Goal: Task Accomplishment & Management: Use online tool/utility

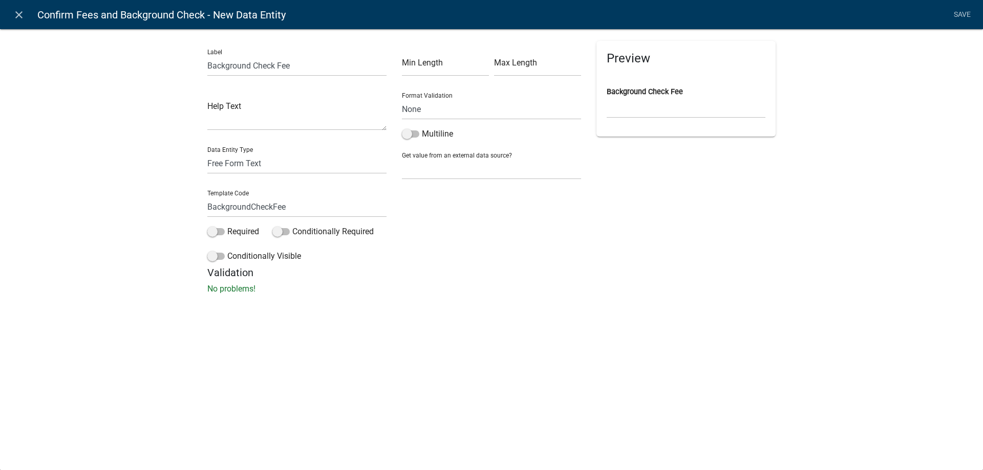
select select "510DAC6A-3646-4F14-B049-18FE2023224D"
select select
click at [253, 169] on select "Free Form Text Document Display Entity Value Fee Numeric Data Date Map Sketch D…" at bounding box center [296, 163] width 179 height 21
select select "fee"
click at [207, 153] on select "Free Form Text Document Display Entity Value Fee Numeric Data Date Map Sketch D…" at bounding box center [296, 163] width 179 height 21
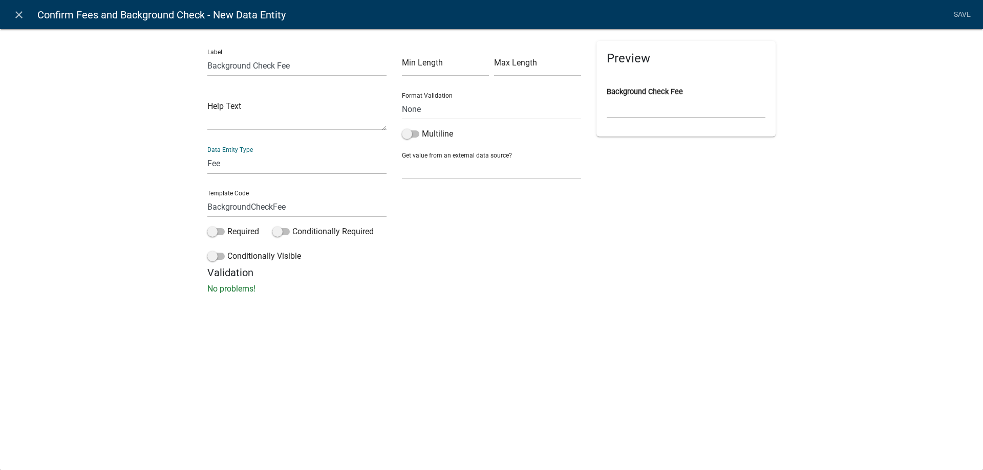
select select "fee"
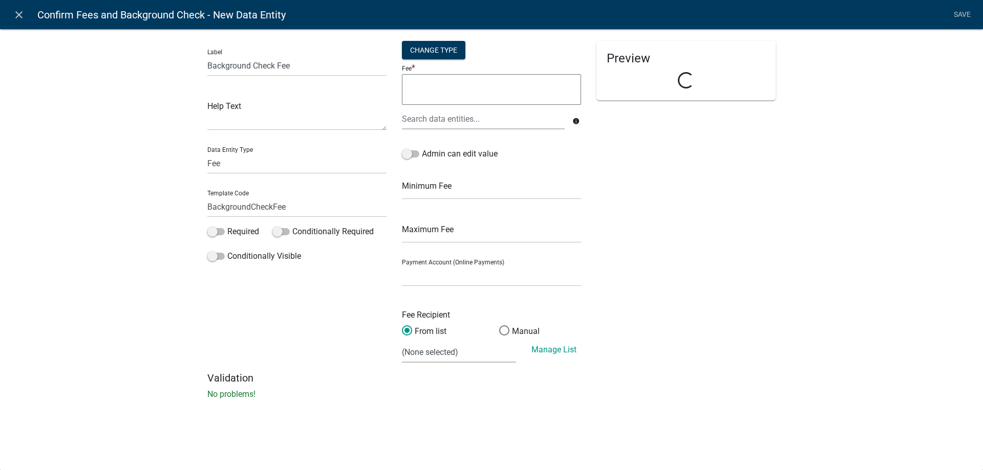
select select
click at [449, 57] on div "Change Type" at bounding box center [433, 50] width 63 height 18
click at [406, 117] on select "Simple List Advanced" at bounding box center [434, 111] width 82 height 21
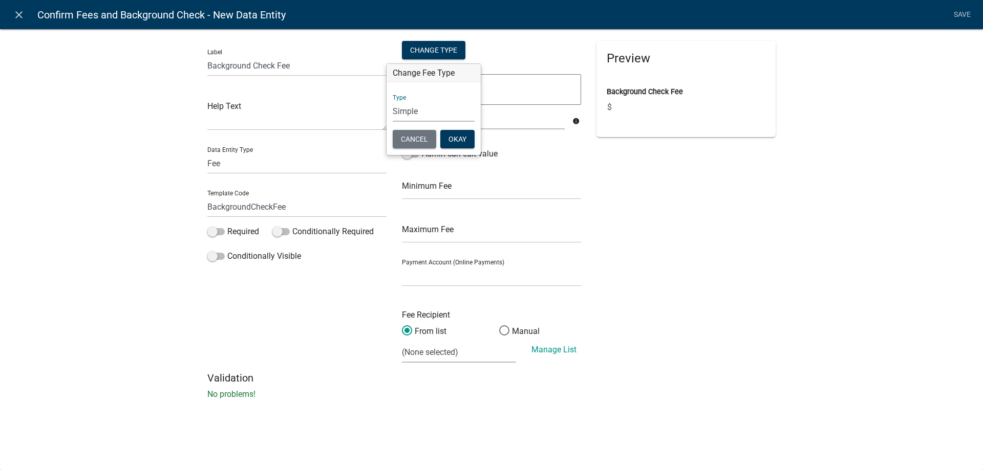
select select "2"
click at [393, 122] on select "Simple List Advanced" at bounding box center [434, 111] width 82 height 21
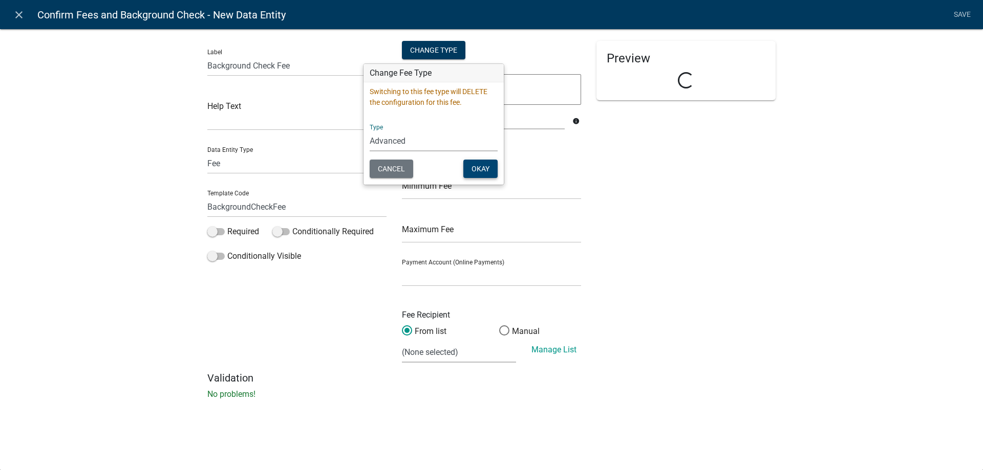
click at [484, 171] on button "Okay" at bounding box center [480, 169] width 34 height 18
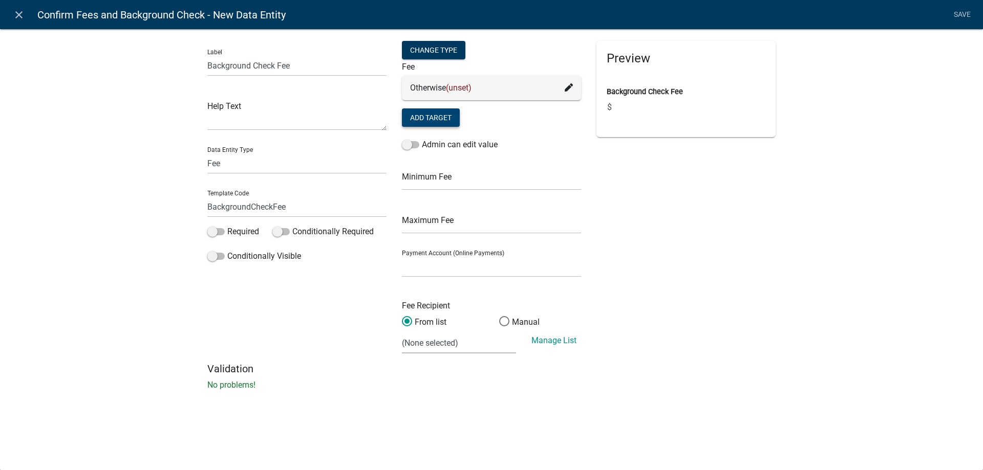
click at [443, 118] on button "Add Target" at bounding box center [431, 118] width 58 height 18
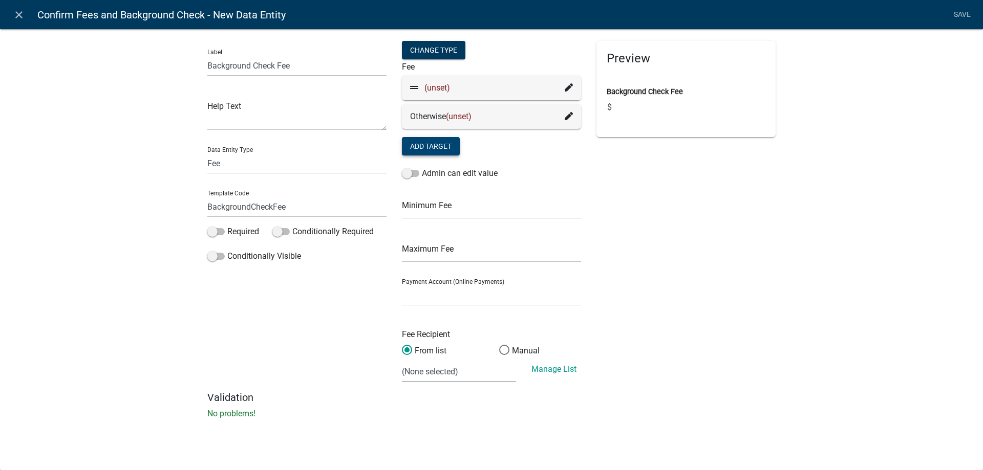
click at [566, 87] on icon at bounding box center [569, 87] width 8 height 8
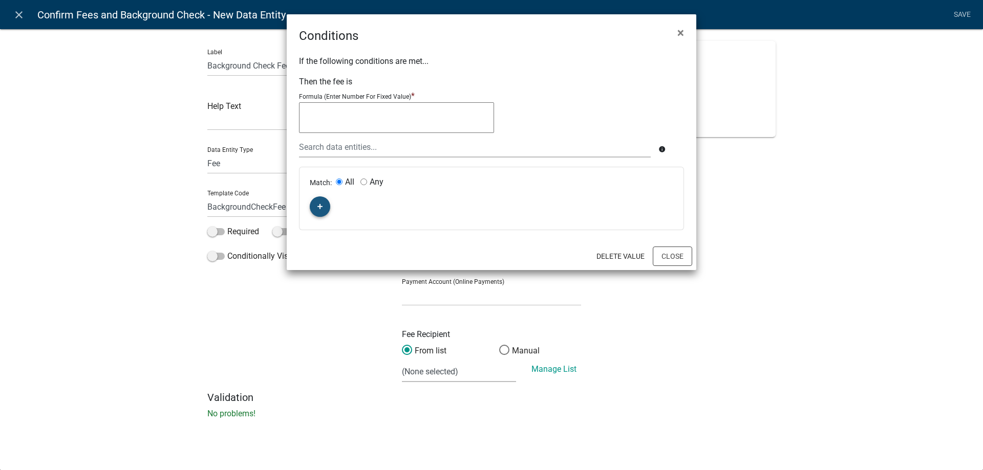
click at [325, 208] on button "button" at bounding box center [320, 207] width 20 height 20
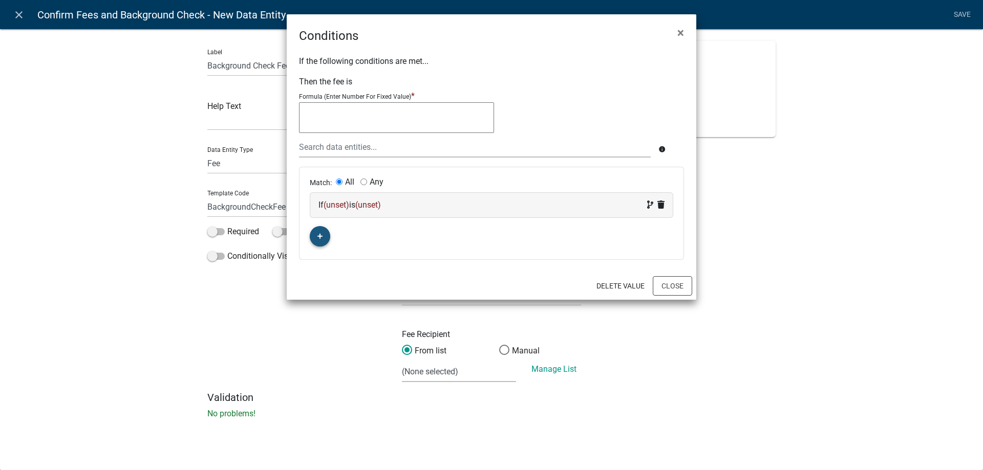
click at [333, 207] on span "(unset)" at bounding box center [337, 205] width 26 height 10
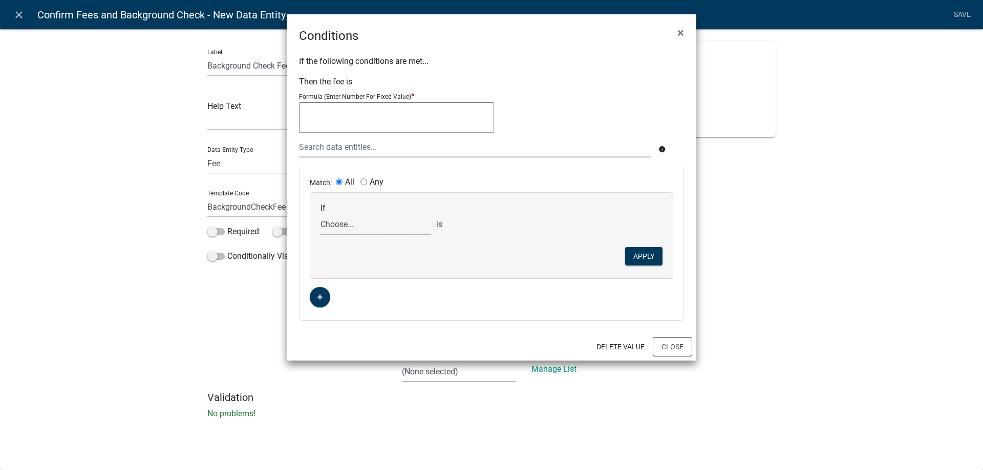
click at [364, 231] on select "Choose... ActiveRegistrationExpDate AdditionalInformationCheckPermitTech Aliase…" at bounding box center [375, 224] width 111 height 21
select select "23: AssessBackgroundCheckFee"
click at [320, 214] on select "Choose... ActiveRegistrationExpDate AdditionalInformationCheckPermitTech Aliase…" at bounding box center [375, 224] width 111 height 21
click at [483, 224] on select "is is not exists does not exist is greater than is less than contains does not …" at bounding box center [491, 224] width 111 height 21
click at [577, 227] on select "Choose... No Yes" at bounding box center [607, 224] width 111 height 21
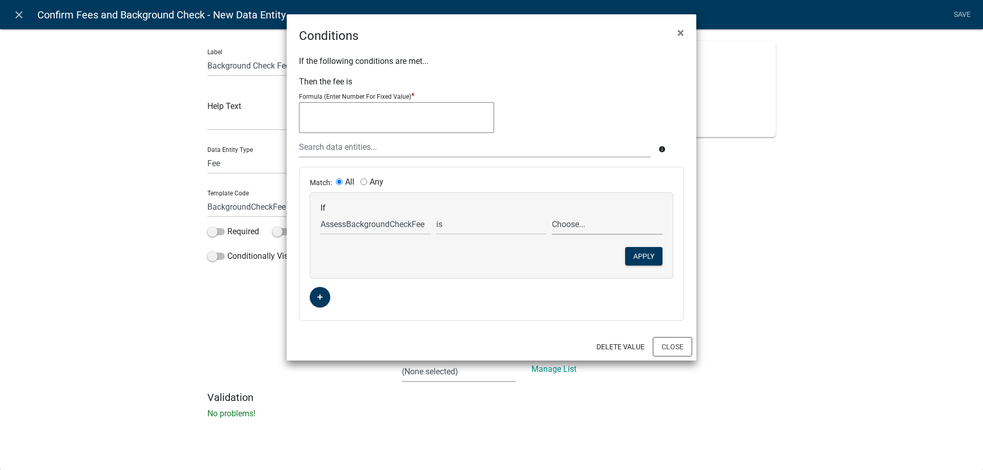
select select "2: Yes"
click at [552, 214] on select "Choose... No Yes" at bounding box center [607, 224] width 111 height 21
click at [634, 250] on button "Apply" at bounding box center [643, 256] width 37 height 18
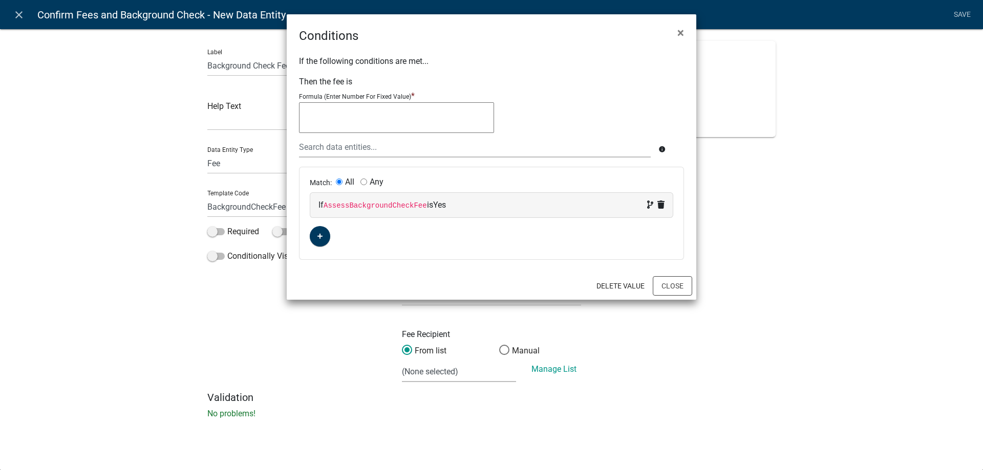
click at [346, 100] on div "Formula (Enter Number For Fixed Value) *" at bounding box center [491, 113] width 385 height 47
click at [346, 102] on div "Formula (Enter Number For Fixed Value) *" at bounding box center [491, 113] width 385 height 47
click at [348, 118] on textarea at bounding box center [396, 117] width 195 height 31
type textarea "50"
click at [676, 285] on button "Close" at bounding box center [672, 285] width 39 height 19
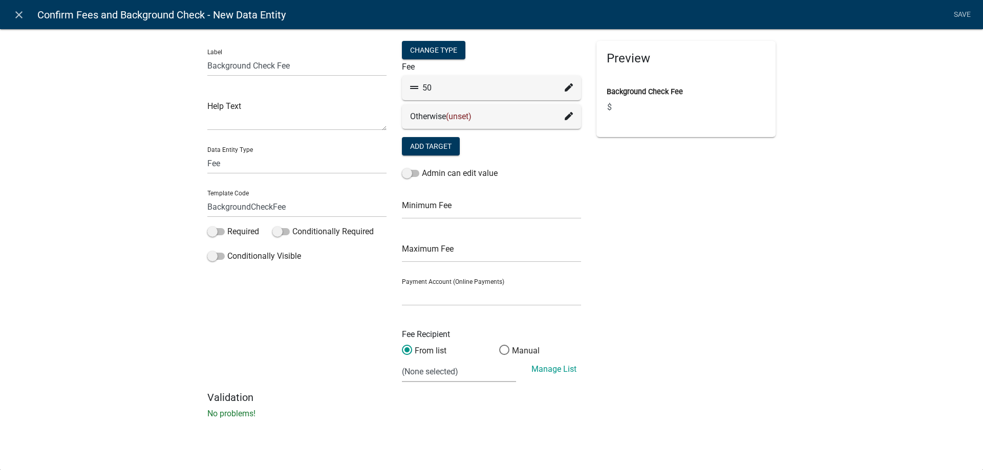
click at [573, 119] on div "Otherwise (unset)" at bounding box center [491, 116] width 179 height 25
click at [571, 119] on icon at bounding box center [569, 116] width 8 height 8
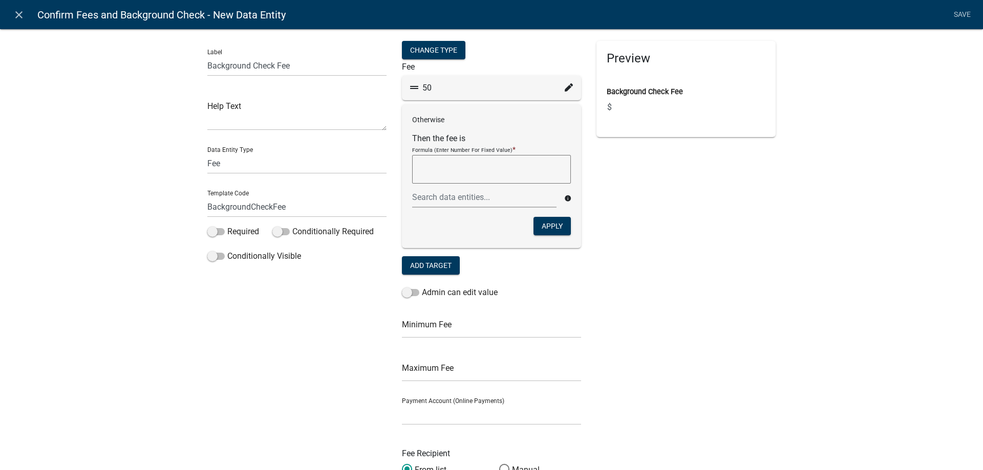
click at [499, 173] on textarea at bounding box center [491, 169] width 159 height 29
type textarea "0"
click at [550, 231] on button "Apply" at bounding box center [551, 226] width 37 height 18
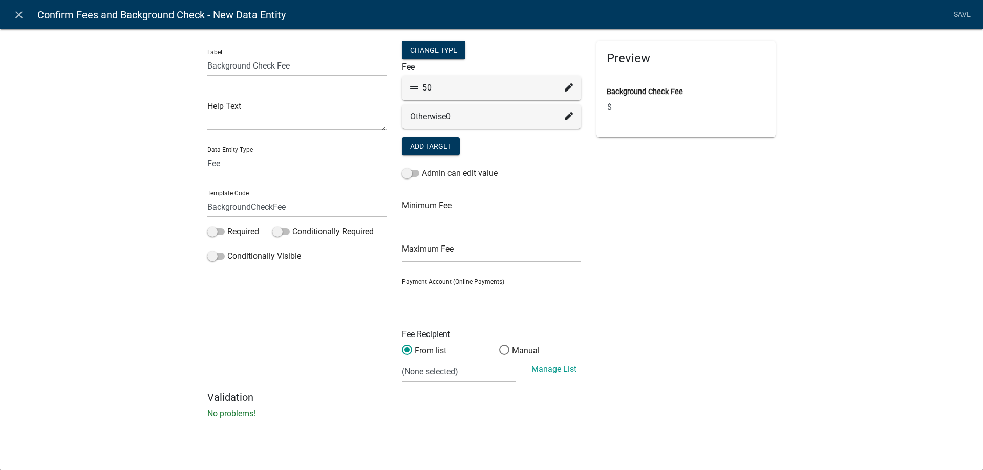
click at [56, 260] on div "Label Background Check Fee Help Text Data Entity Type Free Form Text Document D…" at bounding box center [491, 227] width 983 height 430
drag, startPoint x: 244, startPoint y: 232, endPoint x: 242, endPoint y: 249, distance: 17.0
click at [243, 231] on label "Required" at bounding box center [233, 232] width 52 height 12
click at [242, 253] on label "Conditionally Visible" at bounding box center [254, 256] width 94 height 12
click at [227, 250] on input "Conditionally Visible" at bounding box center [227, 250] width 0 height 0
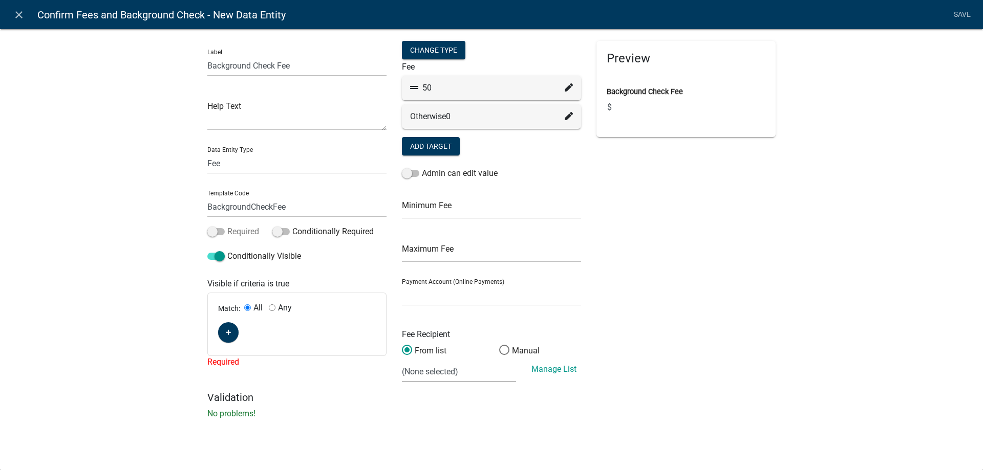
click at [237, 231] on label "Required" at bounding box center [233, 232] width 52 height 12
click at [227, 226] on input "Required" at bounding box center [227, 226] width 0 height 0
click at [230, 331] on icon "button" at bounding box center [229, 333] width 6 height 6
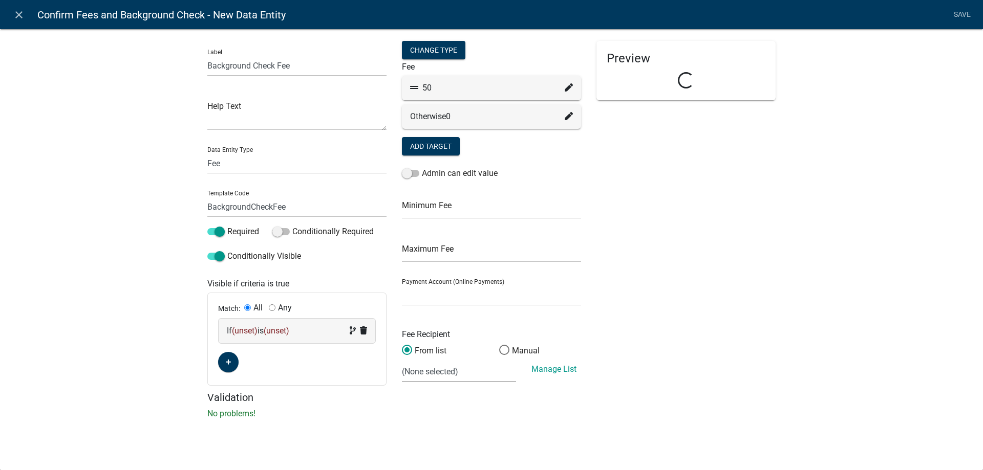
click at [247, 333] on span "(unset)" at bounding box center [245, 331] width 26 height 10
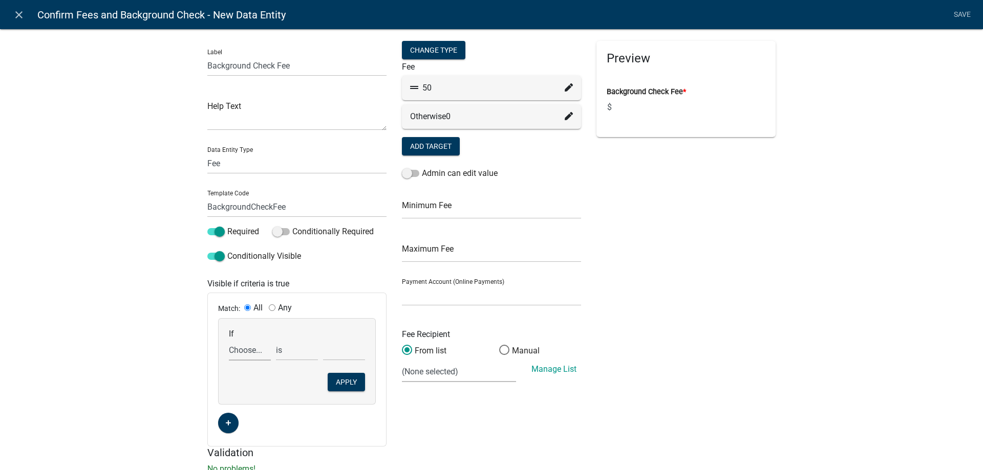
drag, startPoint x: 247, startPoint y: 333, endPoint x: 254, endPoint y: 353, distance: 21.0
click at [254, 353] on select "Choose... ActiveRegistrationExpDate AdditionalInformationCheckPermitTech Aliase…" at bounding box center [250, 350] width 42 height 21
select select "23: AssessBackgroundCheckFee"
click at [229, 340] on select "Choose... ActiveRegistrationExpDate AdditionalInformationCheckPermitTech Aliase…" at bounding box center [250, 350] width 42 height 21
click at [326, 348] on select "Choose... No Yes" at bounding box center [344, 350] width 42 height 21
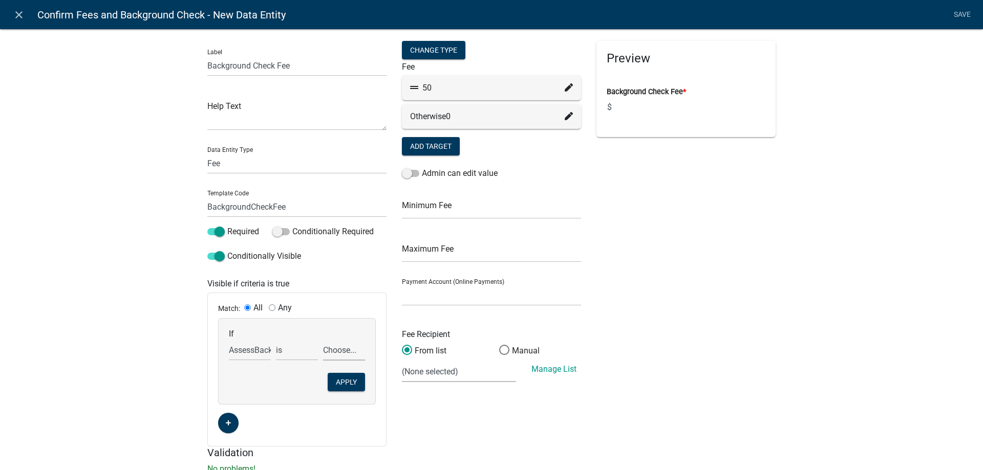
select select "2: Yes"
click at [323, 340] on select "Choose... No Yes" at bounding box center [344, 350] width 42 height 21
click at [345, 385] on button "Apply" at bounding box center [346, 382] width 37 height 18
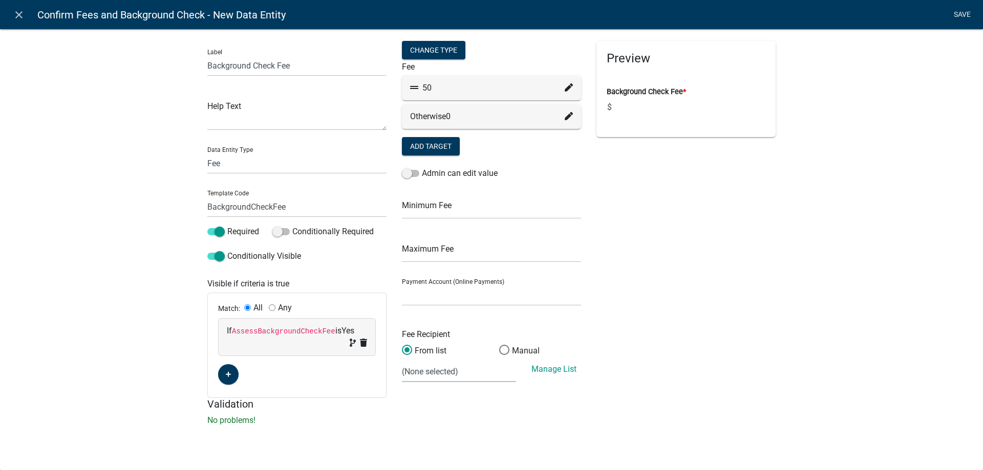
click at [971, 17] on link "Save" at bounding box center [962, 14] width 26 height 19
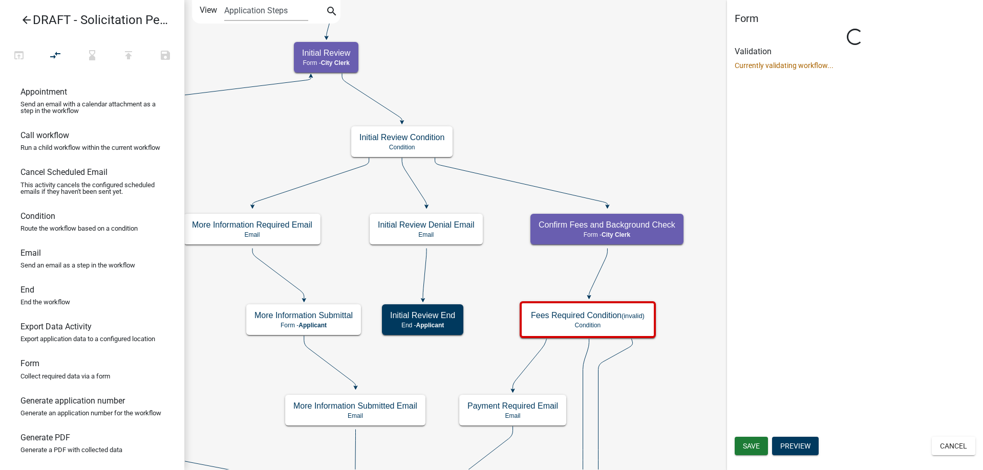
select select "510DAC6A-3646-4F14-B049-18FE2023224D"
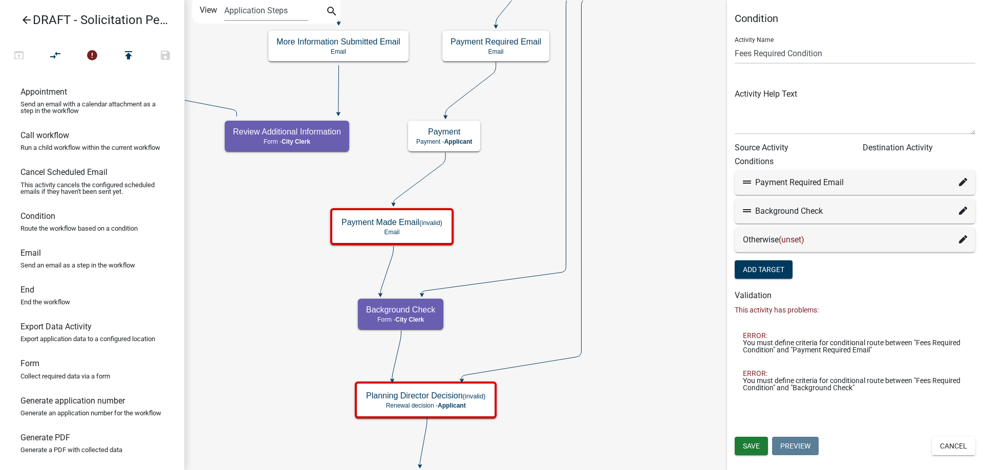
click at [963, 239] on icon at bounding box center [963, 239] width 8 height 8
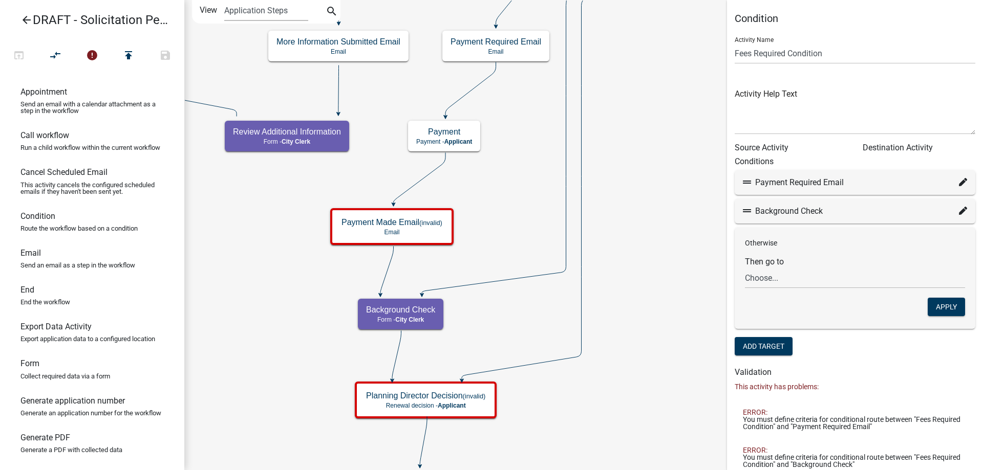
click at [921, 367] on div "Condition Activity Name Fees Required Condition Activity Help Text Source Activ…" at bounding box center [855, 244] width 256 height 464
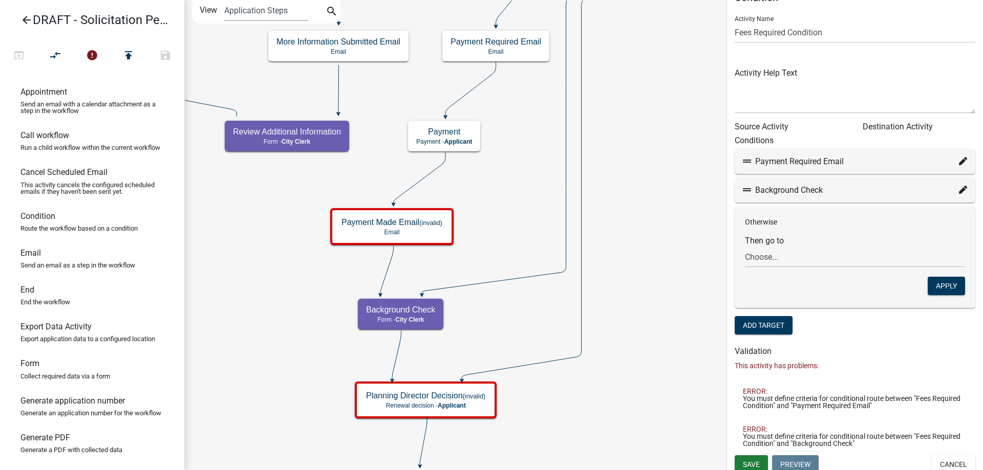
scroll to position [27, 0]
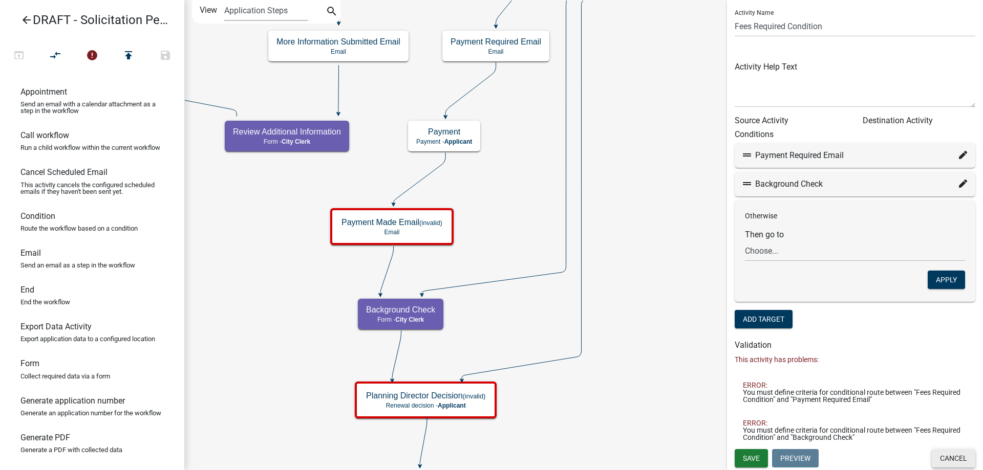
click at [953, 457] on button "Cancel" at bounding box center [954, 458] width 44 height 18
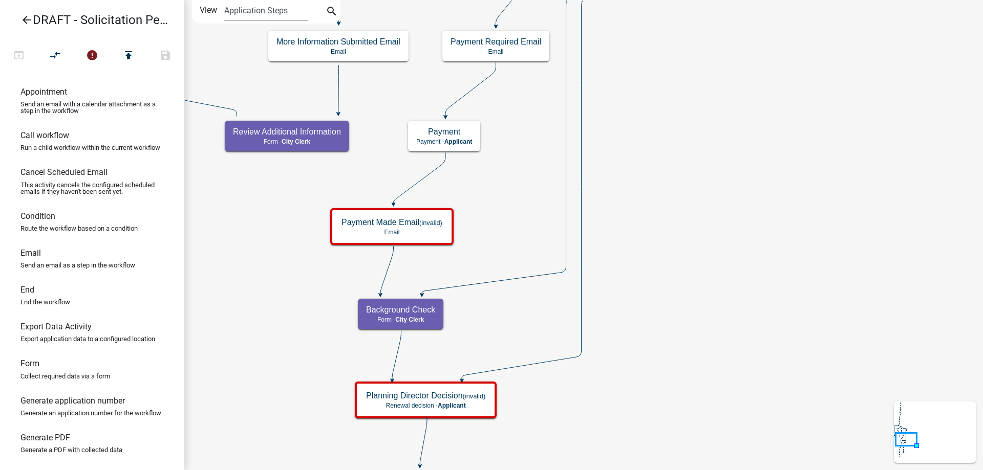
scroll to position [0, 0]
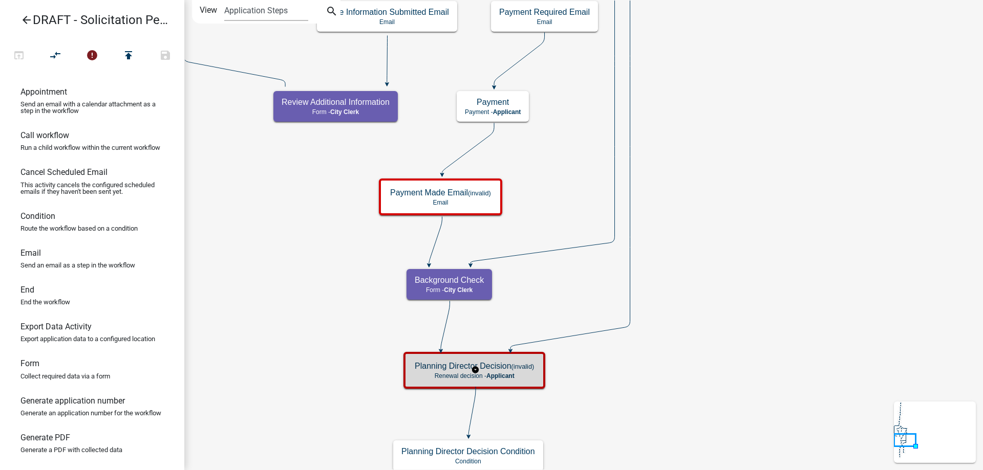
click at [490, 375] on span "Applicant" at bounding box center [500, 376] width 28 height 7
select select
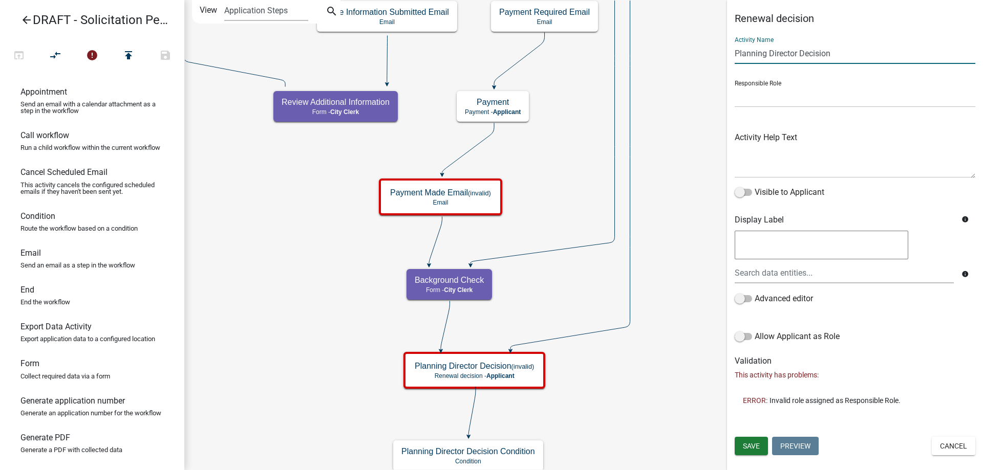
drag, startPoint x: 798, startPoint y: 53, endPoint x: 699, endPoint y: 40, distance: 99.6
click at [699, 40] on main "Start Start - Applicant Solicitation Permit Introduction Form - Applicant Appli…" at bounding box center [583, 235] width 799 height 470
type input "Permit Decision"
click at [779, 96] on select "Applicant Public Works City Clerk Water/Wastewater Department Admin Front Offic…" at bounding box center [855, 97] width 241 height 21
select select "510DAC6A-3646-4F14-B049-18FE2023224D"
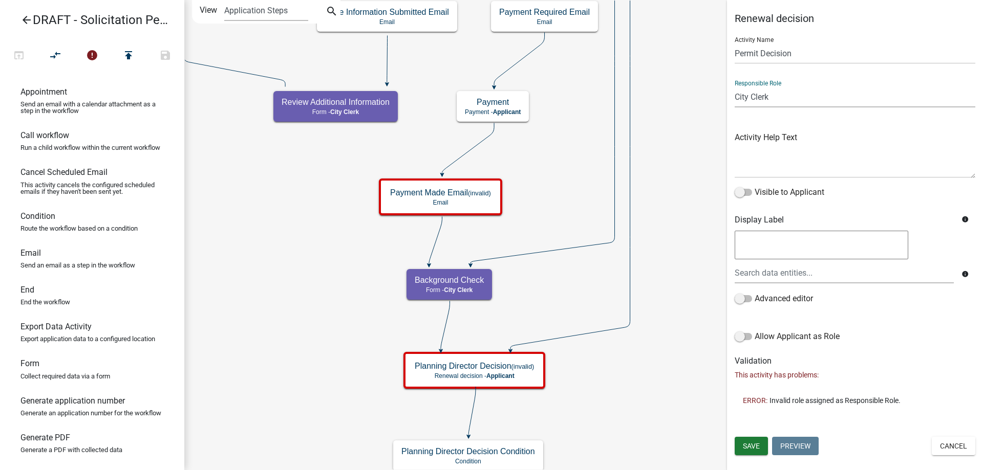
click at [735, 87] on select "Applicant Public Works City Clerk Water/Wastewater Department Admin Front Offic…" at bounding box center [855, 97] width 241 height 21
click at [746, 446] on span "Save" at bounding box center [751, 446] width 17 height 8
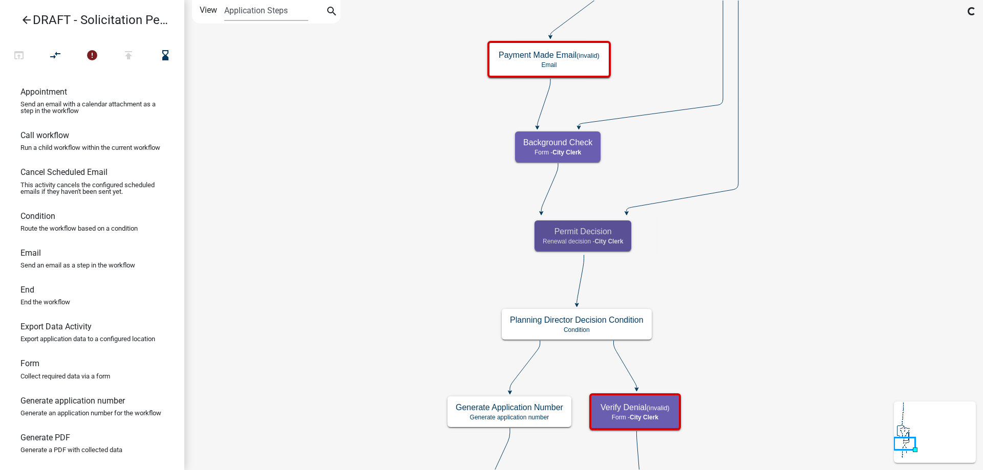
click at [777, 376] on icon "Start Start - Applicant Solicitation Permit Introduction Form - Applicant Appli…" at bounding box center [584, 386] width 798 height 771
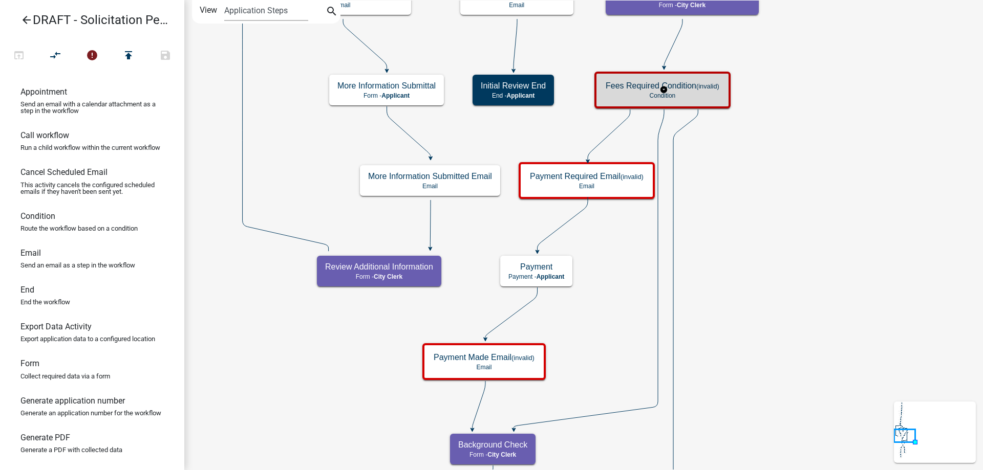
click at [705, 91] on h5 "Fees Required Condition (invalid)" at bounding box center [663, 86] width 114 height 10
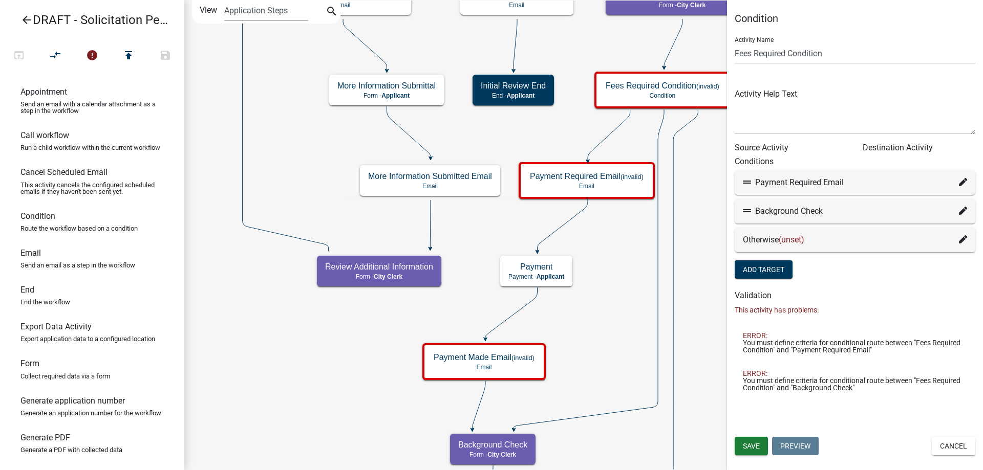
click at [961, 241] on icon at bounding box center [963, 239] width 8 height 8
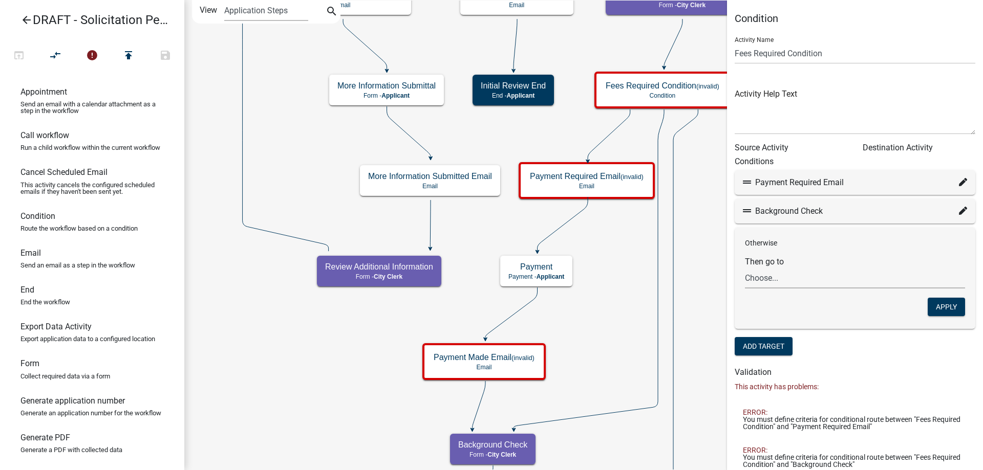
click at [790, 284] on select "Choose... Start Solicitation Permit Introduction Application Information Verifi…" at bounding box center [855, 278] width 220 height 21
select select "20: 78b04518-8a6f-47a2-8375-5161a29c4fe0"
click at [745, 268] on select "Choose... Start Solicitation Permit Introduction Application Information Verifi…" at bounding box center [855, 278] width 220 height 21
click at [934, 297] on div "Otherwise Then go to Choose... Start Solicitation Permit Introduction Applicati…" at bounding box center [855, 278] width 241 height 101
click at [940, 312] on button "Apply" at bounding box center [946, 307] width 37 height 18
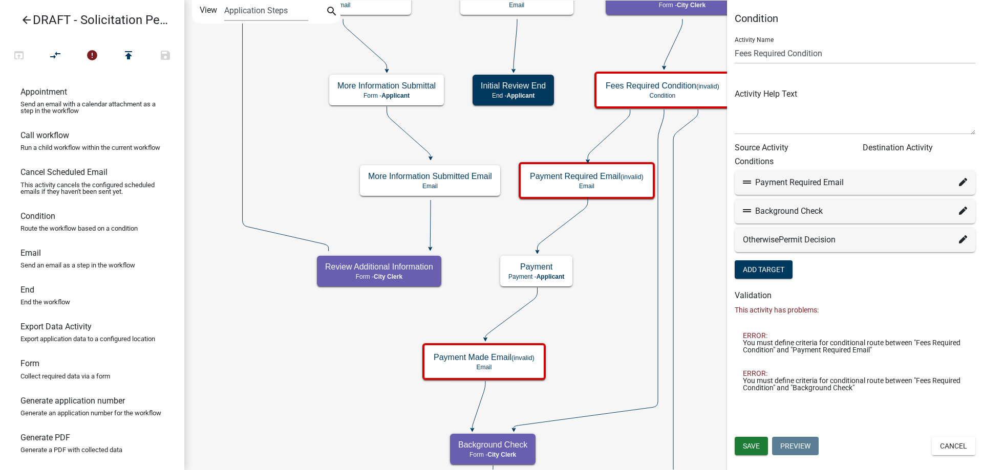
click at [964, 182] on icon at bounding box center [963, 182] width 8 height 8
select select "16: c60a55a5-dfc3-4538-acd4-a5d680d13359"
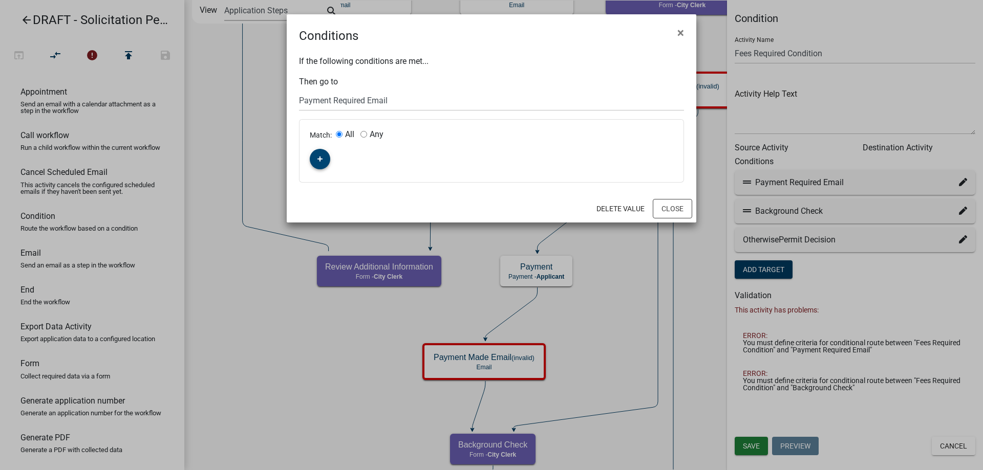
click at [316, 163] on button "button" at bounding box center [320, 159] width 20 height 20
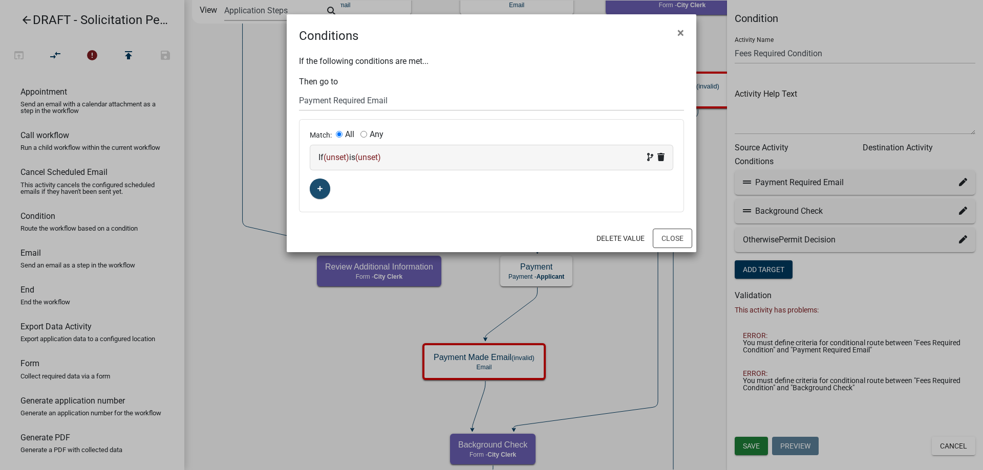
click at [341, 164] on div "If (unset) is (unset)" at bounding box center [491, 157] width 362 height 25
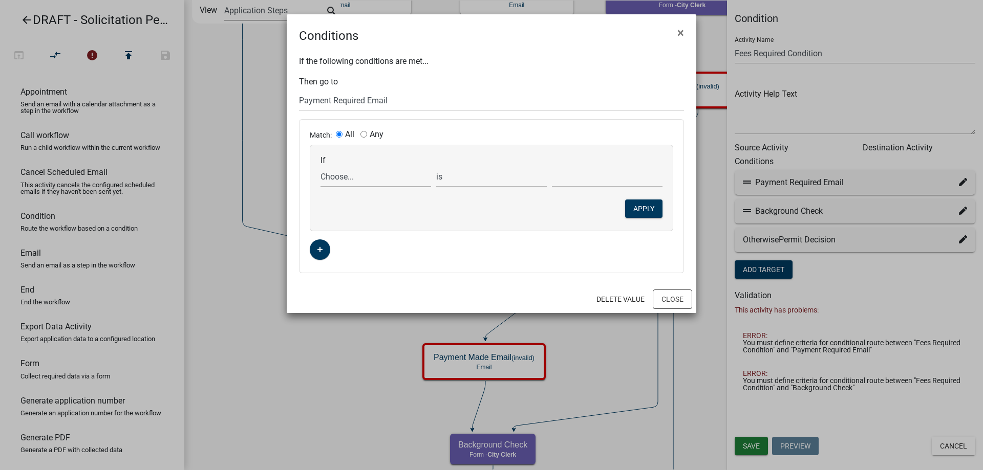
click at [347, 185] on select "Choose... ActiveRegistrationExpDate AdditionalInformationCheckPermitTech Aliase…" at bounding box center [375, 176] width 111 height 21
select select "23: AssessBackgroundCheckFee"
click at [320, 166] on select "Choose... ActiveRegistrationExpDate AdditionalInformationCheckPermitTech Aliase…" at bounding box center [375, 176] width 111 height 21
click at [575, 171] on select "Choose... No Yes" at bounding box center [607, 176] width 111 height 21
select select "2: Yes"
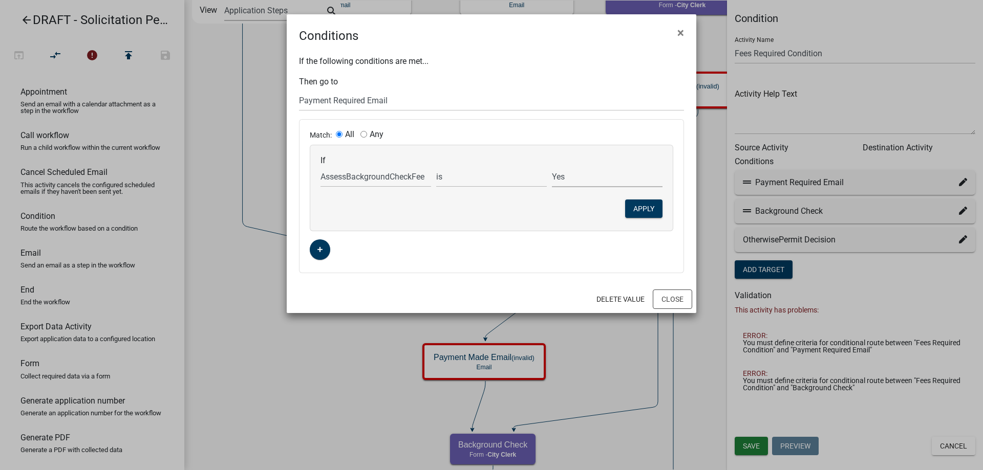
click at [552, 166] on select "Choose... No Yes" at bounding box center [607, 176] width 111 height 21
click at [647, 206] on button "Apply" at bounding box center [643, 209] width 37 height 18
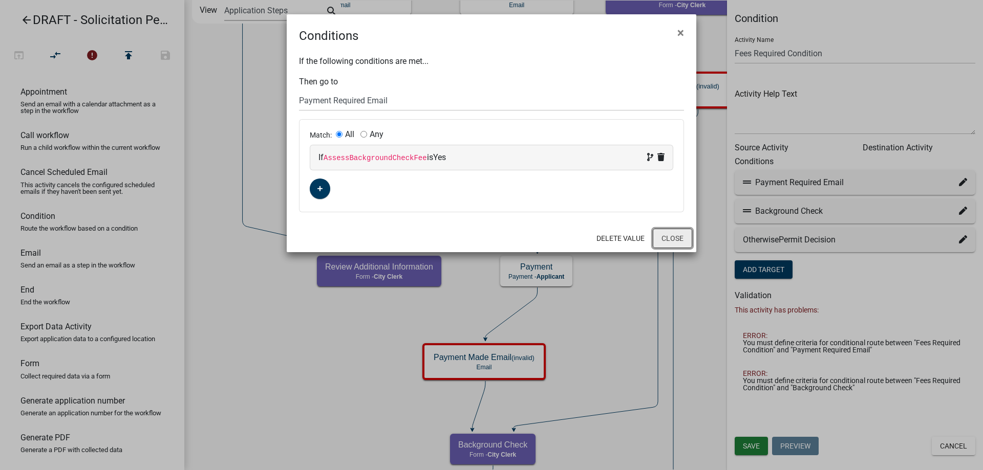
click at [670, 236] on button "Close" at bounding box center [672, 238] width 39 height 19
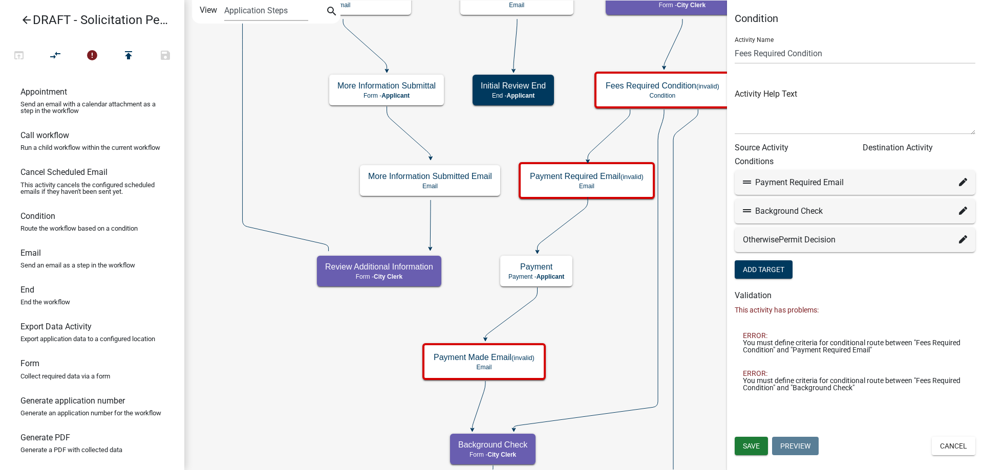
click at [963, 212] on icon at bounding box center [963, 211] width 8 height 8
select select "32: af1f9ef4-bab6-49e2-962b-ec3b8d8faf86"
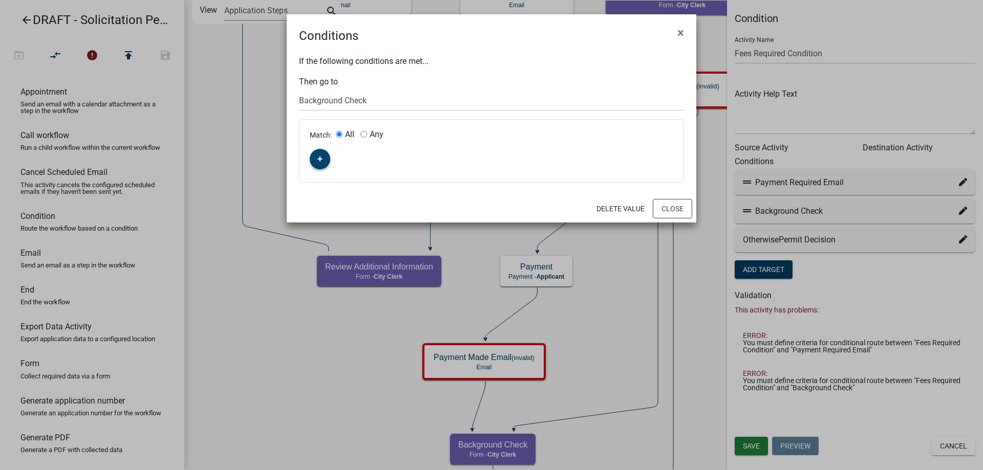
click at [326, 164] on button "button" at bounding box center [320, 159] width 20 height 20
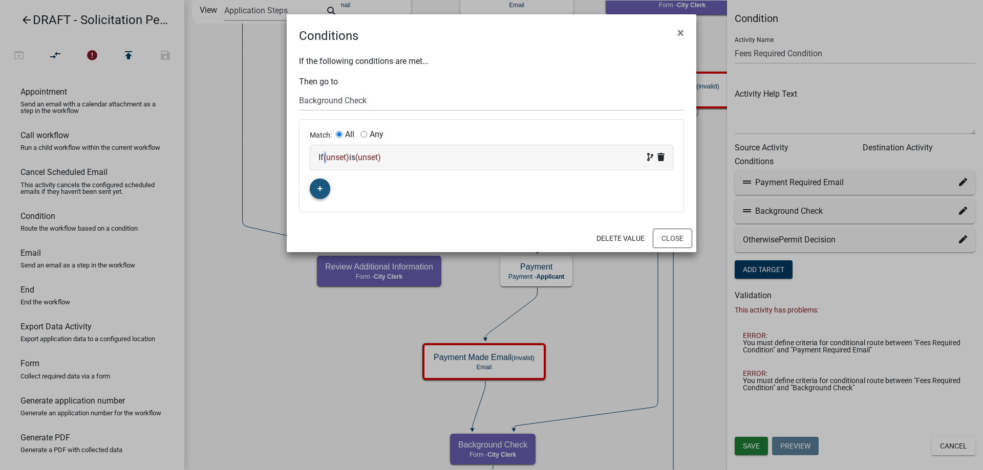
click at [326, 164] on div "If (unset) is (unset)" at bounding box center [491, 157] width 362 height 25
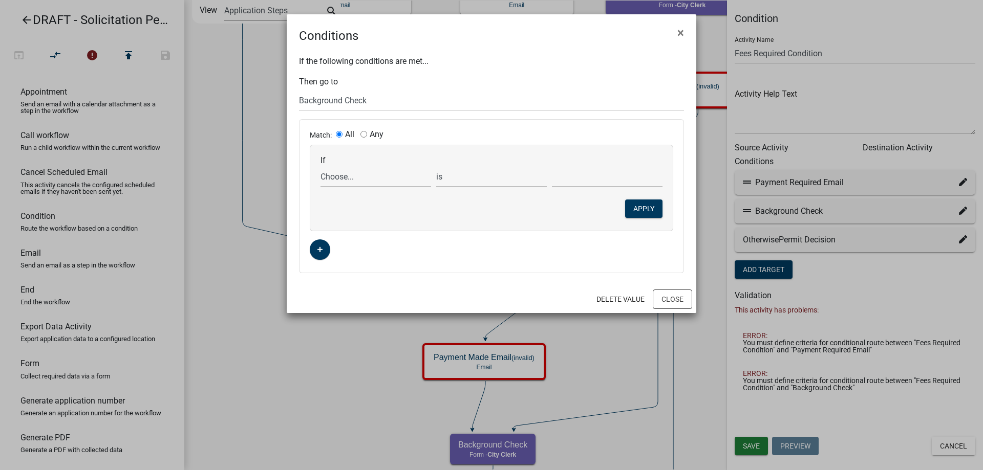
click at [321, 382] on ngb-modal-window "Conditions × If the following conditions are met... Then go to Choose... Start …" at bounding box center [491, 235] width 983 height 470
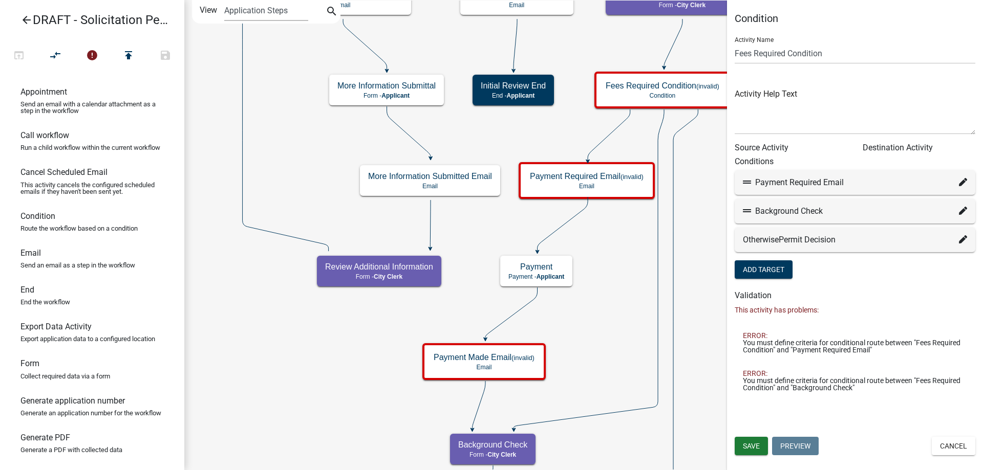
click at [966, 212] on icon at bounding box center [963, 211] width 8 height 8
select select "32: af1f9ef4-bab6-49e2-962b-ec3b8d8faf86"
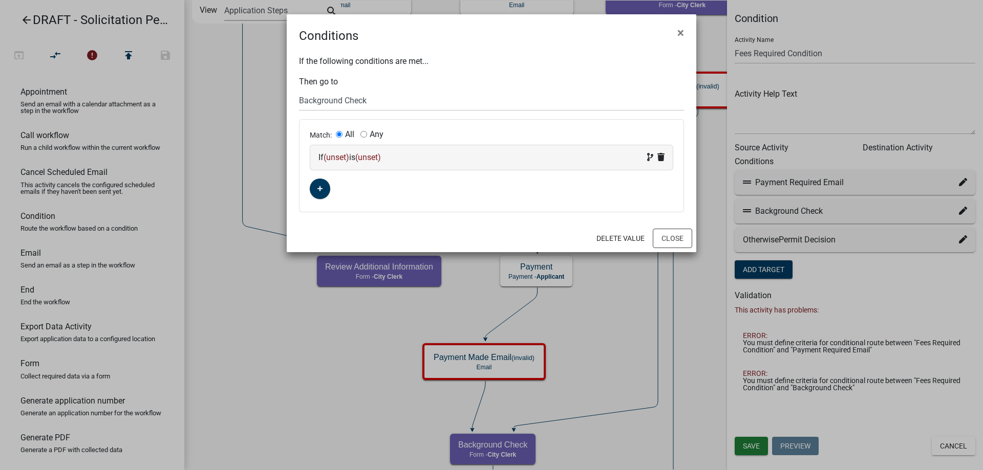
click at [339, 167] on div "If (unset) is (unset)" at bounding box center [491, 157] width 362 height 25
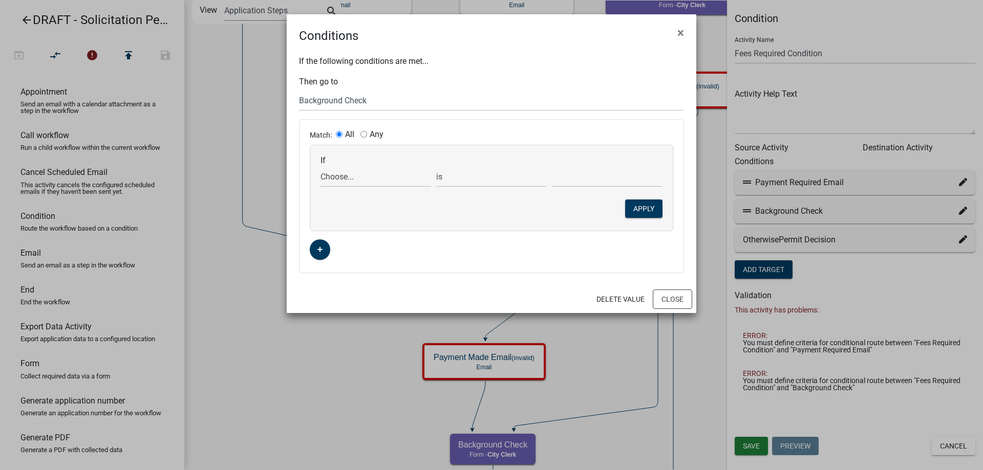
click at [342, 191] on div "If Choose... ActiveRegistrationExpDate AdditionalInformationCheckPermitTech Ali…" at bounding box center [491, 187] width 362 height 85
drag, startPoint x: 352, startPoint y: 177, endPoint x: 356, endPoint y: 184, distance: 8.3
click at [352, 177] on select "Choose... ActiveRegistrationExpDate AdditionalInformationCheckPermitTech Aliase…" at bounding box center [375, 176] width 111 height 21
select select "26: BackgroundCheckRequiredYN"
click at [320, 166] on select "Choose... ActiveRegistrationExpDate AdditionalInformationCheckPermitTech Aliase…" at bounding box center [375, 176] width 111 height 21
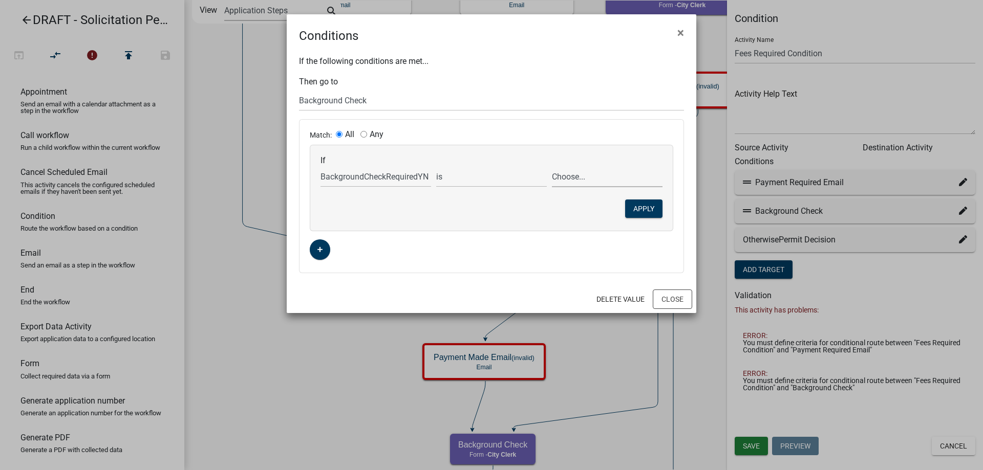
click at [575, 173] on select "Choose... No Yes" at bounding box center [607, 176] width 111 height 21
select select "2: Yes"
click at [552, 166] on select "Choose... No Yes" at bounding box center [607, 176] width 111 height 21
click at [637, 209] on button "Apply" at bounding box center [643, 209] width 37 height 18
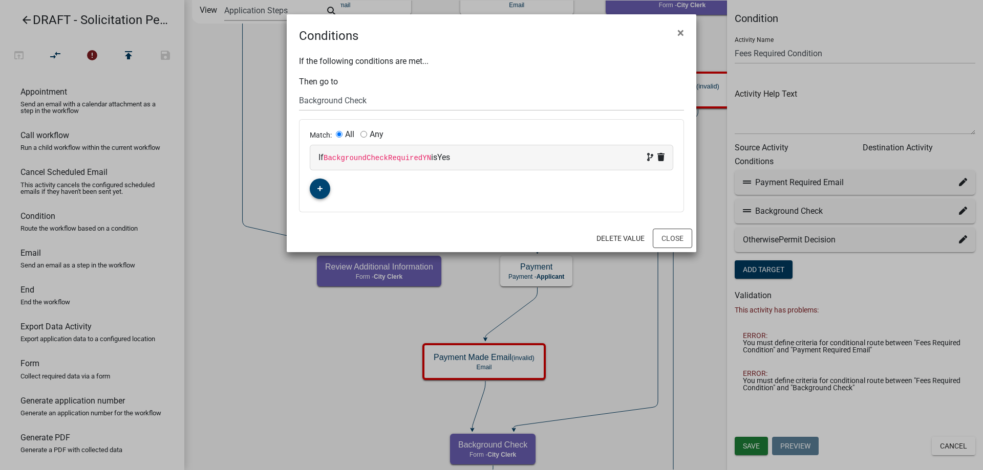
click at [322, 194] on button "button" at bounding box center [320, 189] width 20 height 20
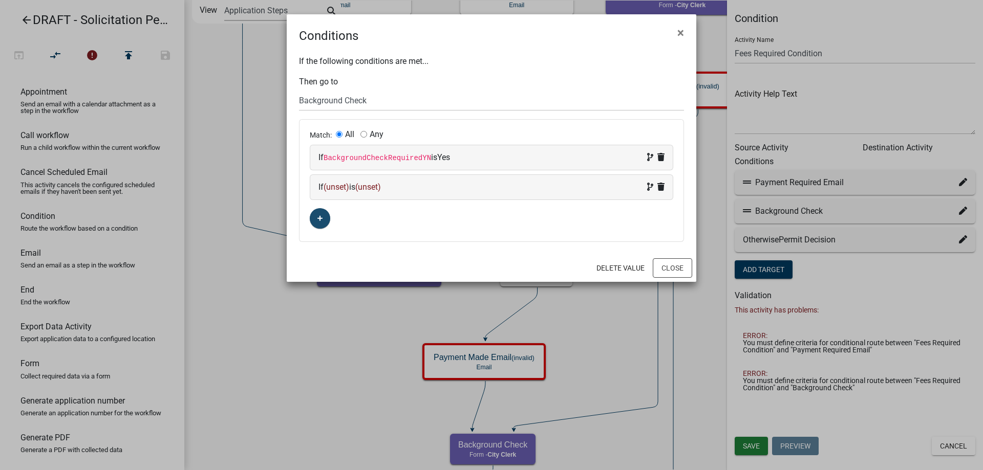
click at [333, 191] on span "(unset)" at bounding box center [337, 187] width 26 height 10
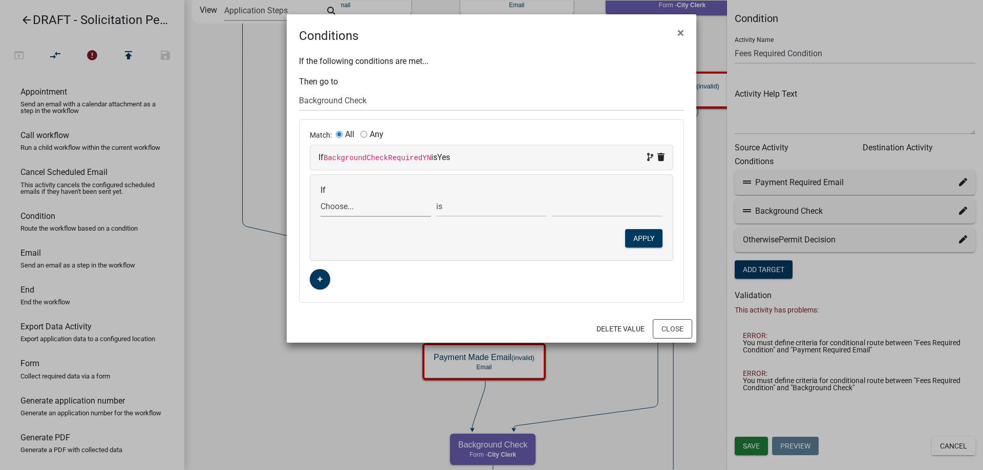
click at [353, 211] on select "Choose... ActiveRegistrationExpDate AdditionalInformationCheckPermitTech Aliase…" at bounding box center [375, 206] width 111 height 21
select select "23: AssessBackgroundCheckFee"
click at [320, 196] on select "Choose... ActiveRegistrationExpDate AdditionalInformationCheckPermitTech Aliase…" at bounding box center [375, 206] width 111 height 21
click at [575, 209] on select "Choose... No Yes" at bounding box center [607, 206] width 111 height 21
select select "1: No"
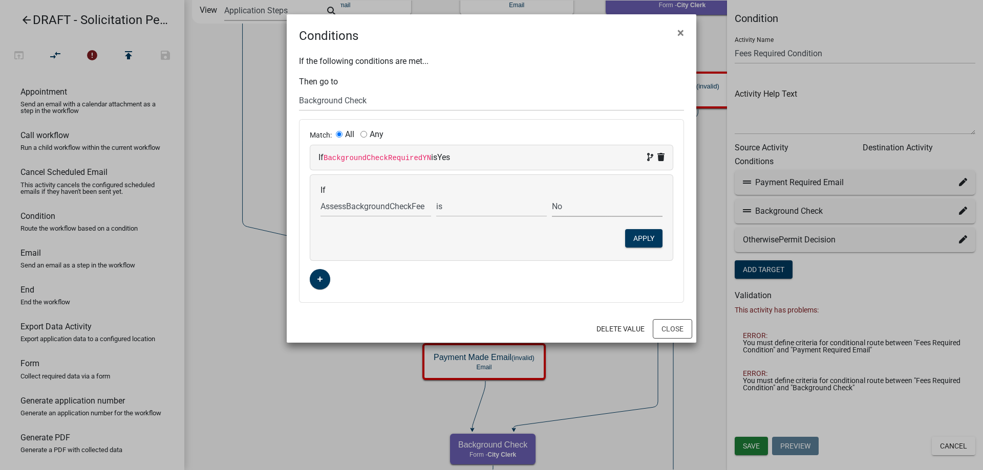
click at [552, 196] on select "Choose... No Yes" at bounding box center [607, 206] width 111 height 21
click at [627, 240] on button "Apply" at bounding box center [643, 238] width 37 height 18
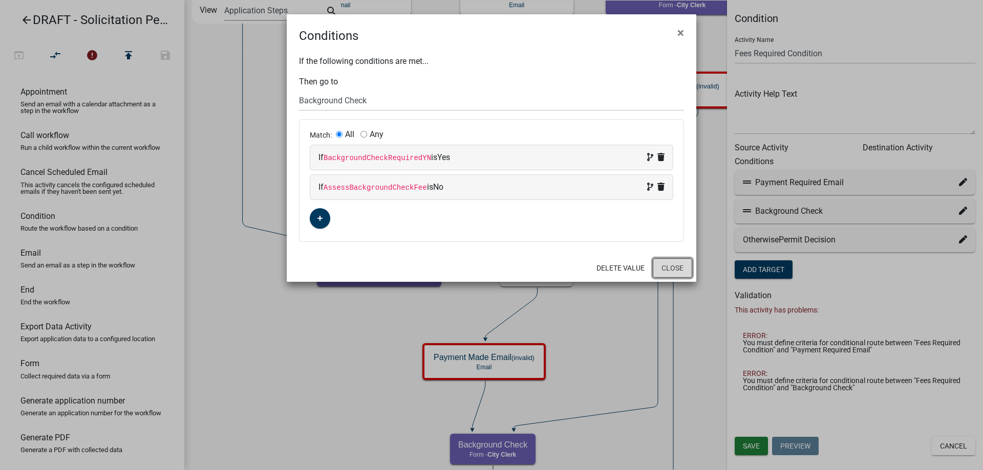
click at [683, 273] on button "Close" at bounding box center [672, 268] width 39 height 19
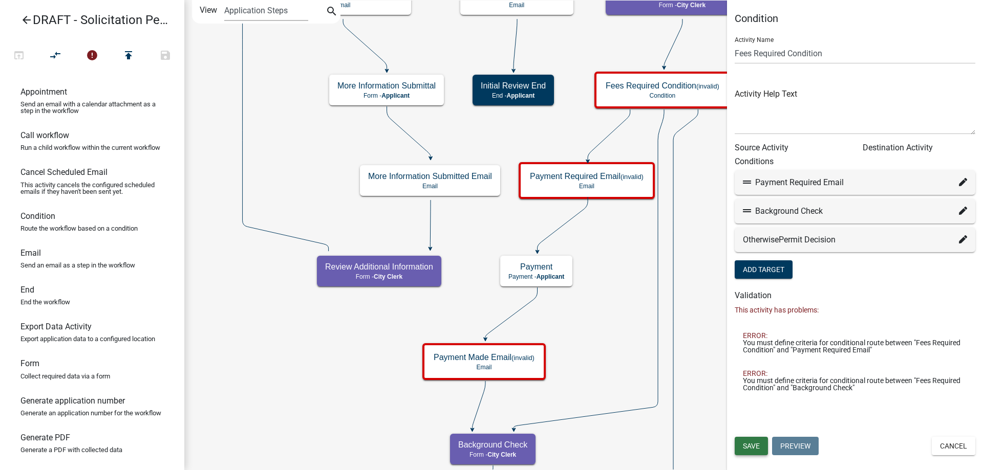
click at [764, 446] on button "Save" at bounding box center [751, 446] width 33 height 18
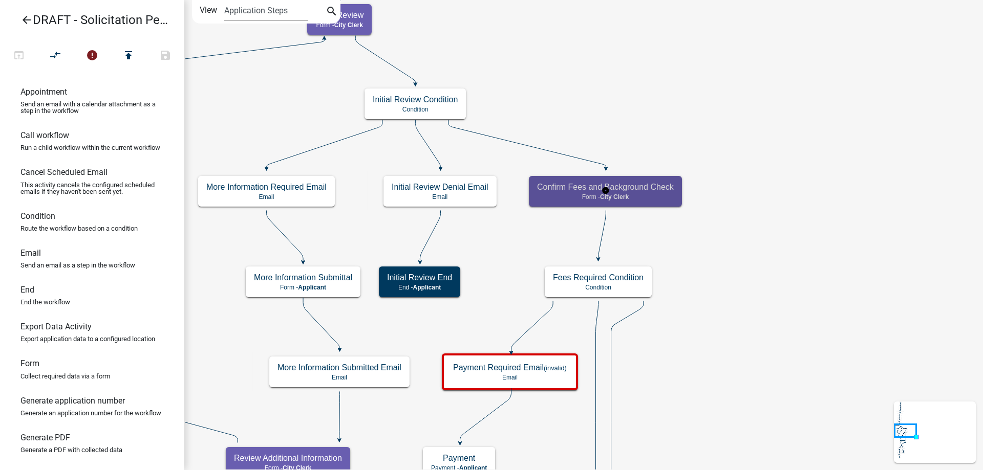
click at [669, 192] on h5 "Confirm Fees and Background Check" at bounding box center [605, 187] width 137 height 10
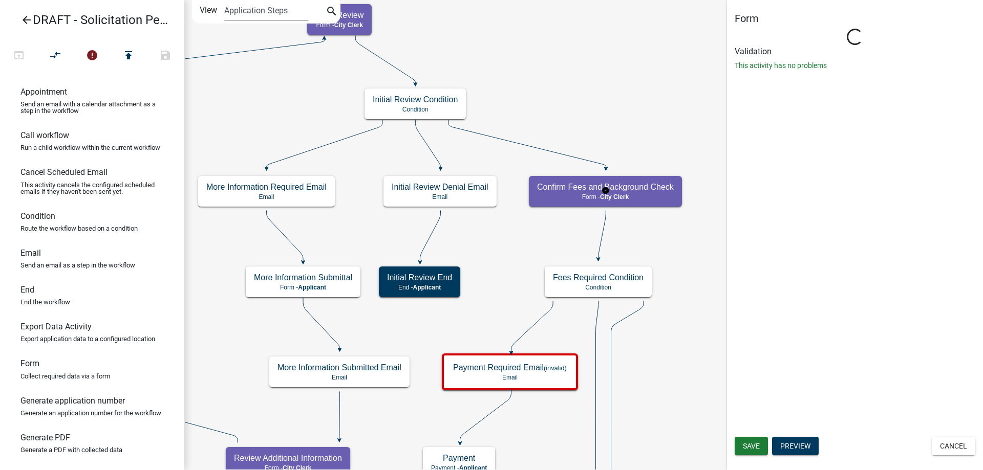
select select "510DAC6A-3646-4F14-B049-18FE2023224D"
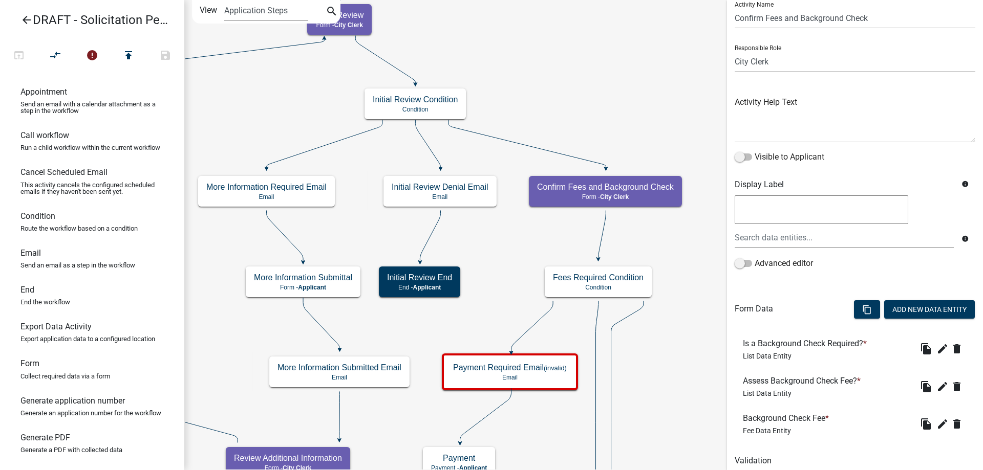
scroll to position [75, 0]
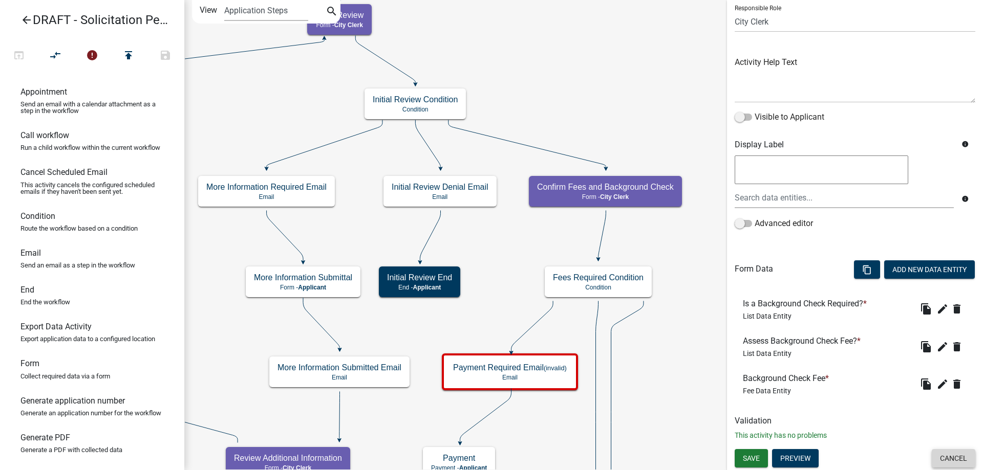
click at [941, 454] on button "Cancel" at bounding box center [954, 458] width 44 height 18
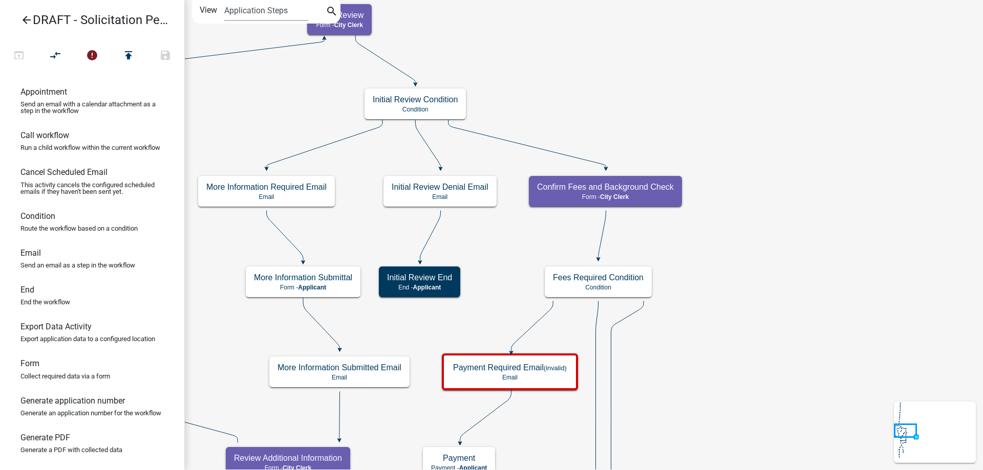
scroll to position [0, 0]
click at [663, 199] on p "Form - City Clerk" at bounding box center [605, 197] width 137 height 7
select select "510DAC6A-3646-4F14-B049-18FE2023224D"
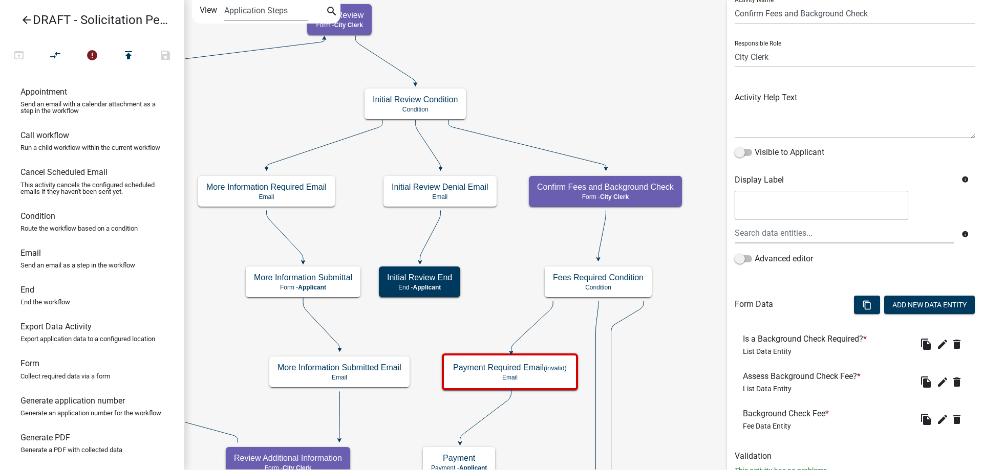
scroll to position [75, 0]
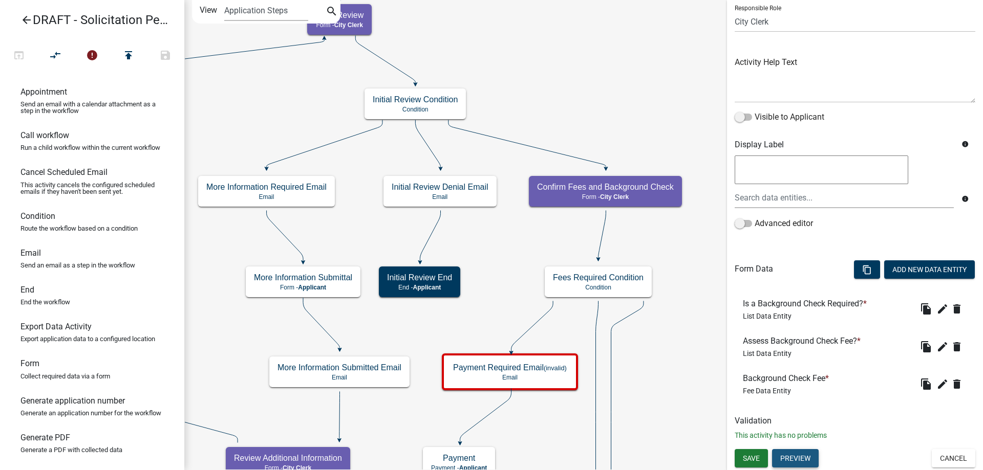
click at [806, 459] on button "Preview" at bounding box center [795, 458] width 47 height 18
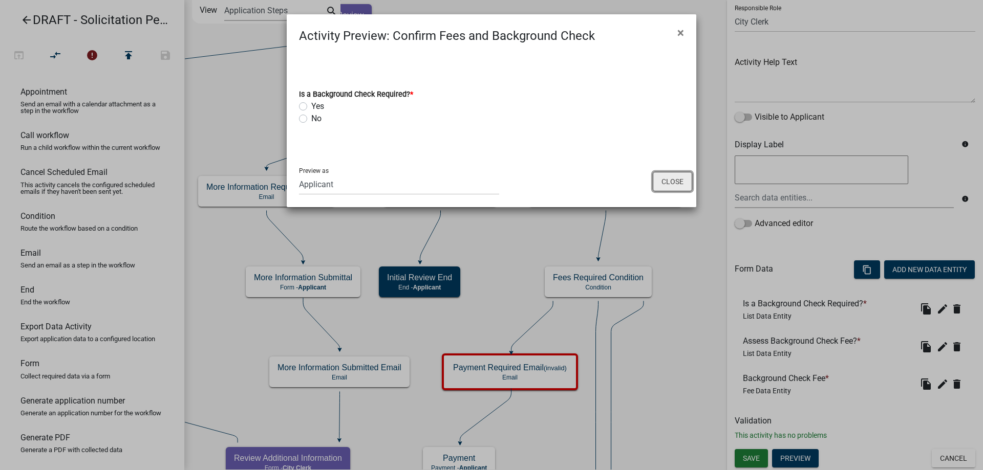
click at [667, 187] on button "Close" at bounding box center [672, 181] width 39 height 19
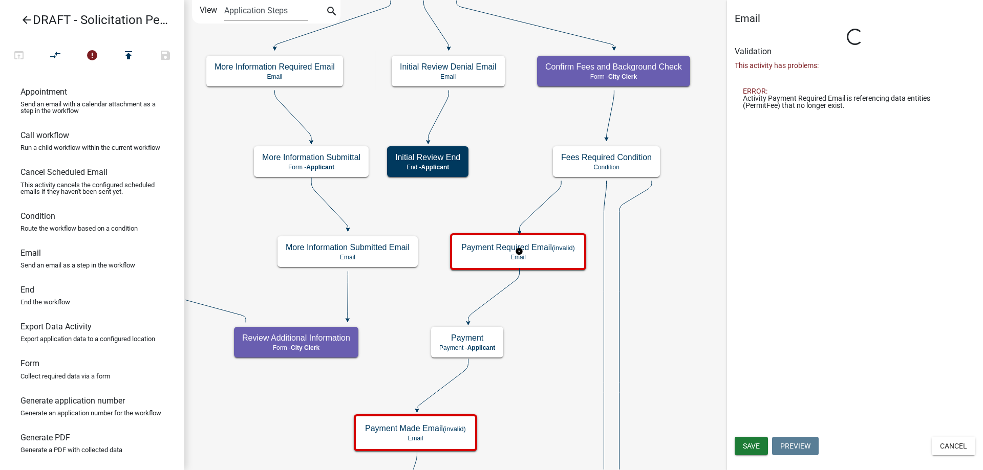
scroll to position [0, 0]
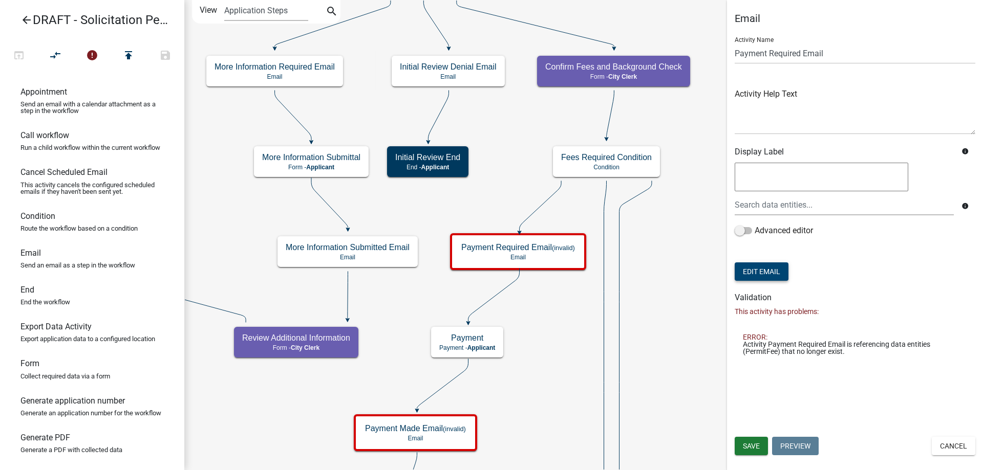
click at [758, 270] on button "Edit Email" at bounding box center [762, 272] width 54 height 18
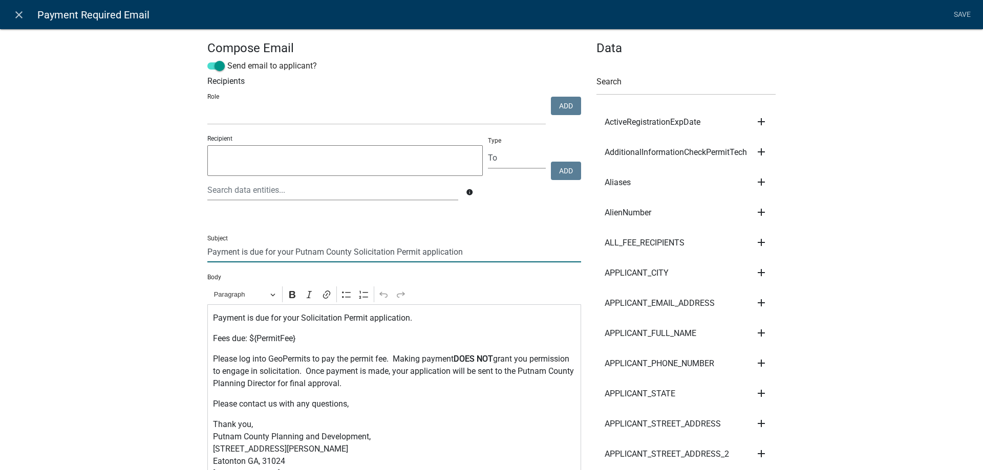
click at [207, 254] on input "Payment is due for your Putnam County Solicitation Permit application" at bounding box center [394, 252] width 374 height 21
drag, startPoint x: 372, startPoint y: 252, endPoint x: 429, endPoint y: 260, distance: 57.4
click at [429, 260] on input "City of [GEOGRAPHIC_DATA], [GEOGRAPHIC_DATA] - Payment is due for your Putnam C…" at bounding box center [394, 252] width 374 height 21
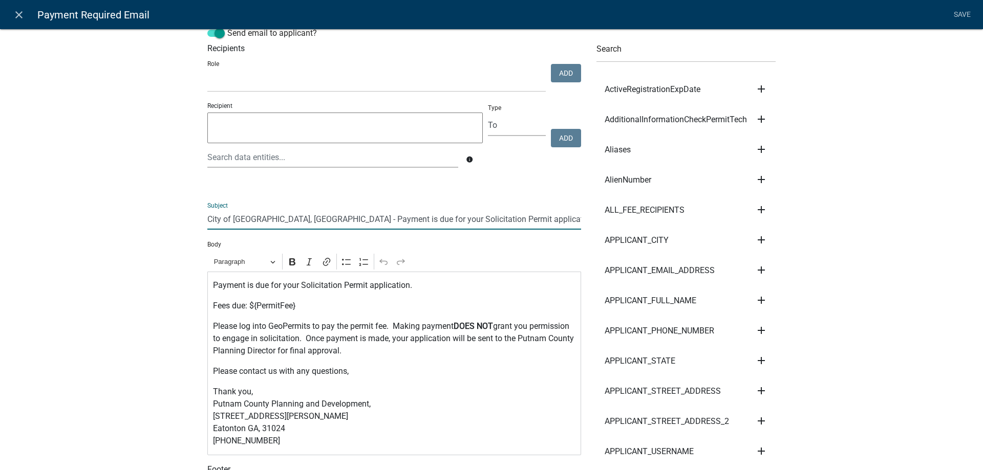
scroll to position [51, 0]
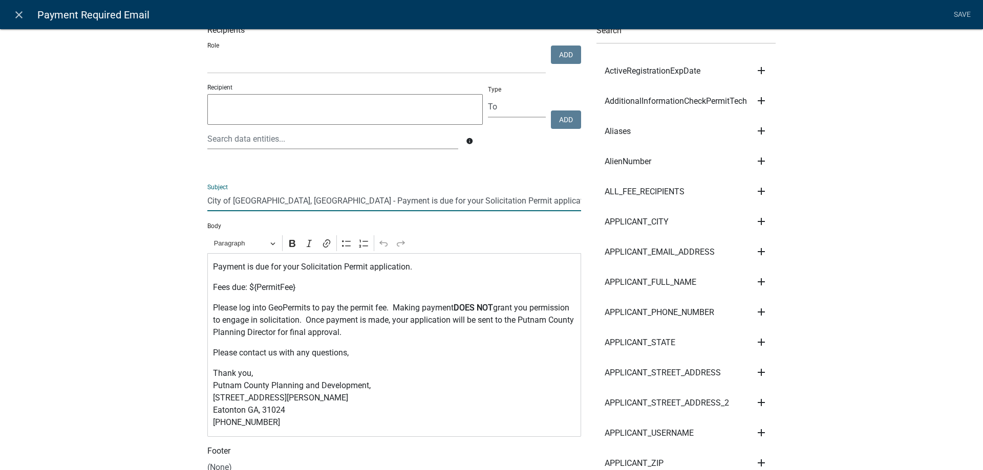
type input "City of [GEOGRAPHIC_DATA], [GEOGRAPHIC_DATA] - Payment is due for your Solicita…"
drag, startPoint x: 254, startPoint y: 289, endPoint x: 290, endPoint y: 288, distance: 36.4
click at [290, 288] on p "Fees due: ${PermitFee}" at bounding box center [394, 288] width 363 height 12
click at [306, 288] on p "Fees due: ${}" at bounding box center [394, 288] width 363 height 12
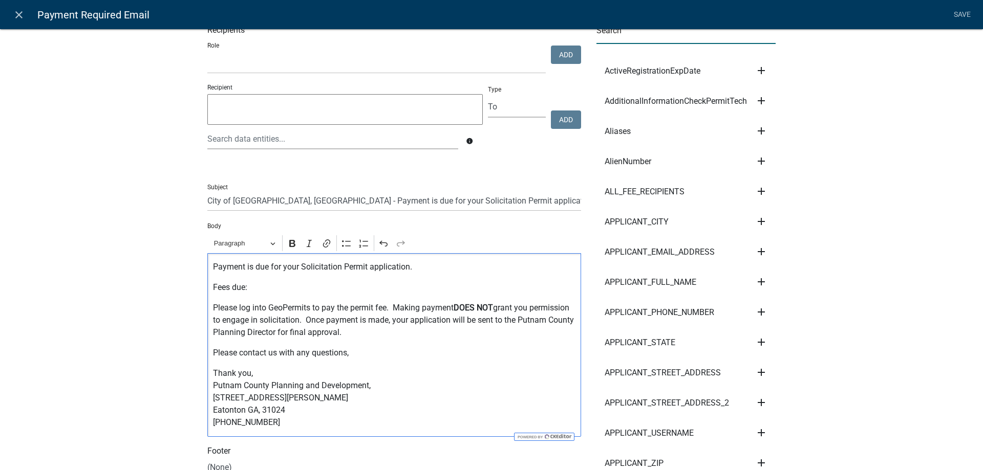
click at [681, 37] on input "text" at bounding box center [685, 33] width 179 height 21
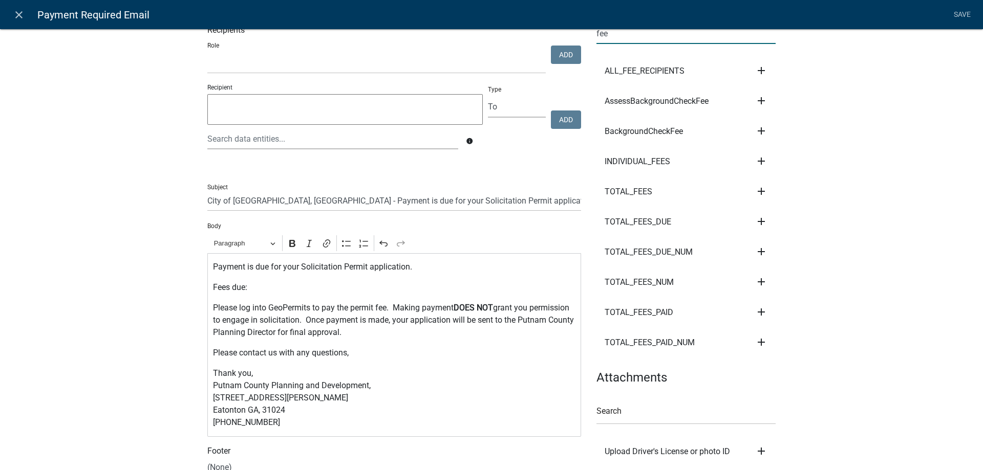
type input "fee"
click at [755, 131] on icon "add" at bounding box center [761, 131] width 12 height 12
click at [783, 168] on button "Body" at bounding box center [796, 166] width 82 height 25
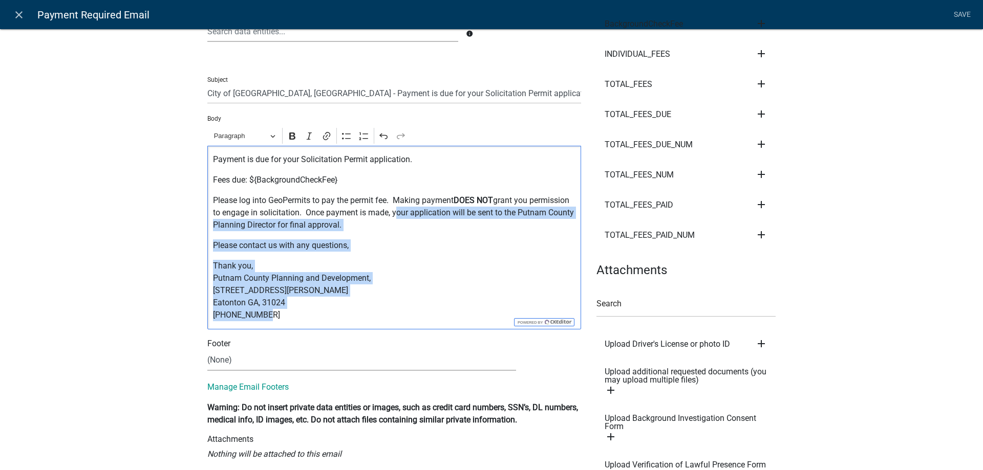
scroll to position [187, 0]
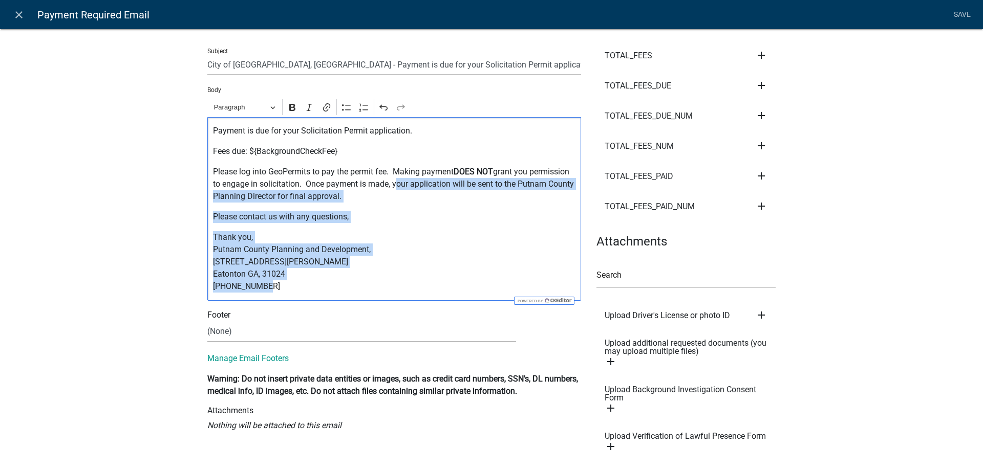
drag, startPoint x: 390, startPoint y: 324, endPoint x: 374, endPoint y: 314, distance: 18.6
click at [374, 314] on div "Compose Email Send email to applicant? Recipients Role Public Works Building Ma…" at bounding box center [394, 222] width 389 height 737
click at [347, 281] on p "Thank you, Putnam County Planning and Development, [STREET_ADDRESS][PERSON_NAME…" at bounding box center [394, 261] width 363 height 61
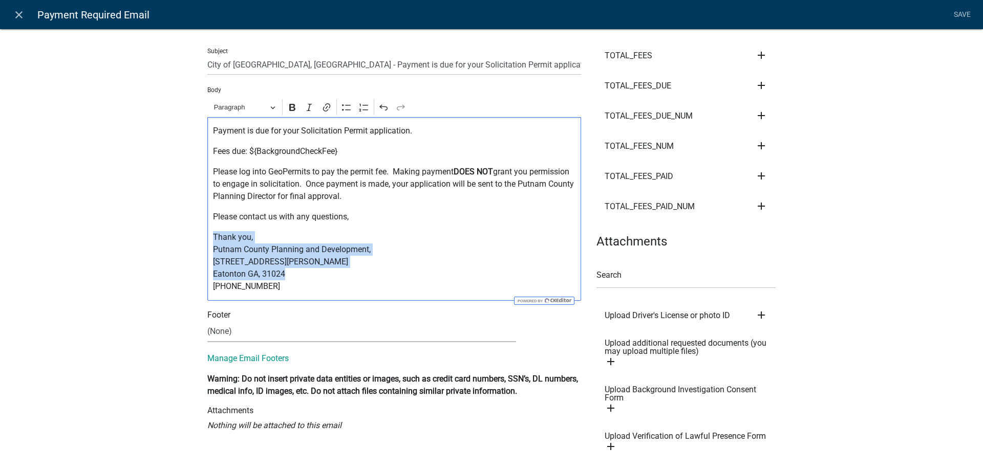
drag, startPoint x: 326, startPoint y: 278, endPoint x: 192, endPoint y: 231, distance: 141.4
click at [192, 231] on div "Compose Email Send email to applicant? Recipients Role Public Works Building Ma…" at bounding box center [491, 218] width 983 height 787
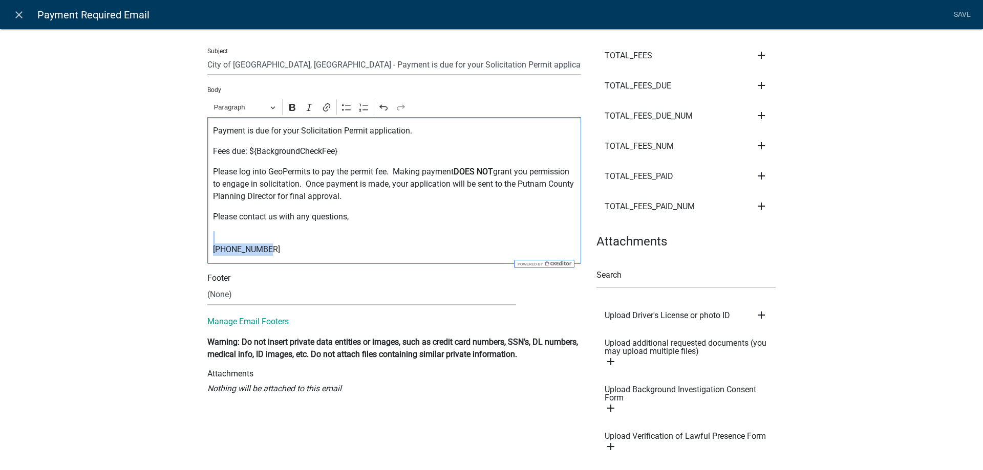
drag, startPoint x: 264, startPoint y: 253, endPoint x: 192, endPoint y: 240, distance: 72.4
click at [192, 240] on div "Compose Email Send email to applicant? Recipients Role Public Works Building Ma…" at bounding box center [491, 218] width 983 height 787
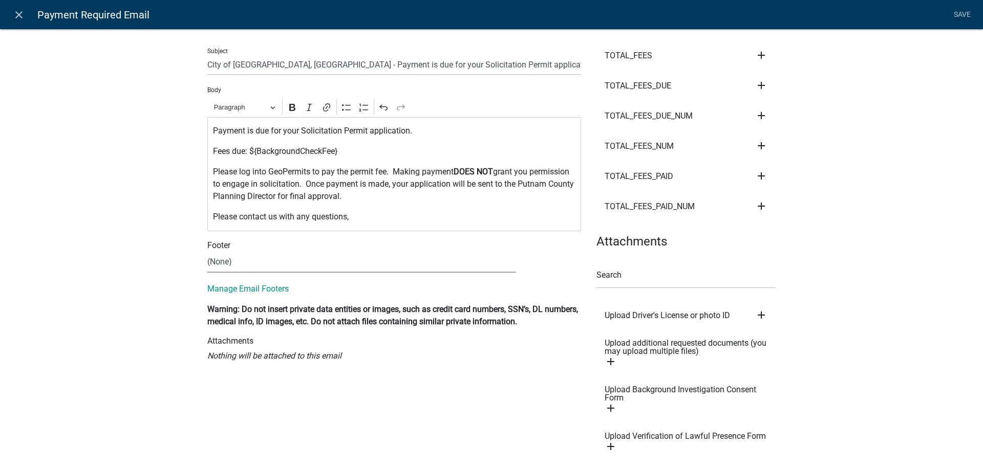
click at [238, 269] on select "(None) City Clerk Office General" at bounding box center [361, 262] width 309 height 21
select select "f5395ce5-02df-4297-99f8-f726b3b57fb6"
click at [207, 252] on select "(None) City Clerk Office General" at bounding box center [361, 262] width 309 height 21
click at [357, 194] on p "Please log into GeoPermits to pay the permit fee. Making payment DOES NOT grant…" at bounding box center [394, 184] width 363 height 37
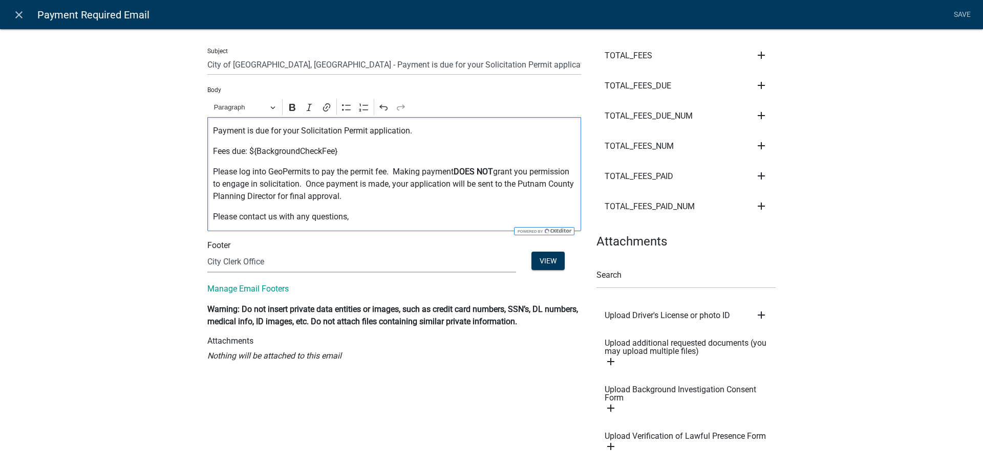
drag, startPoint x: 407, startPoint y: 186, endPoint x: 407, endPoint y: 194, distance: 7.2
click at [407, 194] on p "Please log into GeoPermits to pay the permit fee. Making payment DOES NOT grant…" at bounding box center [394, 184] width 363 height 37
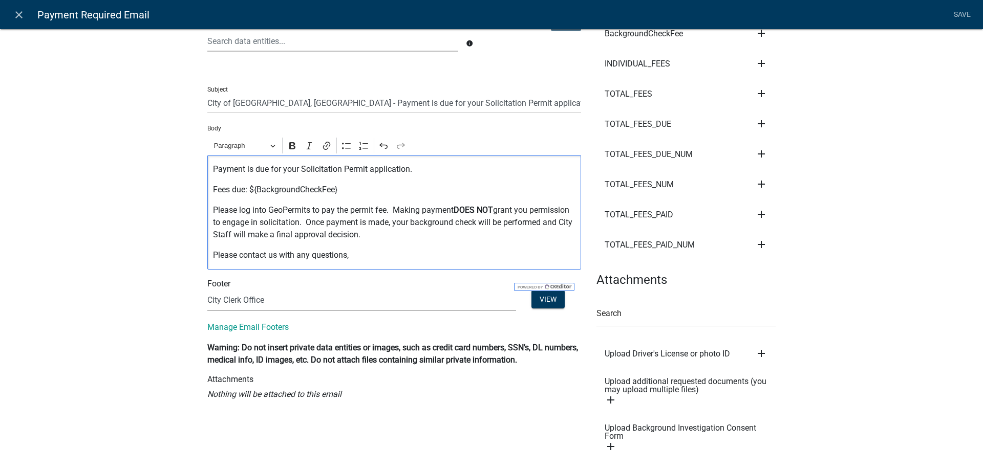
scroll to position [34, 0]
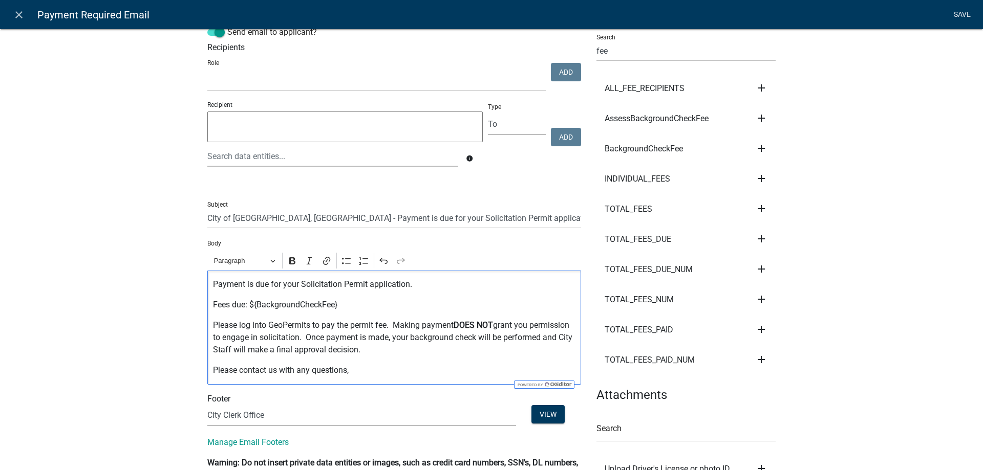
click at [965, 13] on link "Save" at bounding box center [962, 14] width 26 height 19
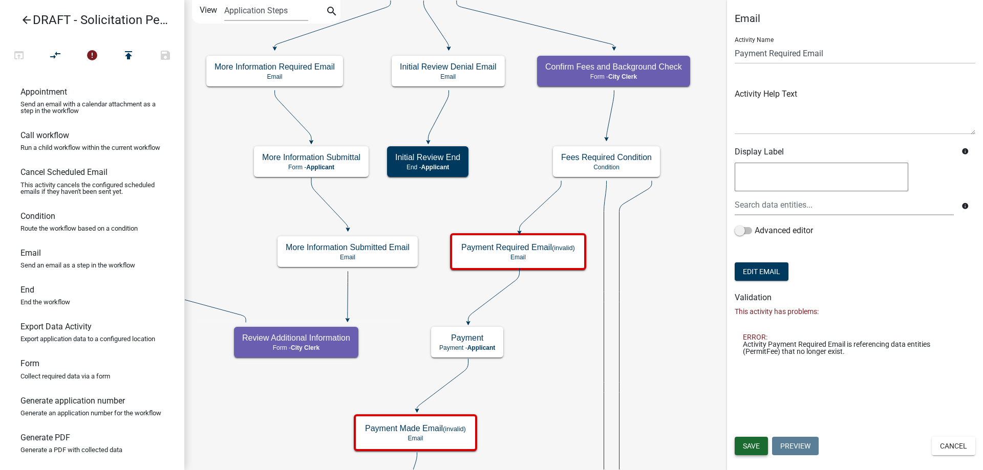
click at [746, 451] on button "Save" at bounding box center [751, 446] width 33 height 18
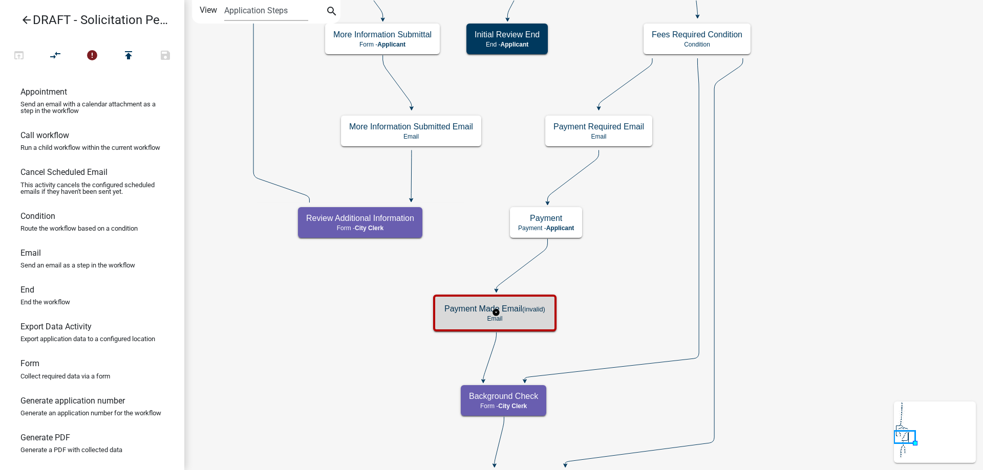
click at [545, 315] on p "Email" at bounding box center [494, 318] width 101 height 7
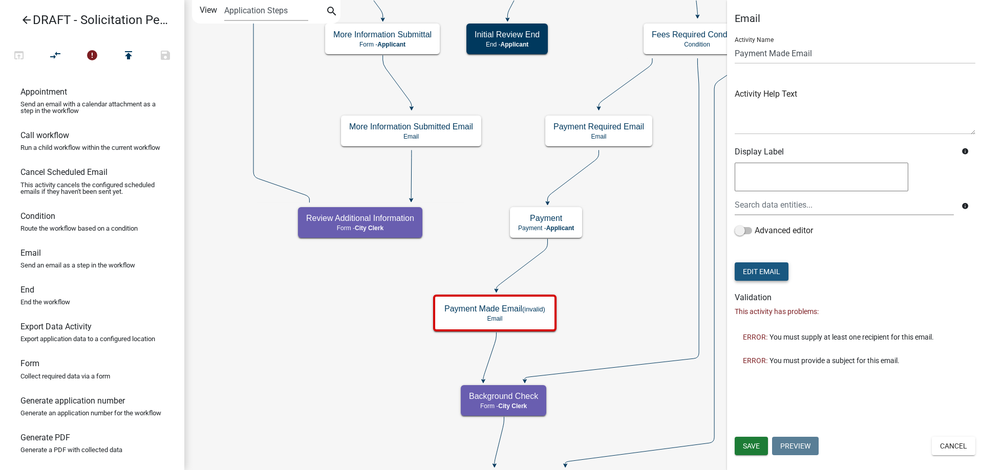
click at [766, 277] on button "Edit Email" at bounding box center [762, 272] width 54 height 18
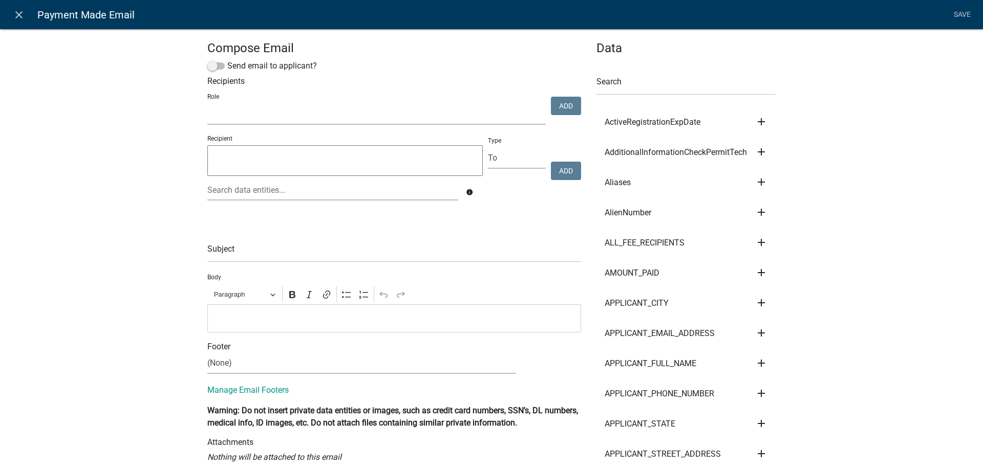
click at [243, 114] on select "Public Works Building Maintenance City Clerk Water/Wastewater Department Admin …" at bounding box center [376, 114] width 338 height 21
select select "510dac6a-3646-4f14-b049-18fe2023224d"
click at [207, 104] on select "Public Works Building Maintenance City Clerk Water/Wastewater Department Admin …" at bounding box center [376, 114] width 338 height 21
click at [561, 111] on button "Add" at bounding box center [566, 106] width 30 height 18
select select
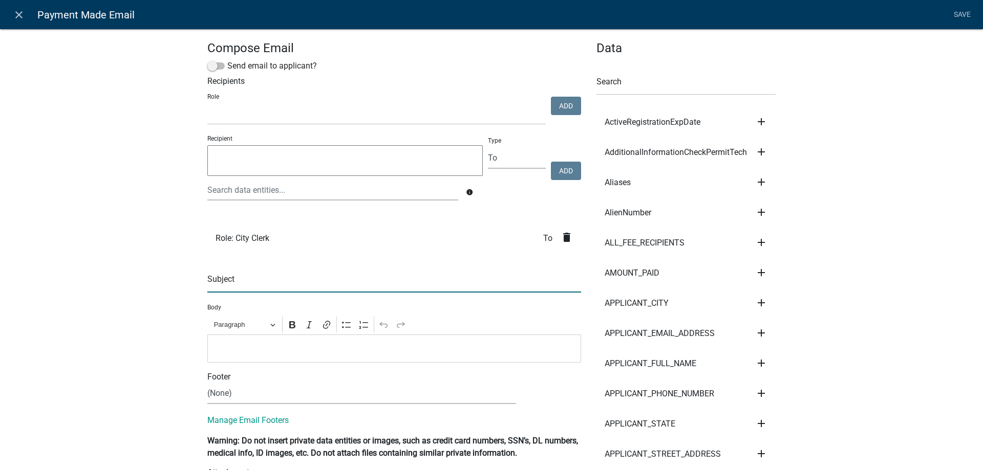
click at [293, 275] on input "text" at bounding box center [394, 282] width 374 height 21
type input "Payment has been made for a Solicitation Permit"
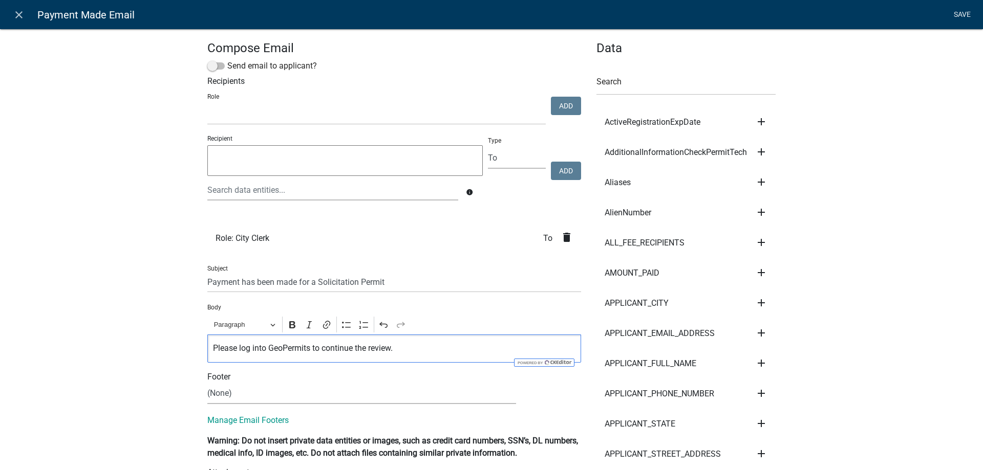
click at [961, 18] on link "Save" at bounding box center [962, 14] width 26 height 19
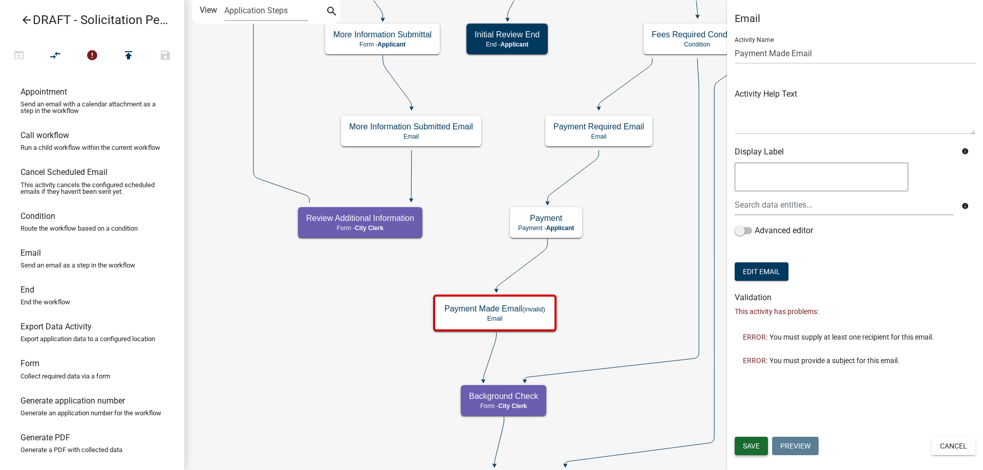
click at [745, 445] on span "Save" at bounding box center [751, 446] width 17 height 8
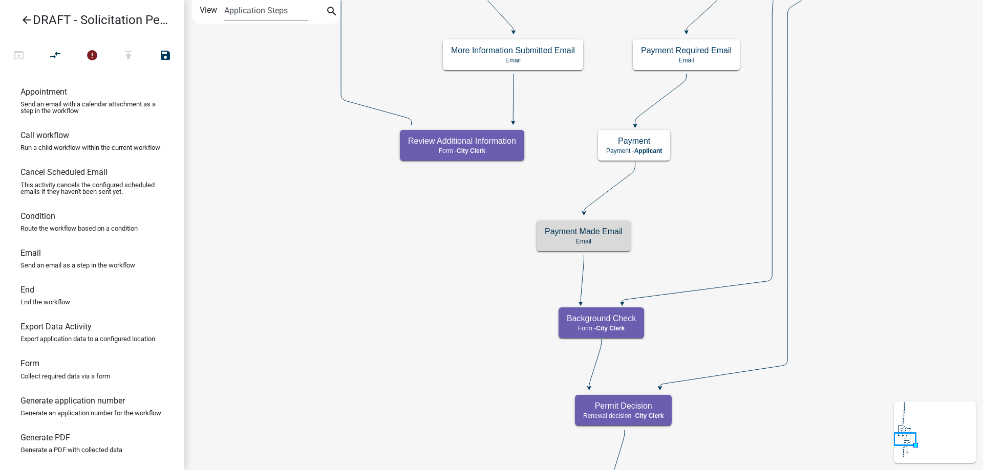
click at [443, 353] on icon "Start Start - Applicant Solicitation Permit Introduction Form - Applicant Appli…" at bounding box center [584, 474] width 798 height 946
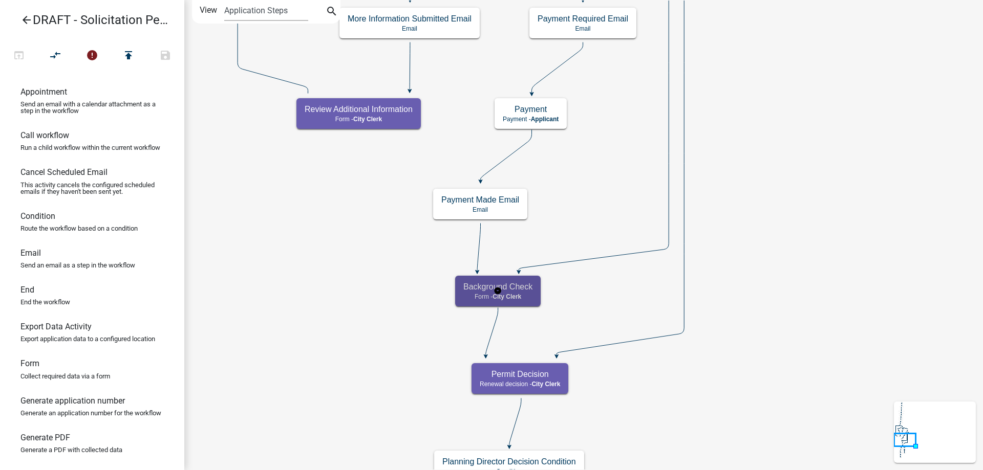
click at [521, 306] on div "Background Check Form - City Clerk" at bounding box center [497, 291] width 85 height 31
select select "510DAC6A-3646-4F14-B049-18FE2023224D"
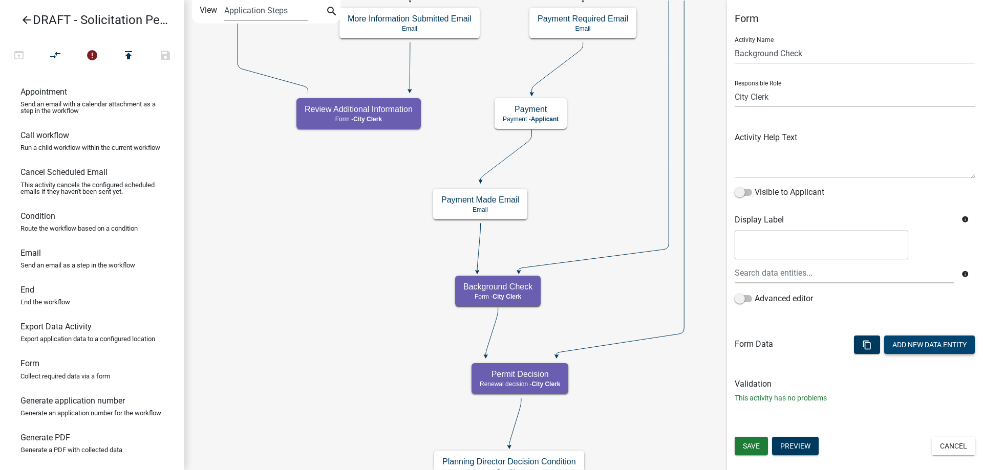
click at [927, 352] on button "Add New Data Entity" at bounding box center [929, 345] width 91 height 18
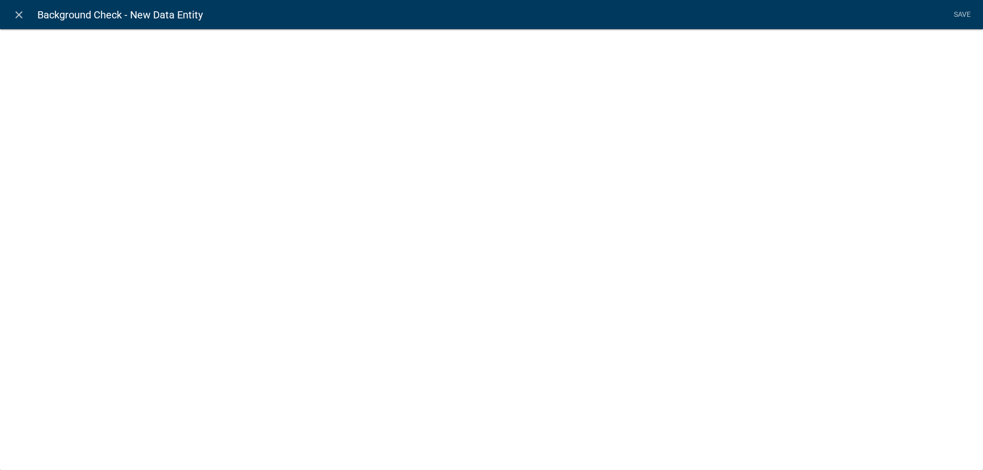
select select
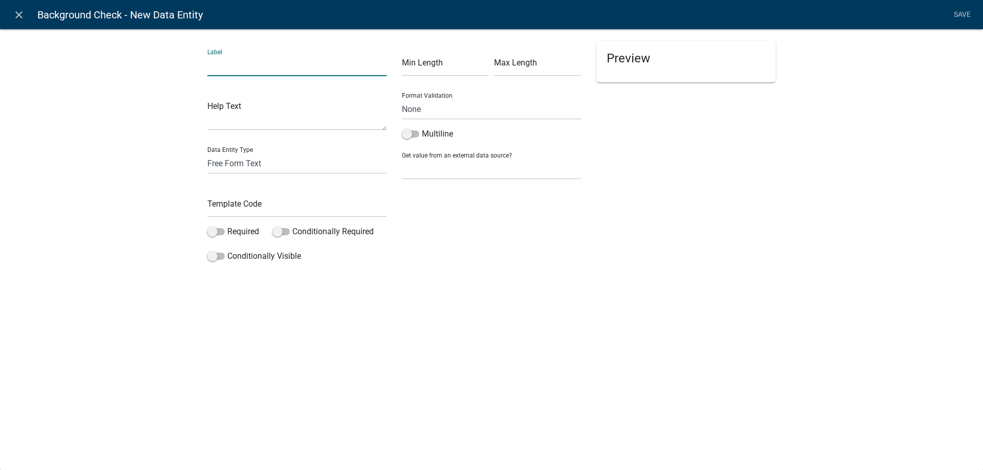
click at [275, 70] on input "text" at bounding box center [296, 65] width 179 height 21
type input "Check here when the background check has been completed"
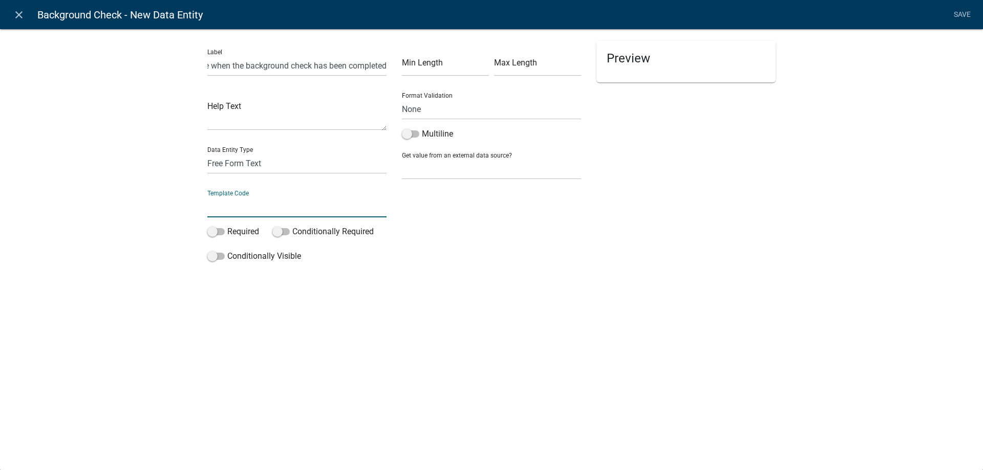
click at [259, 201] on input "text" at bounding box center [296, 207] width 179 height 21
type input "BackgroundCheckComplete"
click at [242, 236] on label "Required" at bounding box center [233, 232] width 52 height 12
click at [227, 226] on input "Required" at bounding box center [227, 226] width 0 height 0
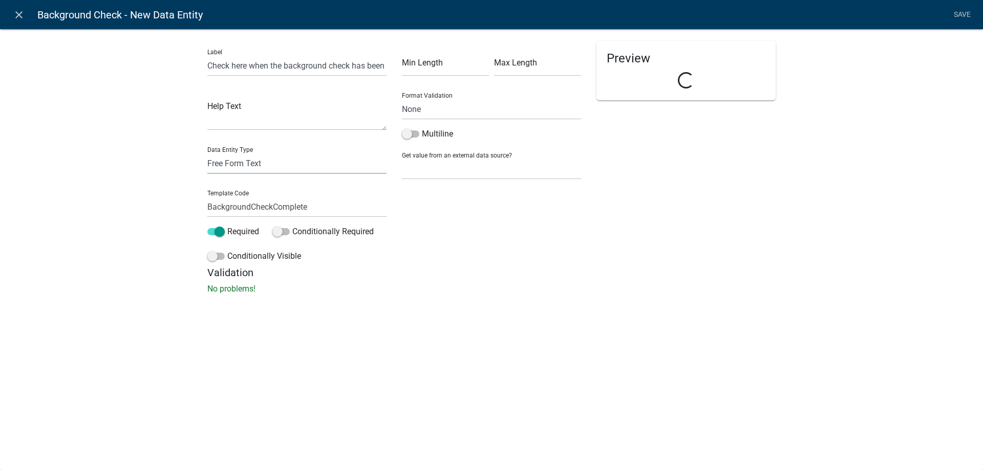
click at [255, 164] on select "Free Form Text Document Display Entity Value Fee Numeric Data Date Map Sketch D…" at bounding box center [296, 163] width 179 height 21
select select "list-data"
click at [207, 153] on select "Free Form Text Document Display Entity Value Fee Numeric Data Date Map Sketch D…" at bounding box center [296, 163] width 179 height 21
select select "list-data"
select select
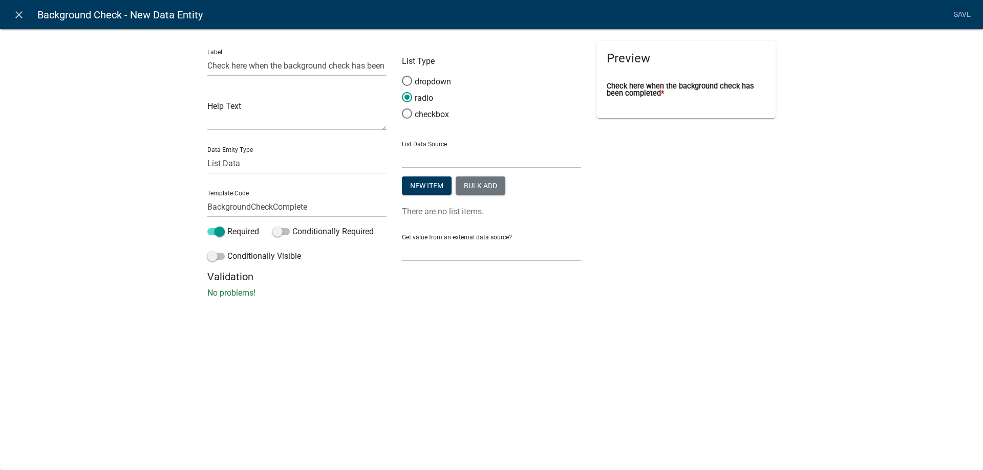
click at [450, 119] on div "checkbox" at bounding box center [491, 117] width 179 height 16
click at [432, 112] on label "checkbox" at bounding box center [425, 115] width 47 height 12
click at [402, 109] on input "checkbox" at bounding box center [402, 109] width 0 height 0
click at [486, 185] on button "Bulk add" at bounding box center [481, 186] width 50 height 18
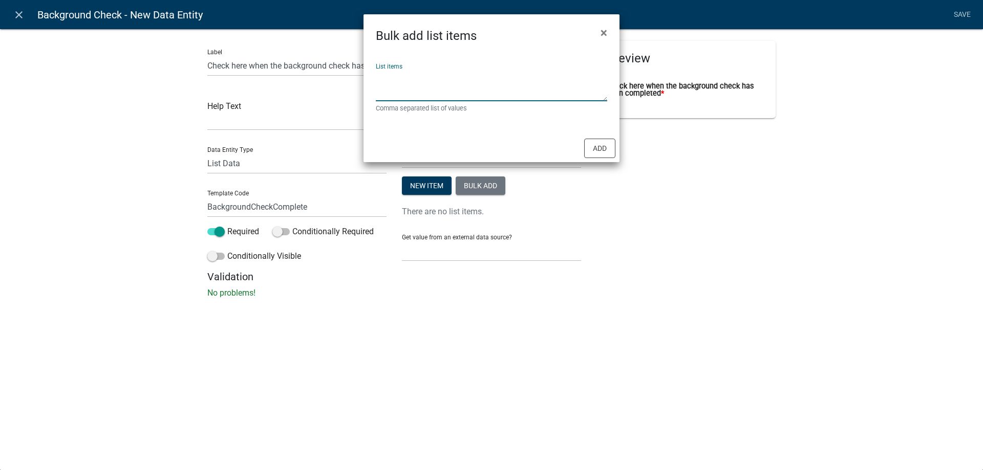
click at [471, 89] on textarea "List items" at bounding box center [491, 86] width 231 height 32
type textarea "Background Check Complete"
click at [602, 149] on button "Add" at bounding box center [599, 148] width 31 height 19
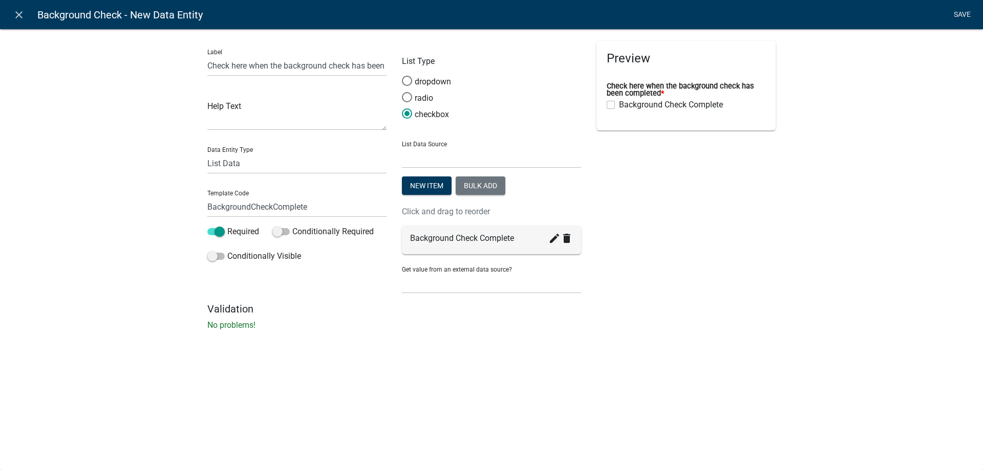
click at [966, 9] on link "Save" at bounding box center [962, 14] width 26 height 19
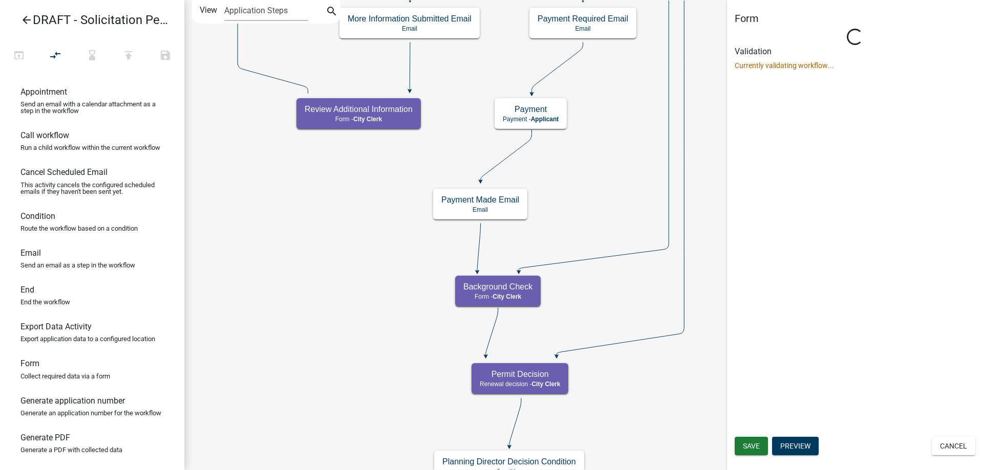
select select "510DAC6A-3646-4F14-B049-18FE2023224D"
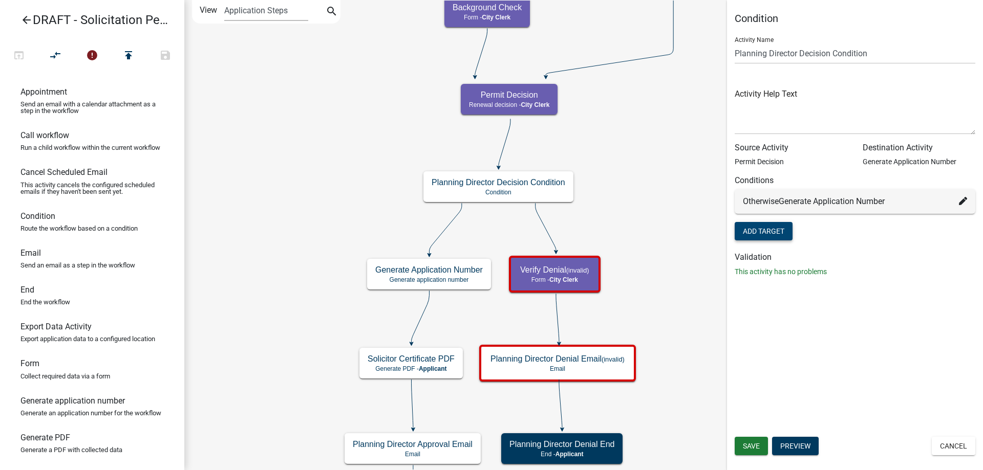
click at [773, 223] on button "Add Target" at bounding box center [764, 231] width 58 height 18
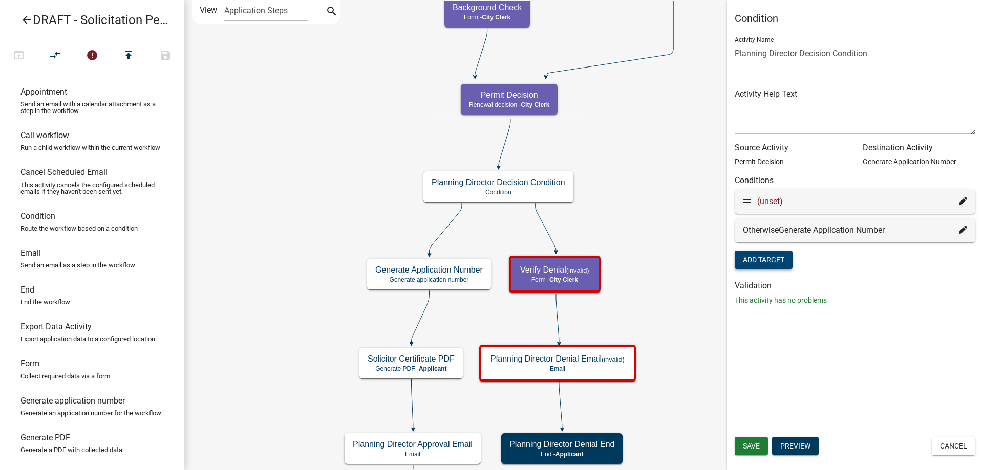
click at [965, 200] on icon at bounding box center [963, 201] width 8 height 8
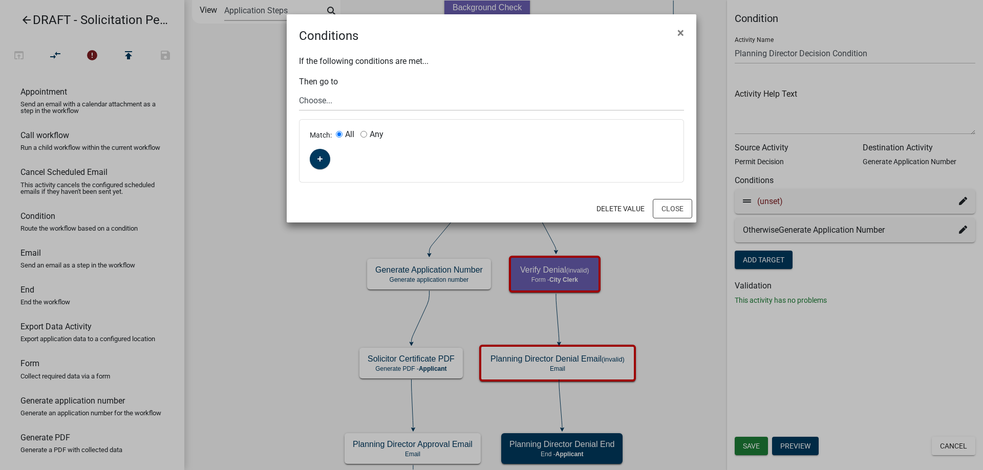
click at [330, 167] on div "Match: All Any" at bounding box center [491, 151] width 384 height 62
click at [327, 164] on button "button" at bounding box center [320, 159] width 20 height 20
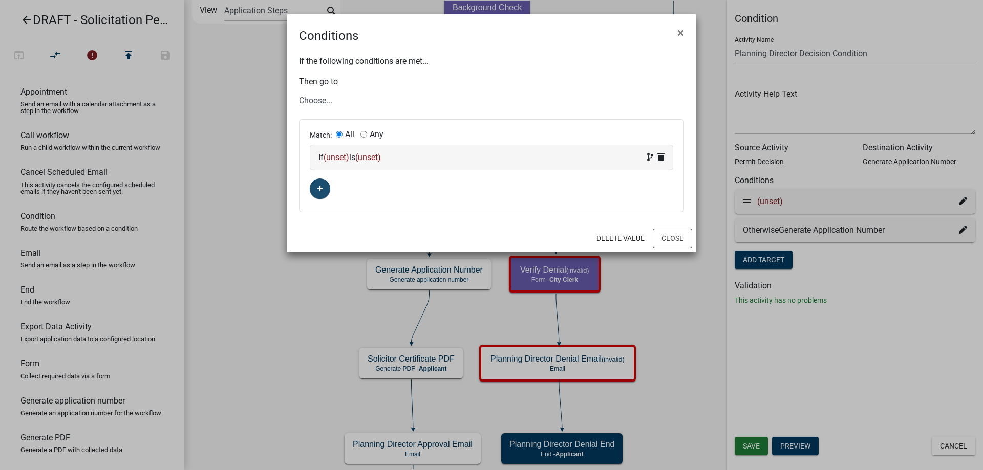
click at [335, 164] on div "If (unset) is (unset)" at bounding box center [491, 157] width 362 height 25
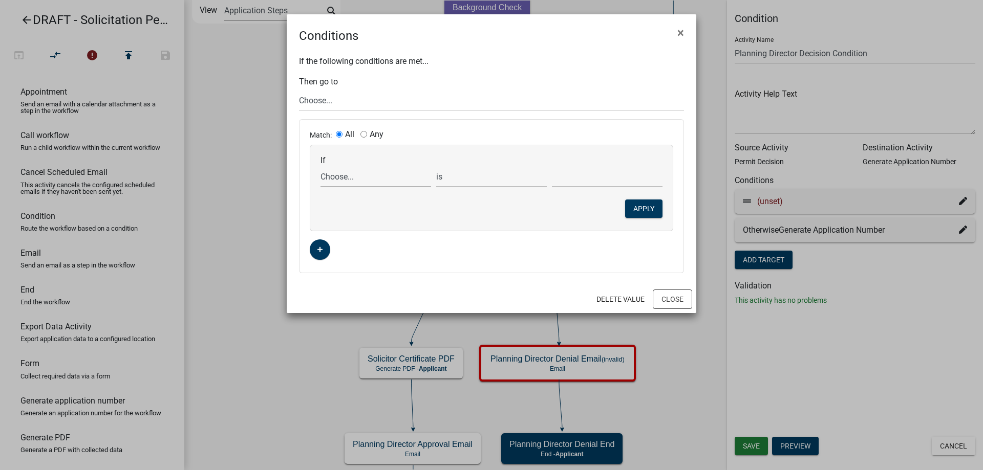
click at [341, 182] on select "Choose... ActiveRegistrationExpDate AdditionalInformationCheckPermitTech Aliase…" at bounding box center [375, 176] width 111 height 21
click at [320, 166] on select "Choose... ActiveRegistrationExpDate AdditionalInformationCheckPermitTech Aliase…" at bounding box center [375, 176] width 111 height 21
click at [563, 161] on div "If Choose... ActiveRegistrationExpDate AdditionalInformationCheckPermitTech Ali…" at bounding box center [491, 172] width 347 height 32
click at [559, 169] on select "Choose... Completed In Progress Rejected" at bounding box center [607, 176] width 111 height 21
click at [514, 211] on div "If Choose... ActiveRegistrationExpDate AdditionalInformationCheckPermitTech Ali…" at bounding box center [491, 187] width 362 height 85
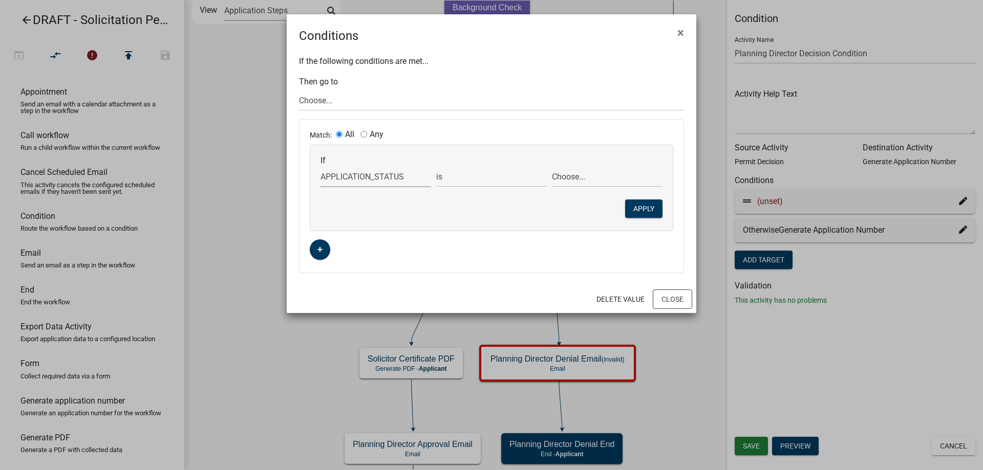
click at [396, 178] on select "Choose... ActiveRegistrationExpDate AdditionalInformationCheckPermitTech Aliase…" at bounding box center [375, 176] width 111 height 21
select select "135: STATUS"
click at [320, 166] on select "Choose... ActiveRegistrationExpDate AdditionalInformationCheckPermitTech Aliase…" at bounding box center [375, 176] width 111 height 21
click at [565, 174] on select "Choose... Approved Denied" at bounding box center [607, 176] width 111 height 21
select select "5: Denied"
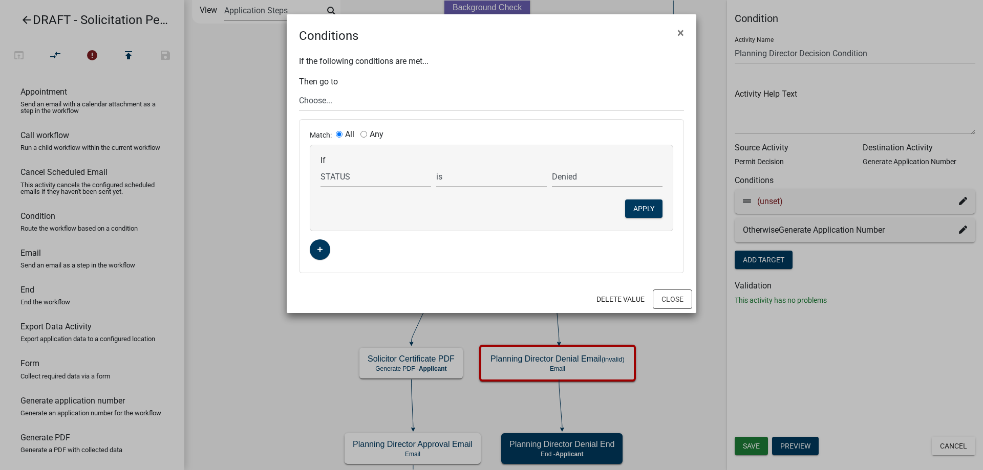
click at [552, 166] on select "Choose... Approved Denied" at bounding box center [607, 176] width 111 height 21
click at [642, 214] on button "Apply" at bounding box center [643, 209] width 37 height 18
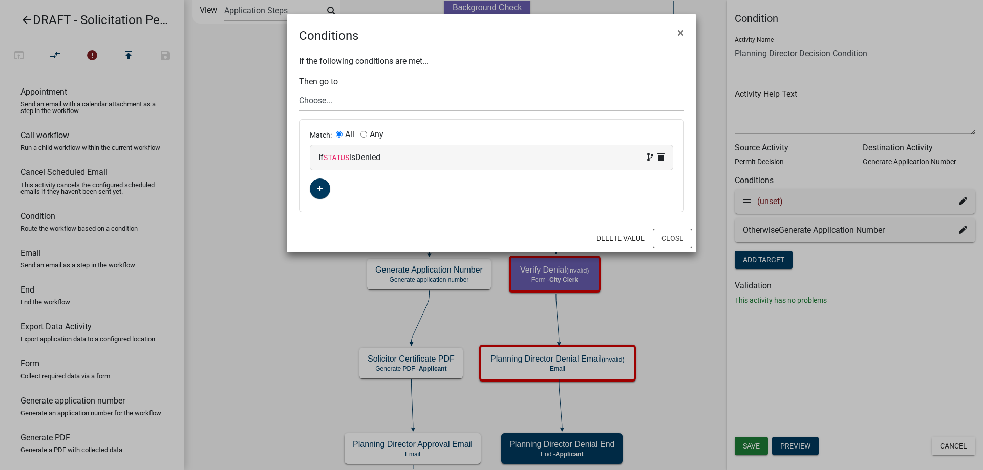
click at [328, 100] on select "Choose... Start Solicitation Permit Introduction Application Information Verifi…" at bounding box center [491, 100] width 385 height 21
select select "32: 34bf7fc1-c068-4fea-adf4-f24bcac7ff9b"
click at [299, 90] on select "Choose... Start Solicitation Permit Introduction Application Information Verifi…" at bounding box center [491, 100] width 385 height 21
click at [670, 232] on button "Close" at bounding box center [672, 238] width 39 height 19
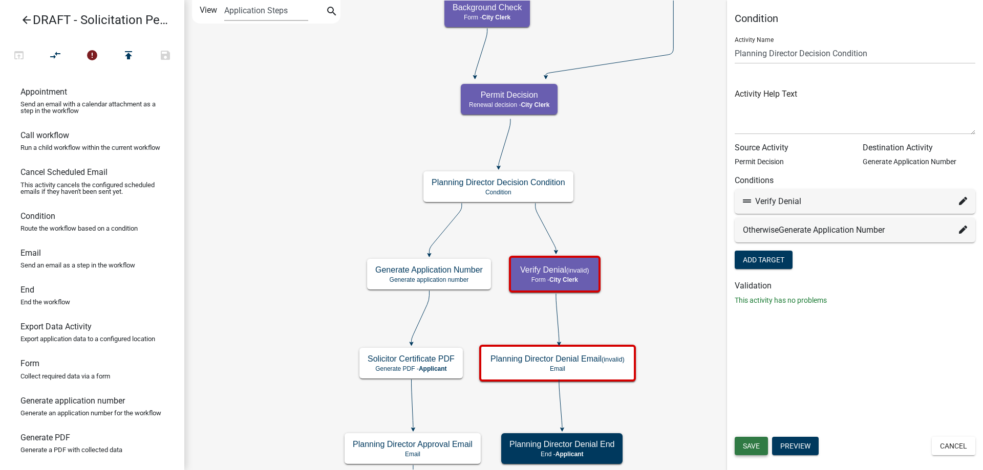
click at [760, 442] on span "Save" at bounding box center [751, 446] width 17 height 8
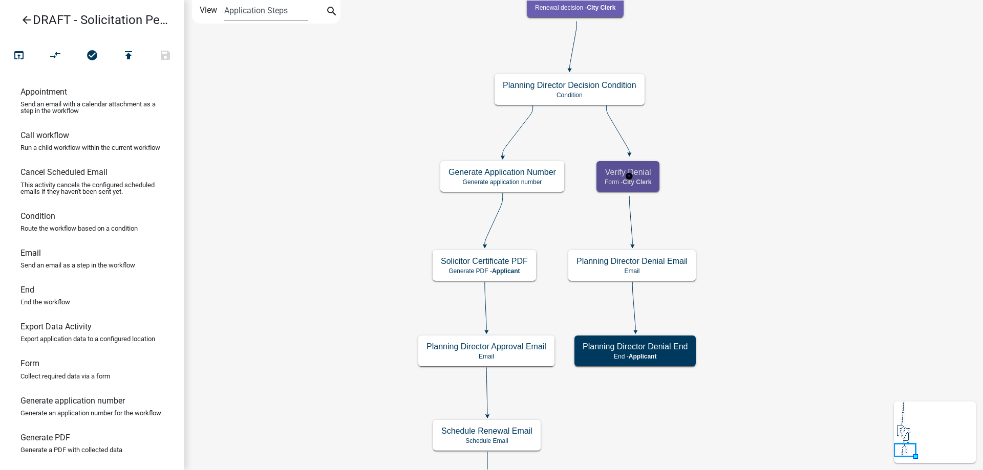
click at [642, 183] on span "City Clerk" at bounding box center [637, 182] width 29 height 7
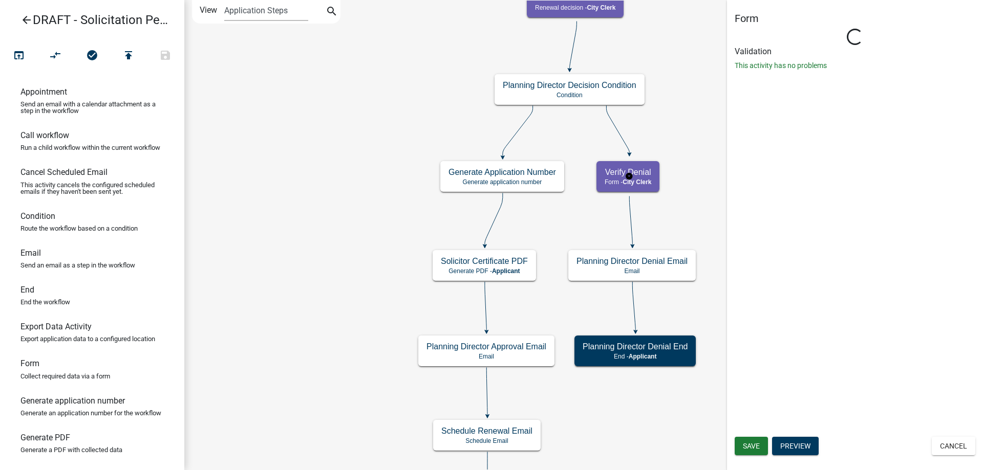
select select "510DAC6A-3646-4F14-B049-18FE2023224D"
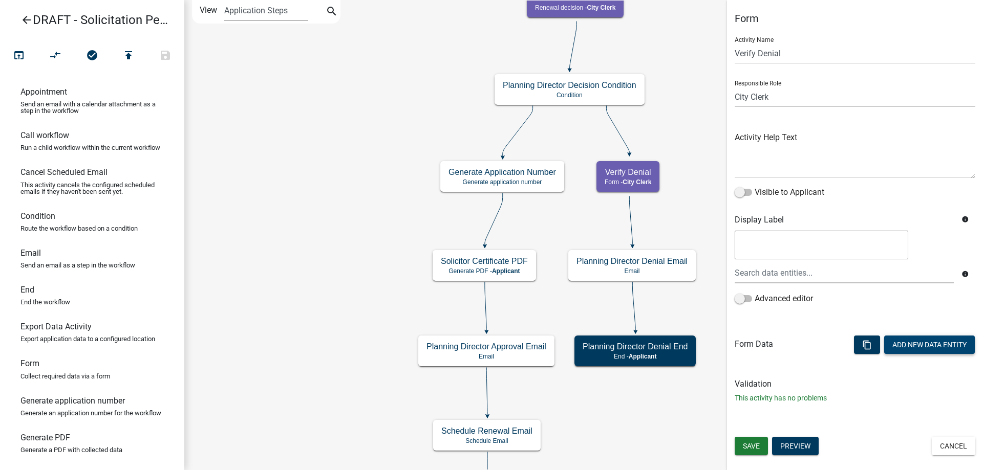
click at [909, 338] on button "Add New Data Entity" at bounding box center [929, 345] width 91 height 18
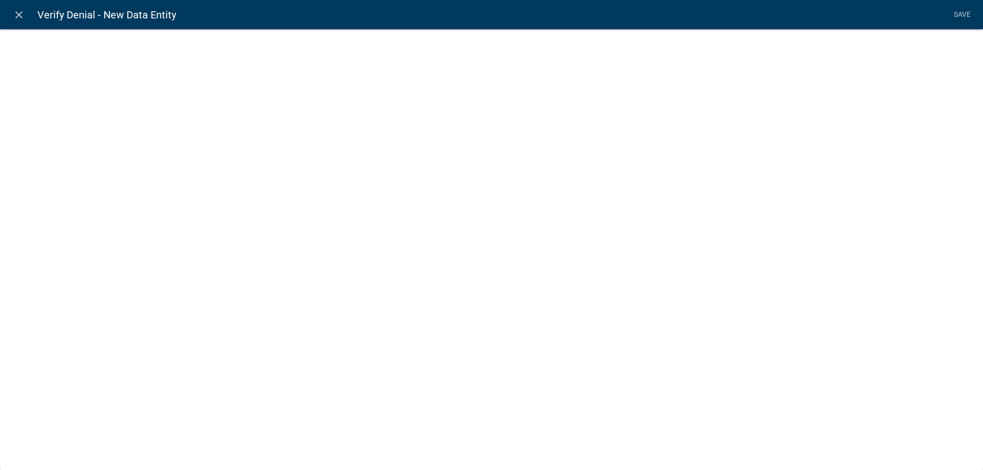
select select
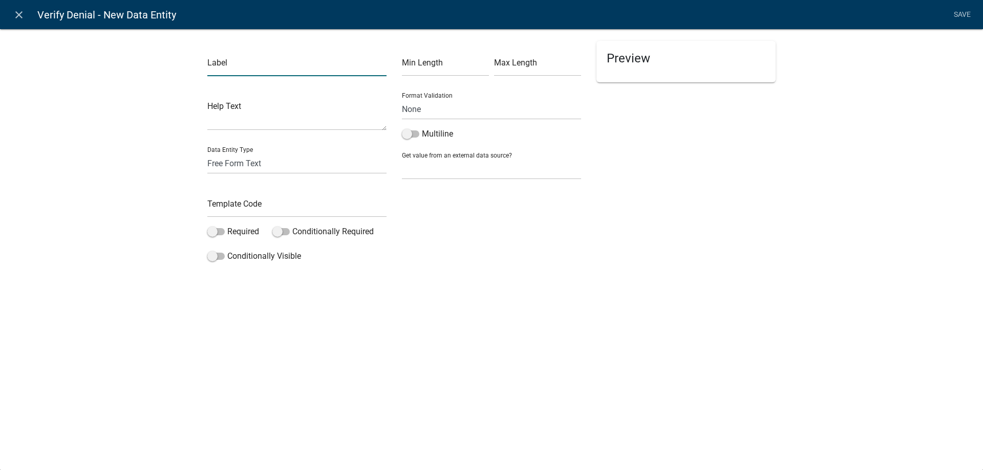
click at [249, 75] on input "text" at bounding box center [296, 65] width 179 height 21
type input "Check here when permit denial has been verified with the City Administrator"
click at [241, 206] on input "text" at bounding box center [296, 207] width 179 height 21
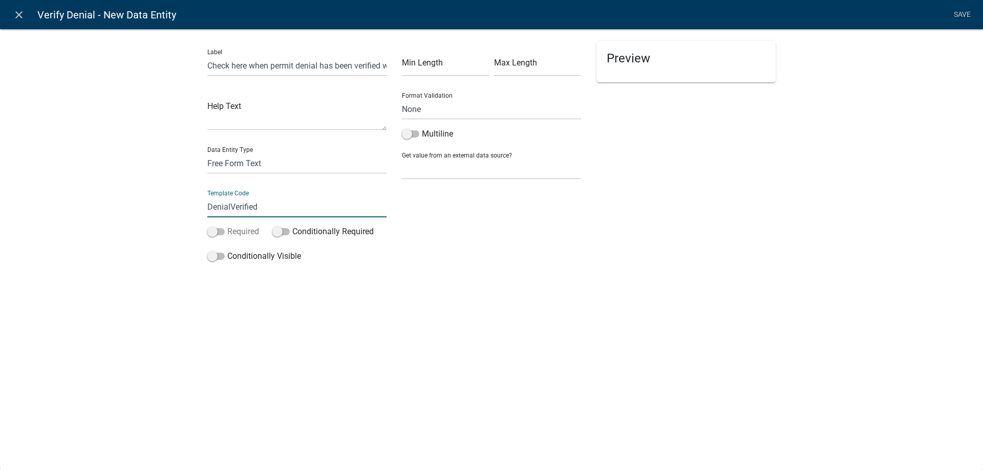
type input "DenialVerified"
click at [247, 230] on label "Required" at bounding box center [233, 232] width 52 height 12
click at [227, 226] on input "Required" at bounding box center [227, 226] width 0 height 0
click at [264, 171] on select "Free Form Text Document Display Entity Value Fee Numeric Data Date Map Sketch D…" at bounding box center [296, 163] width 179 height 21
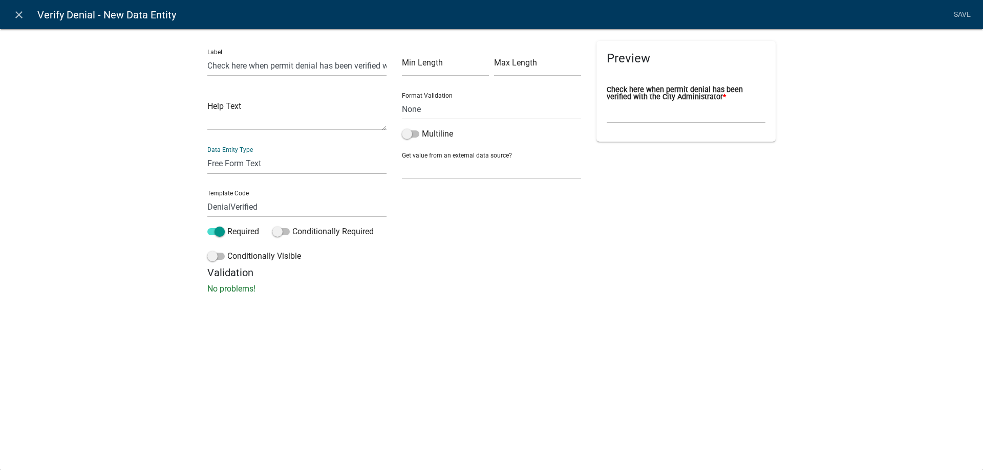
select select "list-data"
click at [207, 153] on select "Free Form Text Document Display Entity Value Fee Numeric Data Date Map Sketch D…" at bounding box center [296, 163] width 179 height 21
select select
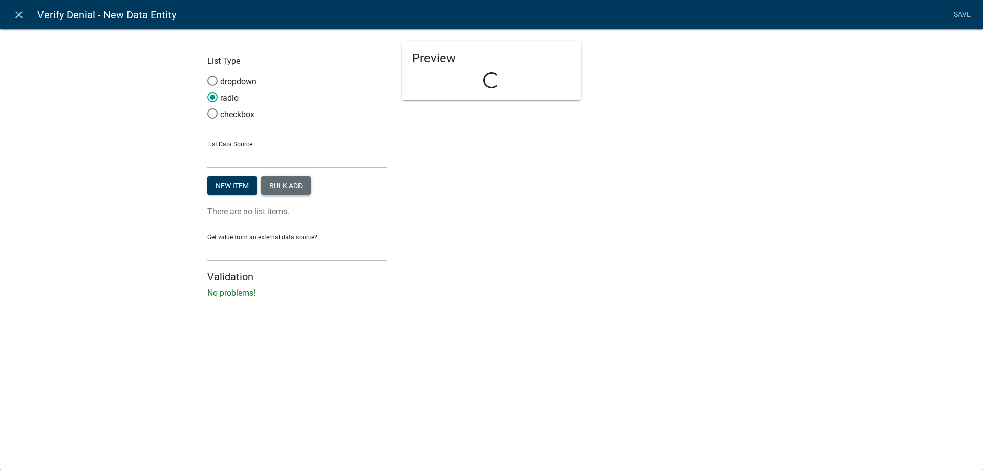
select select "list-data"
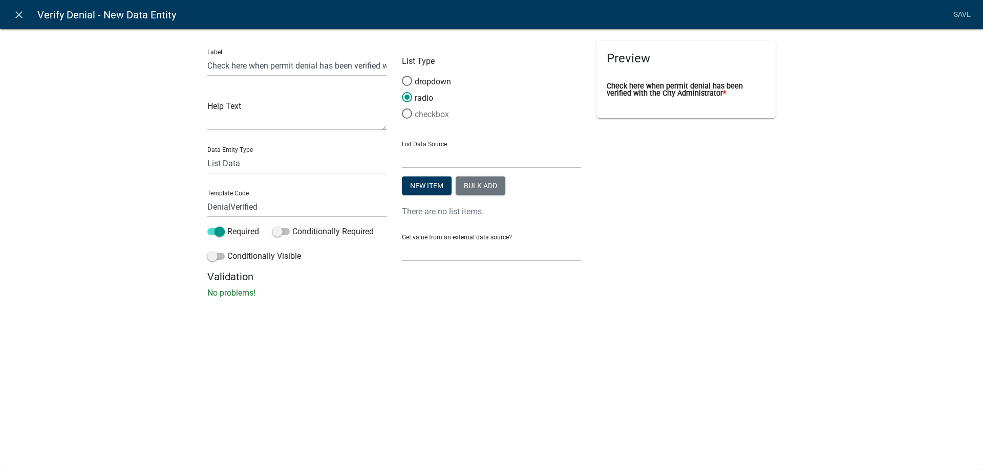
click at [435, 116] on label "checkbox" at bounding box center [425, 115] width 47 height 12
click at [402, 109] on input "checkbox" at bounding box center [402, 109] width 0 height 0
click at [485, 189] on button "Bulk add" at bounding box center [481, 186] width 50 height 18
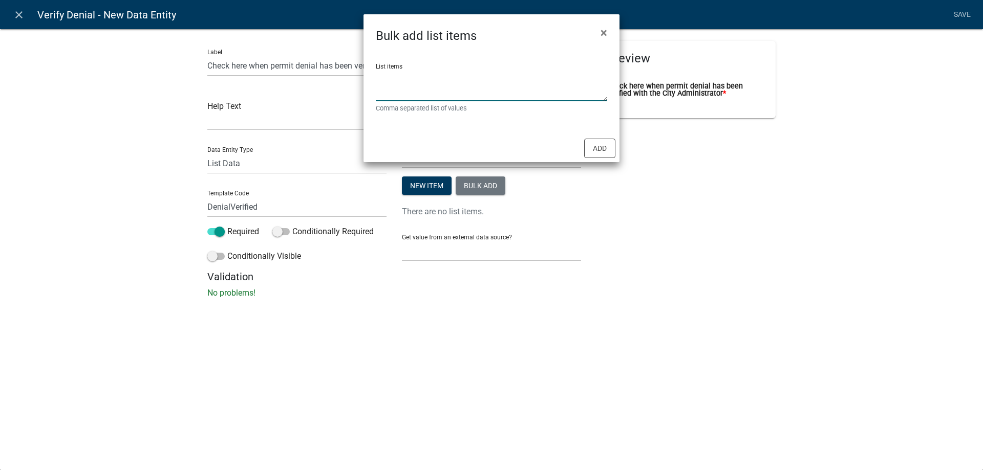
click at [467, 100] on textarea "List items" at bounding box center [491, 86] width 231 height 32
type textarea "Denial Verified"
click at [619, 156] on div "Add" at bounding box center [491, 149] width 256 height 28
click at [611, 151] on button "Add" at bounding box center [599, 148] width 31 height 19
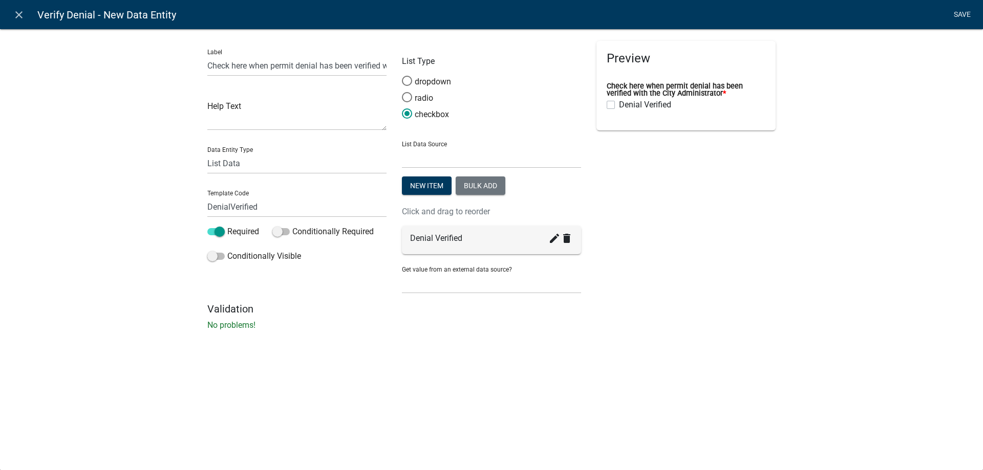
click at [956, 16] on link "Save" at bounding box center [962, 14] width 26 height 19
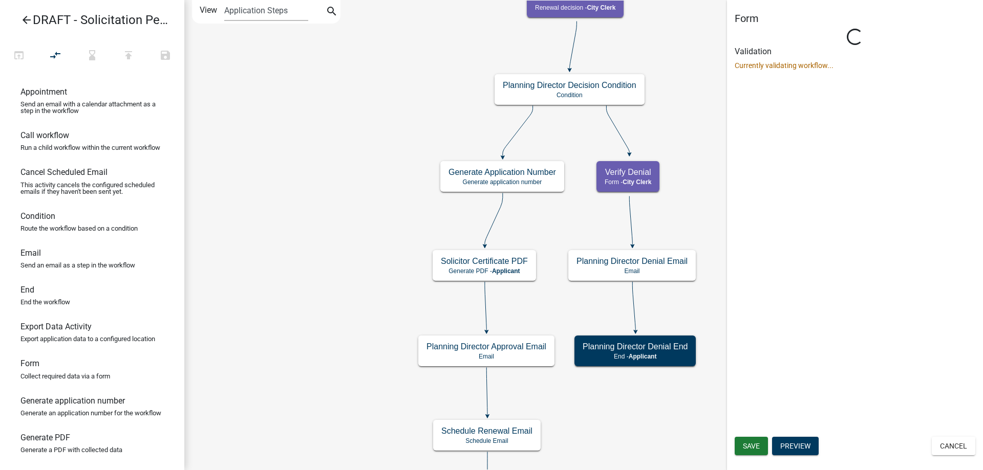
select select "510DAC6A-3646-4F14-B049-18FE2023224D"
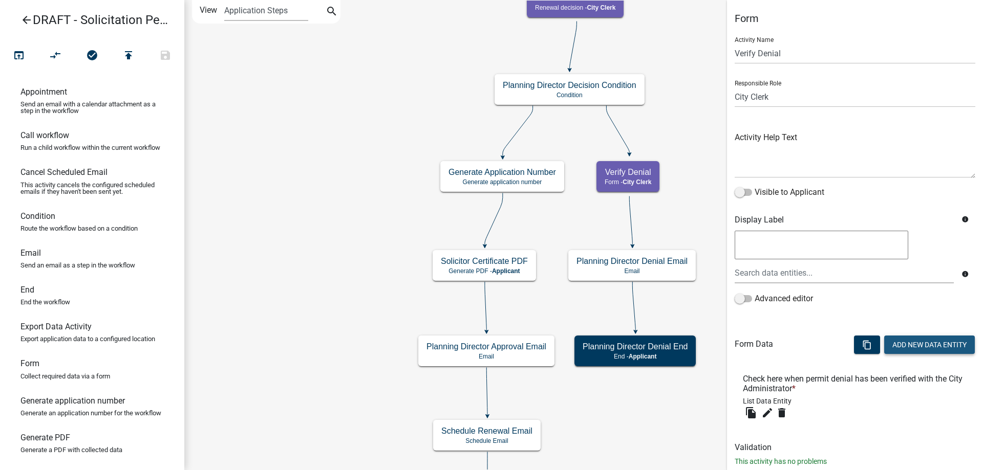
click at [896, 344] on button "Add New Data Entity" at bounding box center [929, 345] width 91 height 18
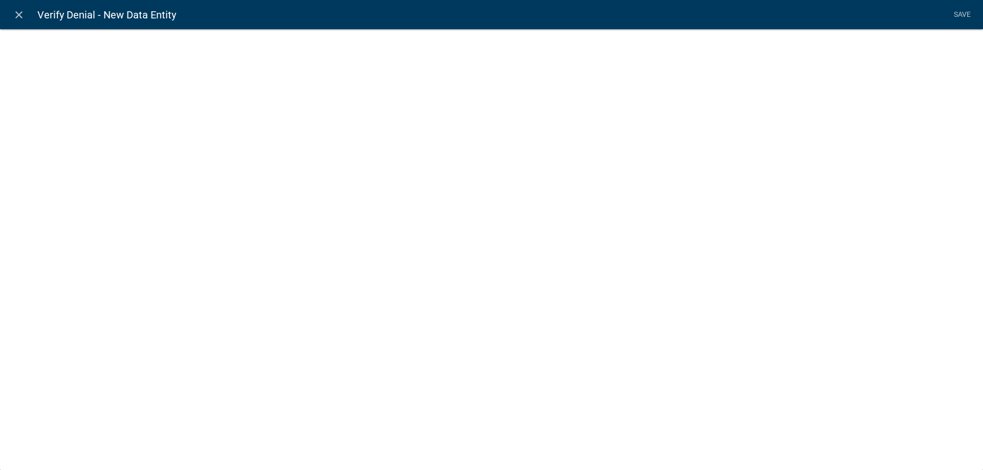
select select
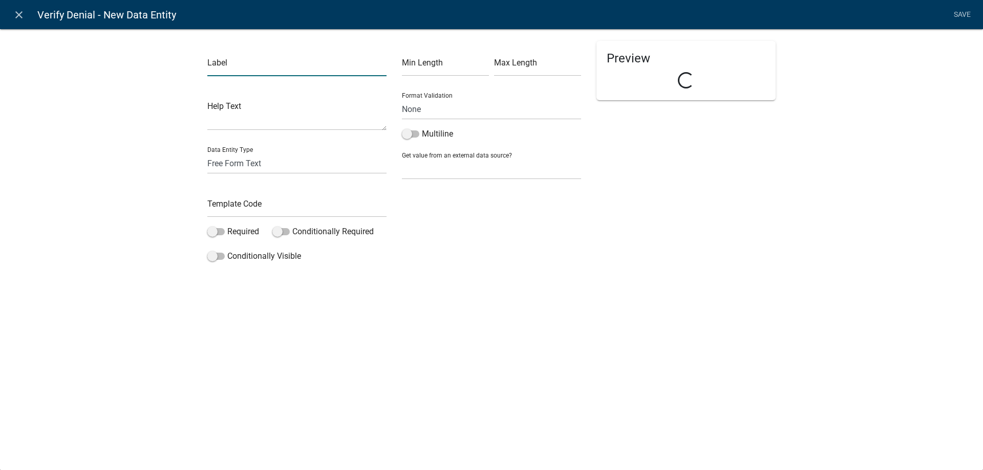
click at [226, 65] on input "text" at bounding box center [296, 65] width 179 height 21
type input "Denial Reason - the text entered here will be emailed to the applicant"
click at [263, 213] on input "text" at bounding box center [296, 207] width 179 height 21
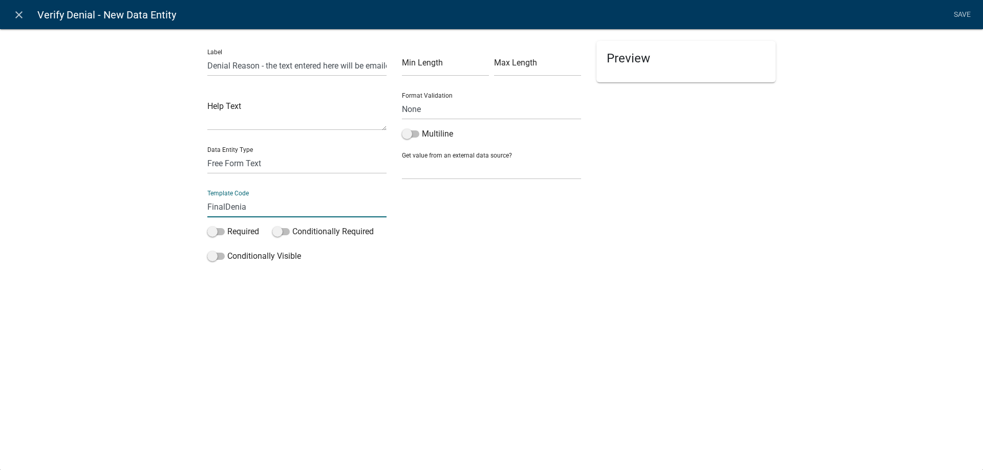
type input "FinalDenialReason"
click at [421, 134] on label "Multiline" at bounding box center [427, 134] width 51 height 12
click at [422, 128] on input "Multiline" at bounding box center [422, 128] width 0 height 0
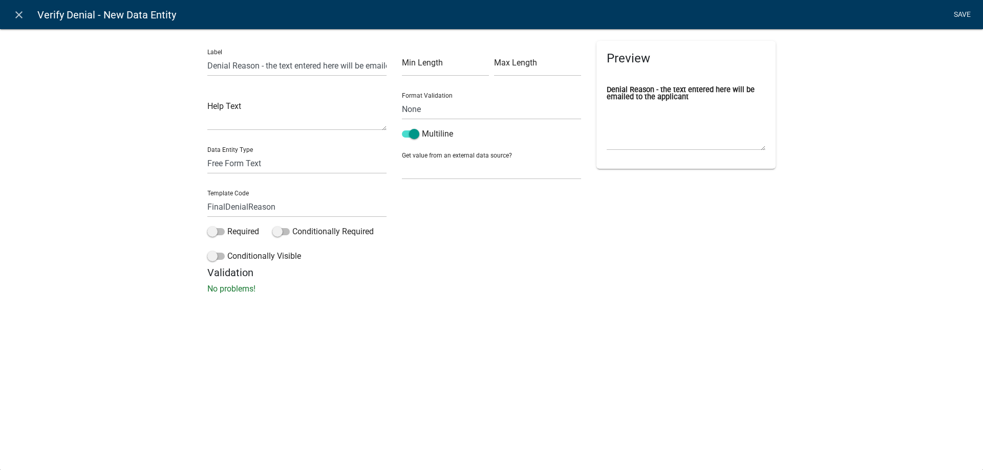
click at [964, 18] on link "Save" at bounding box center [962, 14] width 26 height 19
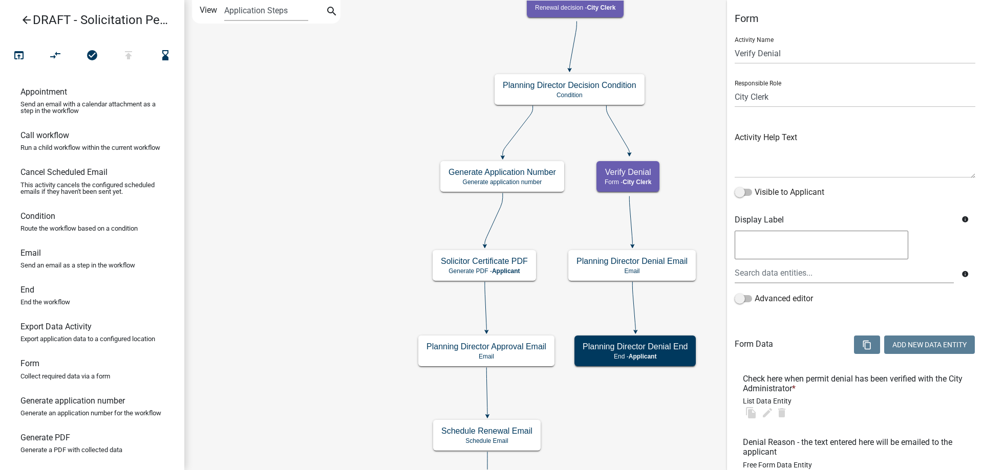
select select "510DAC6A-3646-4F14-B049-18FE2023224D"
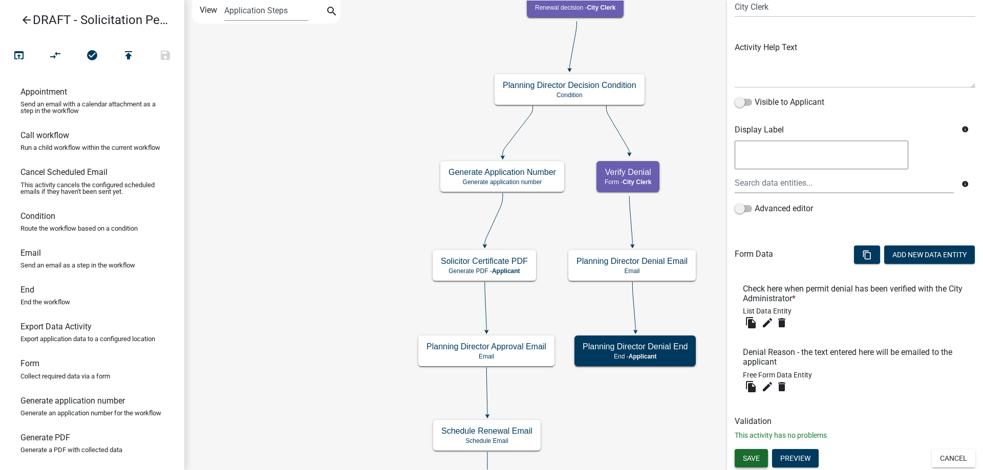
click at [755, 461] on span "Save" at bounding box center [751, 458] width 17 height 8
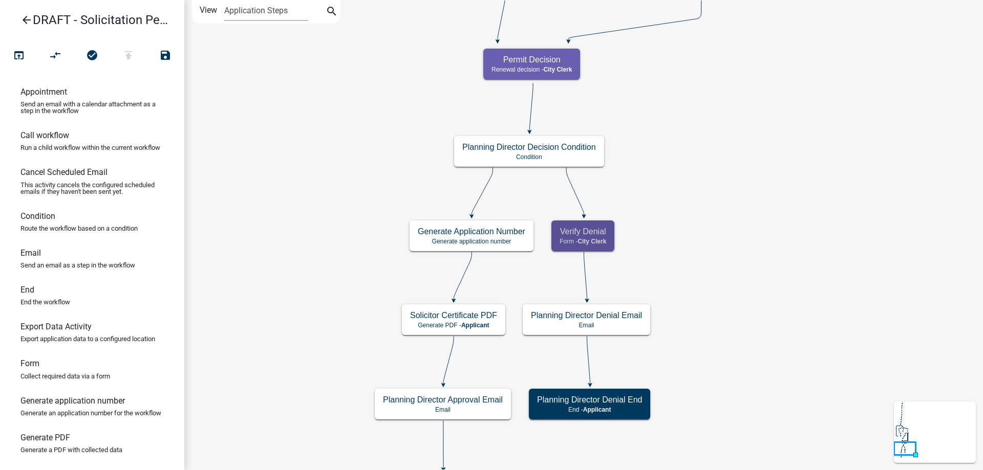
scroll to position [0, 0]
click at [771, 371] on icon "Start Start - Applicant Solicitation Permit Introduction Form - Applicant Appli…" at bounding box center [584, 296] width 798 height 590
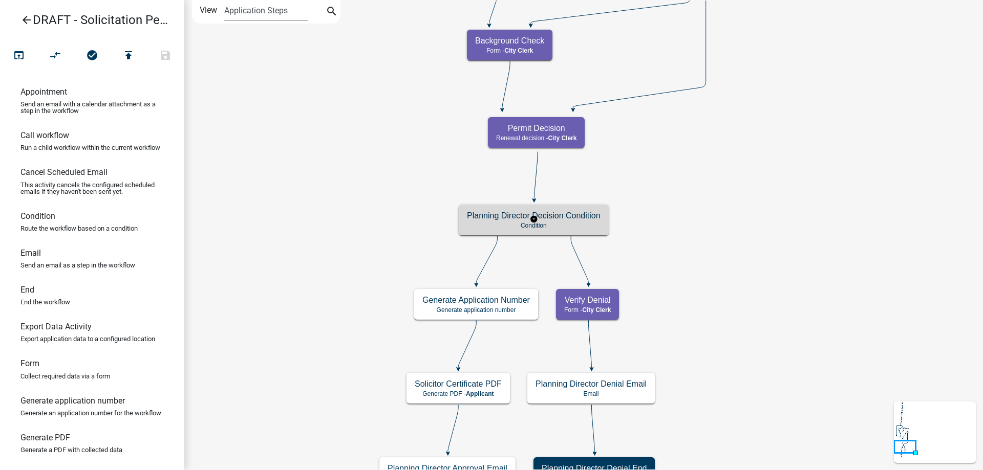
click at [557, 219] on h5 "Planning Director Decision Condition" at bounding box center [534, 216] width 134 height 10
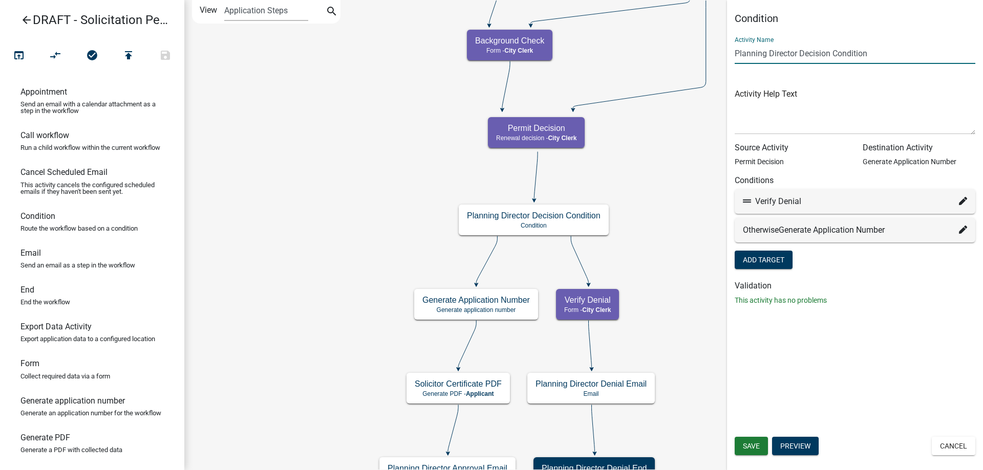
drag, startPoint x: 796, startPoint y: 51, endPoint x: 713, endPoint y: 49, distance: 83.0
click at [713, 49] on main "Start Start - Applicant Solicitation Permit Introduction Form - Applicant Appli…" at bounding box center [583, 235] width 799 height 470
type input "Permit Decision Condition"
click at [744, 440] on button "Save" at bounding box center [751, 446] width 33 height 18
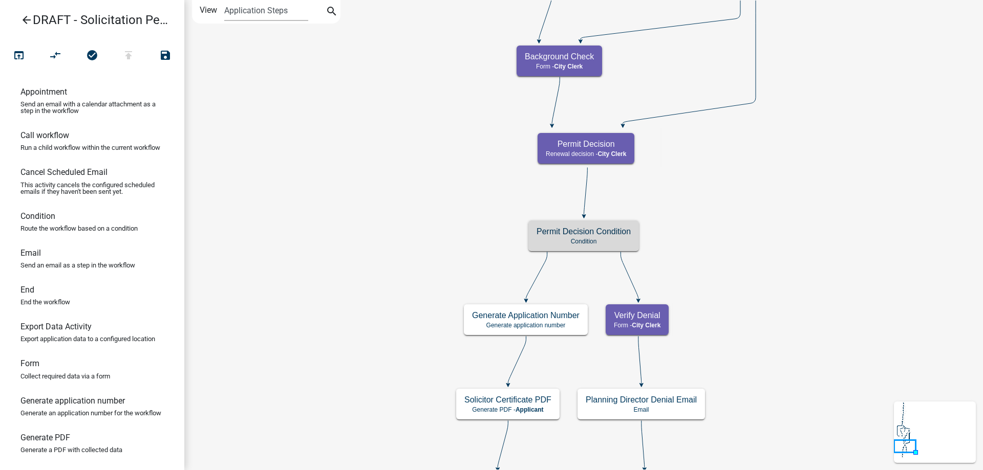
click at [752, 346] on icon "Start Start - Applicant Solicitation Permit Introduction Form - Applicant Appli…" at bounding box center [584, 338] width 798 height 674
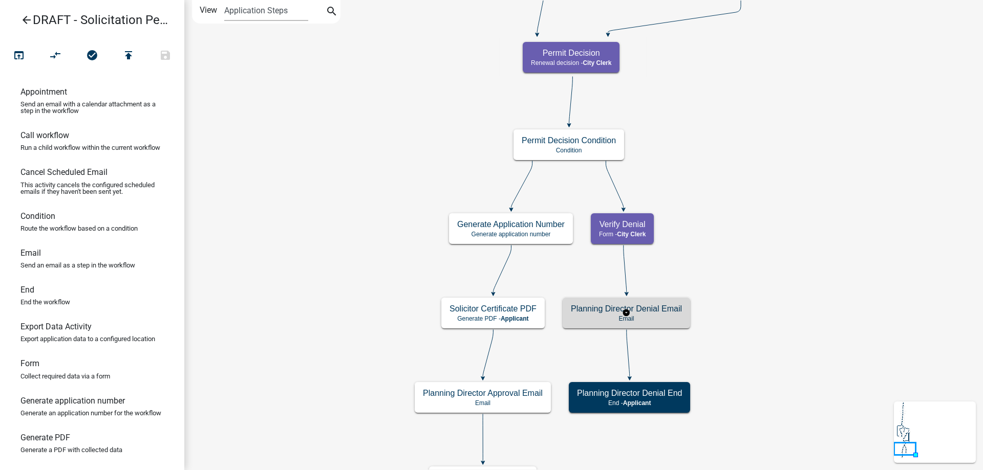
click at [678, 310] on h5 "Planning Director Denial Email" at bounding box center [626, 309] width 111 height 10
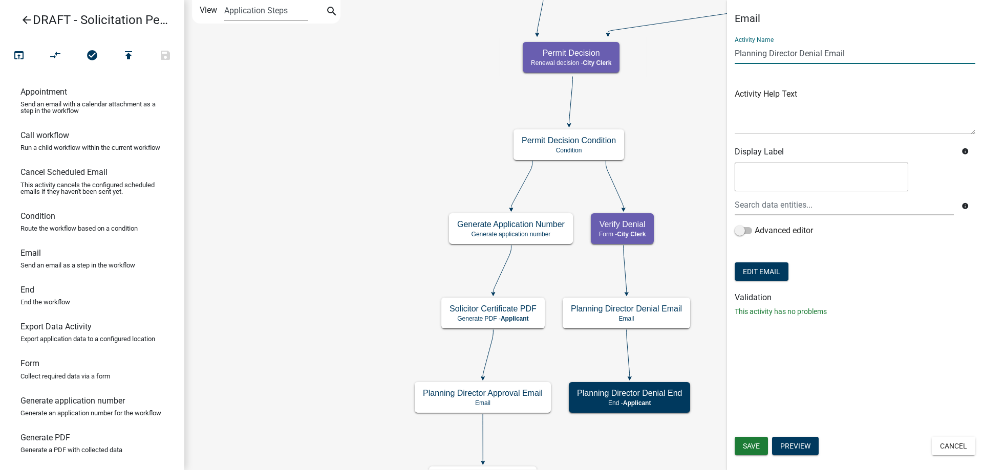
drag, startPoint x: 799, startPoint y: 53, endPoint x: 668, endPoint y: 39, distance: 131.7
click at [668, 39] on main "Start Start - Applicant Solicitation Permit Introduction Form - Applicant Appli…" at bounding box center [583, 235] width 799 height 470
type input "Permit Denial Email"
click at [744, 442] on span "Save" at bounding box center [751, 446] width 17 height 8
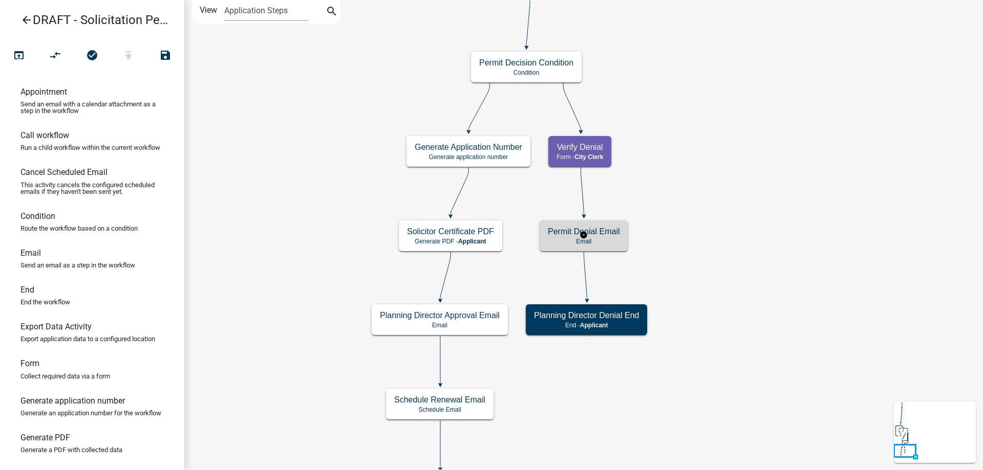
click at [602, 237] on div "Permit Denial Email Email" at bounding box center [584, 236] width 88 height 31
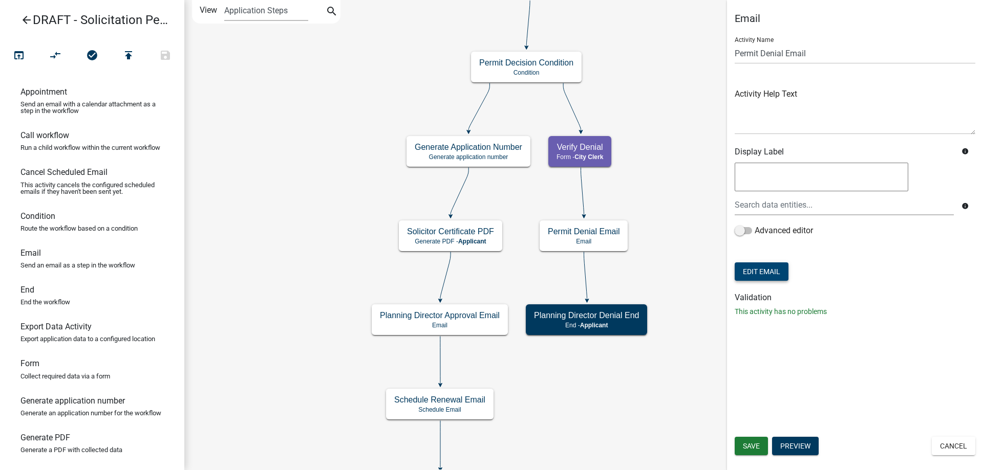
click at [757, 263] on button "Edit Email" at bounding box center [762, 272] width 54 height 18
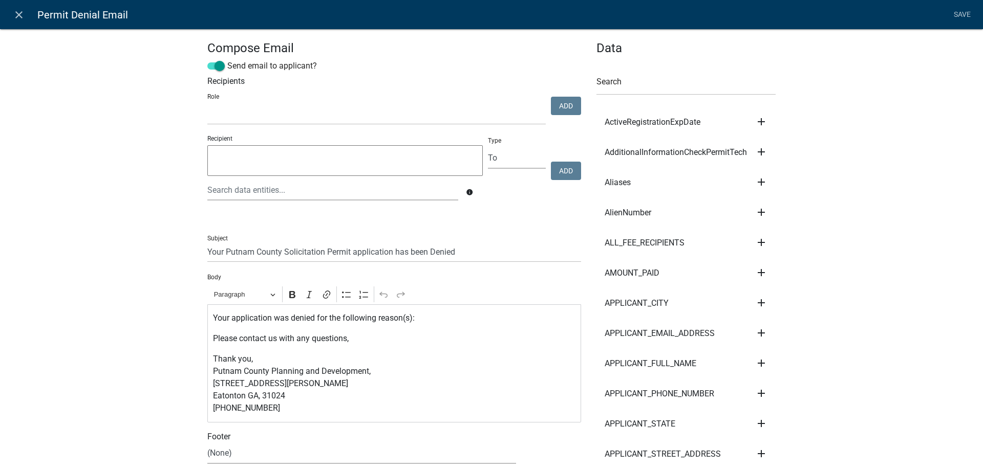
click at [432, 323] on p "Your application was denied for the following reason(s):" at bounding box center [394, 318] width 363 height 12
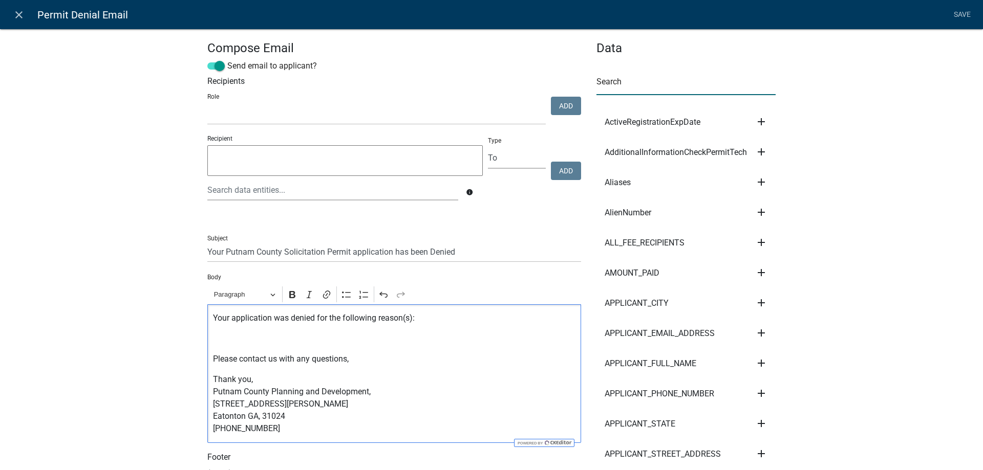
click at [632, 88] on input "text" at bounding box center [685, 84] width 179 height 21
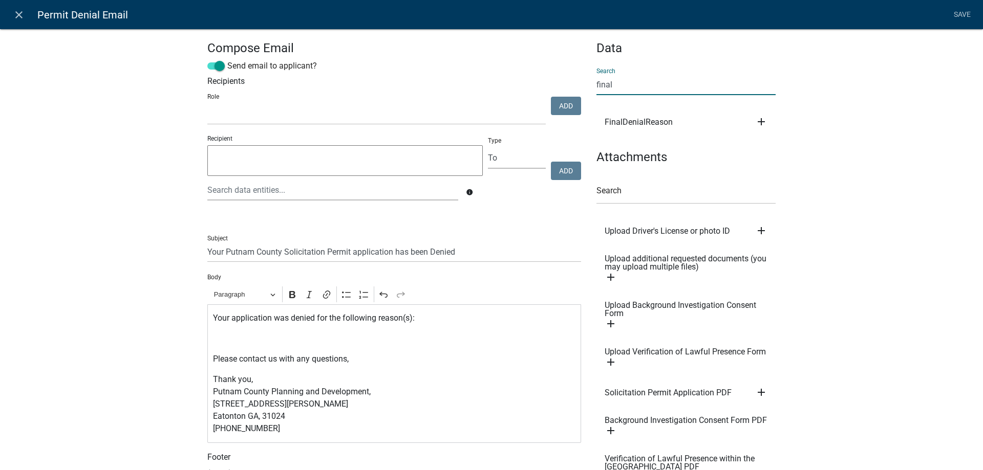
type input "final"
click at [762, 117] on icon "add" at bounding box center [761, 122] width 12 height 12
click at [778, 160] on button "Body" at bounding box center [796, 156] width 82 height 25
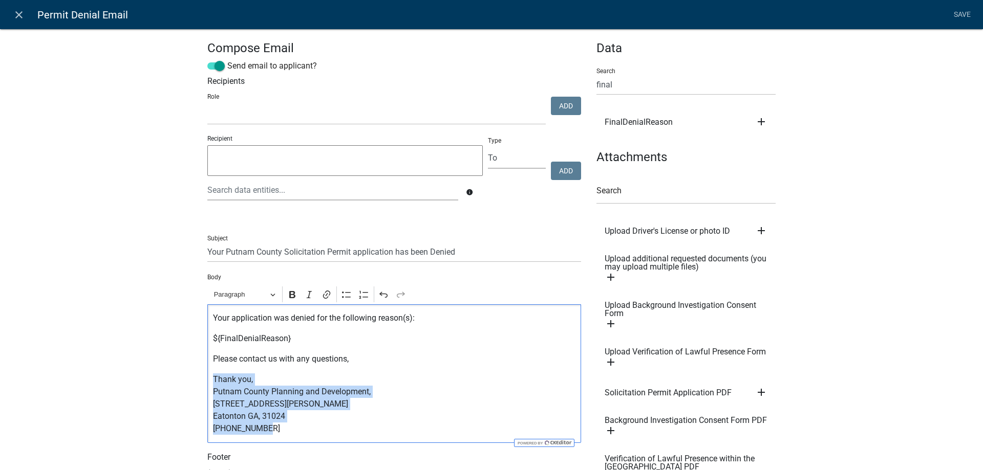
drag, startPoint x: 336, startPoint y: 428, endPoint x: 169, endPoint y: 380, distance: 173.7
click at [169, 380] on div "Compose Email Send email to applicant? Recipients Role Public Works Building Ma…" at bounding box center [491, 308] width 983 height 592
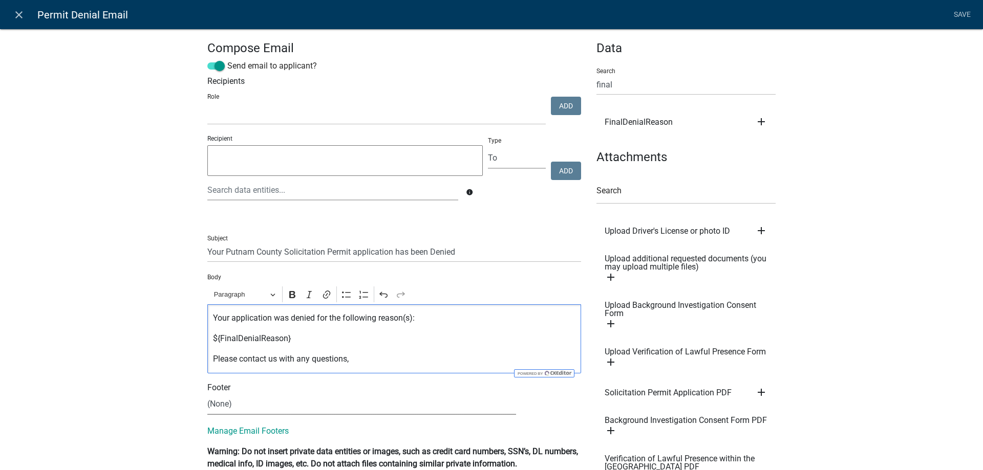
click at [227, 405] on select "(None) City Clerk Office General" at bounding box center [361, 404] width 309 height 21
select select "f5395ce5-02df-4297-99f8-f726b3b57fb6"
click at [207, 394] on select "(None) City Clerk Office General" at bounding box center [361, 404] width 309 height 21
click at [126, 385] on div "Compose Email Send email to applicant? Recipients Role Public Works Building Ma…" at bounding box center [491, 273] width 983 height 522
drag, startPoint x: 224, startPoint y: 251, endPoint x: 279, endPoint y: 249, distance: 55.3
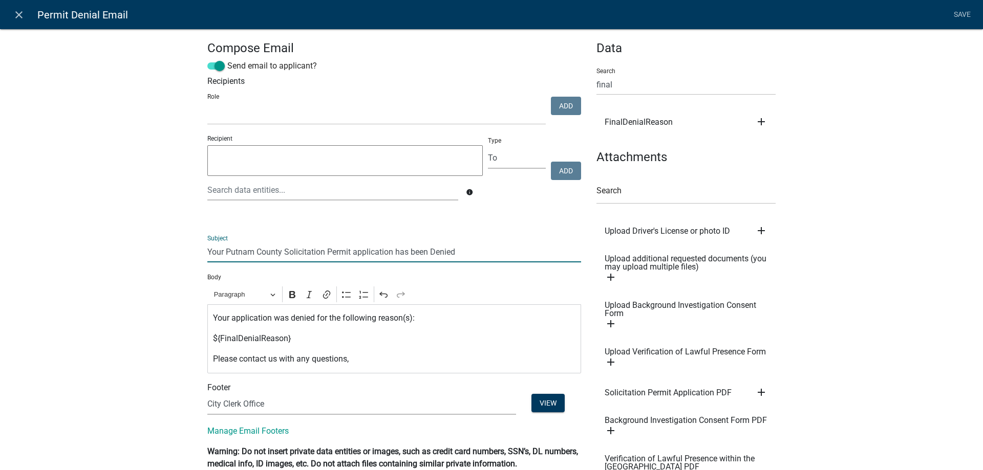
click at [279, 249] on input "Your Putnam County Solicitation Permit application has been Denied" at bounding box center [394, 252] width 374 height 21
type input "City of [GEOGRAPHIC_DATA], [GEOGRAPHIC_DATA] - Solicitation Permit application …"
click at [127, 278] on div "Compose Email Send email to applicant? Recipients Role Public Works Building Ma…" at bounding box center [491, 273] width 983 height 522
click at [956, 16] on link "Save" at bounding box center [962, 14] width 26 height 19
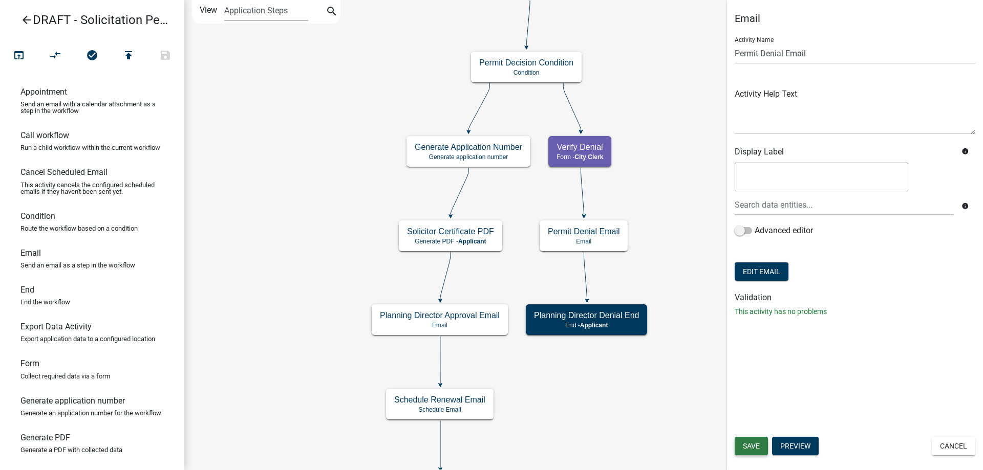
click at [746, 442] on span "Save" at bounding box center [751, 446] width 17 height 8
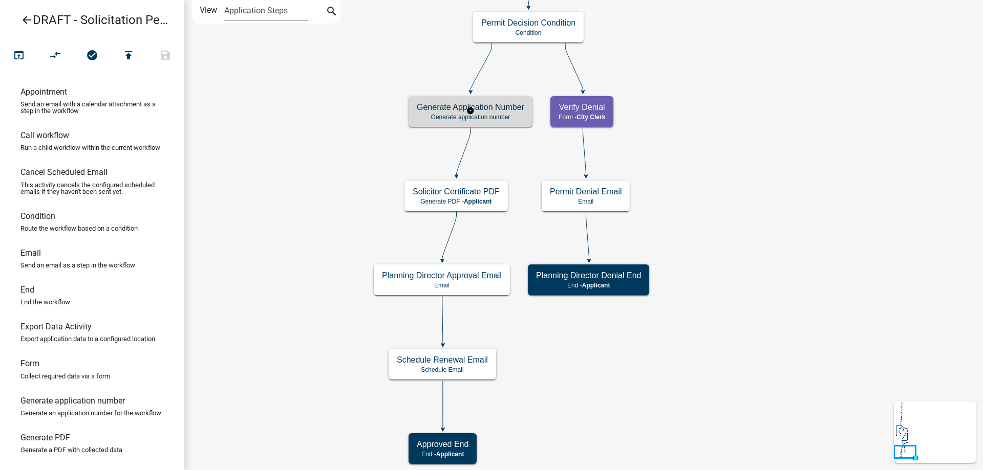
click at [485, 121] on div "Generate Application Number Generate application number" at bounding box center [471, 111] width 124 height 31
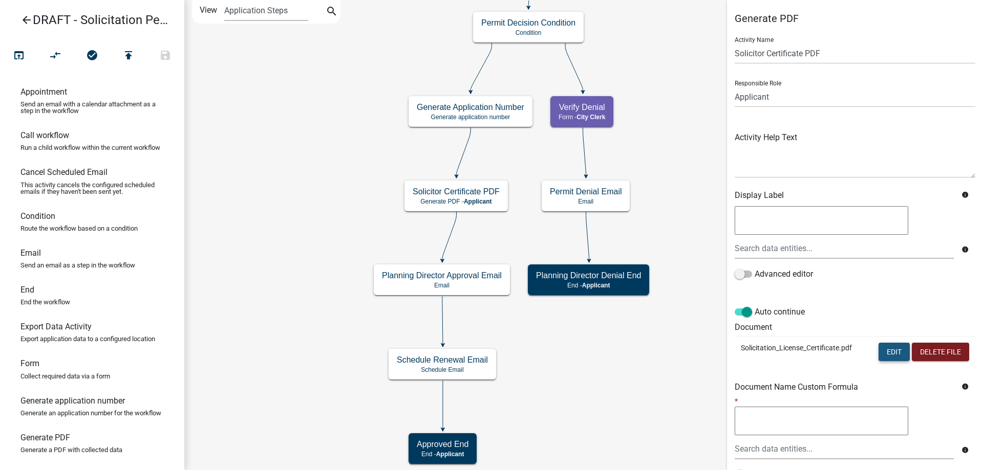
click at [887, 351] on button "Edit" at bounding box center [893, 352] width 31 height 18
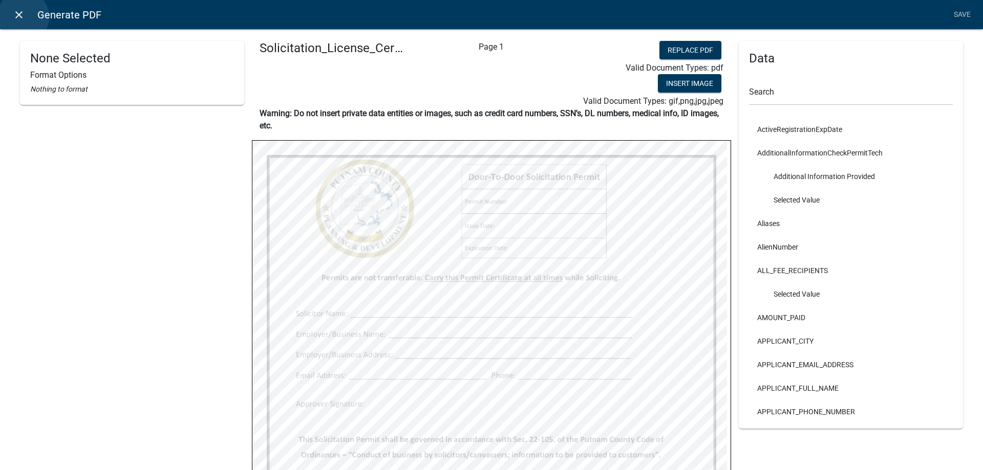
click at [23, 17] on icon "close" at bounding box center [19, 15] width 12 height 12
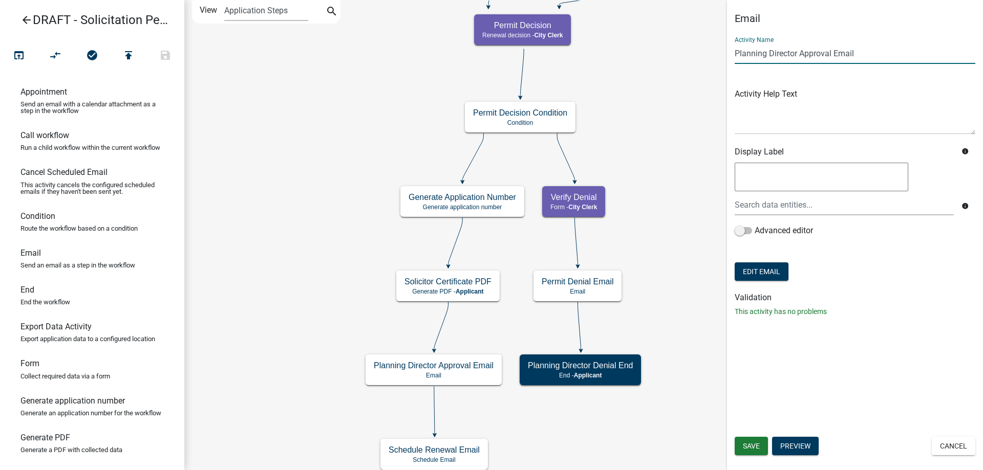
drag, startPoint x: 800, startPoint y: 52, endPoint x: 725, endPoint y: 55, distance: 74.3
click at [725, 55] on main "Start Start - Applicant Solicitation Permit Introduction Form - Applicant Appli…" at bounding box center [583, 235] width 799 height 470
type input "Approval Email"
click at [764, 268] on button "Edit Email" at bounding box center [762, 272] width 54 height 18
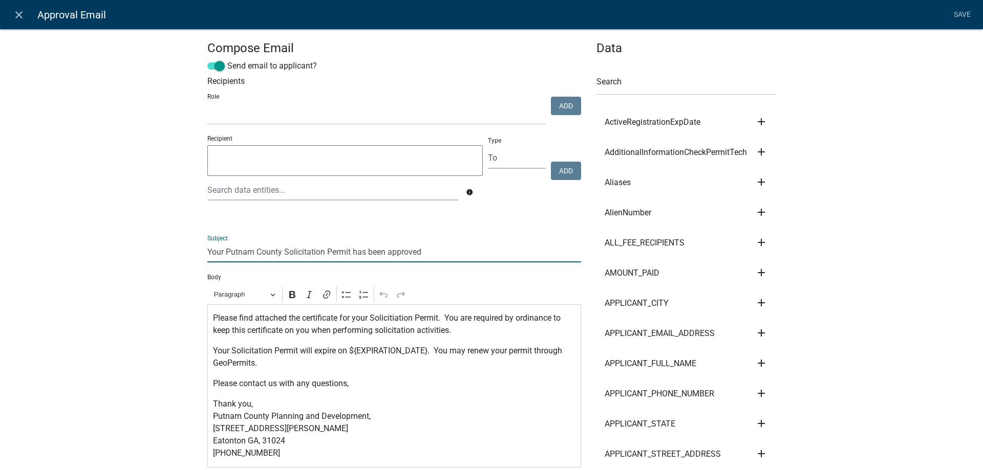
click at [276, 254] on input "Your Putnam County Solicitation Permit has been approved" at bounding box center [394, 252] width 374 height 21
drag, startPoint x: 278, startPoint y: 253, endPoint x: 192, endPoint y: 250, distance: 85.5
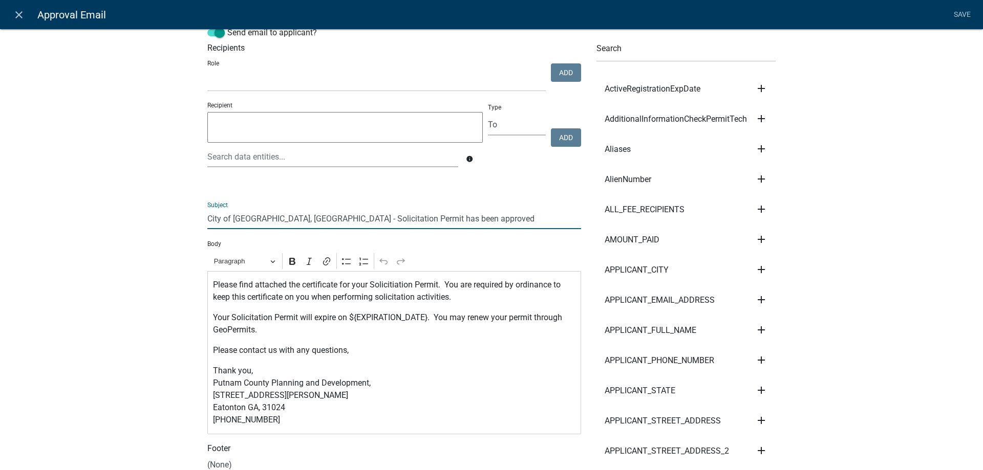
scroll to position [51, 0]
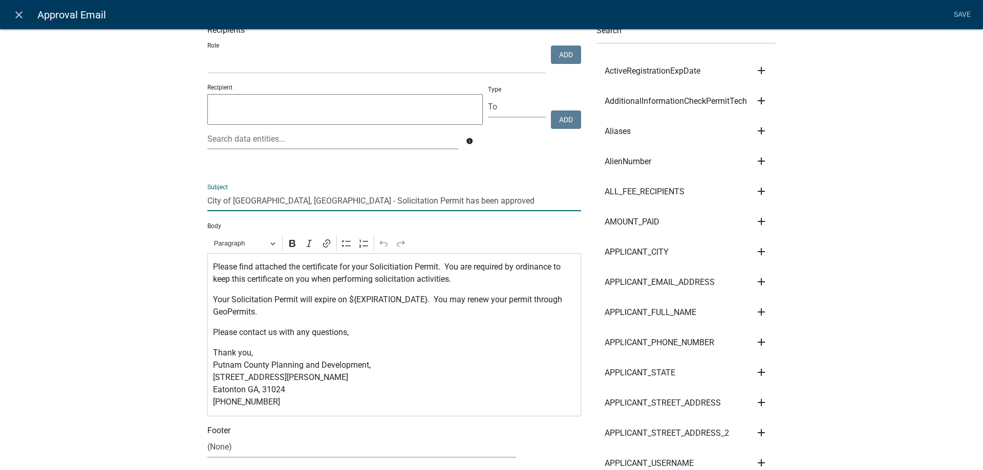
type input "City of [GEOGRAPHIC_DATA], [GEOGRAPHIC_DATA] - Solicitation Permit has been app…"
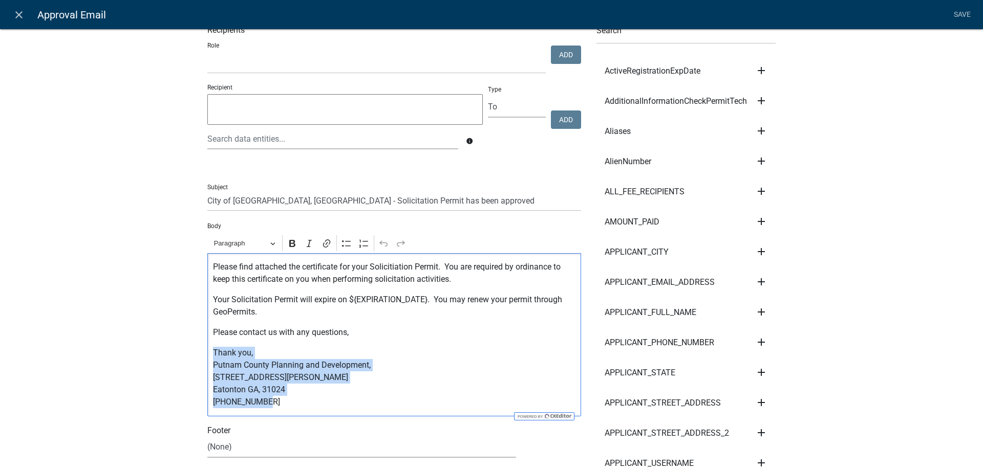
drag, startPoint x: 283, startPoint y: 397, endPoint x: 190, endPoint y: 352, distance: 103.5
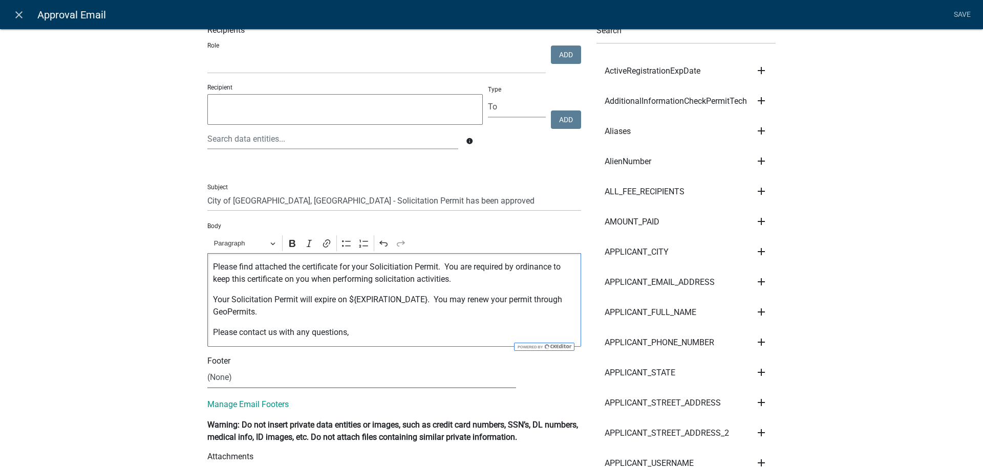
click at [241, 383] on select "(None) City Clerk Office General" at bounding box center [361, 378] width 309 height 21
select select "f5395ce5-02df-4297-99f8-f726b3b57fb6"
click at [207, 368] on select "(None) City Clerk Office General" at bounding box center [361, 378] width 309 height 21
click at [539, 372] on button "View" at bounding box center [547, 377] width 33 height 18
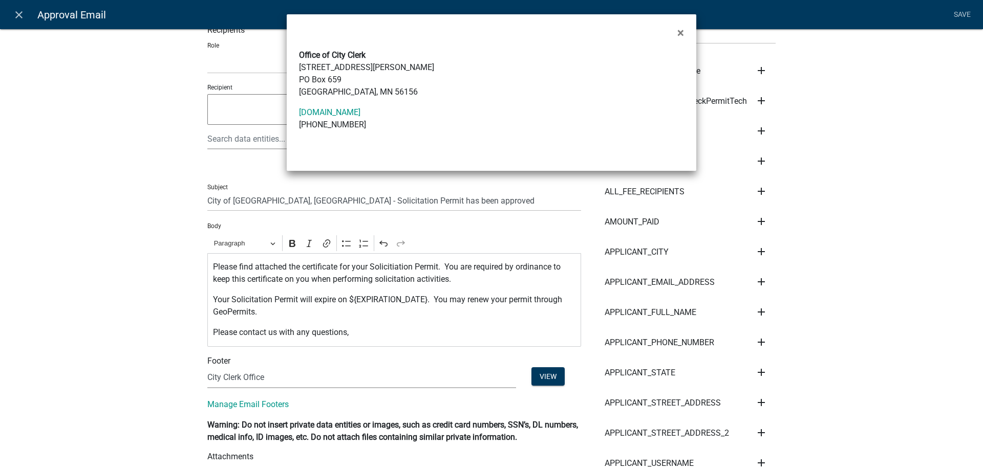
click at [117, 262] on ngb-modal-window "× Office of City Clerk [STREET_ADDRESS][PERSON_NAME][PERSON_NAME] [DOMAIN_NAME]…" at bounding box center [491, 235] width 983 height 470
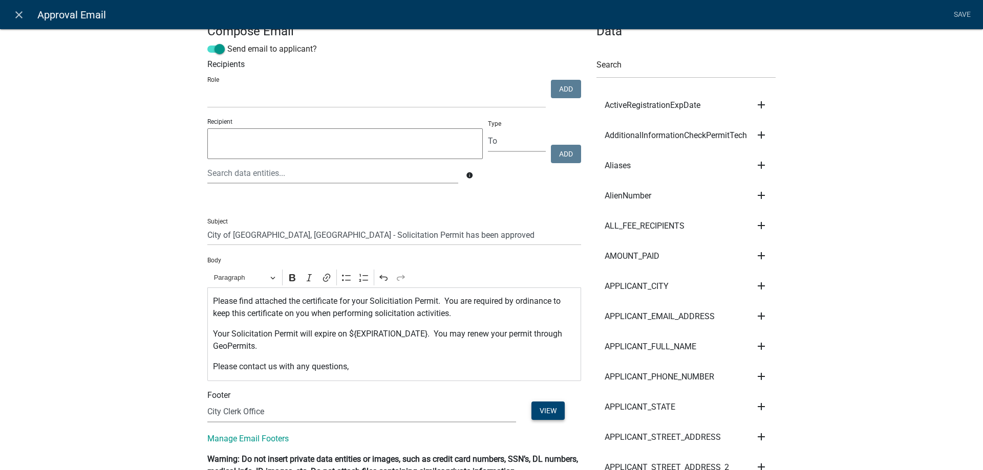
scroll to position [0, 0]
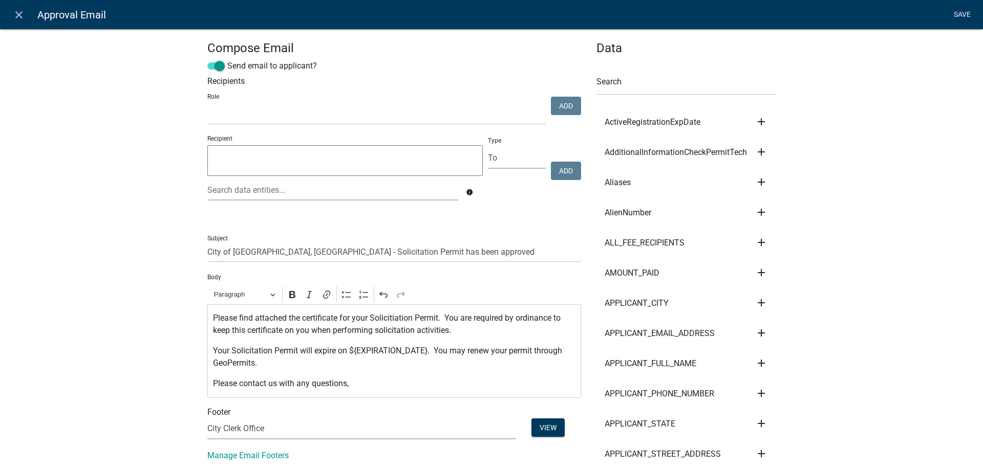
click at [964, 15] on link "Save" at bounding box center [962, 14] width 26 height 19
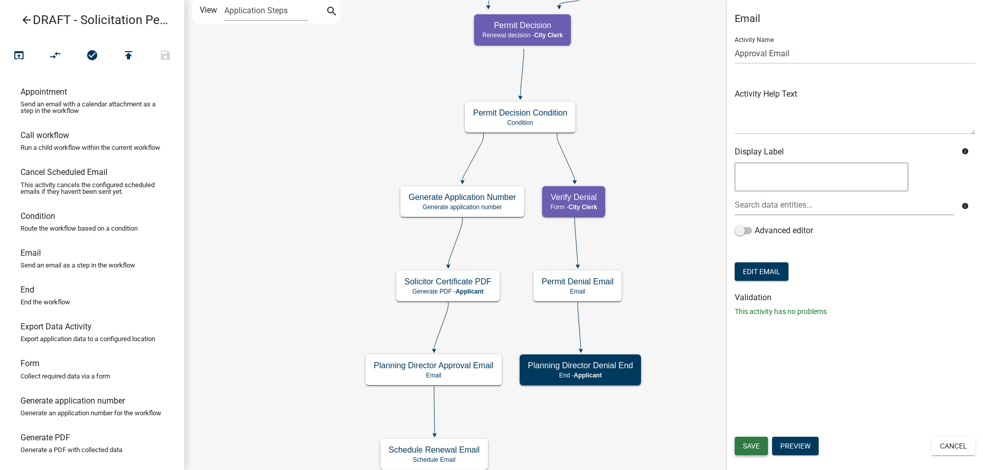
click at [749, 445] on span "Save" at bounding box center [751, 446] width 17 height 8
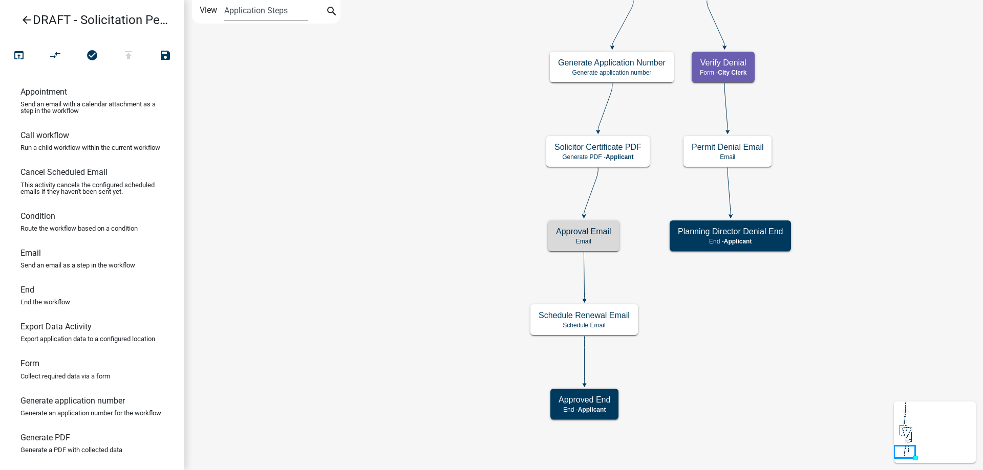
click at [421, 323] on icon "Start Start - Applicant Solicitation Permit Introduction Form - Applicant Appli…" at bounding box center [584, 235] width 798 height 469
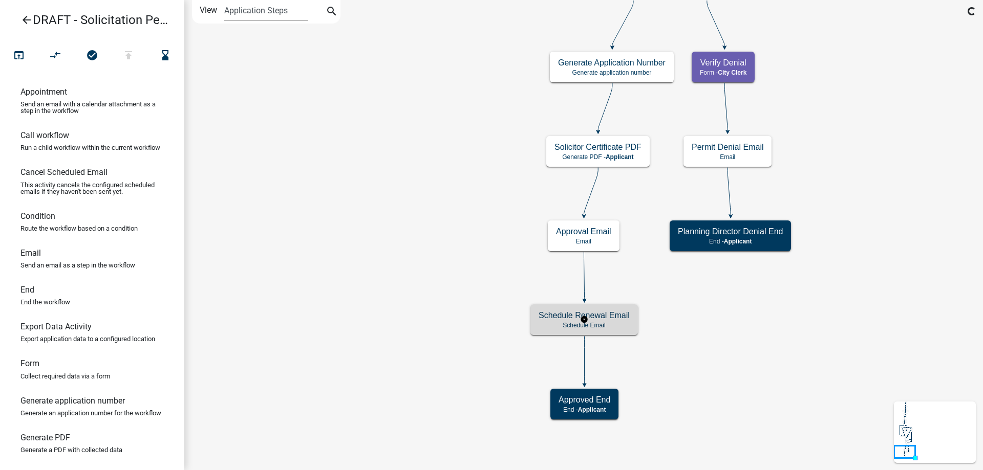
click at [557, 326] on p "Schedule Email" at bounding box center [584, 325] width 91 height 7
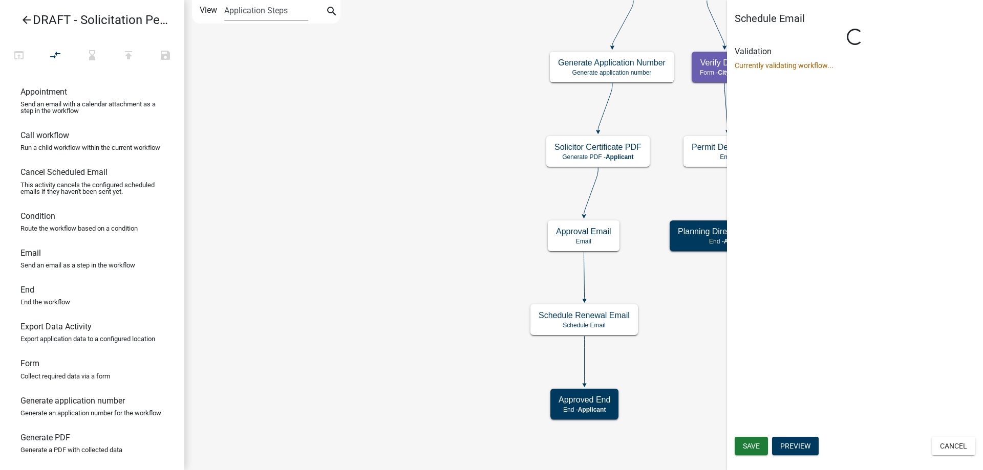
select select
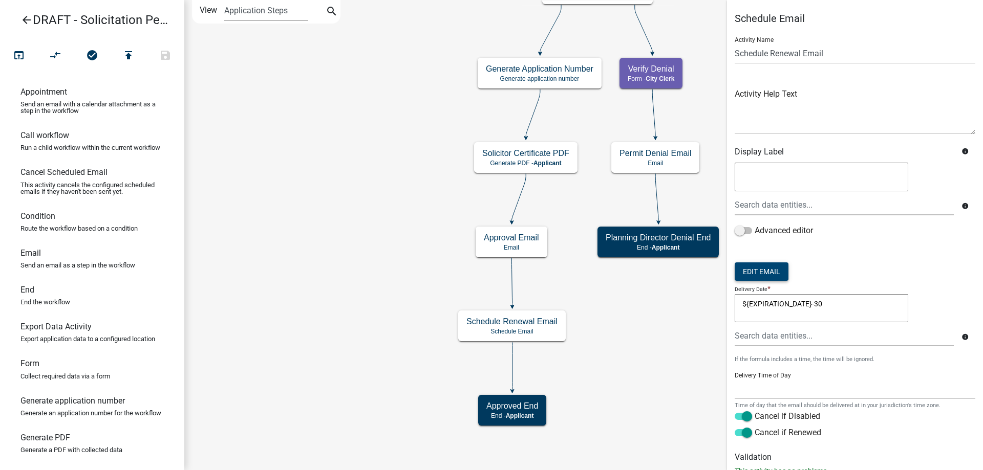
click at [771, 271] on button "Edit Email" at bounding box center [762, 272] width 54 height 18
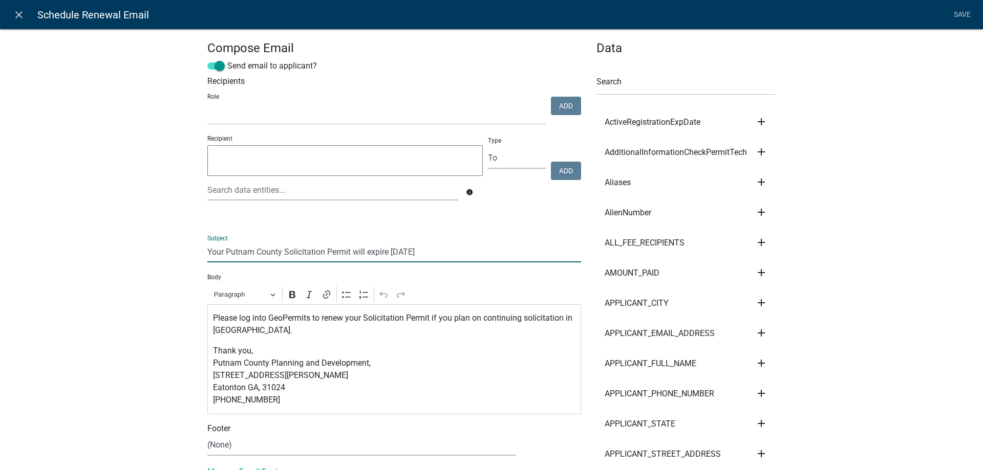
drag, startPoint x: 279, startPoint y: 253, endPoint x: 219, endPoint y: 248, distance: 60.6
click at [219, 248] on input "Your Putnam County Solicitation Permit will expire [DATE]" at bounding box center [394, 252] width 374 height 21
click at [218, 248] on input "Your Putnam County Solicitation Permit will expire [DATE]" at bounding box center [394, 252] width 374 height 21
click at [290, 259] on input "Your Putnam County Solicitation Permit will expire [DATE]" at bounding box center [394, 252] width 374 height 21
drag, startPoint x: 280, startPoint y: 251, endPoint x: 190, endPoint y: 243, distance: 89.5
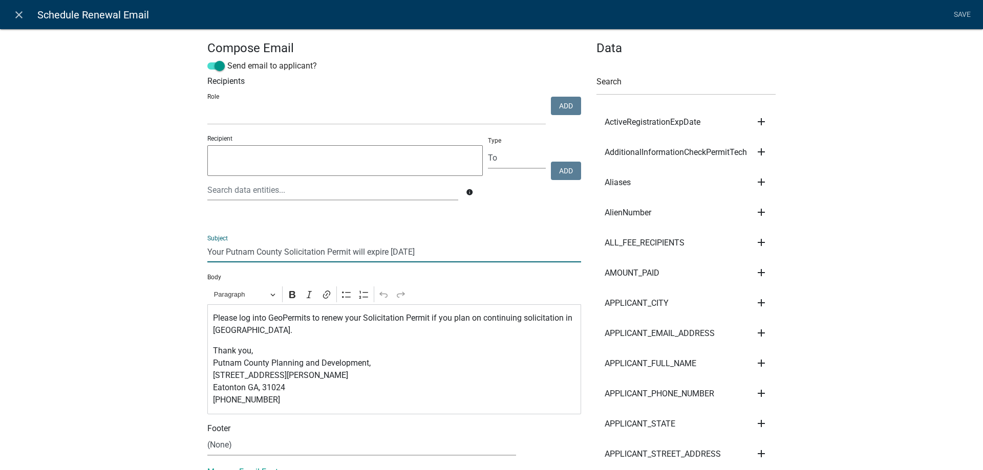
type input "City of [GEOGRAPHIC_DATA], [GEOGRAPHIC_DATA] - Solicitation Permit will expire …"
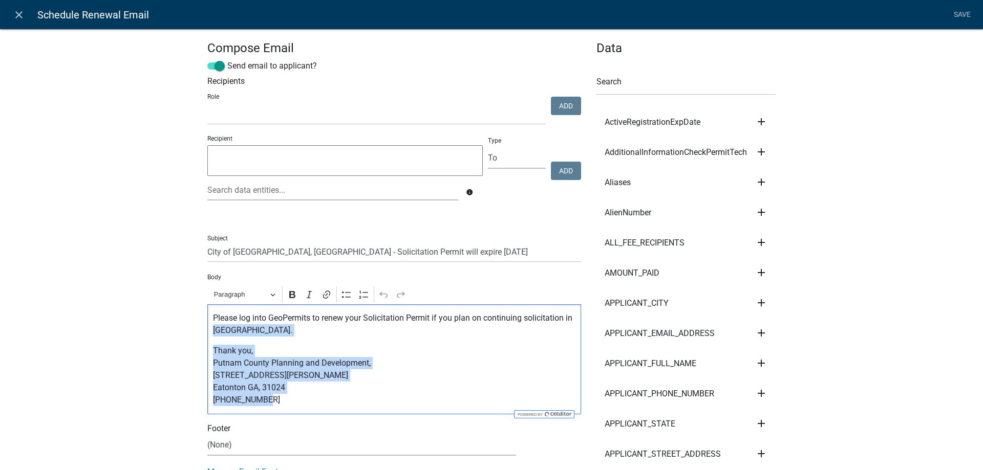
drag, startPoint x: 312, startPoint y: 400, endPoint x: 194, endPoint y: 336, distance: 134.2
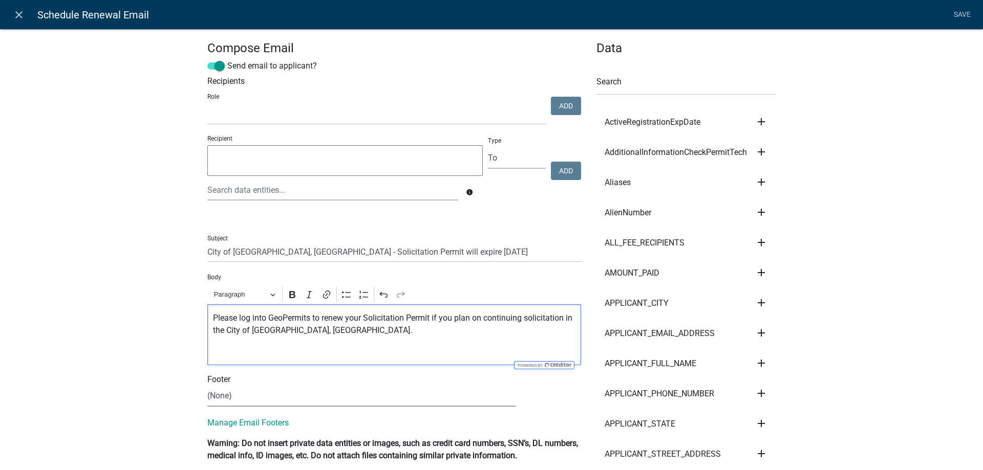
click at [259, 399] on select "(None) City Clerk Office General" at bounding box center [361, 396] width 309 height 21
select select "f5395ce5-02df-4297-99f8-f726b3b57fb6"
click at [207, 386] on select "(None) City Clerk Office General" at bounding box center [361, 396] width 309 height 21
click at [956, 13] on link "Save" at bounding box center [962, 14] width 26 height 19
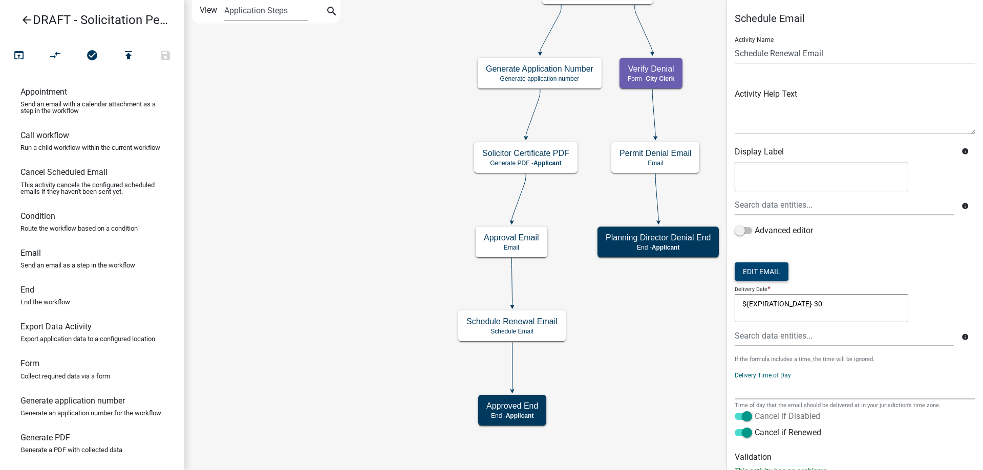
scroll to position [36, 0]
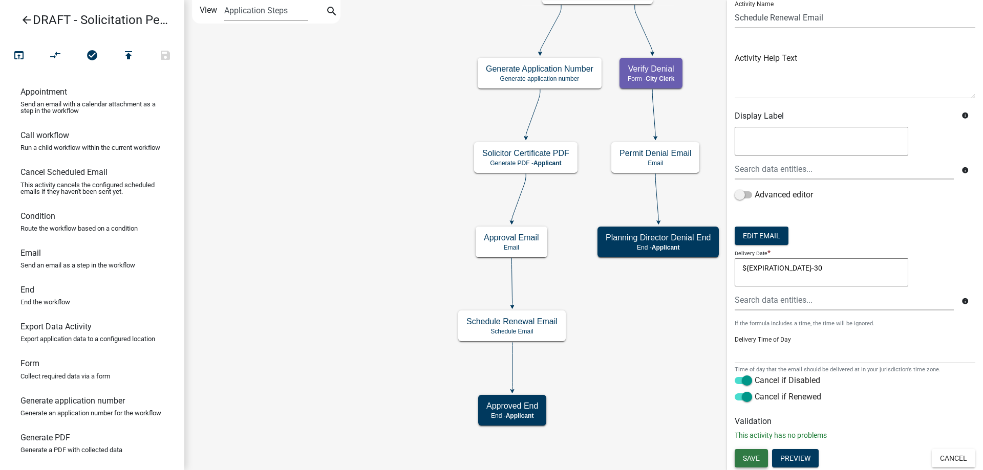
click at [751, 461] on span "Save" at bounding box center [751, 459] width 17 height 8
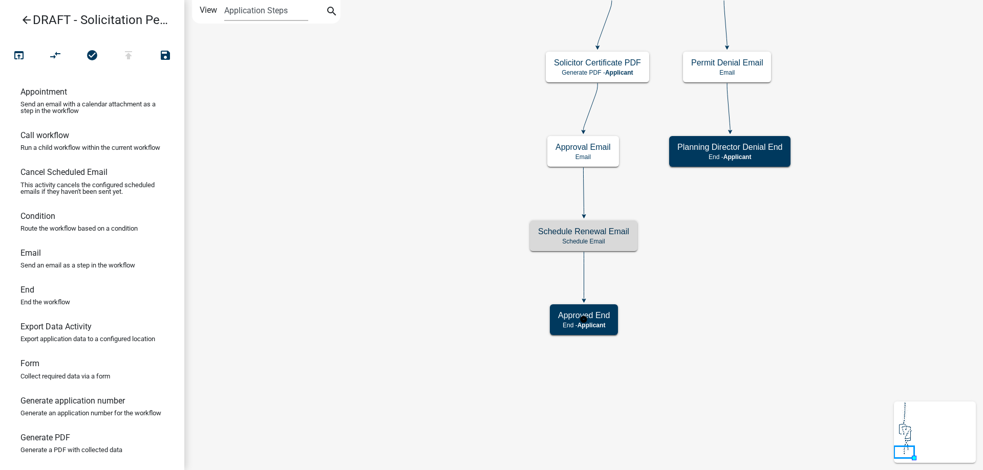
click at [367, 269] on icon "Start Start - Applicant Solicitation Permit Introduction Form - Applicant Appli…" at bounding box center [584, 235] width 798 height 469
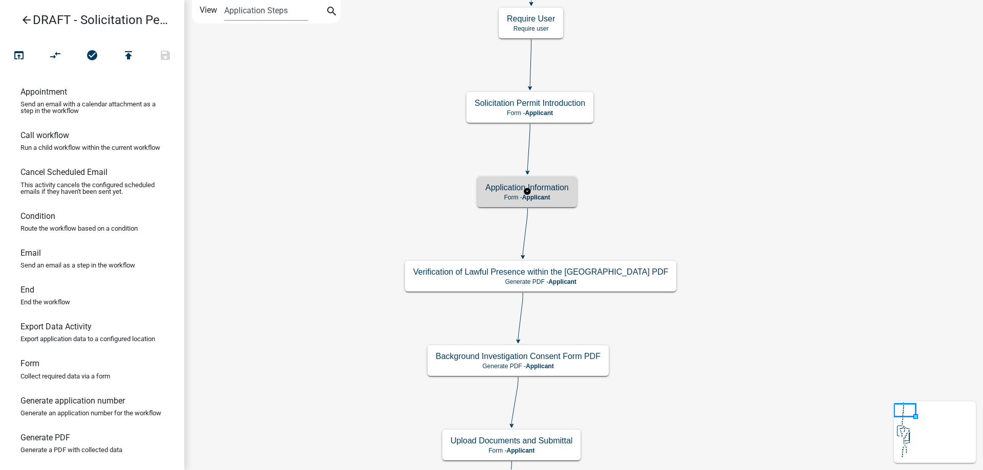
click at [559, 186] on h5 "Application Information" at bounding box center [526, 188] width 83 height 10
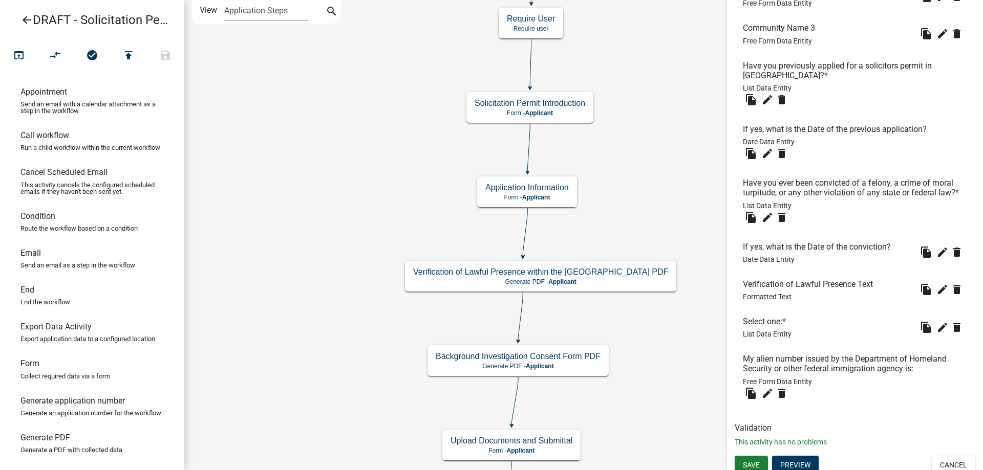
scroll to position [4282, 0]
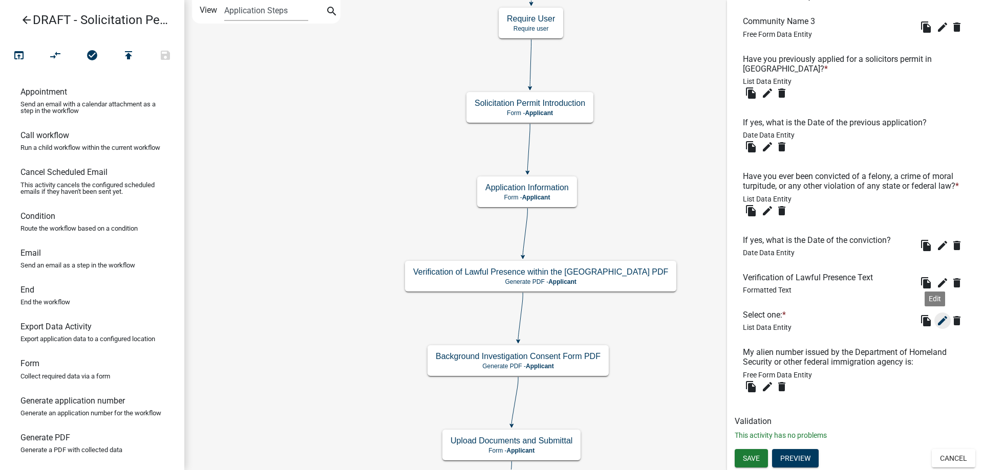
click at [936, 325] on icon "edit" at bounding box center [942, 321] width 12 height 12
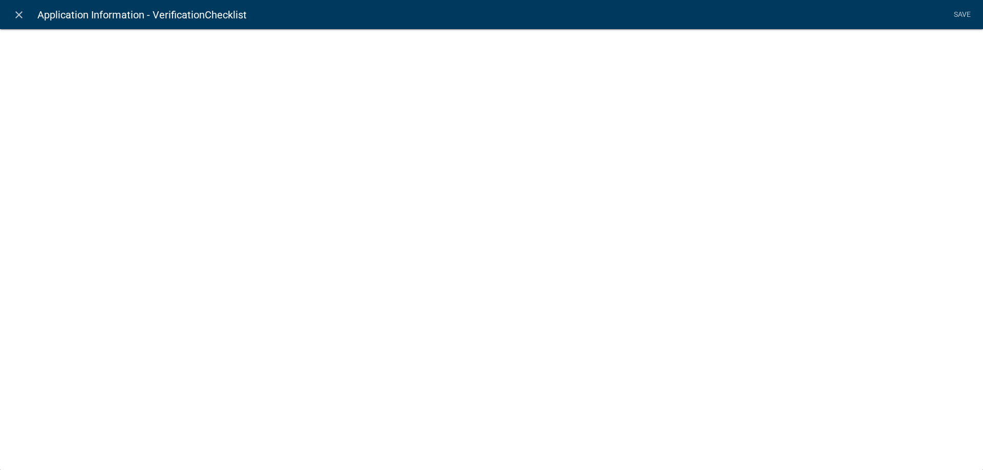
select select "list-data"
select select
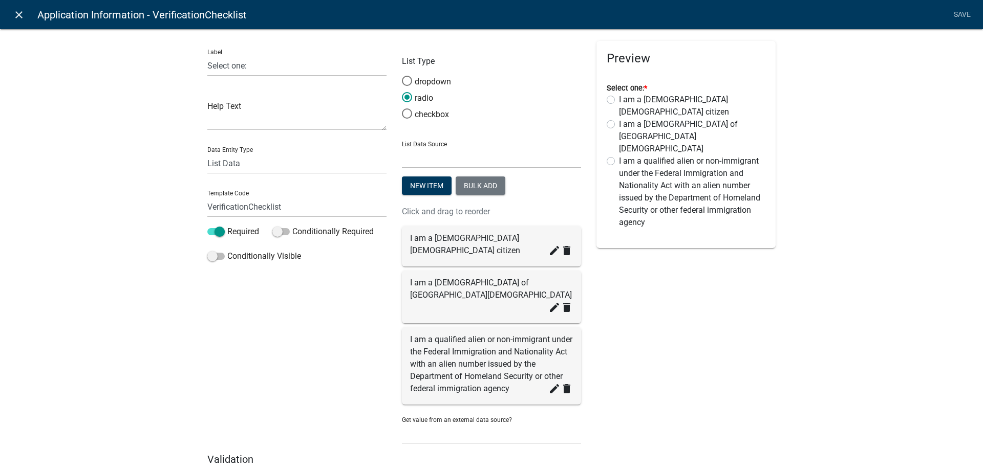
click at [22, 17] on icon "close" at bounding box center [19, 15] width 12 height 12
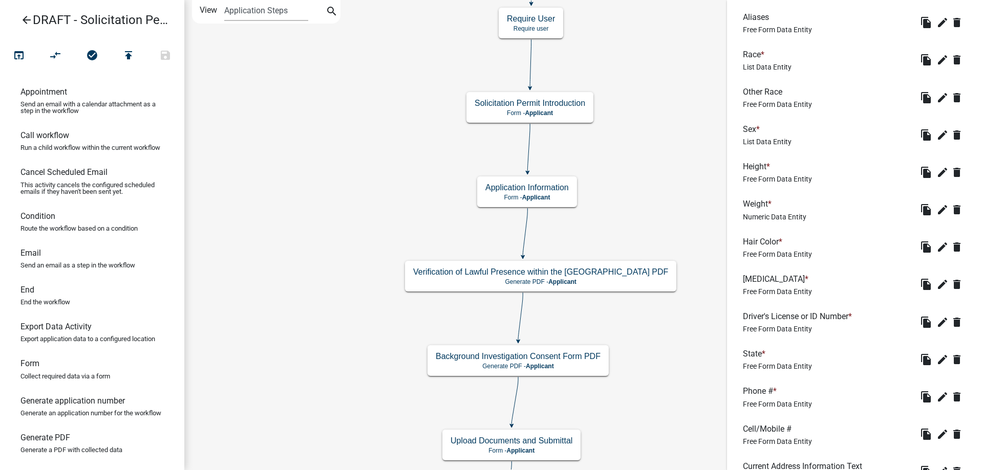
scroll to position [0, 0]
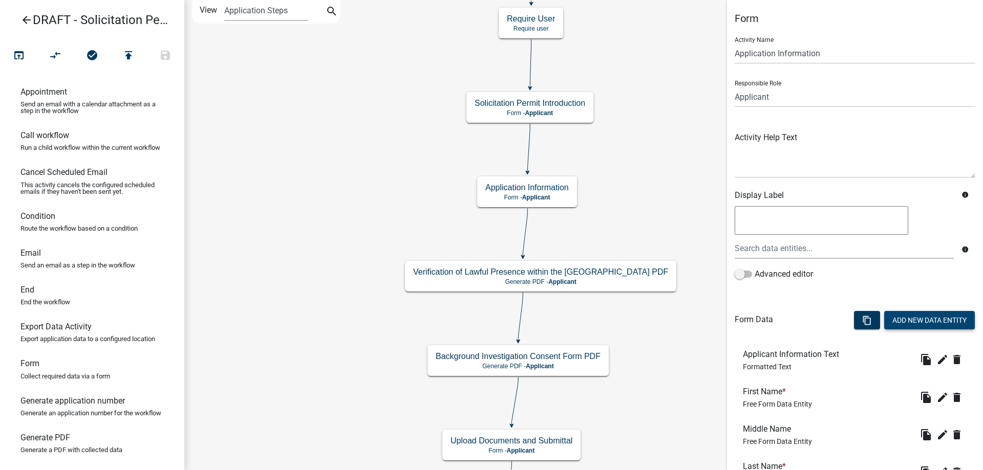
click at [898, 322] on button "Add New Data Entity" at bounding box center [929, 320] width 91 height 18
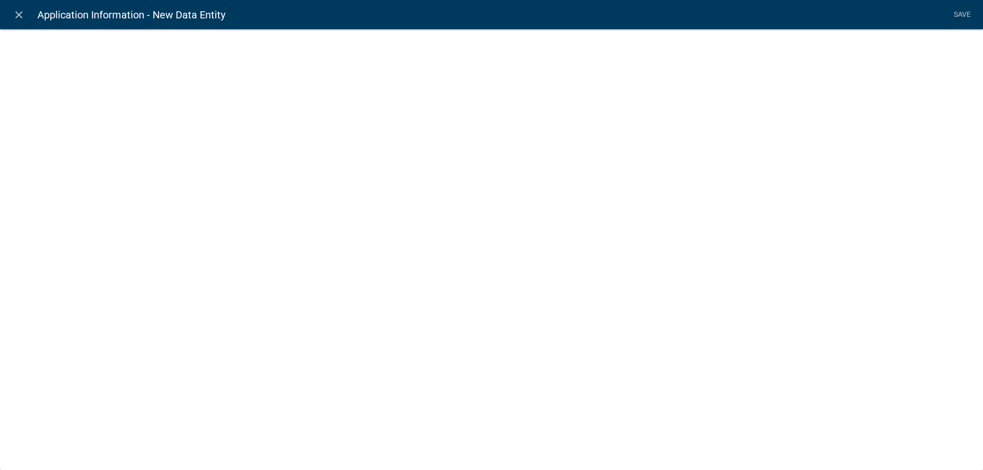
select select
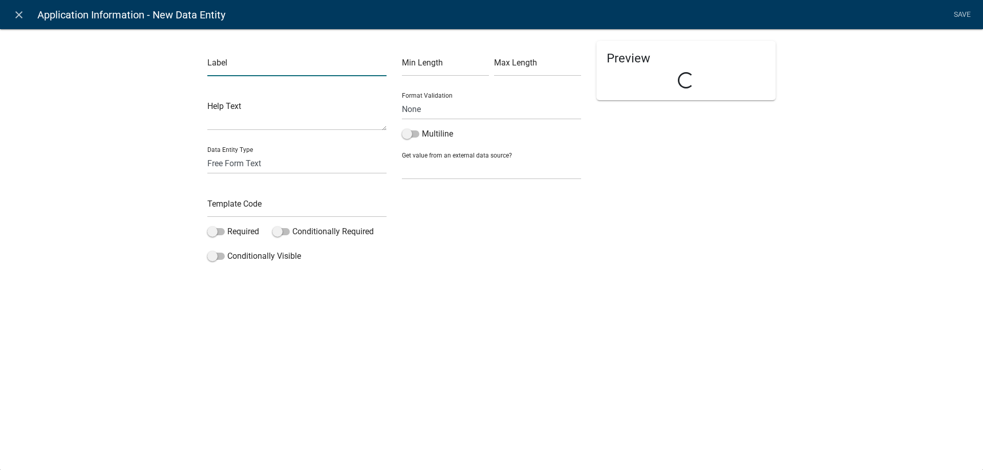
click at [234, 67] on input "text" at bounding box center [296, 65] width 179 height 21
type input "End Date of Solicitation"
click at [238, 203] on input "text" at bounding box center [296, 207] width 179 height 21
type input "Solici"
click at [347, 66] on input "End Date of Solicitation" at bounding box center [296, 65] width 179 height 21
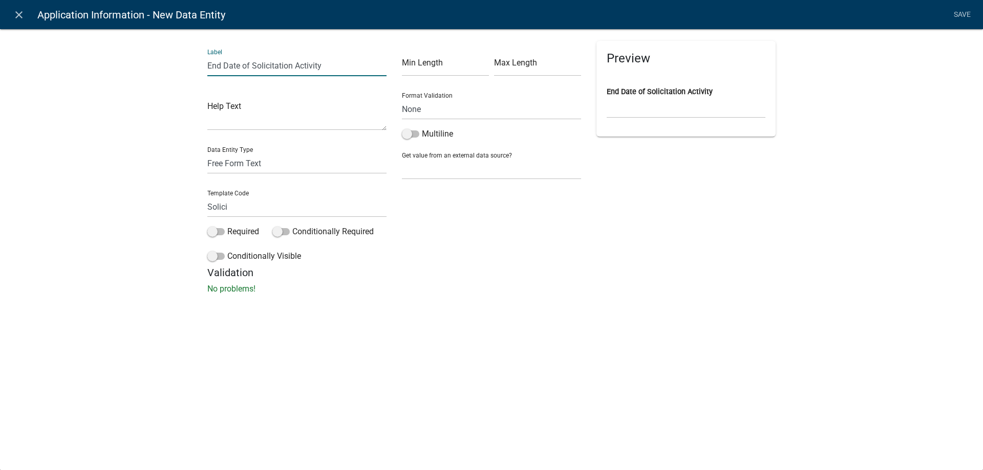
type input "End Date of Solicitation Activity"
click at [239, 208] on input "Solici" at bounding box center [296, 207] width 179 height 21
type input "SolicitationEndDate"
click at [184, 216] on div "Label End Date of Solicitation Activity Help Text Data Entity Type Free Form Te…" at bounding box center [491, 164] width 983 height 305
click at [226, 232] on label "Required" at bounding box center [233, 232] width 52 height 12
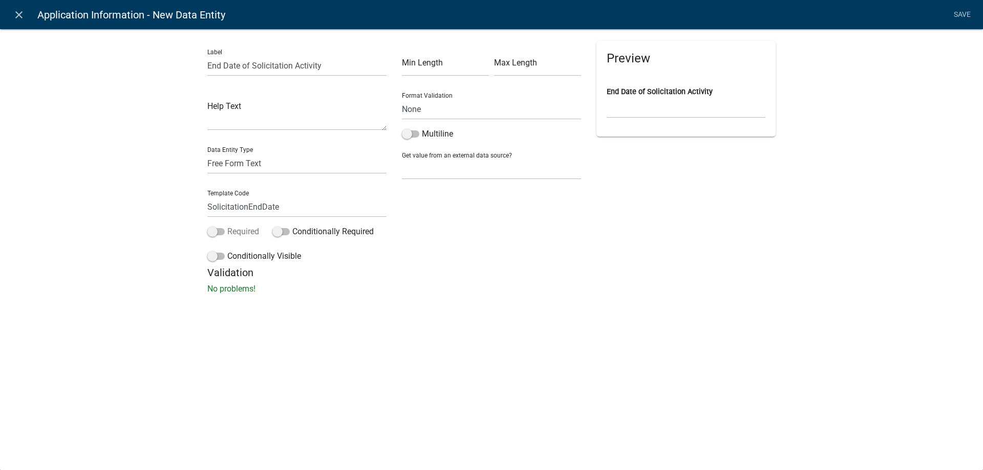
click at [227, 226] on input "Required" at bounding box center [227, 226] width 0 height 0
click at [251, 176] on div "Label End Date of Solicitation Activity Help Text Data Entity Type Free Form Te…" at bounding box center [297, 154] width 195 height 226
click at [256, 168] on select "Free Form Text Document Display Entity Value Fee Numeric Data Date Map Sketch D…" at bounding box center [296, 163] width 179 height 21
select select "date"
click at [207, 153] on select "Free Form Text Document Display Entity Value Fee Numeric Data Date Map Sketch D…" at bounding box center [296, 163] width 179 height 21
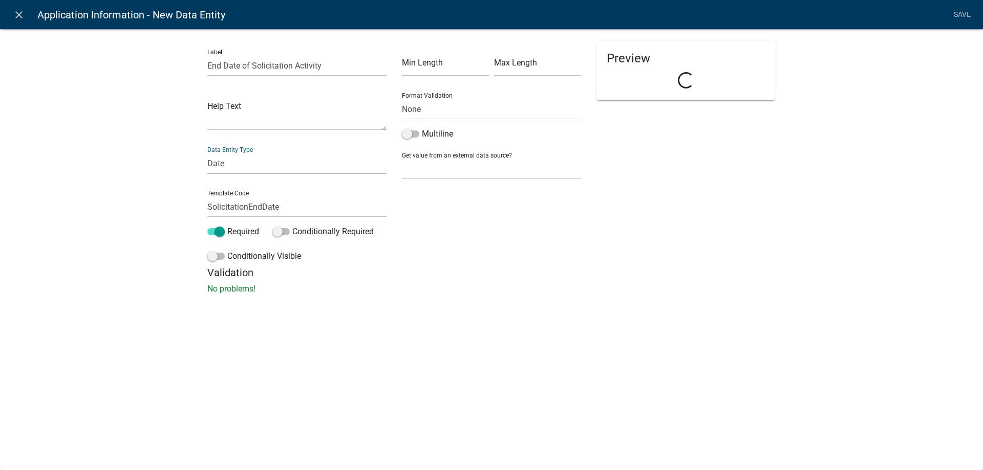
select select
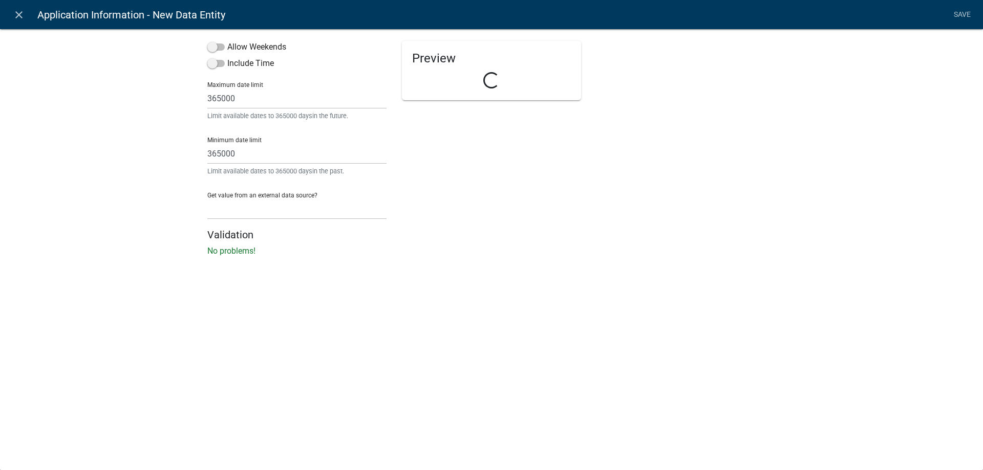
select select "date"
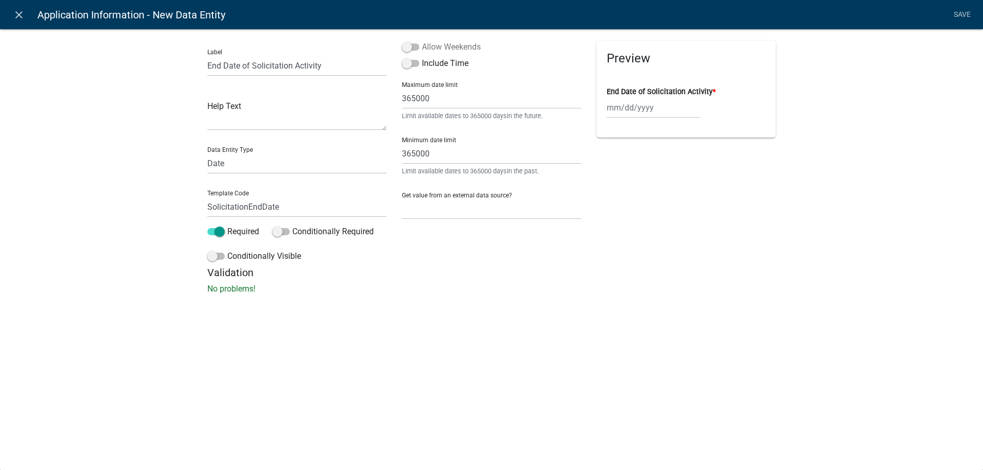
click at [449, 44] on label "Allow Weekends" at bounding box center [441, 47] width 79 height 12
click at [422, 41] on input "Allow Weekends" at bounding box center [422, 41] width 0 height 0
click at [962, 13] on link "Save" at bounding box center [962, 14] width 26 height 19
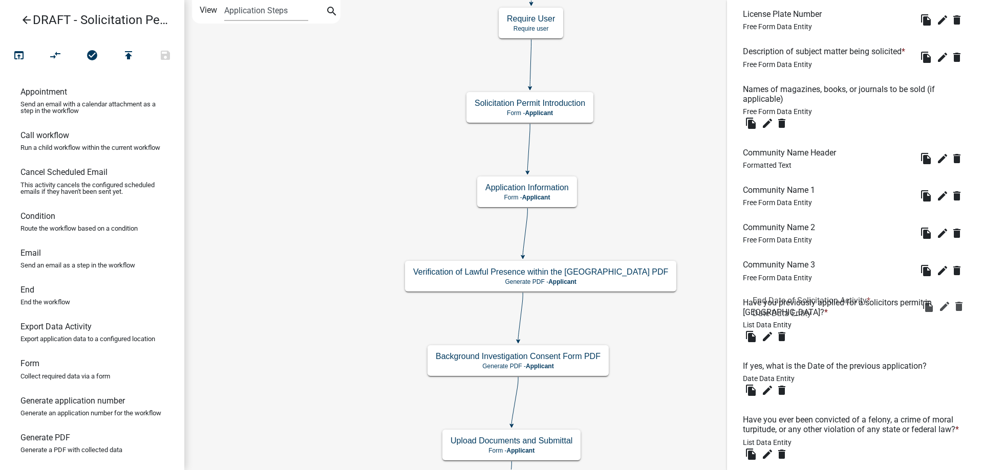
scroll to position [3961, 0]
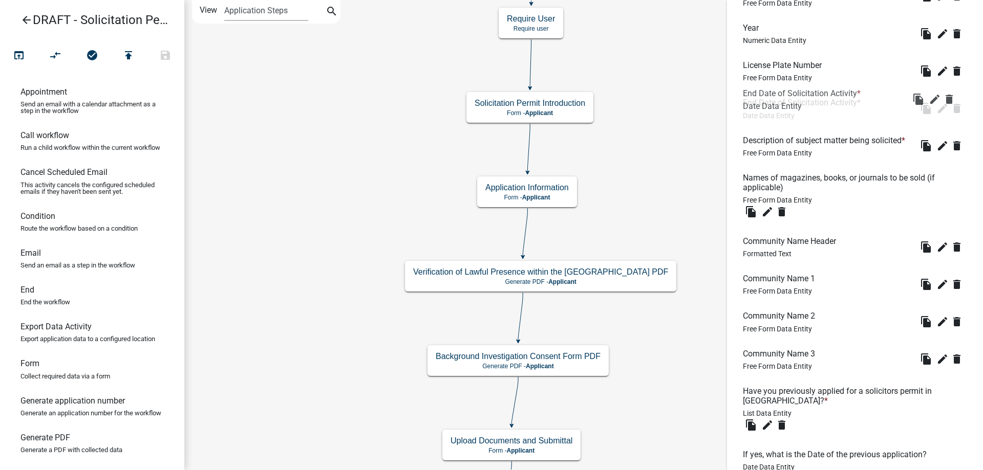
drag, startPoint x: 816, startPoint y: 387, endPoint x: 816, endPoint y: 99, distance: 287.2
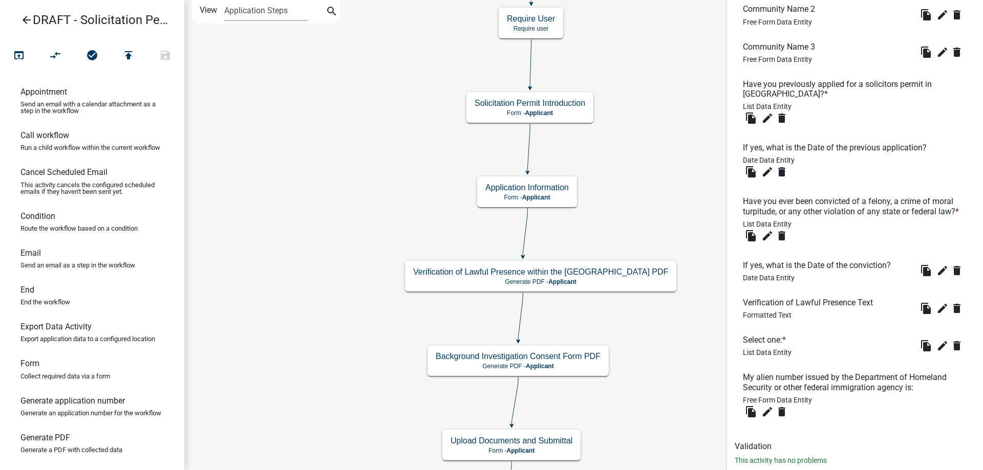
scroll to position [4319, 0]
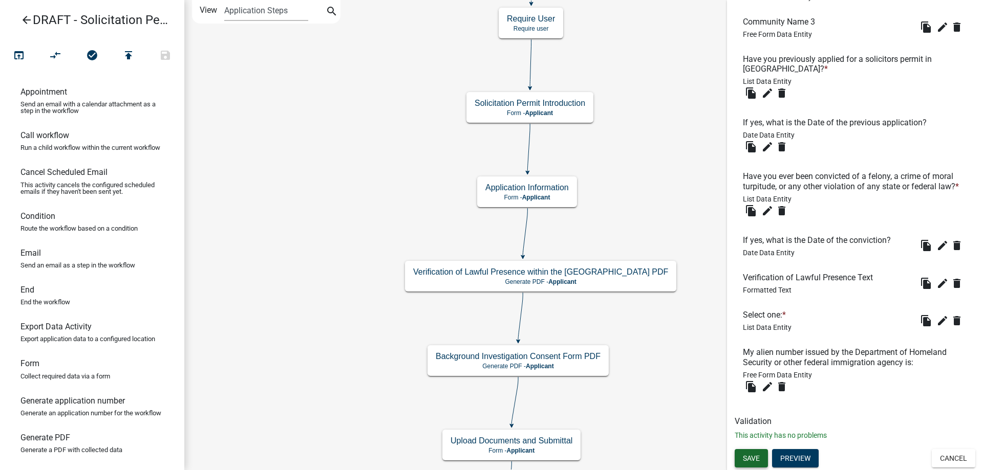
click at [757, 457] on span "Save" at bounding box center [751, 458] width 17 height 8
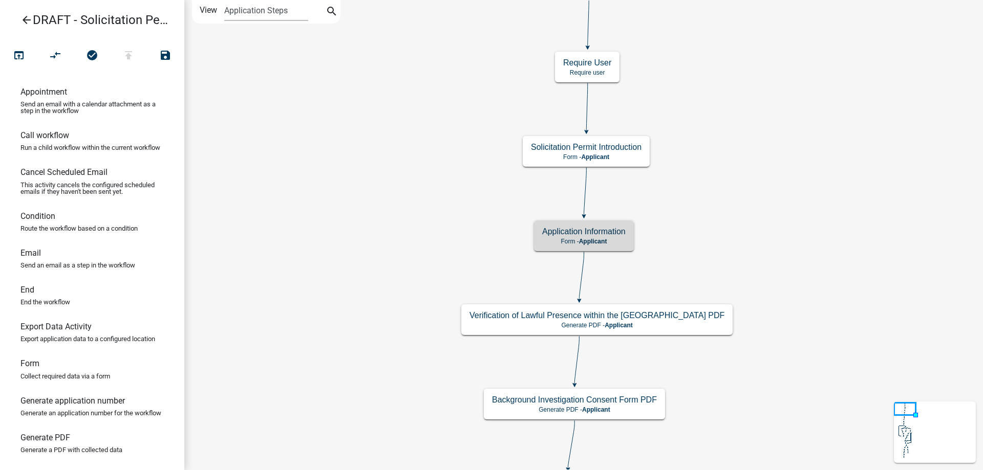
scroll to position [0, 0]
click at [27, 17] on icon "arrow_back" at bounding box center [26, 21] width 12 height 14
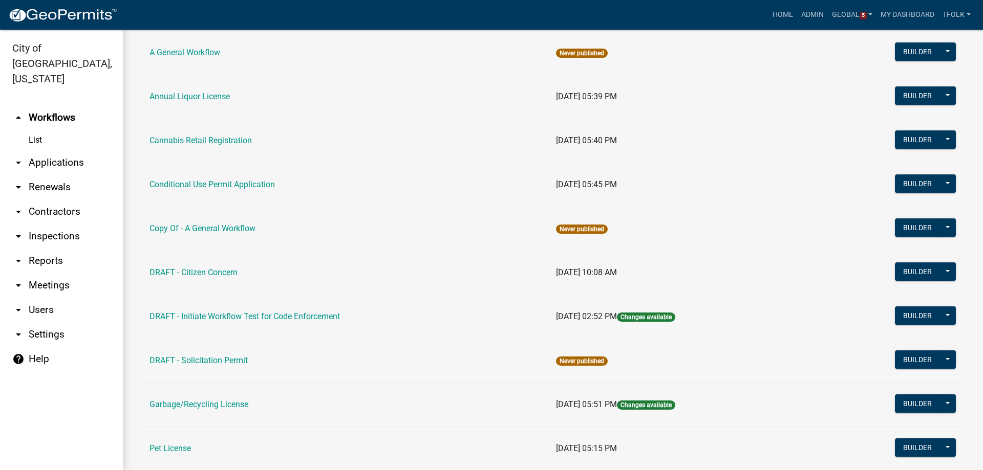
scroll to position [154, 0]
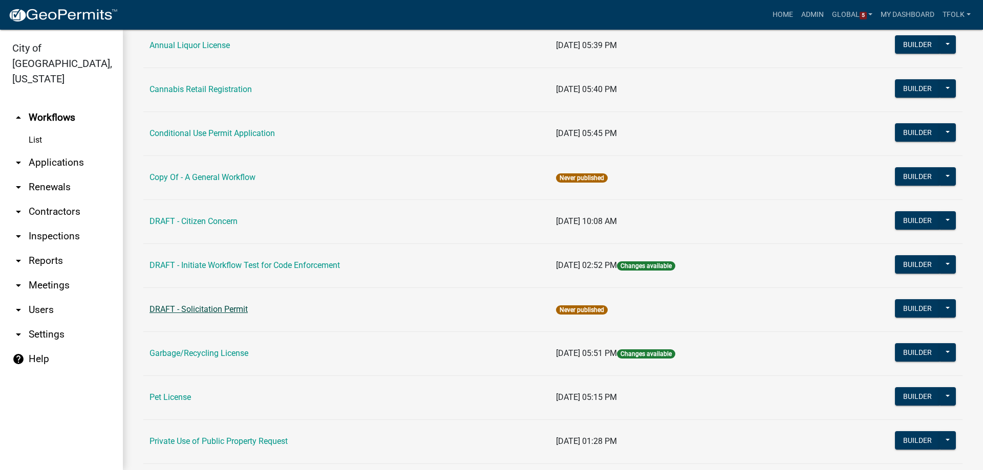
click at [233, 311] on link "DRAFT - Solicitation Permit" at bounding box center [198, 310] width 98 height 10
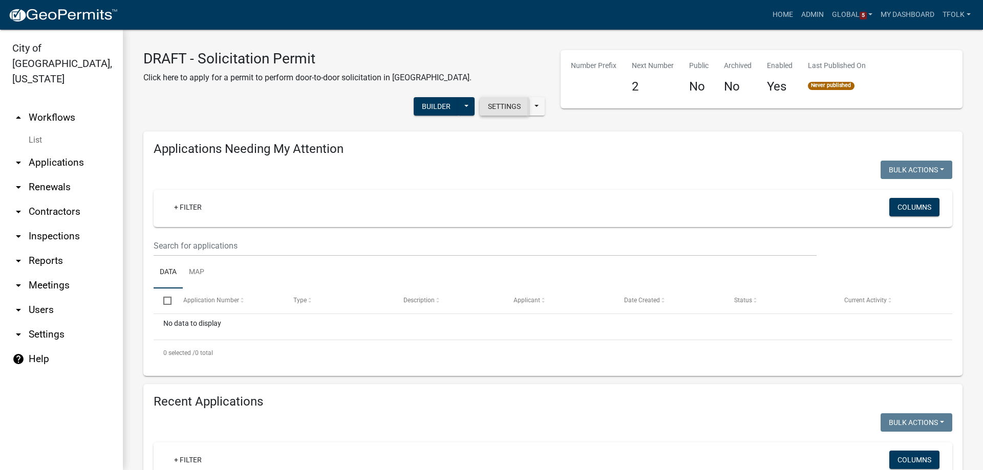
click at [502, 97] on button "Settings" at bounding box center [504, 106] width 49 height 18
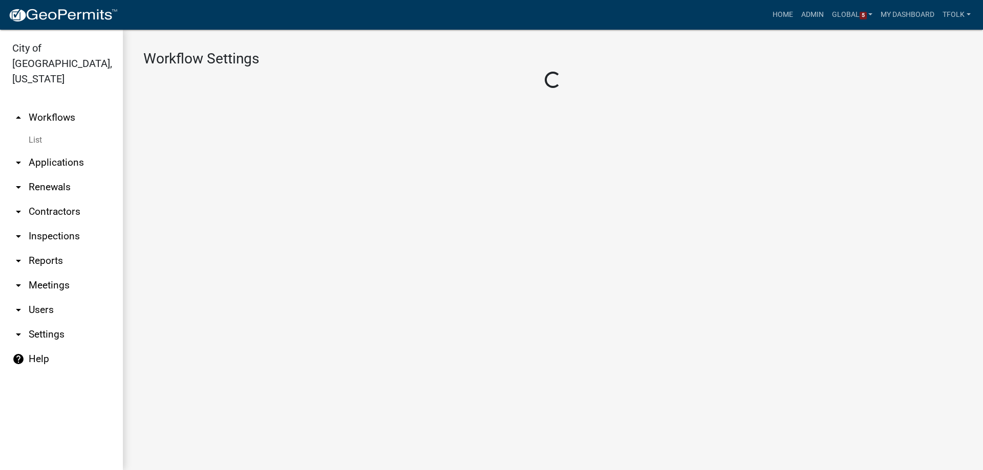
select select "1"
select select "04f3bcd2-3b6a-4768-9c2e-3146598118c9"
select select "4"
select select "2: c536c6ca-3db1-46cb-ab05-9622fce5bb64"
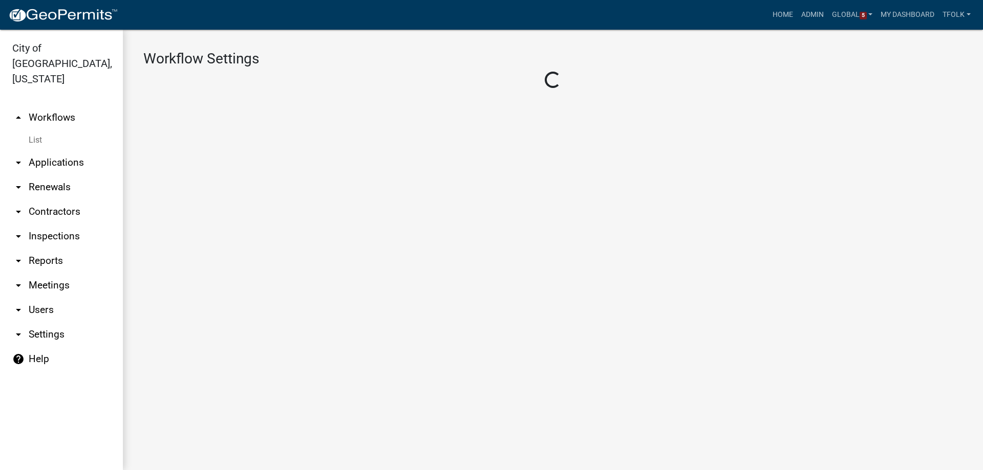
select select "2: Object"
select select
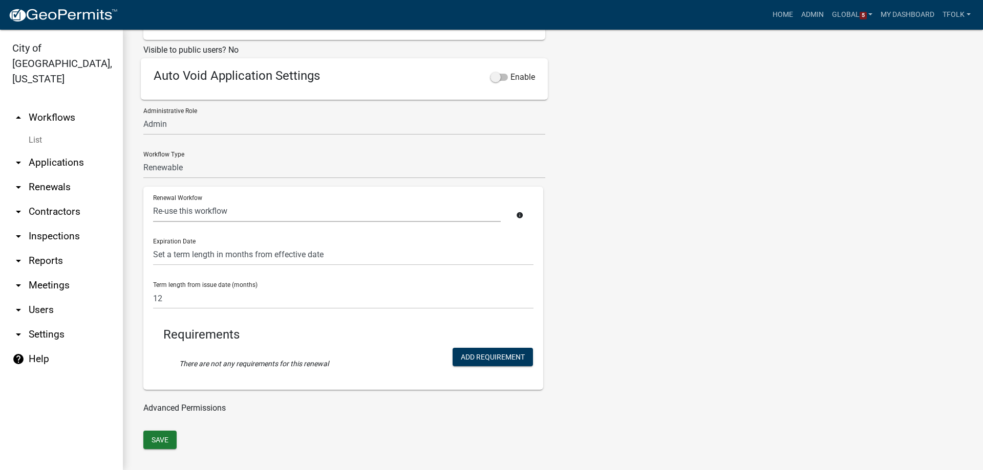
scroll to position [410, 0]
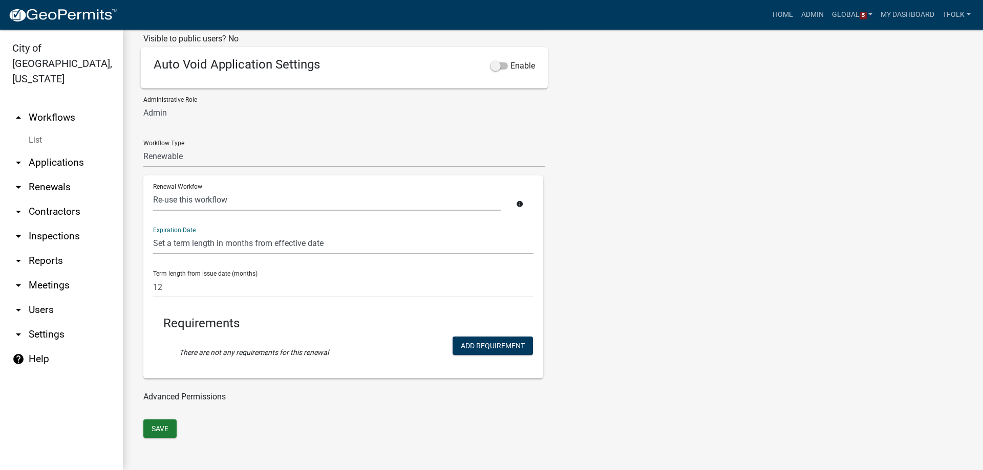
click at [217, 252] on select "Does not expire (infinite) Expires at end of effective year Set a term length i…" at bounding box center [343, 243] width 380 height 21
select select "3: Object"
click at [153, 250] on select "Does not expire (infinite) Expires at end of effective year Set a term length i…" at bounding box center [343, 243] width 380 height 21
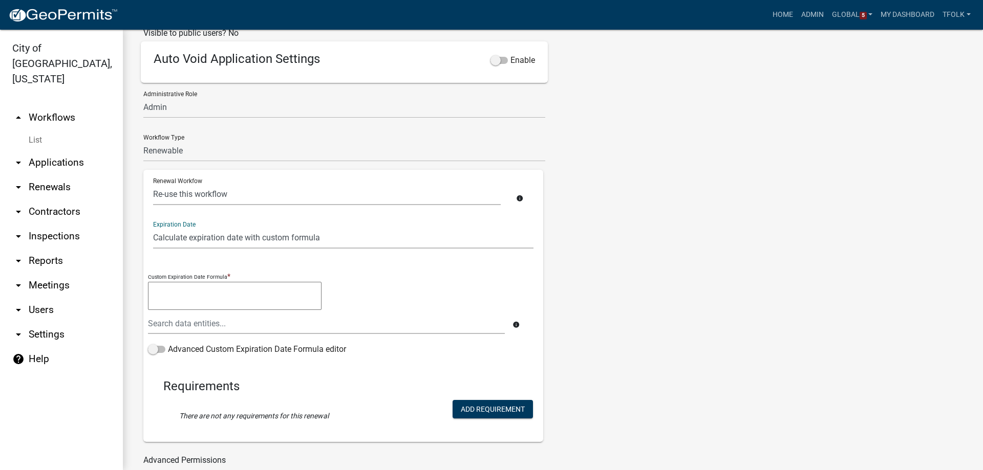
click at [223, 309] on textarea at bounding box center [235, 296] width 174 height 29
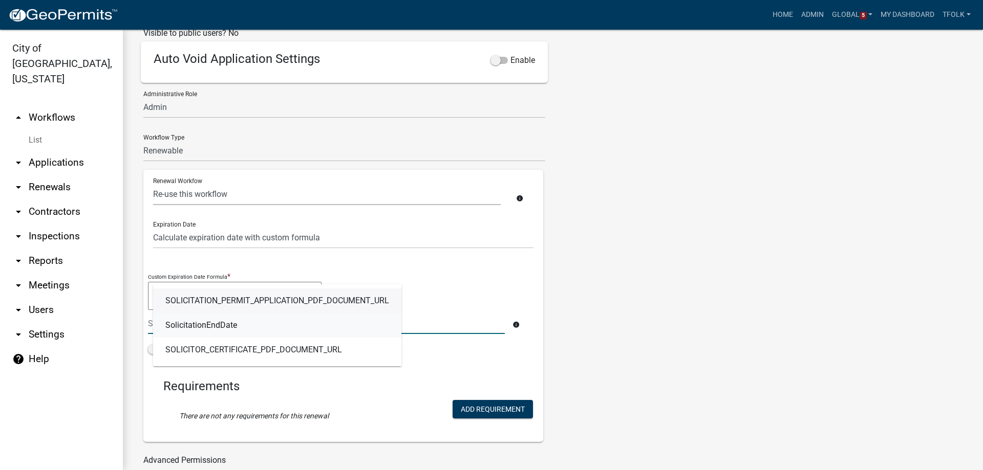
click at [209, 338] on link "SolicitationEndDate" at bounding box center [277, 325] width 248 height 25
type textarea "SolicitationEndDate"
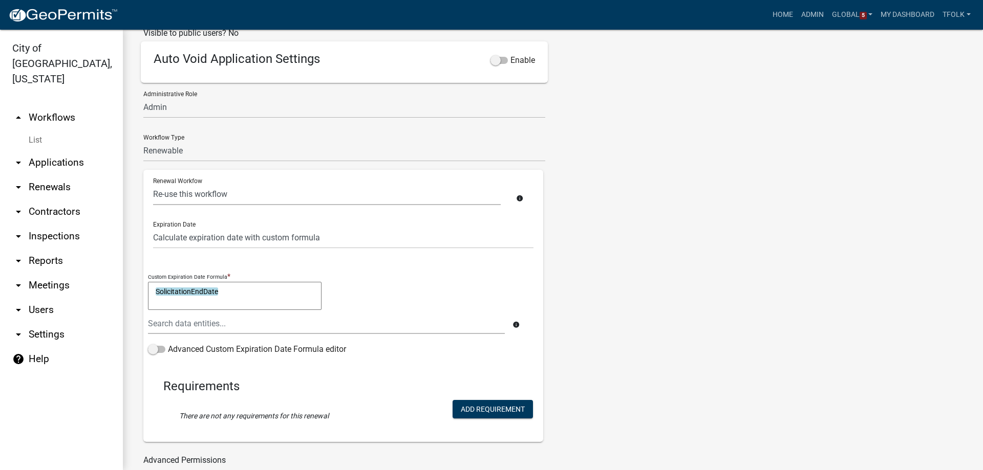
click at [648, 300] on div "Tags New Tag * Contractor Registration Internal Forms Licenses Permits Add No t…" at bounding box center [657, 72] width 209 height 821
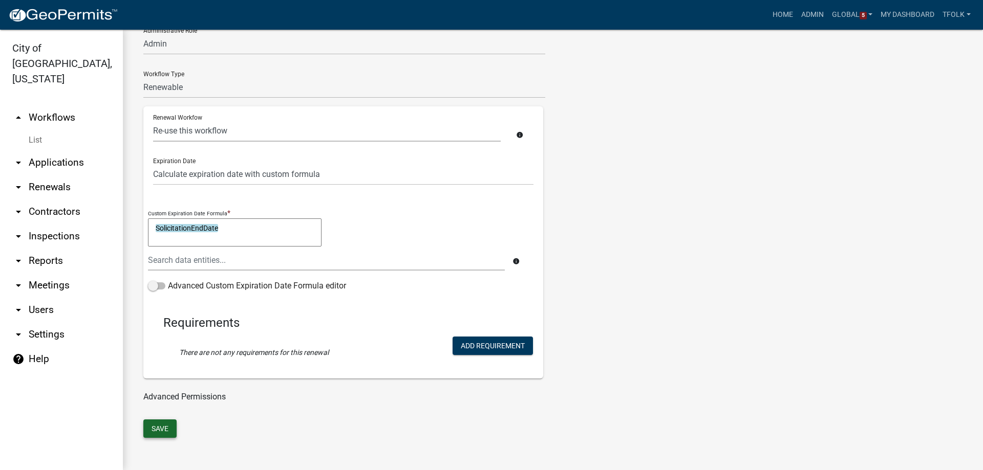
click at [166, 428] on button "Save" at bounding box center [159, 429] width 33 height 18
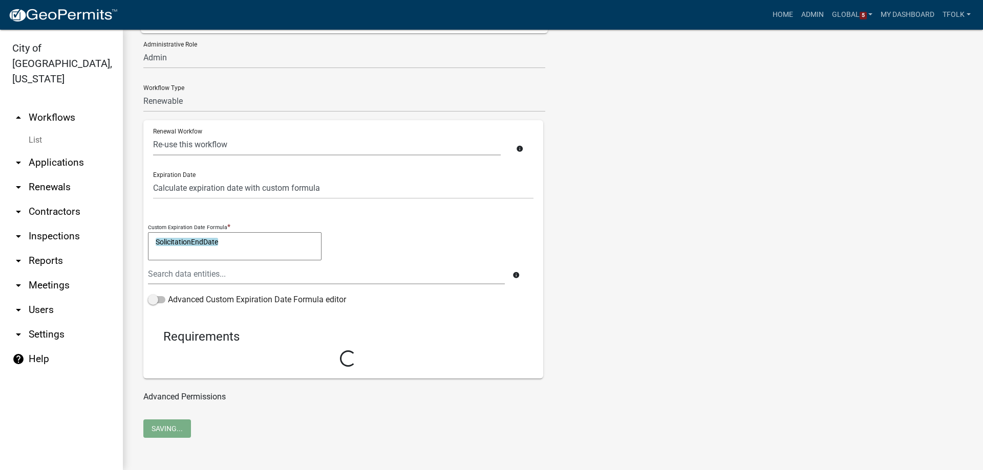
scroll to position [466, 0]
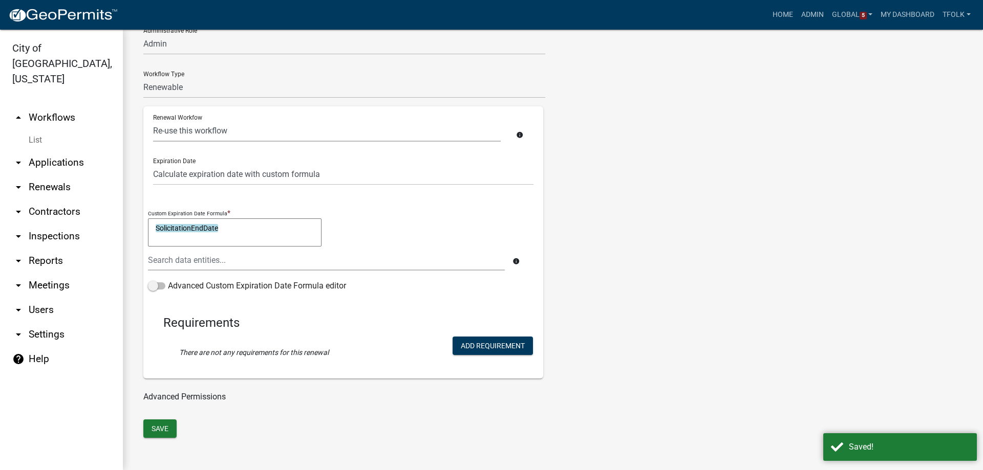
select select "8: c536c6ca-3db1-46cb-ab05-9622fce5bb64"
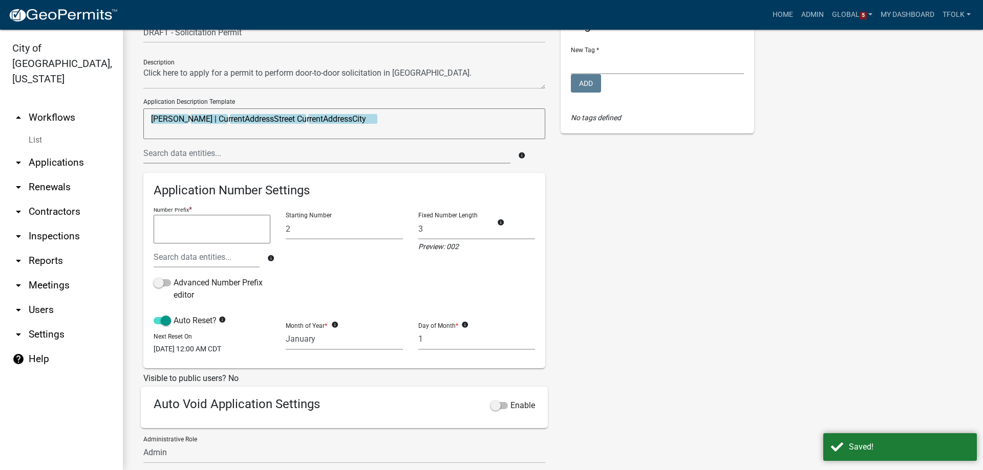
scroll to position [0, 0]
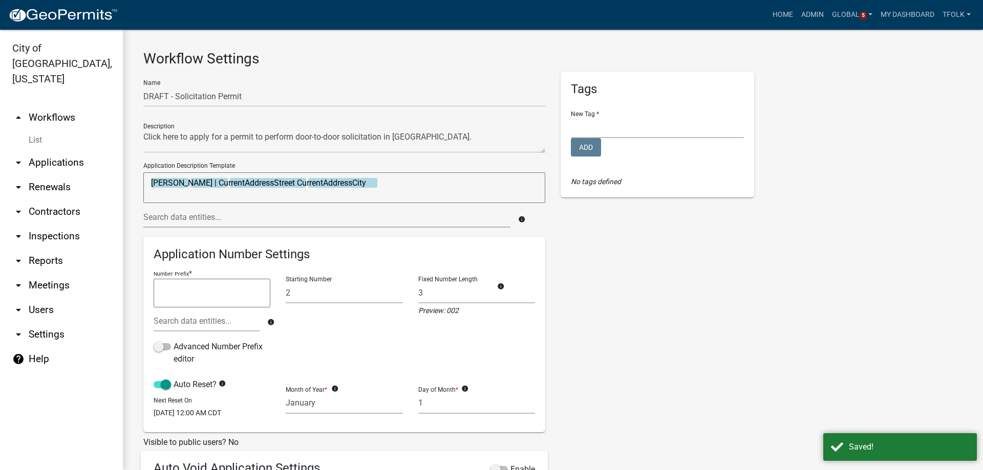
click at [48, 108] on link "arrow_drop_up Workflows" at bounding box center [61, 117] width 123 height 25
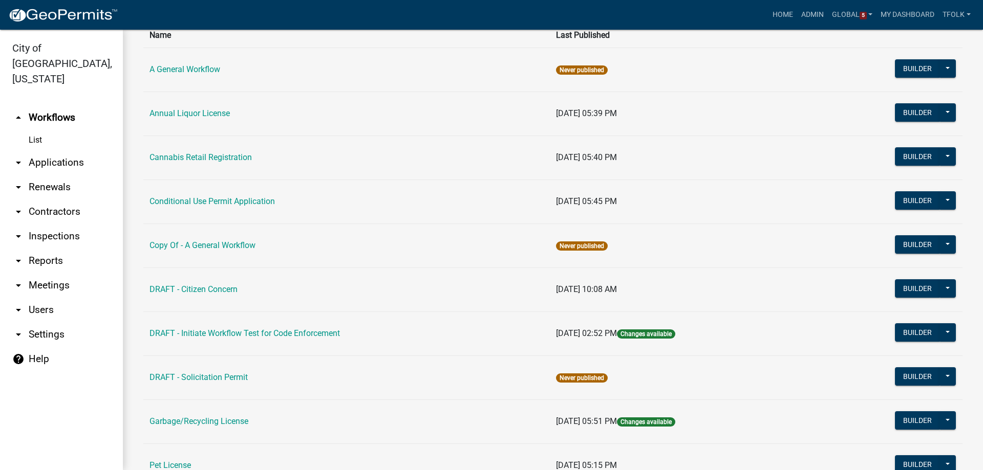
scroll to position [102, 0]
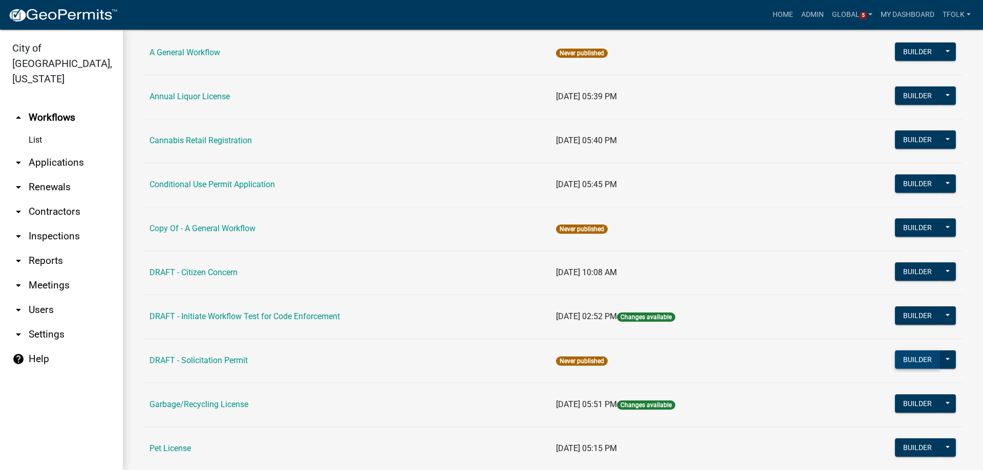
click at [895, 364] on button "Builder" at bounding box center [917, 360] width 45 height 18
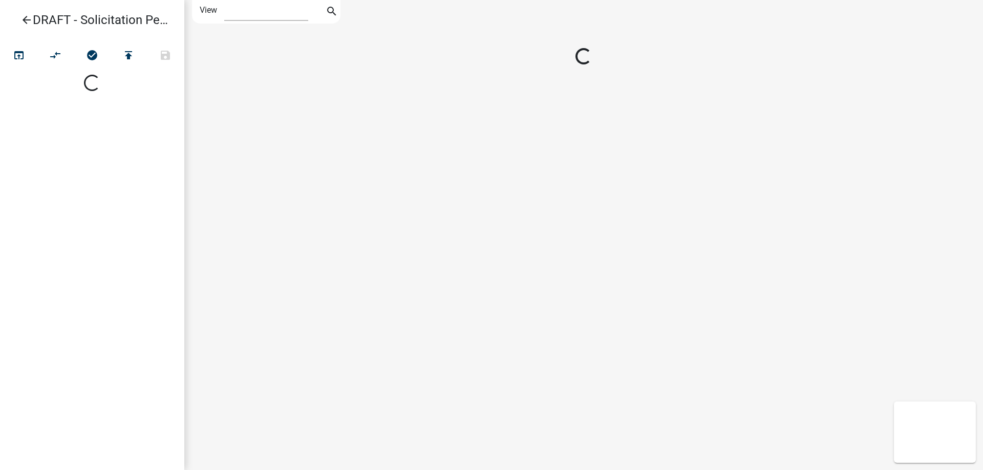
select select "1"
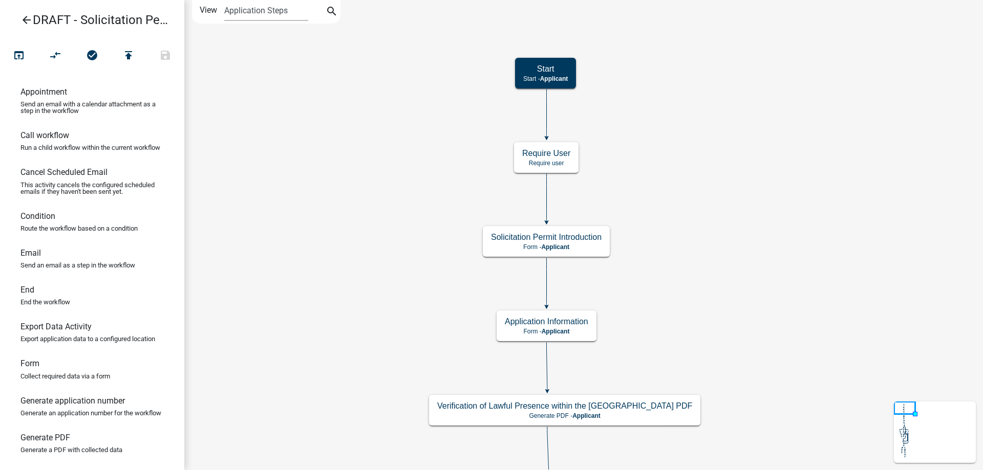
click at [26, 16] on icon "arrow_back" at bounding box center [26, 21] width 12 height 14
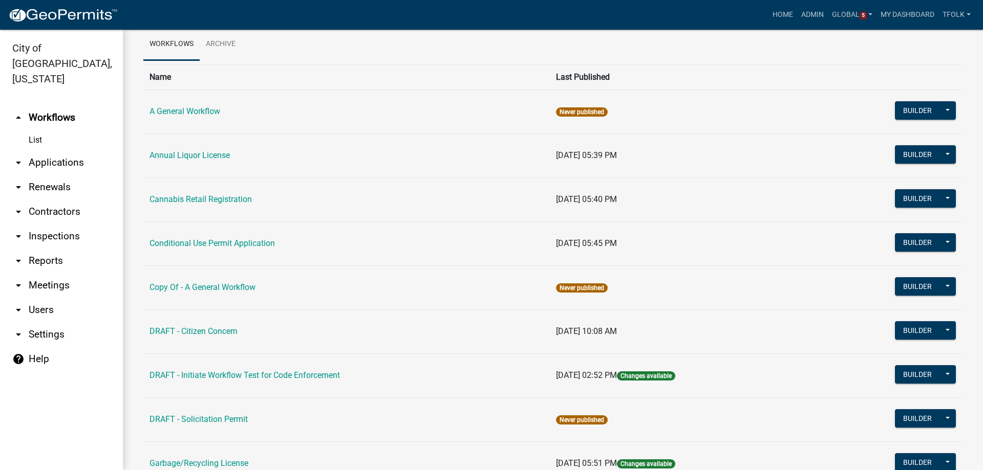
scroll to position [102, 0]
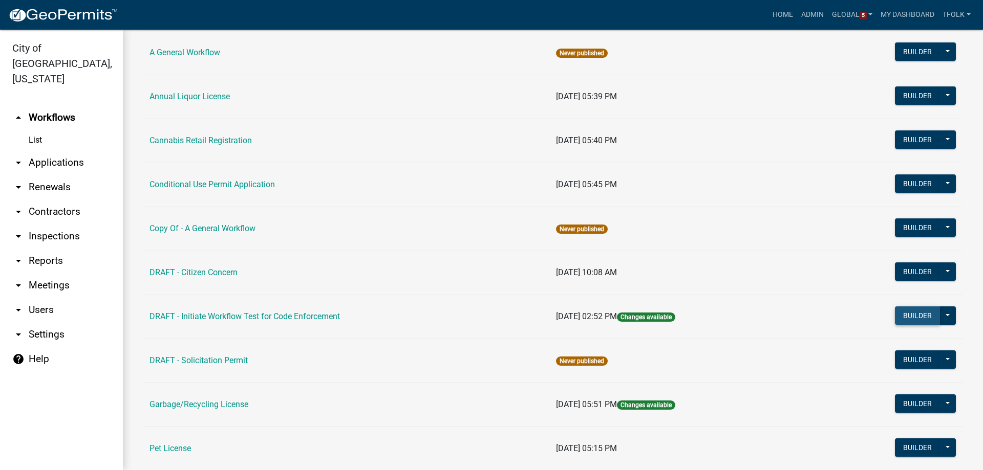
click at [914, 316] on button "Builder" at bounding box center [917, 316] width 45 height 18
select select
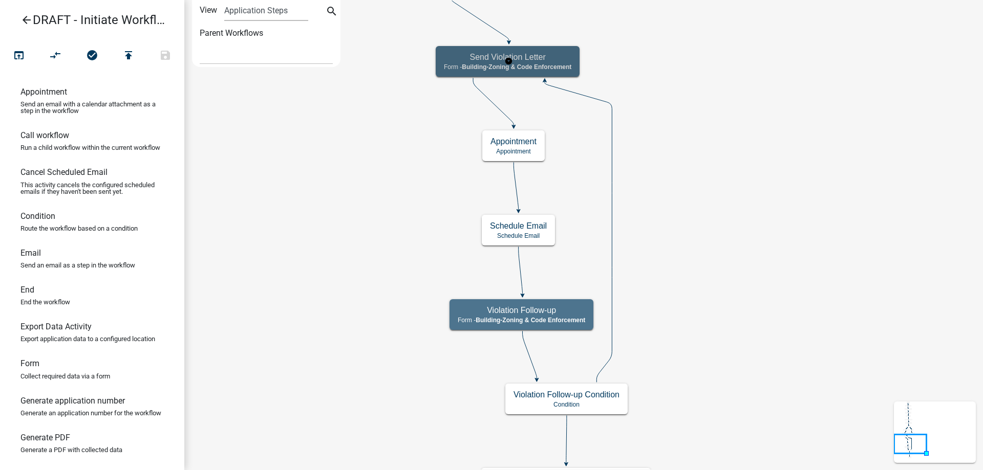
click at [574, 69] on div "Send Violation Letter Form - Building-Zoning & Code Enforcement" at bounding box center [508, 61] width 144 height 31
select select "AA0F0E89-27AD-4056-A8DF-C2D0F55E2258"
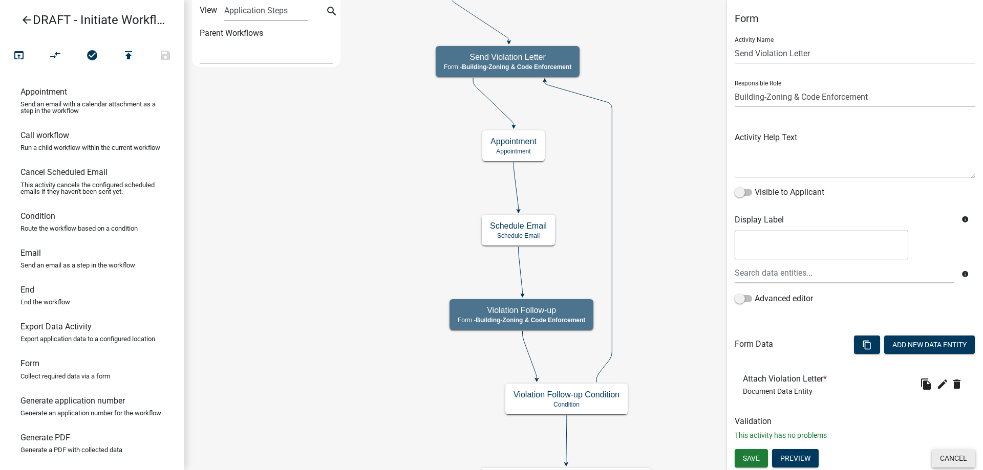
click at [960, 457] on button "Cancel" at bounding box center [954, 458] width 44 height 18
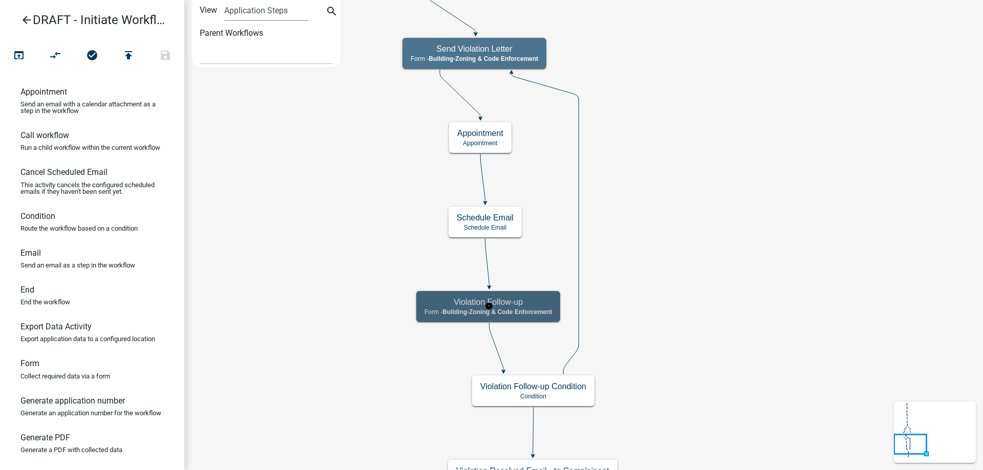
click at [520, 313] on span "Building-Zoning & Code Enforcement" at bounding box center [497, 312] width 110 height 7
select select "AA0F0E89-27AD-4056-A8DF-C2D0F55E2258"
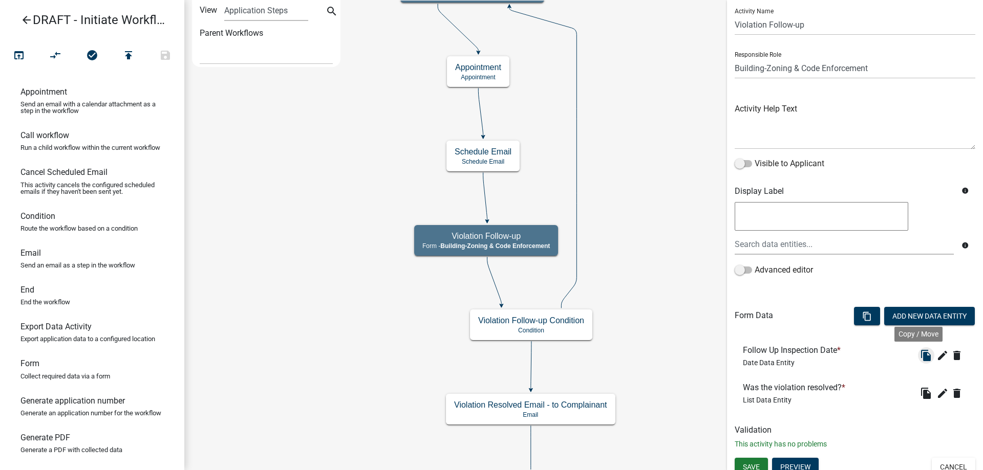
scroll to position [37, 0]
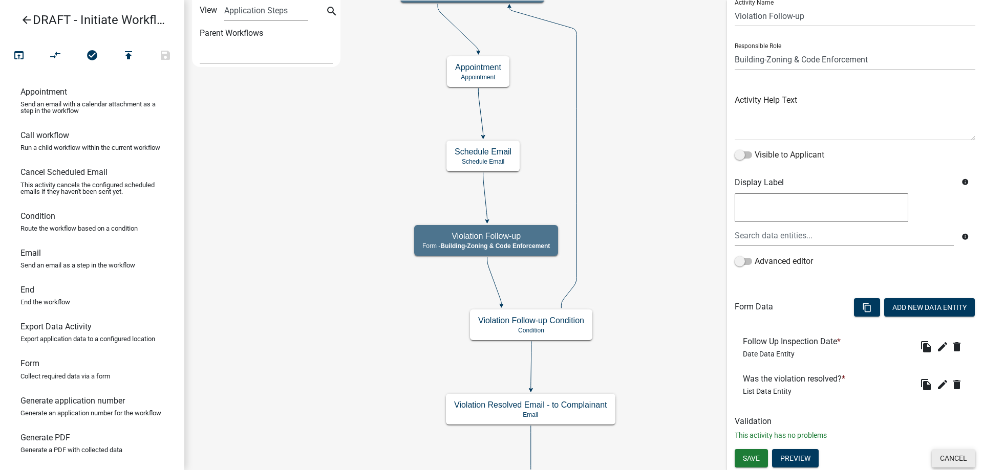
click at [953, 460] on button "Cancel" at bounding box center [954, 458] width 44 height 18
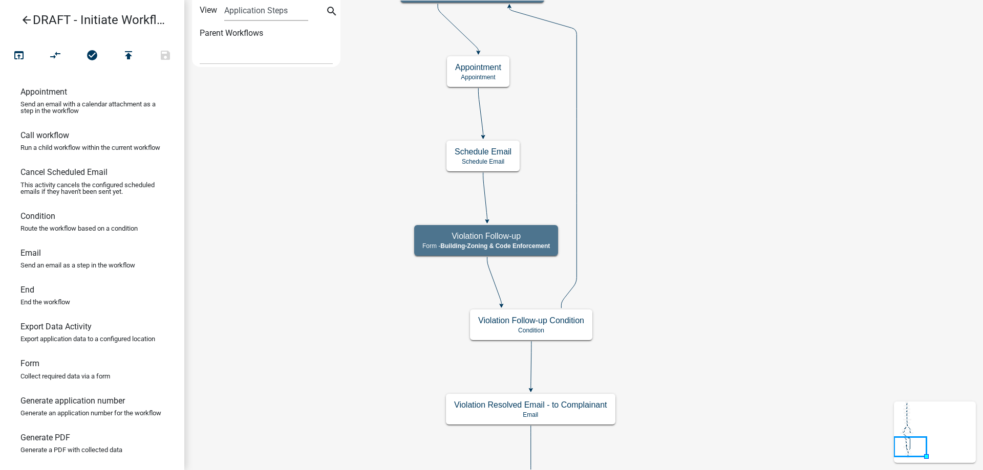
scroll to position [0, 0]
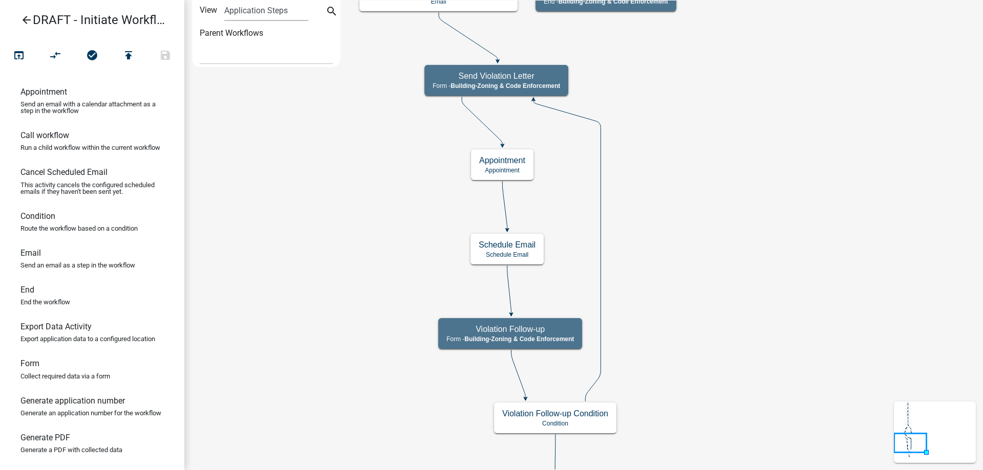
click at [295, 242] on icon "Start Start - Applicant Complainant Information Form - Front Office ([EMAIL_ADD…" at bounding box center [584, 303] width 798 height 604
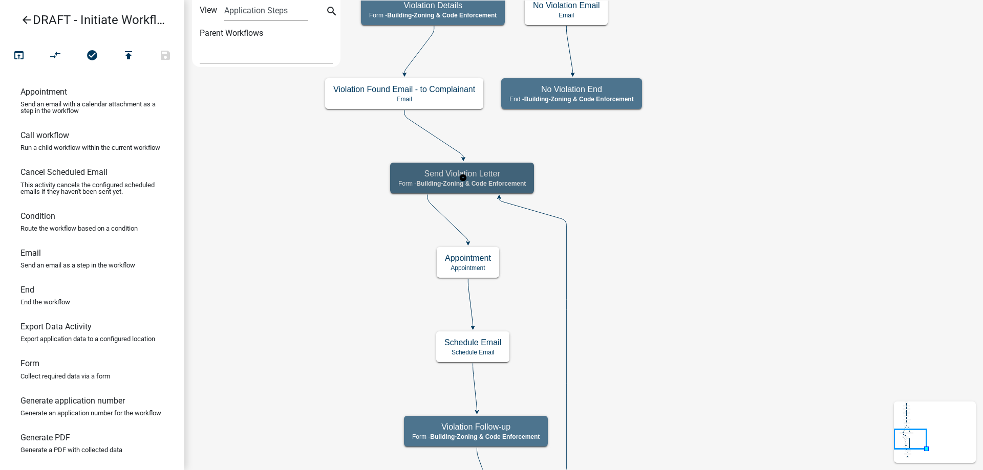
click at [424, 193] on div "Send Violation Letter Form - Building-Zoning & Code Enforcement" at bounding box center [462, 178] width 144 height 31
select select "AA0F0E89-27AD-4056-A8DF-C2D0F55E2258"
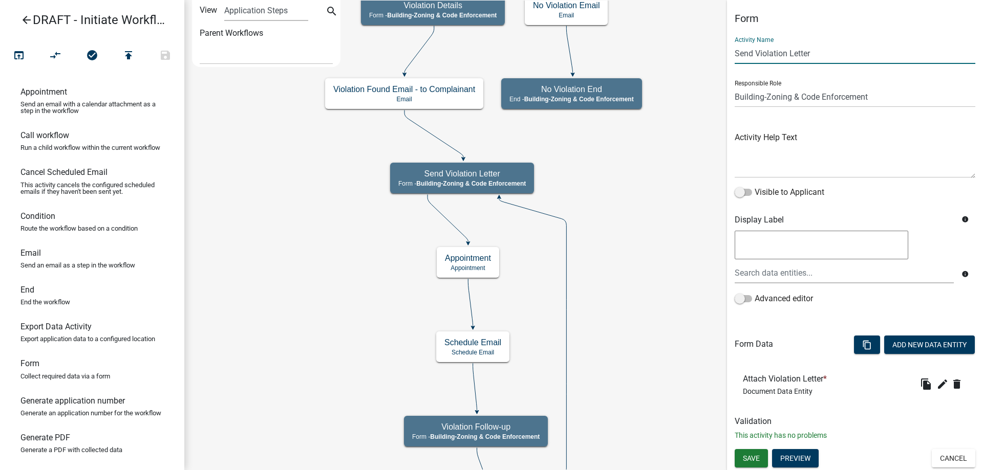
click at [756, 57] on input "Send Violation Letter" at bounding box center [855, 53] width 241 height 21
click at [758, 58] on input "Send INitial Violation Letter" at bounding box center [855, 53] width 241 height 21
type input "Send Initial Violation Letter"
click at [758, 462] on span "Save" at bounding box center [751, 459] width 17 height 8
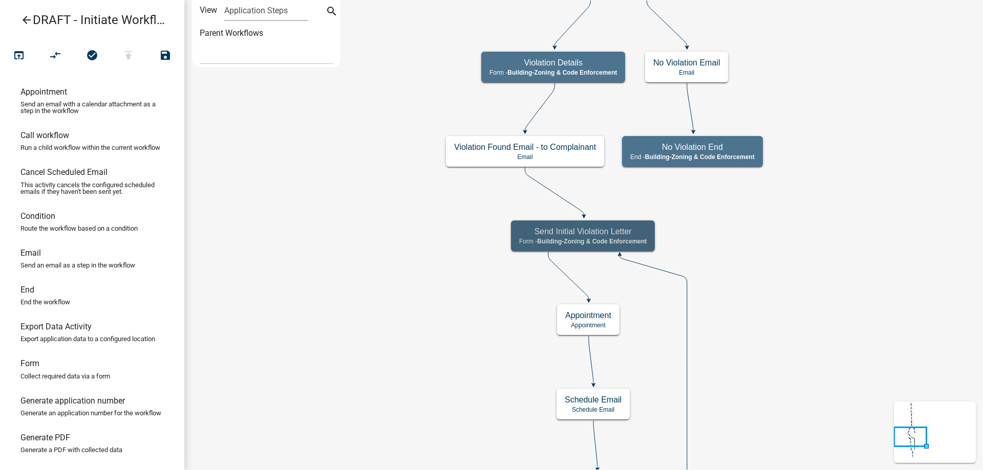
click at [766, 326] on icon "Start Start - Applicant Complainant Information Form - Front Office ([EMAIL_ADD…" at bounding box center [584, 380] width 798 height 759
click at [630, 252] on rect at bounding box center [584, 235] width 148 height 33
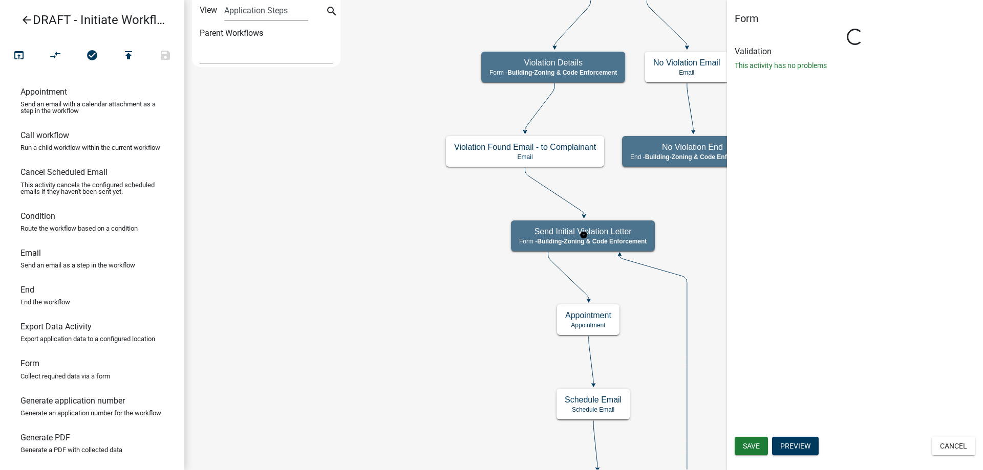
select select "AA0F0E89-27AD-4056-A8DF-C2D0F55E2258"
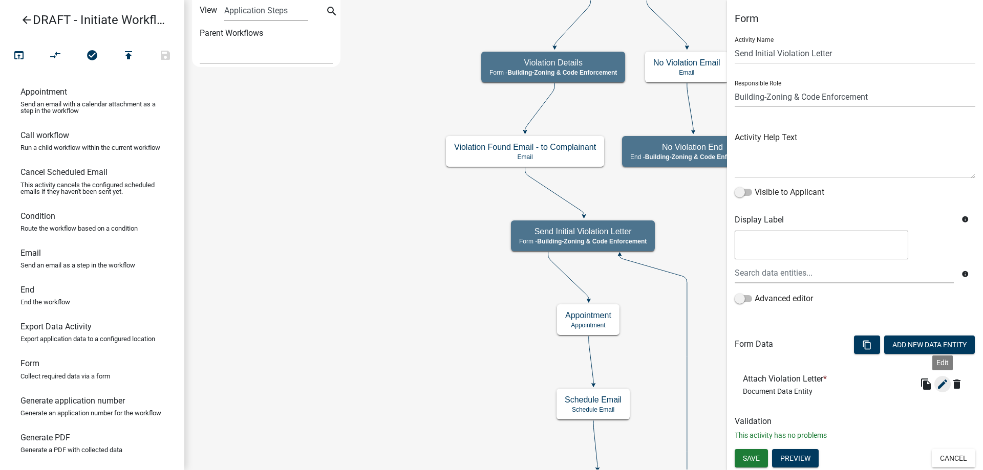
click at [942, 387] on icon "edit" at bounding box center [942, 384] width 12 height 12
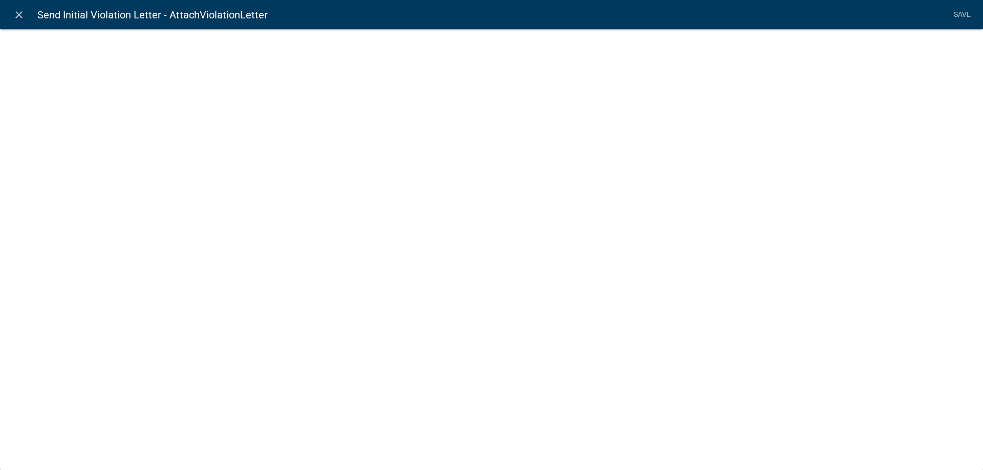
select select "document"
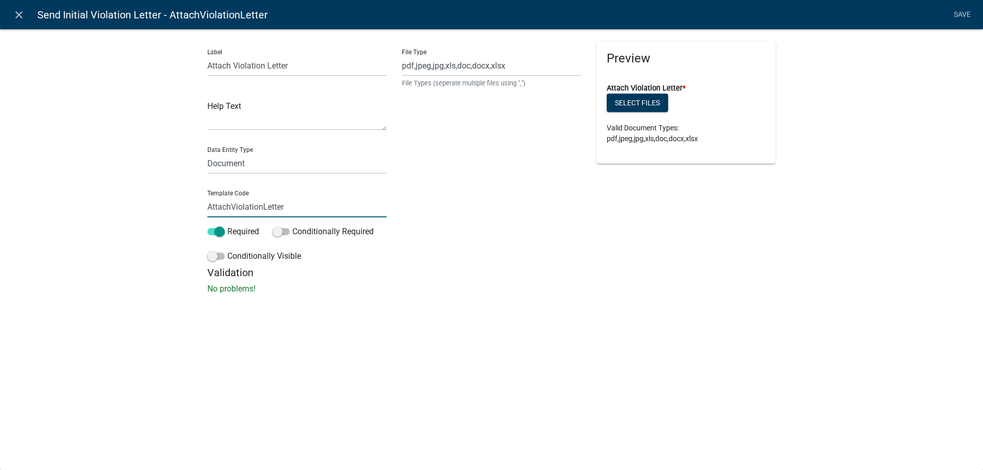
click at [299, 213] on input "AttachViolationLetter" at bounding box center [296, 207] width 179 height 21
type input "AttachViolationLetterInitial"
click at [234, 64] on input "Attach Violation Letter" at bounding box center [296, 65] width 179 height 21
type input "Attach Initial Violation Letter"
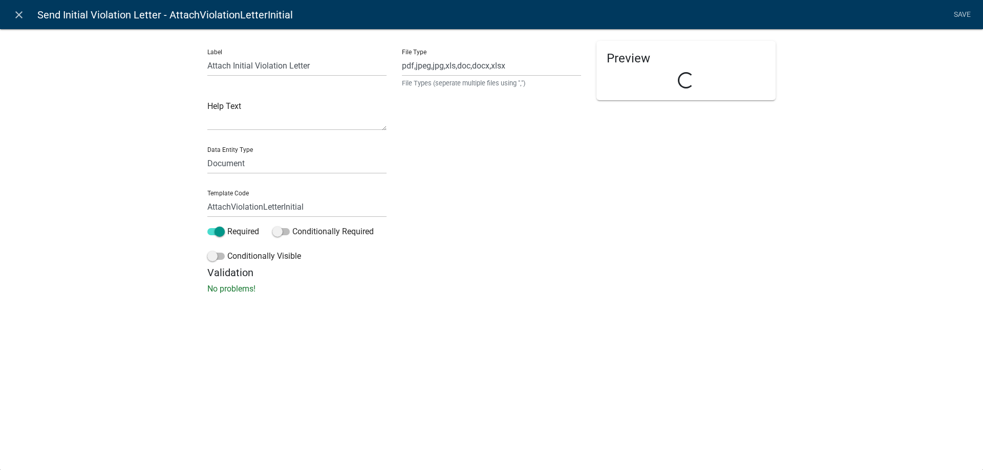
click at [156, 128] on div "Label Attach Initial Violation Letter Help Text Data Entity Type Free Form Text…" at bounding box center [491, 164] width 983 height 305
click at [966, 20] on link "Save" at bounding box center [962, 14] width 26 height 19
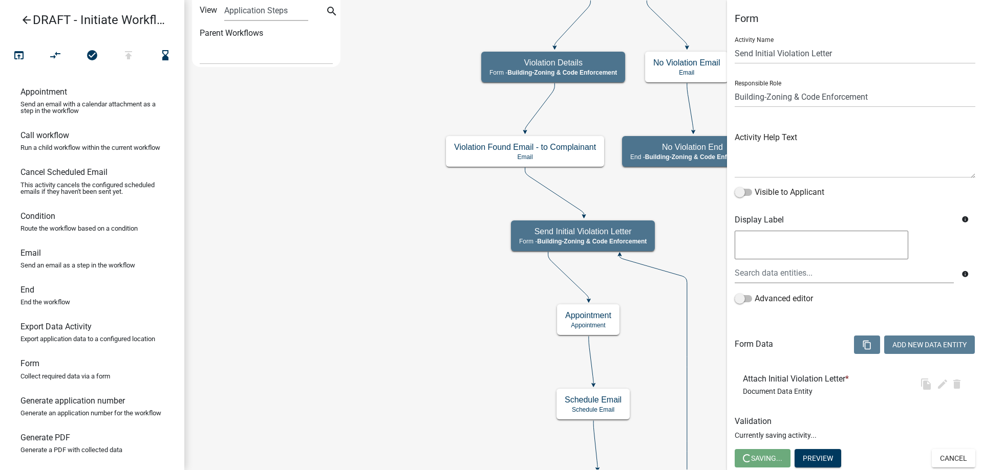
select select "AA0F0E89-27AD-4056-A8DF-C2D0F55E2258"
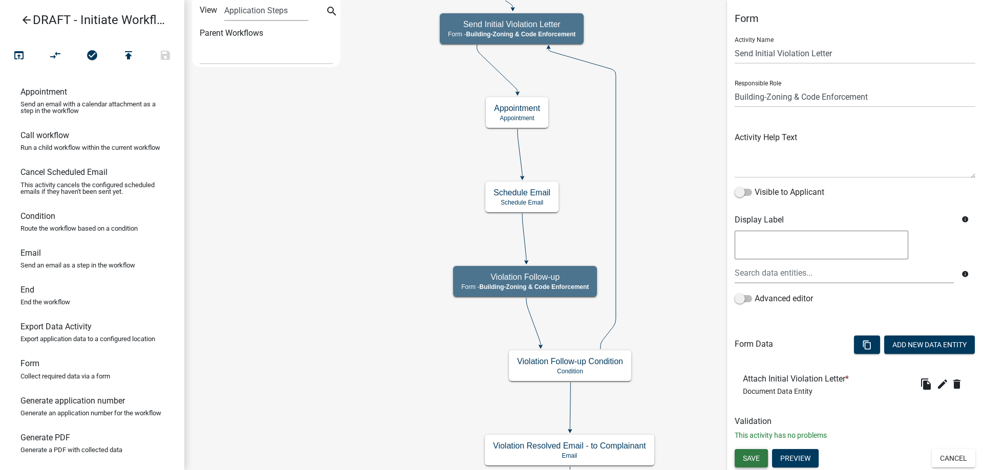
click at [758, 456] on span "Save" at bounding box center [751, 459] width 17 height 8
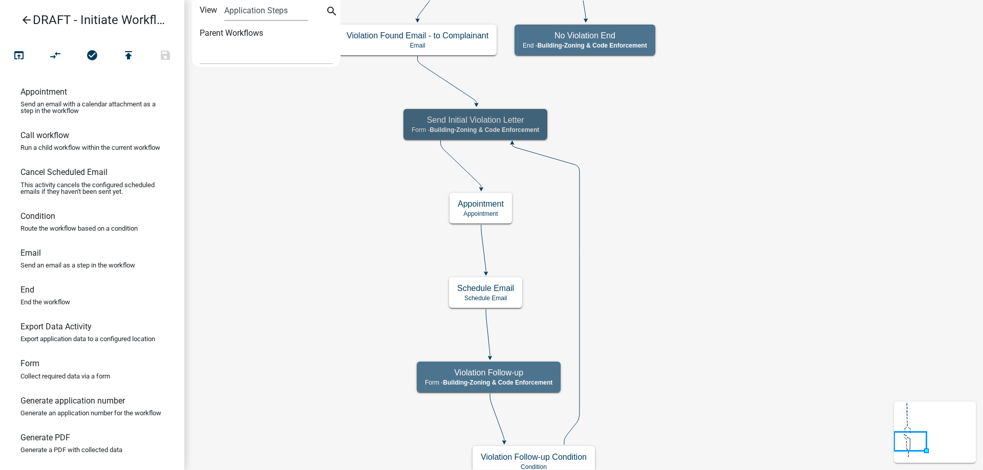
click at [393, 206] on icon "Start Start - Applicant Complainant Information Form - Front Office ([EMAIL_ADD…" at bounding box center [584, 324] width 798 height 647
click at [780, 358] on icon "Start Start - Applicant Complainant Information Form - Front Office ([EMAIL_ADD…" at bounding box center [584, 324] width 798 height 647
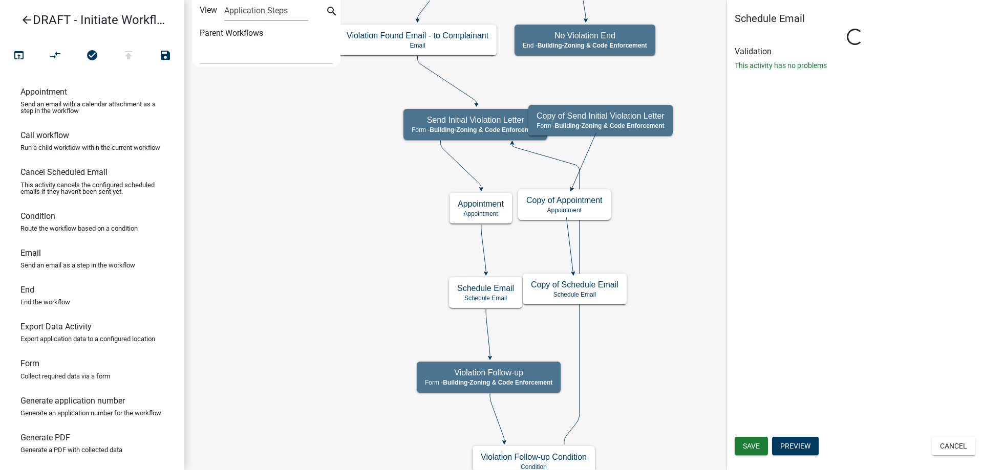
select select
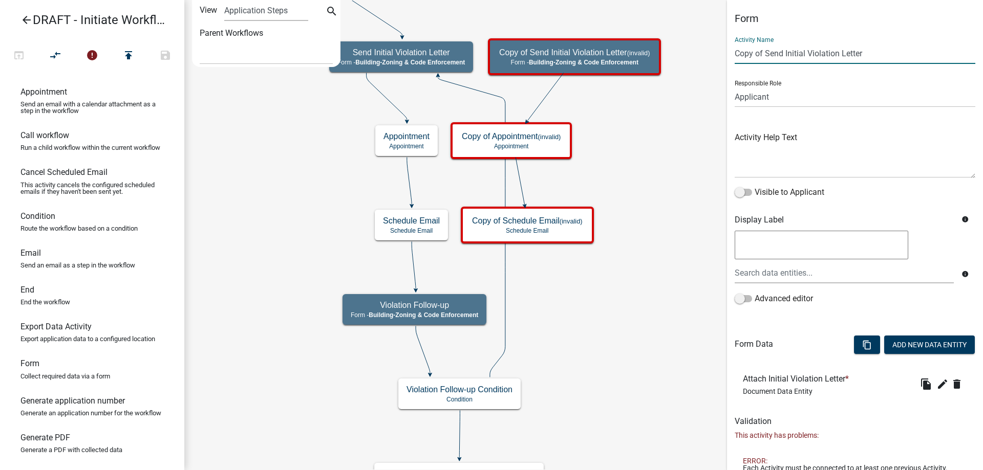
drag, startPoint x: 807, startPoint y: 53, endPoint x: 785, endPoint y: 58, distance: 22.6
click at [785, 58] on input "Copy of Send Initial Violation Letter" at bounding box center [855, 53] width 241 height 21
drag, startPoint x: 785, startPoint y: 55, endPoint x: 695, endPoint y: 56, distance: 90.1
click at [695, 56] on main "Start Start - Applicant Complainant Information Form - Front Office ([EMAIL_ADD…" at bounding box center [583, 235] width 799 height 470
click at [756, 52] on input "Copy of Send Follow-up Violation Letter" at bounding box center [855, 53] width 241 height 21
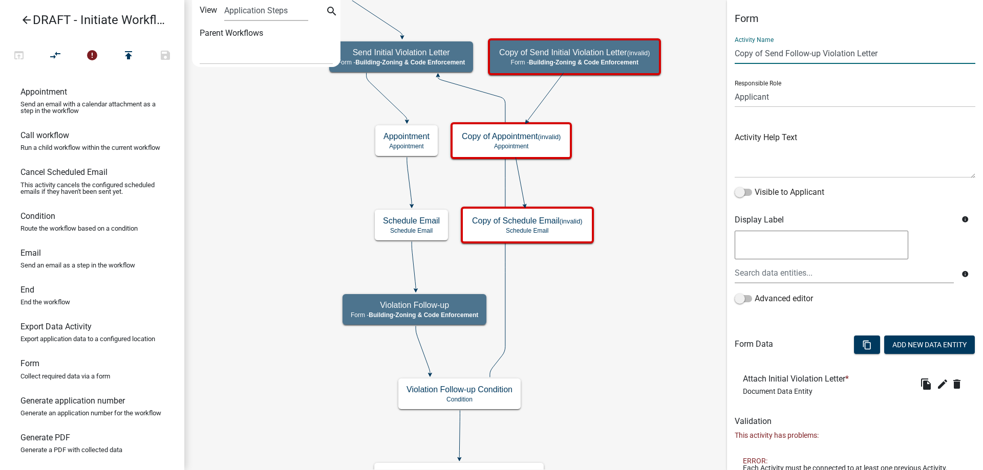
drag, startPoint x: 767, startPoint y: 52, endPoint x: 700, endPoint y: 54, distance: 67.1
click at [700, 54] on main "Start Start - Applicant Complainant Information Form - Front Office ([EMAIL_ADD…" at bounding box center [583, 235] width 799 height 470
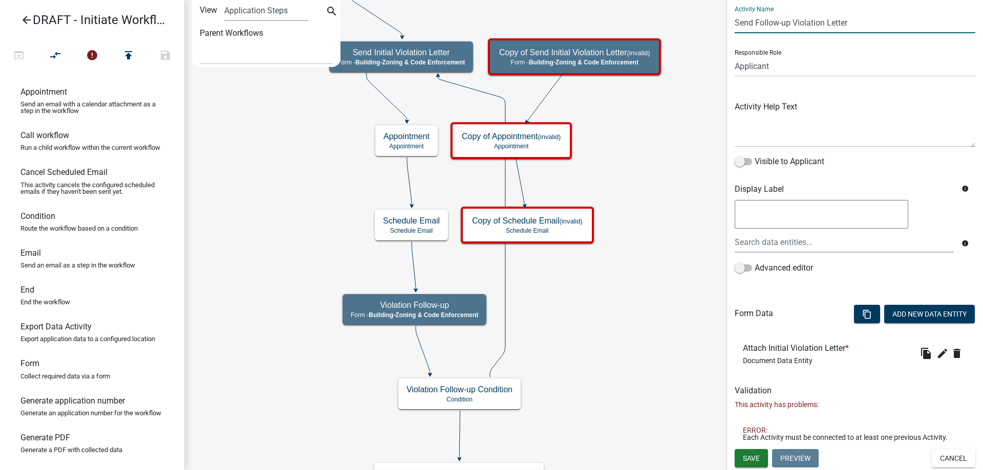
type input "Send Follow-up Violation Letter"
click at [756, 468] on div "Save Preview Cancel" at bounding box center [855, 459] width 256 height 21
click at [759, 462] on span "Save" at bounding box center [751, 459] width 17 height 8
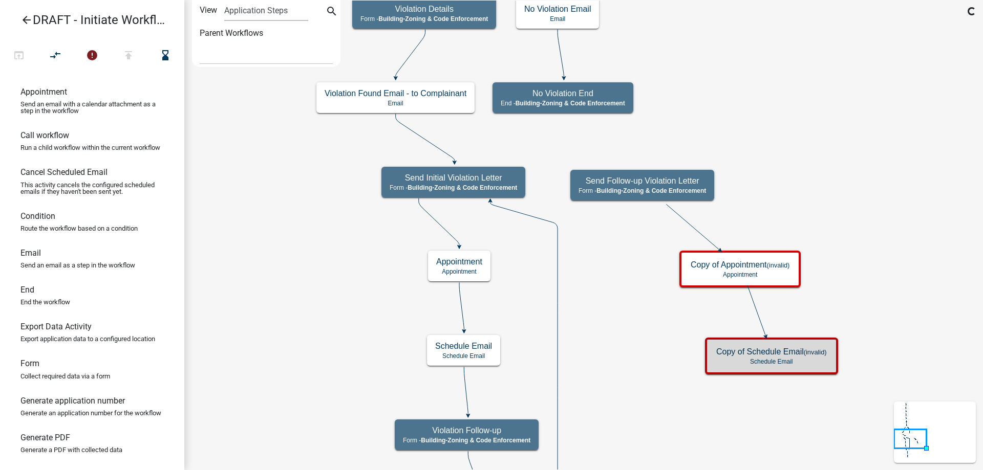
click at [659, 366] on icon "Start Start - Applicant Complainant Information Form - Front Office ([EMAIL_ADD…" at bounding box center [584, 353] width 798 height 705
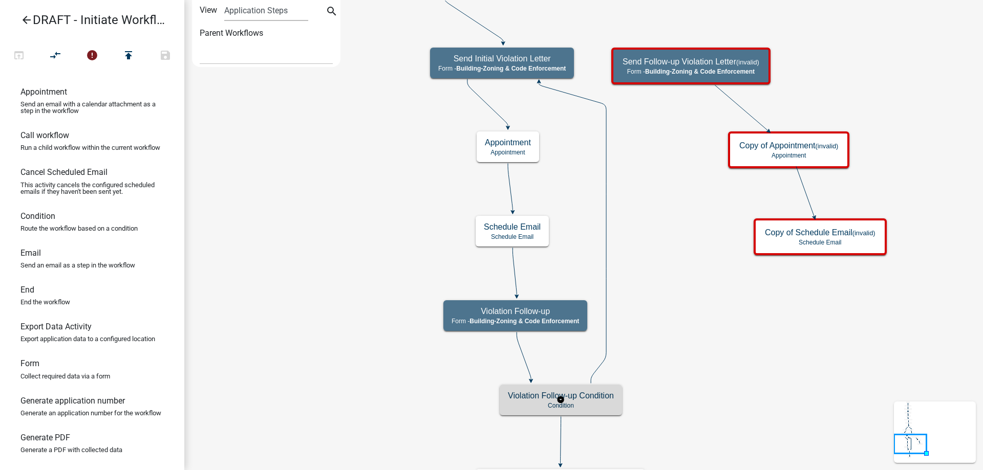
click at [591, 404] on p "Condition" at bounding box center [561, 405] width 106 height 7
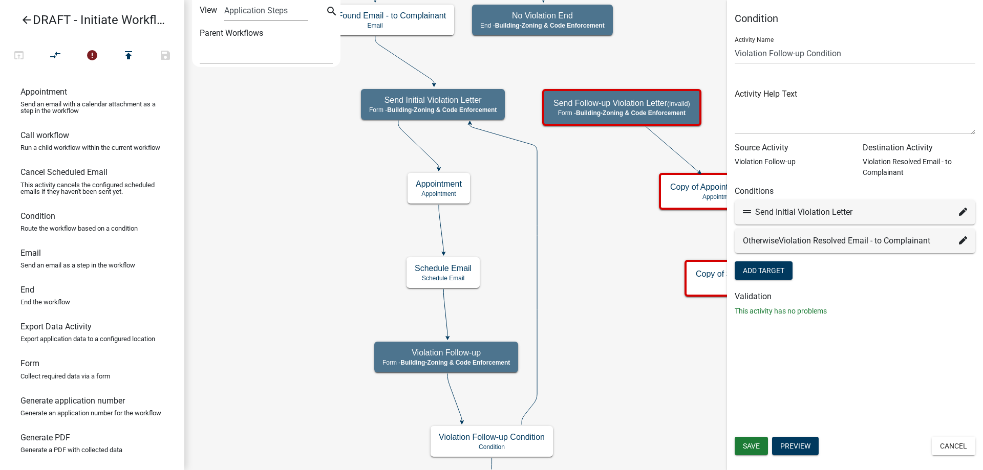
click at [961, 213] on icon at bounding box center [963, 212] width 8 height 8
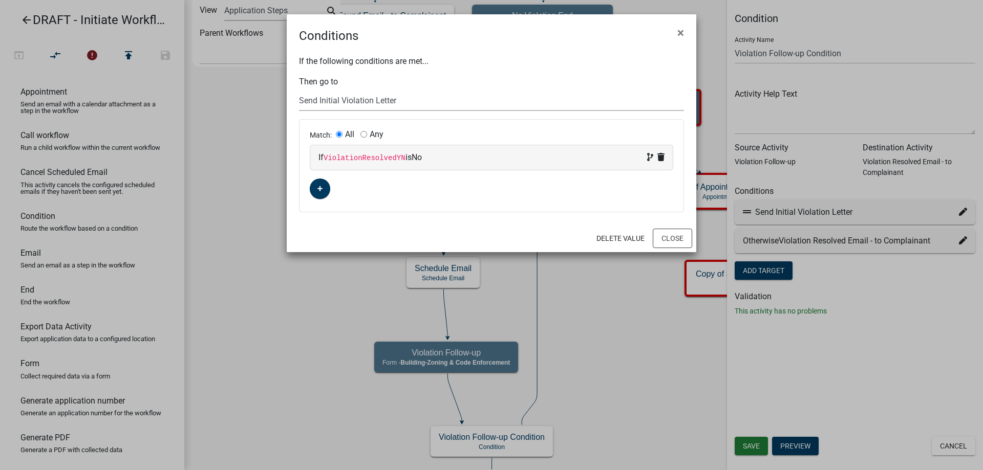
click at [384, 103] on select "Choose... Start Complainant Information Parcel search Complaint Information Com…" at bounding box center [491, 100] width 385 height 21
select select "18: c625f7f1-0711-4ed5-a25d-40771254a2bc"
click at [299, 90] on select "Choose... Start Complainant Information Parcel search Complaint Information Com…" at bounding box center [491, 100] width 385 height 21
click at [674, 241] on button "Close" at bounding box center [672, 238] width 39 height 19
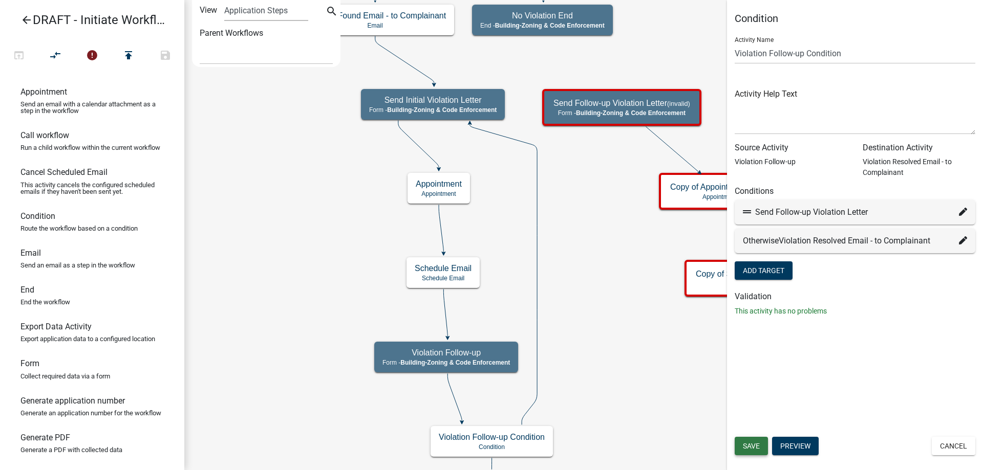
click at [744, 443] on span "Save" at bounding box center [751, 446] width 17 height 8
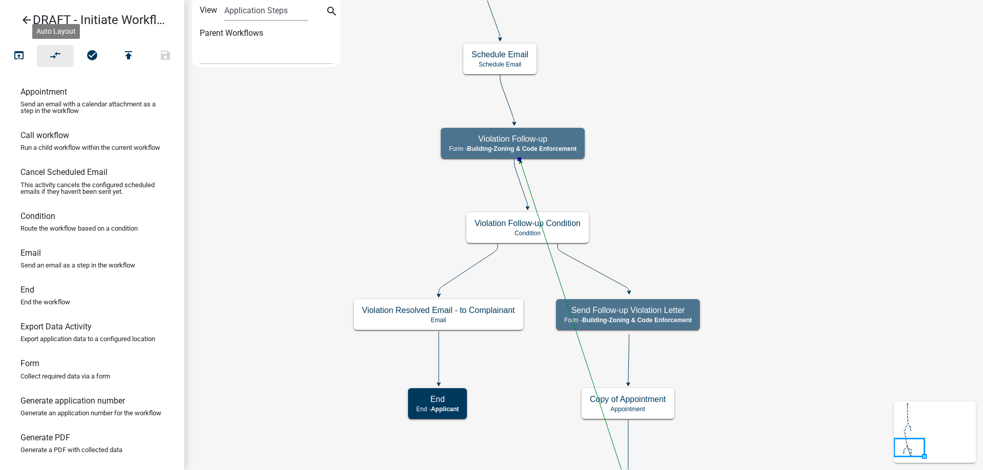
click at [48, 55] on button "compare_arrows" at bounding box center [55, 56] width 37 height 22
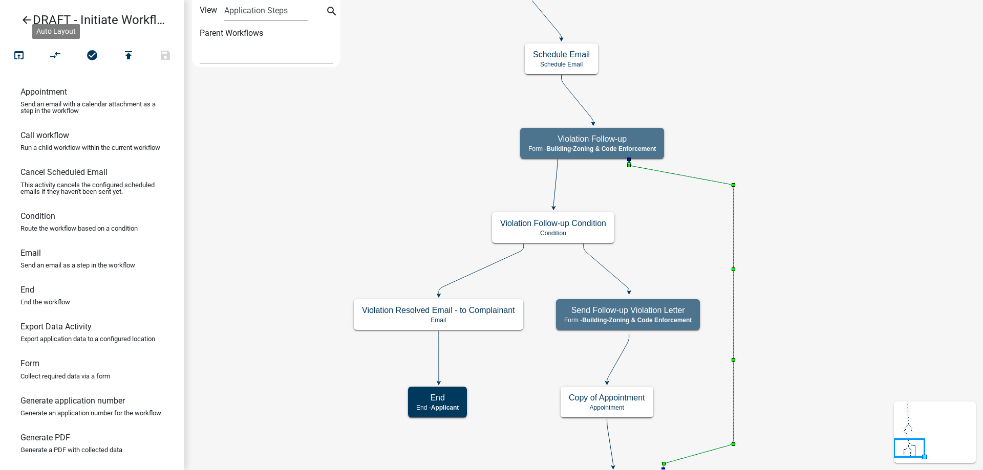
click at [756, 176] on icon "Start Start - Applicant Complainant Information Form - Front Office ([EMAIL_ADD…" at bounding box center [584, 252] width 798 height 503
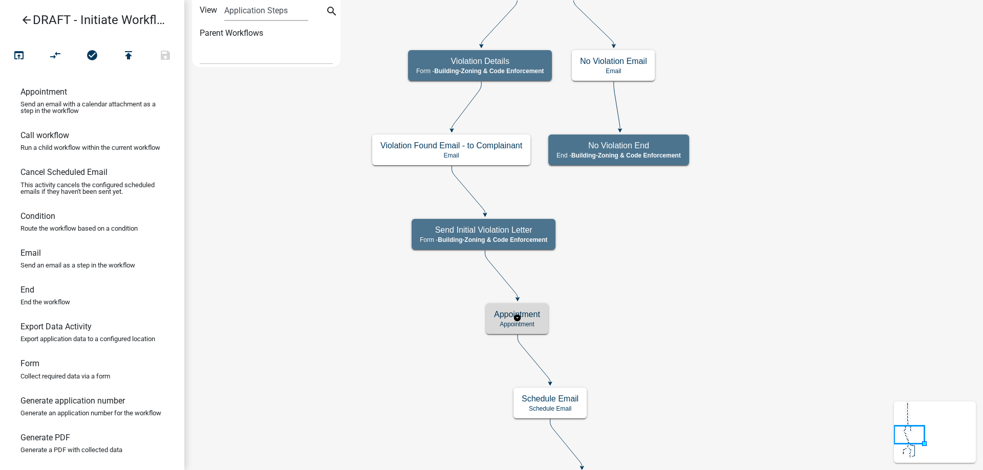
click at [527, 328] on div "Appointment Appointment" at bounding box center [517, 319] width 62 height 31
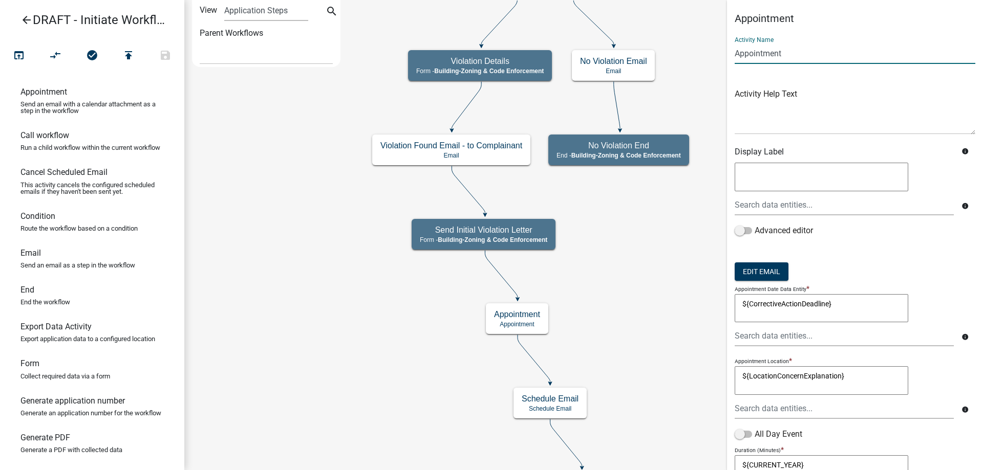
click at [736, 55] on input "Appointment" at bounding box center [855, 53] width 241 height 21
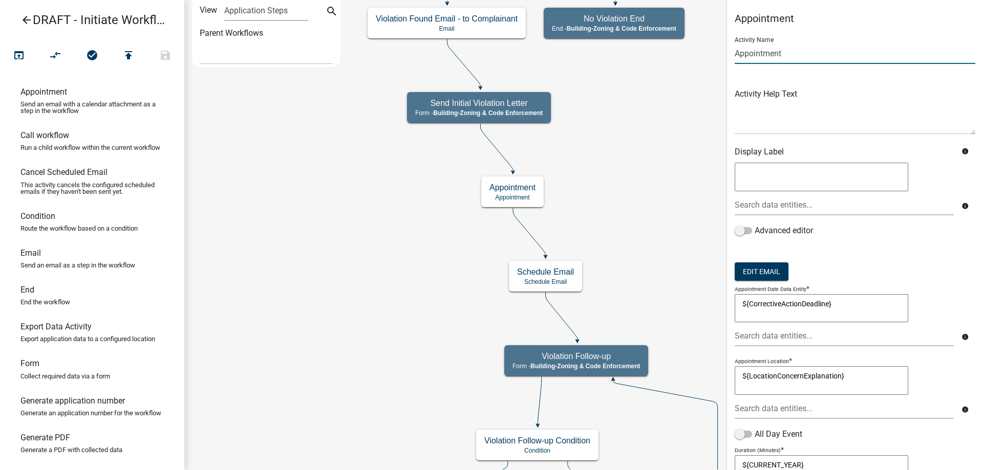
click at [741, 52] on input "Appointment" at bounding box center [855, 53] width 241 height 21
click at [736, 53] on input "Appointment" at bounding box center [855, 53] width 241 height 21
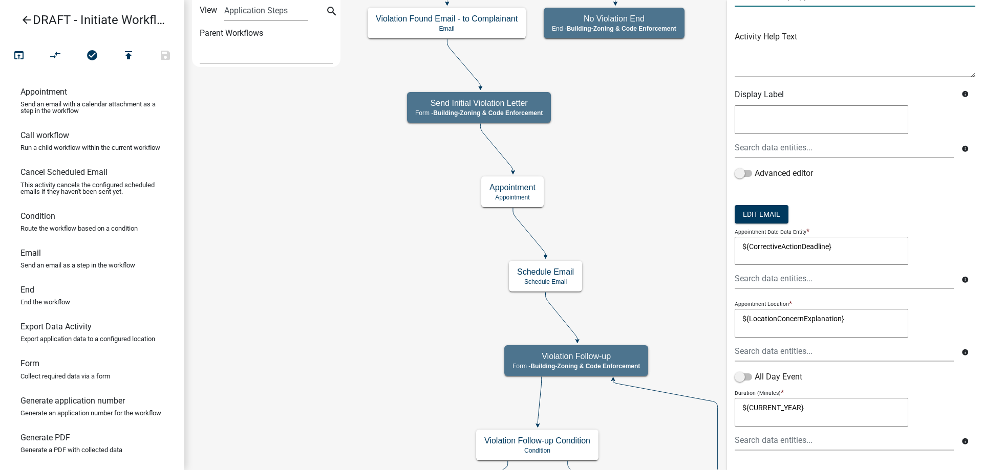
scroll to position [110, 0]
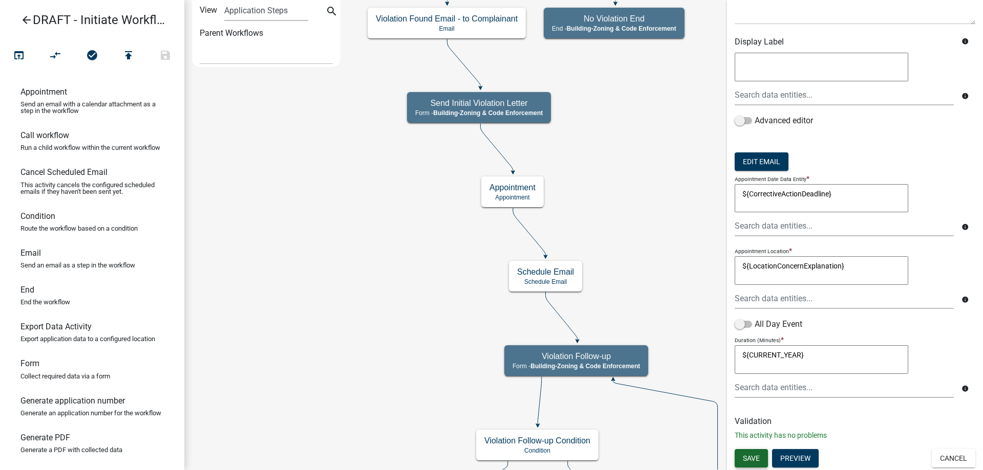
type input "Initial Follow-up Appointment"
click at [748, 454] on button "Save" at bounding box center [751, 458] width 33 height 18
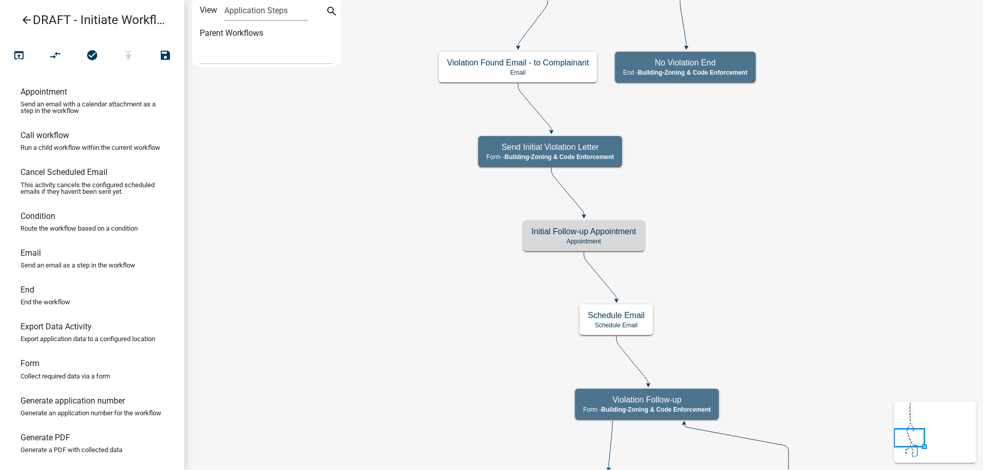
scroll to position [0, 0]
click at [744, 278] on icon "Start Start - Applicant Complainant Information Form - Front Office ([EMAIL_ADD…" at bounding box center [584, 383] width 798 height 765
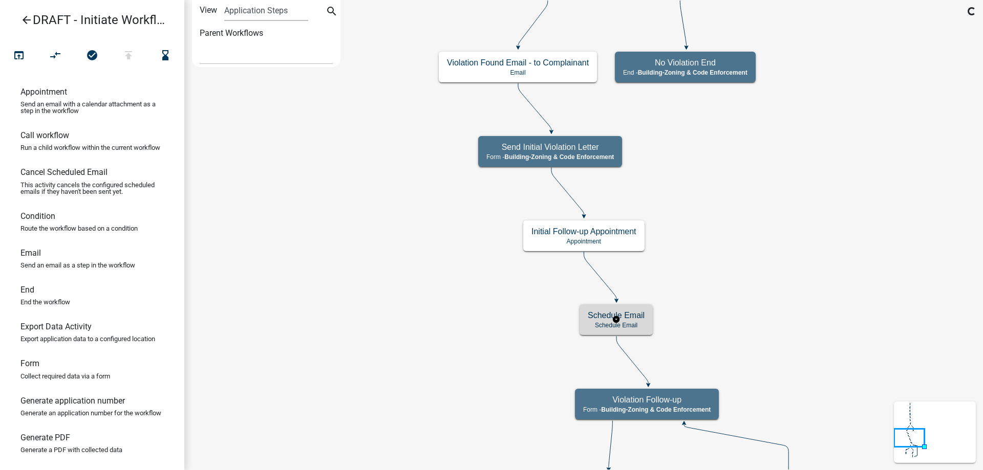
click at [638, 314] on h5 "Schedule Email" at bounding box center [616, 316] width 57 height 10
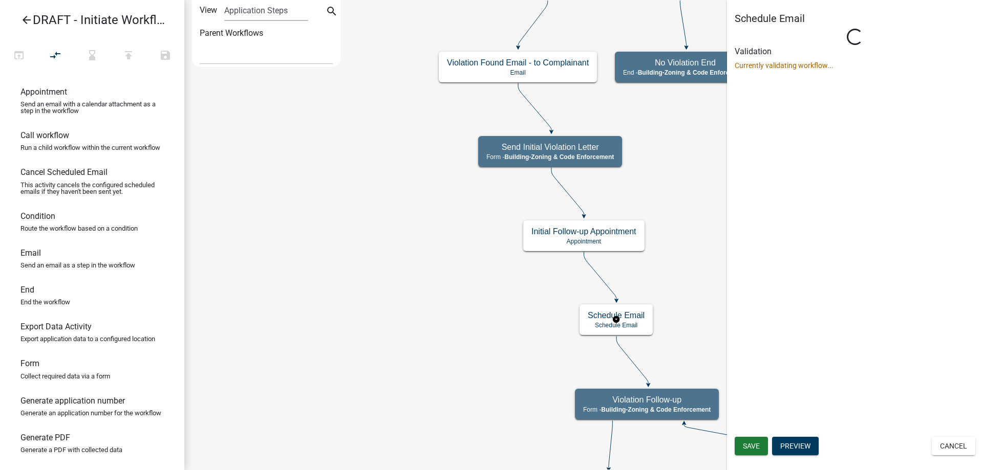
select select
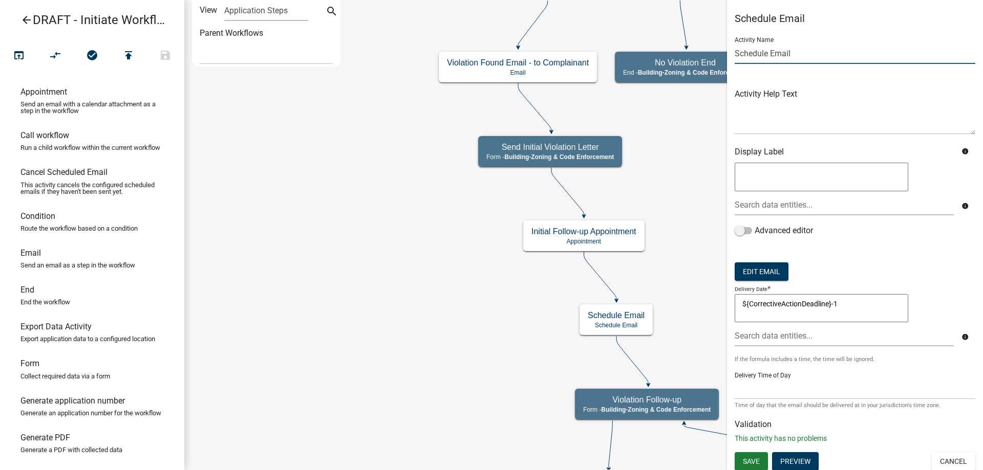
click at [735, 53] on input "Schedule Email" at bounding box center [855, 53] width 241 height 21
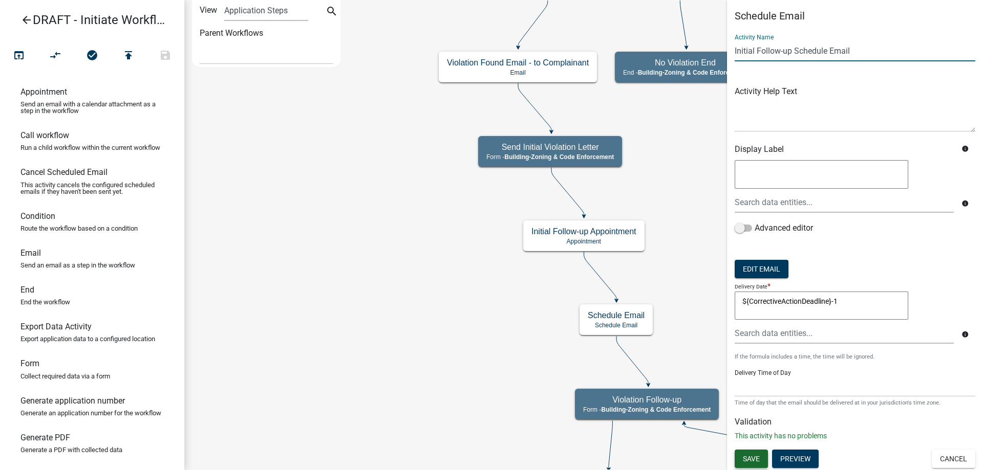
scroll to position [3, 0]
type input "Initial Follow-up Schedule Email"
click at [759, 456] on span "Save" at bounding box center [751, 459] width 17 height 8
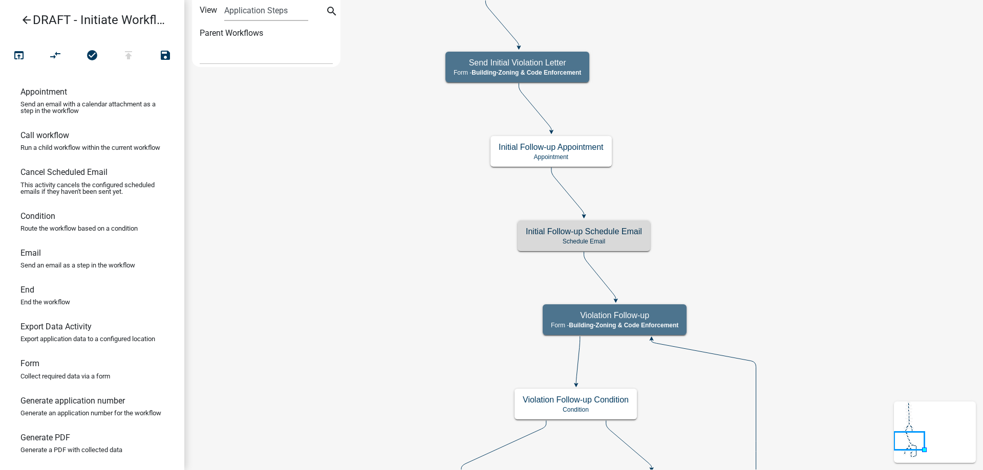
scroll to position [0, 0]
click at [427, 289] on icon "Start Start - Applicant Complainant Information Form - Front Office ([EMAIL_ADD…" at bounding box center [584, 341] width 798 height 680
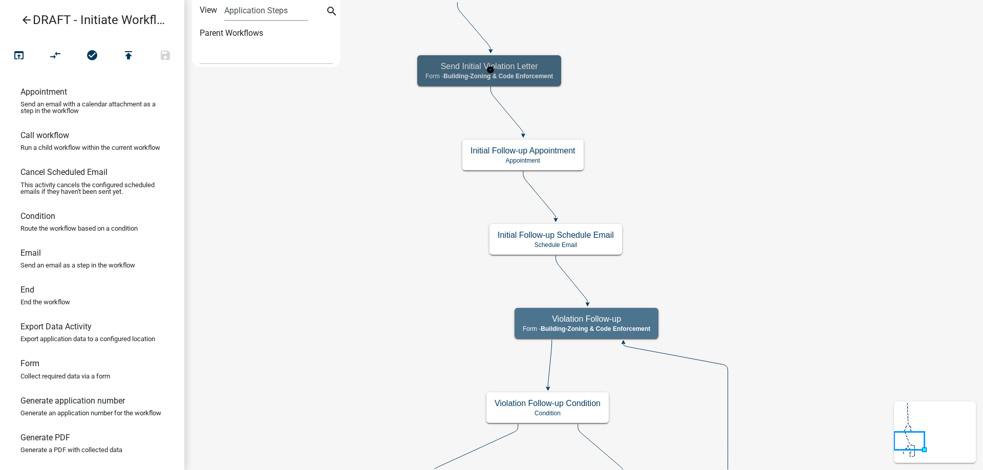
click at [442, 78] on p "Form - Building-Zoning & Code Enforcement" at bounding box center [488, 76] width 127 height 7
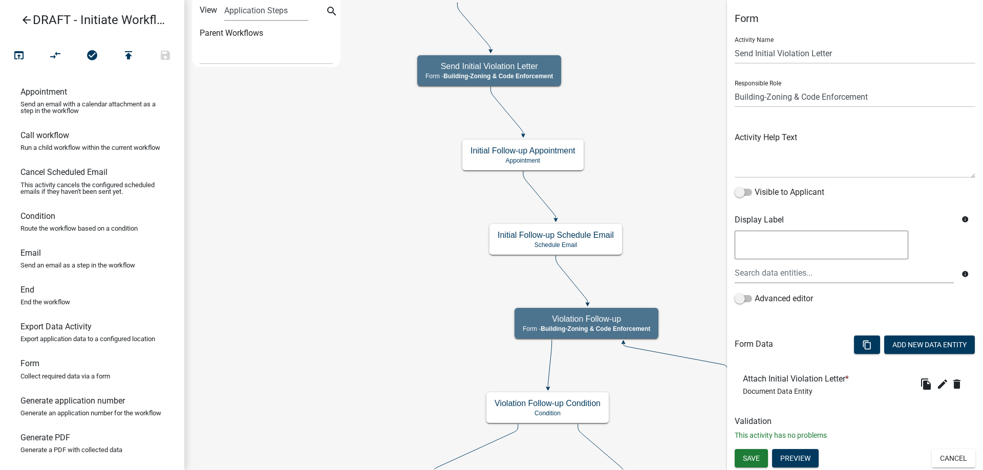
click at [812, 448] on div "Form Activity Name Send Initial Violation Letter Responsible Role Applicant Pub…" at bounding box center [855, 230] width 256 height 437
click at [810, 455] on button "Preview" at bounding box center [795, 458] width 47 height 18
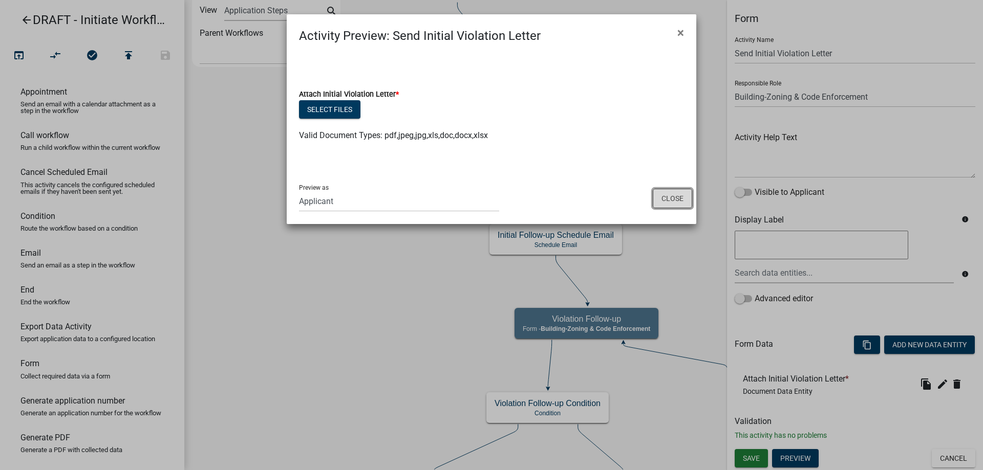
click at [673, 199] on button "Close" at bounding box center [672, 198] width 39 height 19
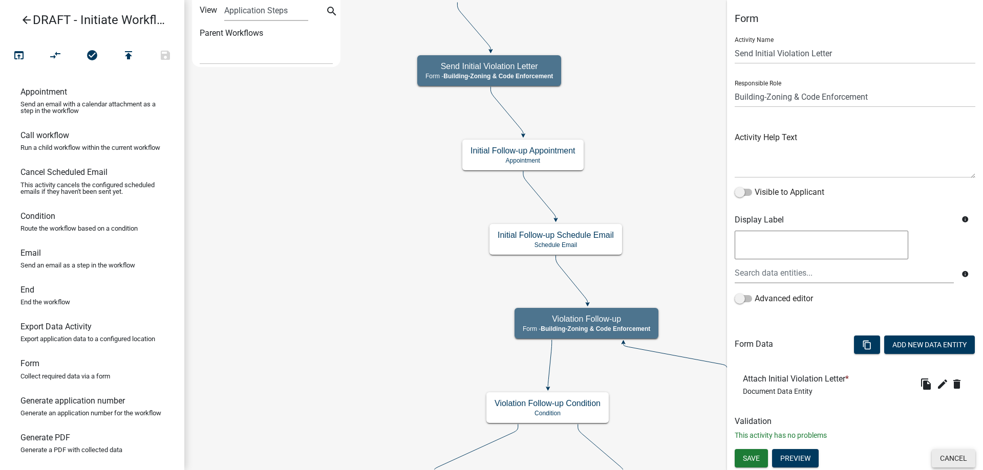
click at [972, 458] on button "Cancel" at bounding box center [954, 458] width 44 height 18
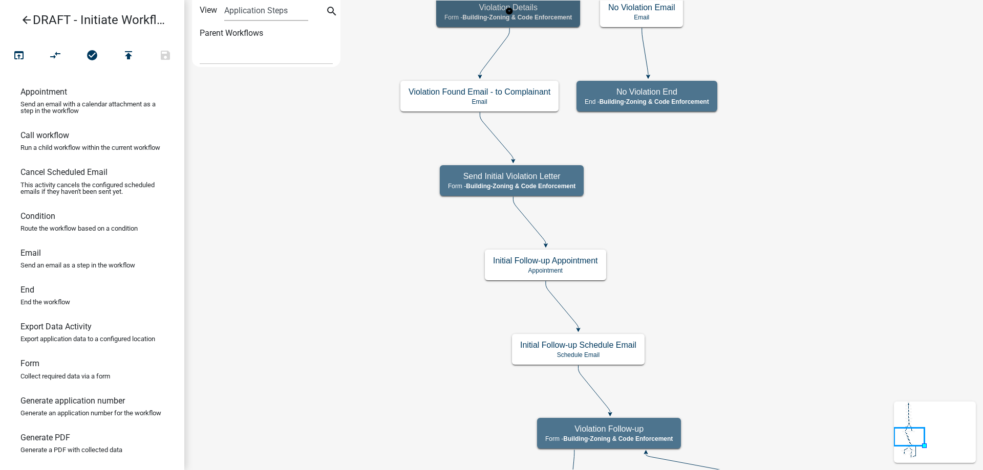
click at [487, 11] on h5 "Violation Details" at bounding box center [507, 8] width 127 height 10
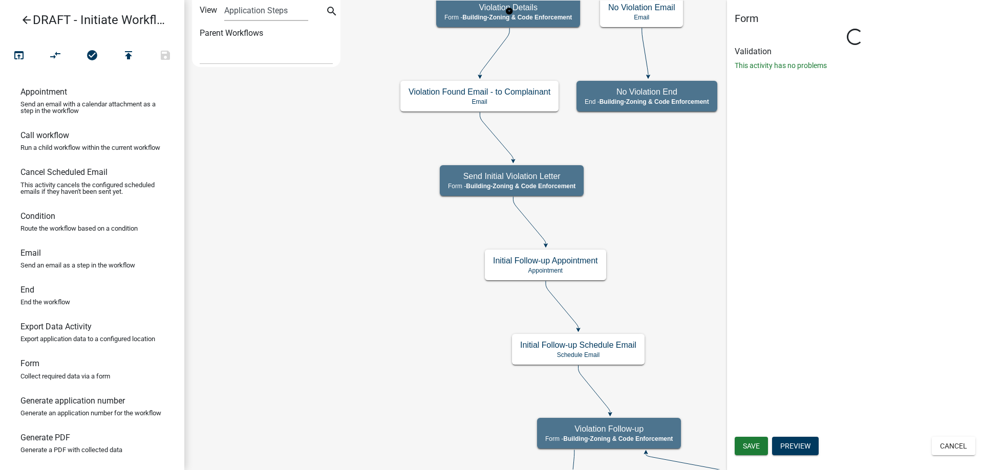
select select "AA0F0E89-27AD-4056-A8DF-C2D0F55E2258"
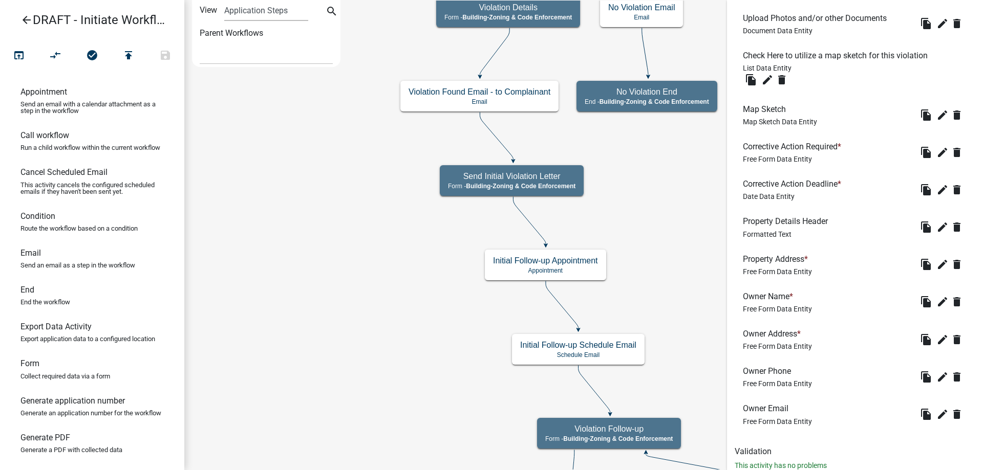
scroll to position [541, 0]
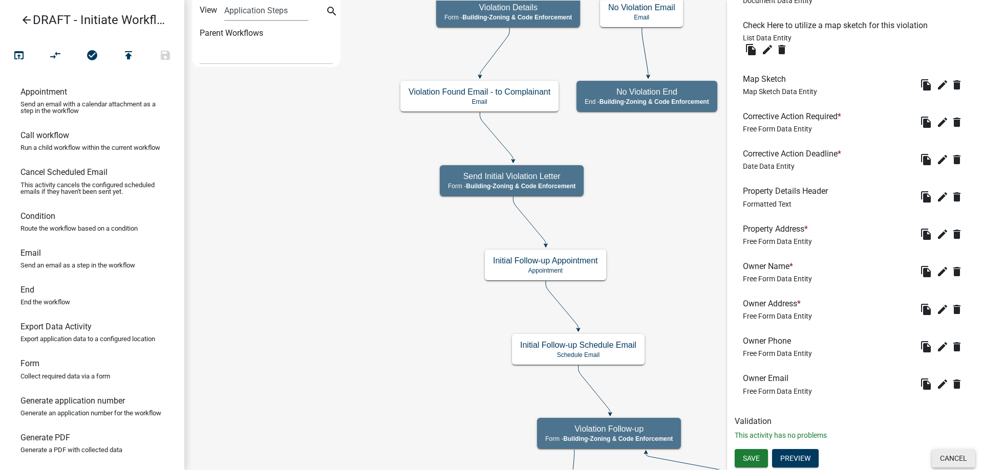
click at [945, 462] on button "Cancel" at bounding box center [954, 458] width 44 height 18
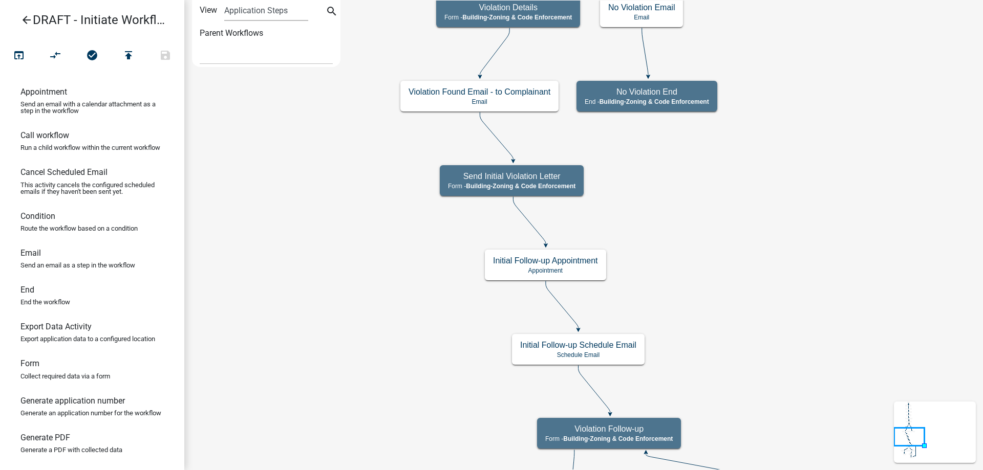
scroll to position [0, 0]
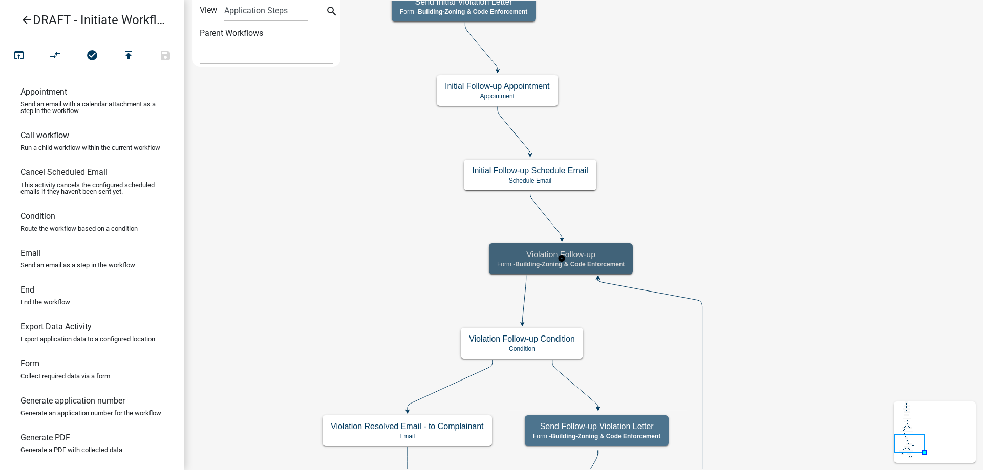
click at [601, 269] on div "Violation Follow-up Form - Building-Zoning & Code Enforcement" at bounding box center [561, 259] width 144 height 31
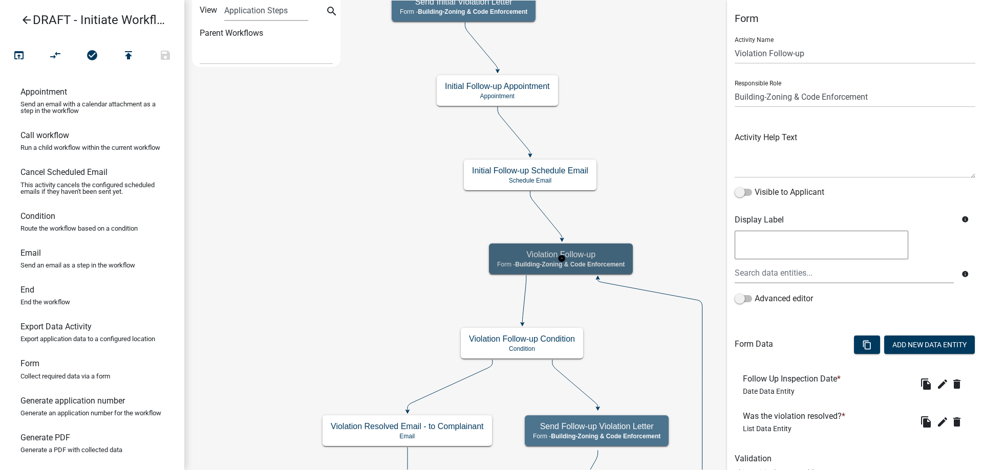
select select "AA0F0E89-27AD-4056-A8DF-C2D0F55E2258"
drag, startPoint x: 773, startPoint y: 378, endPoint x: 769, endPoint y: 383, distance: 6.6
click at [769, 383] on h6 "Follow Up Inspection Date *" at bounding box center [794, 379] width 102 height 10
click at [934, 388] on button "edit" at bounding box center [942, 384] width 16 height 16
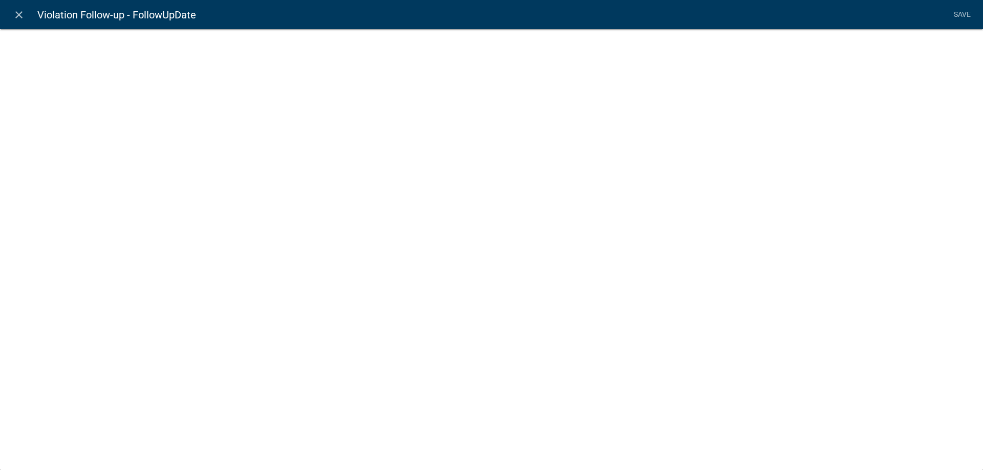
select select "date"
select select
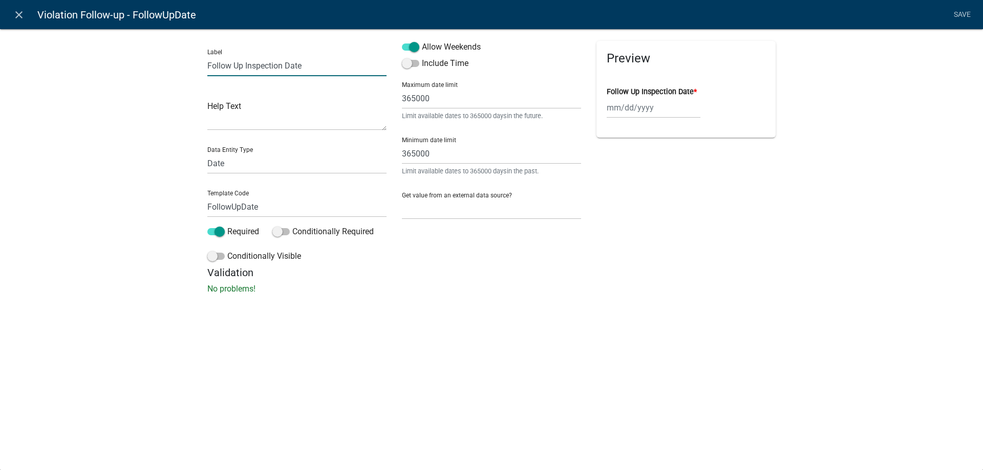
click at [240, 66] on input "Follow Up Inspection Date" at bounding box center [296, 65] width 179 height 21
type input "Follow-up Inspection Date"
click at [147, 152] on div "Label Follow-up Inspection Date Help Text Data Entity Type Free Form Text Docum…" at bounding box center [491, 164] width 983 height 305
click at [967, 17] on link "Save" at bounding box center [962, 14] width 26 height 19
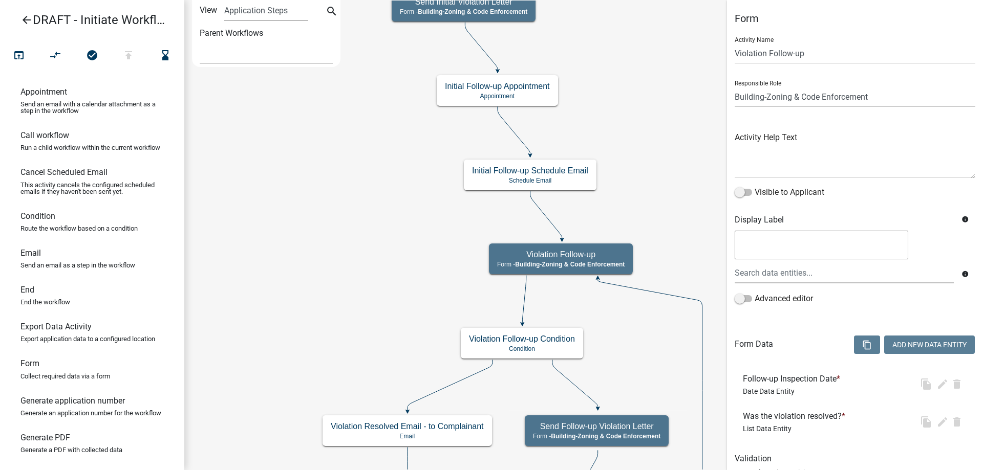
select select "AA0F0E89-27AD-4056-A8DF-C2D0F55E2258"
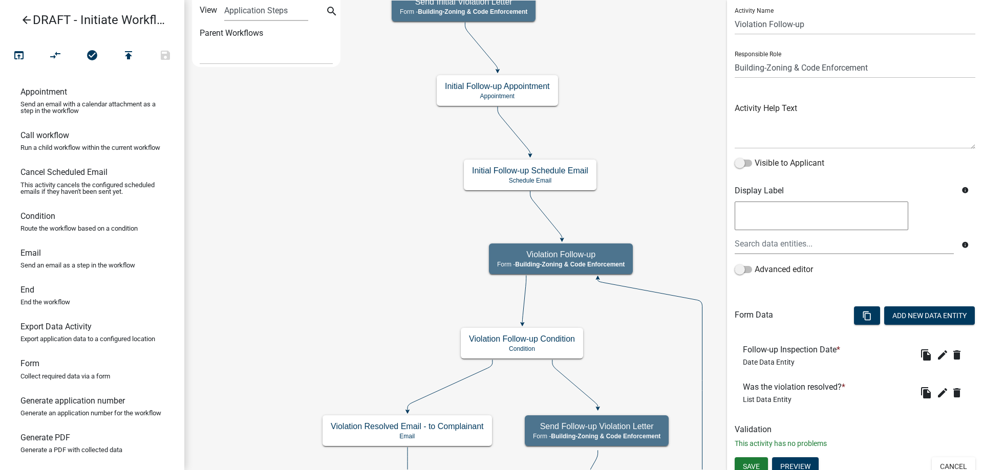
scroll to position [37, 0]
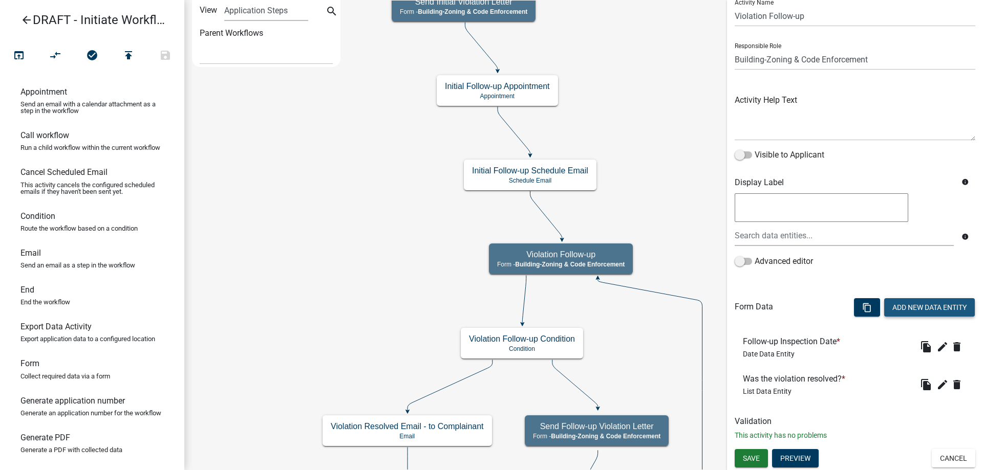
click at [915, 315] on button "Add New Data Entity" at bounding box center [929, 307] width 91 height 18
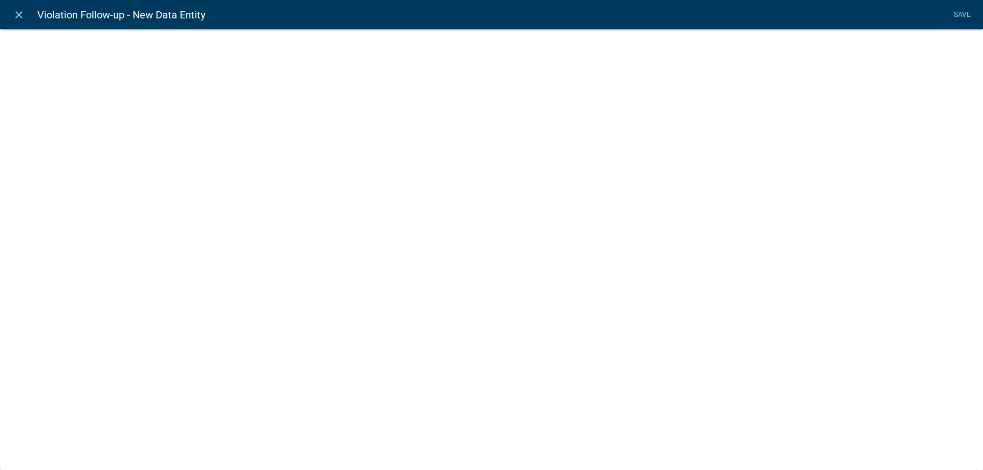
select select
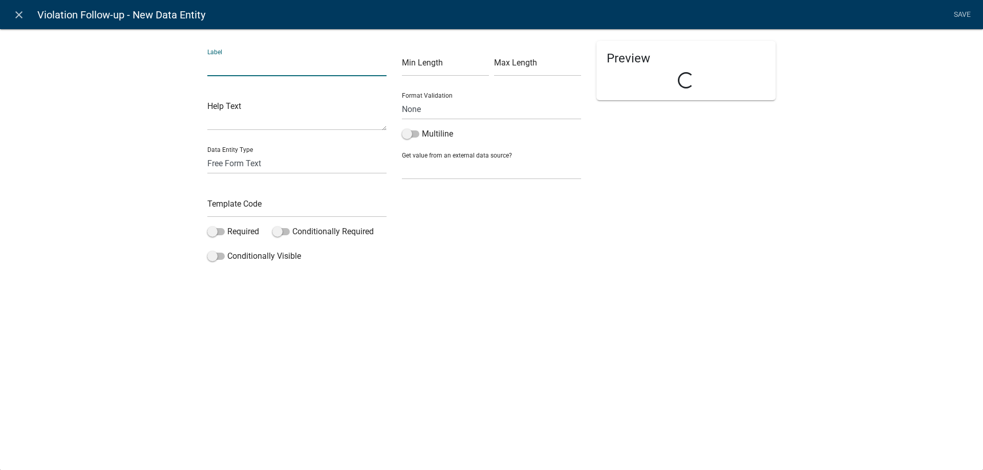
click at [270, 61] on input "text" at bounding box center [296, 65] width 179 height 21
type input "N"
type input "New Compliance Deadline"
click at [228, 202] on input "text" at bounding box center [296, 207] width 179 height 21
type input "NewComplianceDeadline"
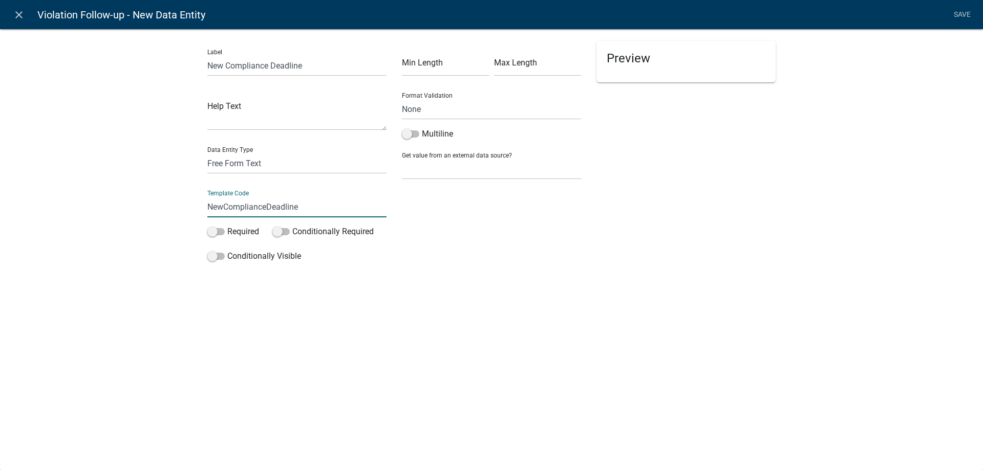
click at [178, 219] on div "Label New Compliance Deadline Help Text Data Entity Type Free Form Text Documen…" at bounding box center [491, 150] width 983 height 276
click at [234, 259] on label "Conditionally Visible" at bounding box center [254, 256] width 94 height 12
click at [227, 250] on input "Conditionally Visible" at bounding box center [227, 250] width 0 height 0
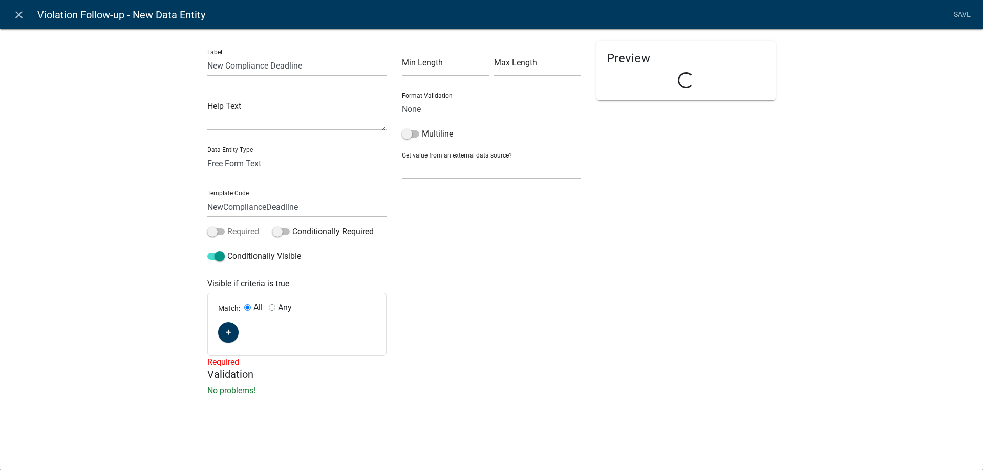
click at [240, 233] on label "Required" at bounding box center [233, 232] width 52 height 12
click at [227, 226] on input "Required" at bounding box center [227, 226] width 0 height 0
click at [252, 165] on select "Free Form Text Document Display Entity Value Fee Numeric Data Date Map Sketch D…" at bounding box center [296, 163] width 179 height 21
select select "date"
click at [207, 153] on select "Free Form Text Document Display Entity Value Fee Numeric Data Date Map Sketch D…" at bounding box center [296, 163] width 179 height 21
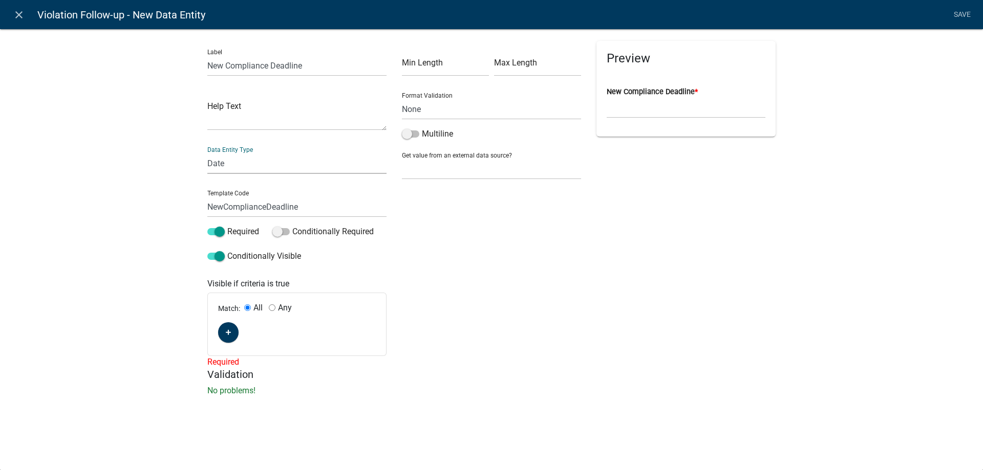
select select "date"
select select
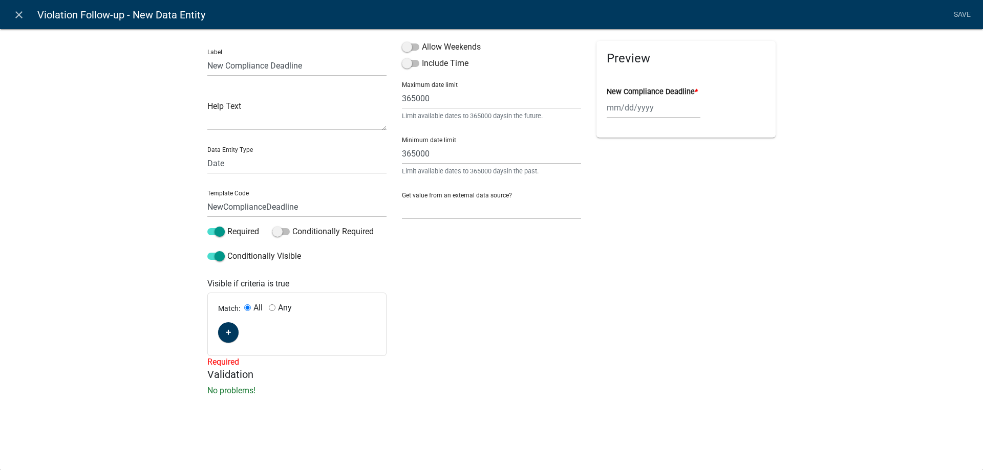
click at [239, 331] on div "Match: All Any" at bounding box center [297, 324] width 178 height 62
click at [235, 335] on button "button" at bounding box center [228, 333] width 20 height 20
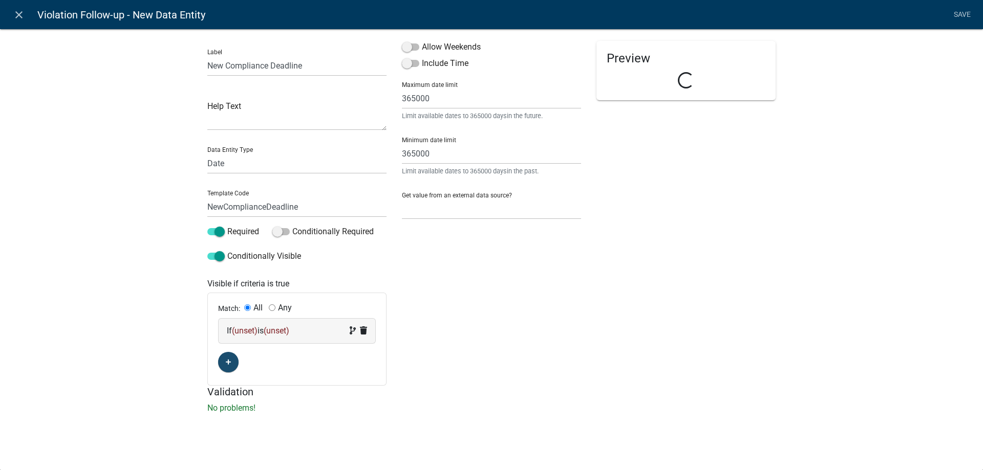
click at [241, 324] on div "If (unset) is (unset)" at bounding box center [297, 331] width 157 height 25
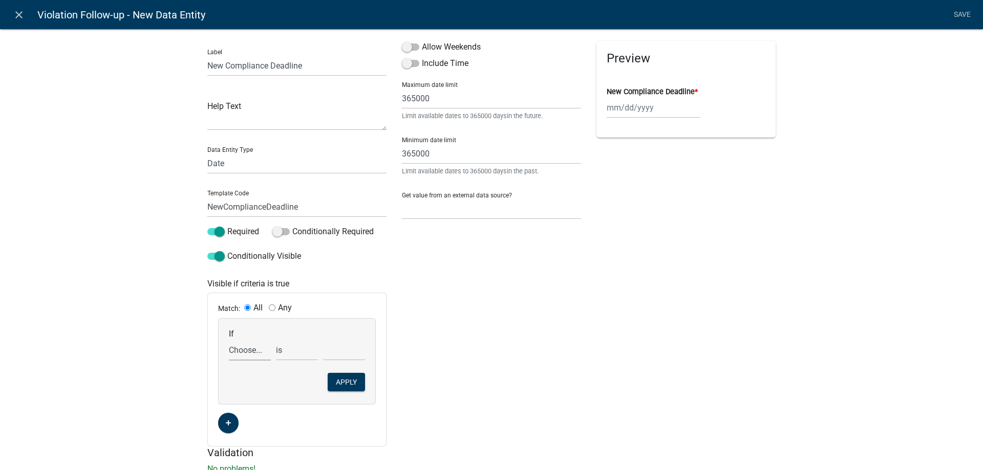
click at [239, 343] on select "Choose... ALL_FEE_RECIPIENTS APPLICATION_ID APPLICATION_NUMBER APPLICATION_STAT…" at bounding box center [250, 350] width 42 height 21
select select "135: ViolationResolvedYN"
click at [229, 340] on select "Choose... ALL_FEE_RECIPIENTS APPLICATION_ID APPLICATION_NUMBER APPLICATION_STAT…" at bounding box center [250, 350] width 42 height 21
click at [332, 348] on select "Choose... No Yes" at bounding box center [344, 350] width 42 height 21
select select "1: No"
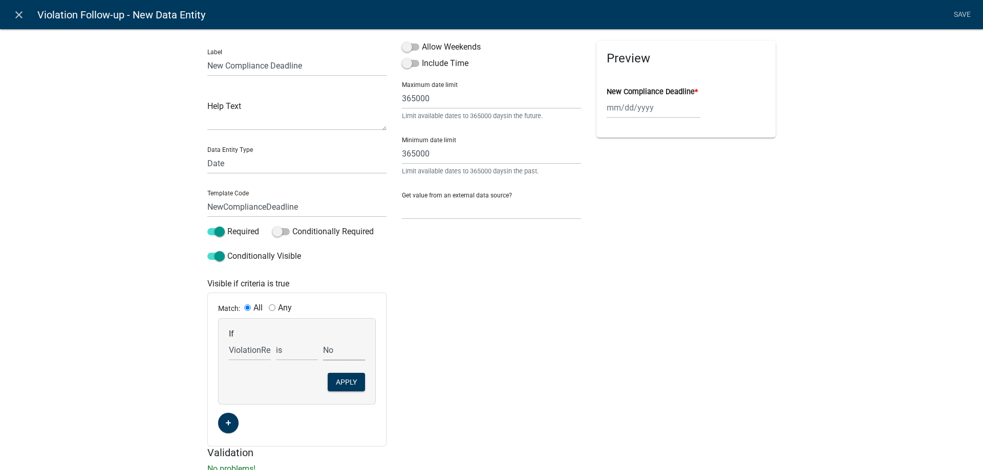
click at [323, 340] on select "Choose... No Yes" at bounding box center [344, 350] width 42 height 21
click at [341, 384] on button "Apply" at bounding box center [346, 382] width 37 height 18
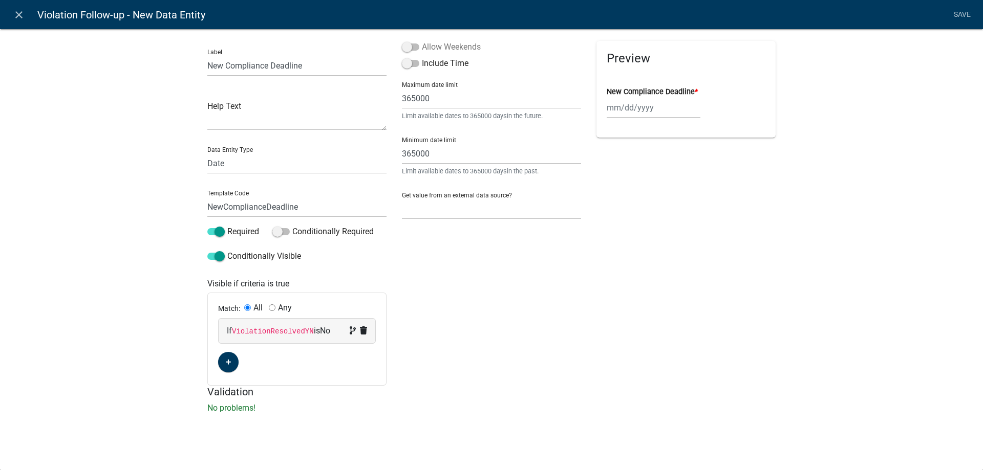
click at [461, 49] on label "Allow Weekends" at bounding box center [441, 47] width 79 height 12
click at [422, 41] on input "Allow Weekends" at bounding box center [422, 41] width 0 height 0
click at [957, 14] on link "Save" at bounding box center [962, 14] width 26 height 19
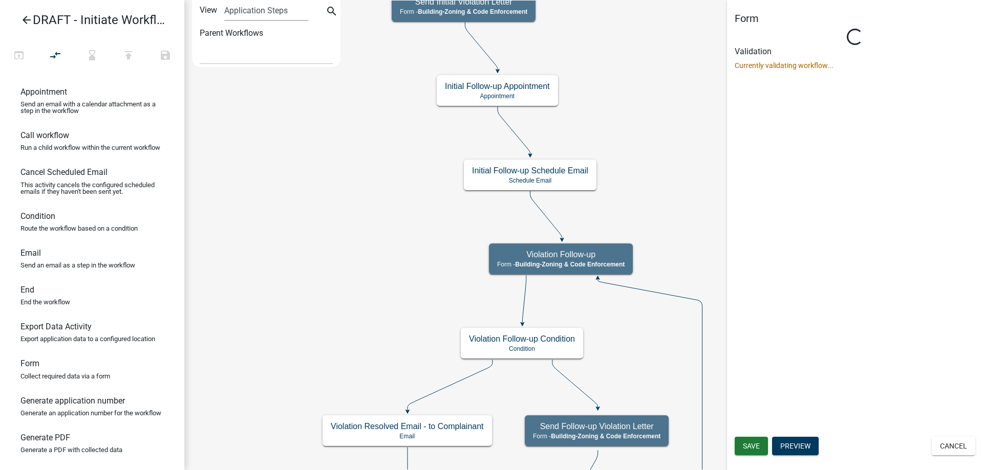
scroll to position [0, 0]
select select "AA0F0E89-27AD-4056-A8DF-C2D0F55E2258"
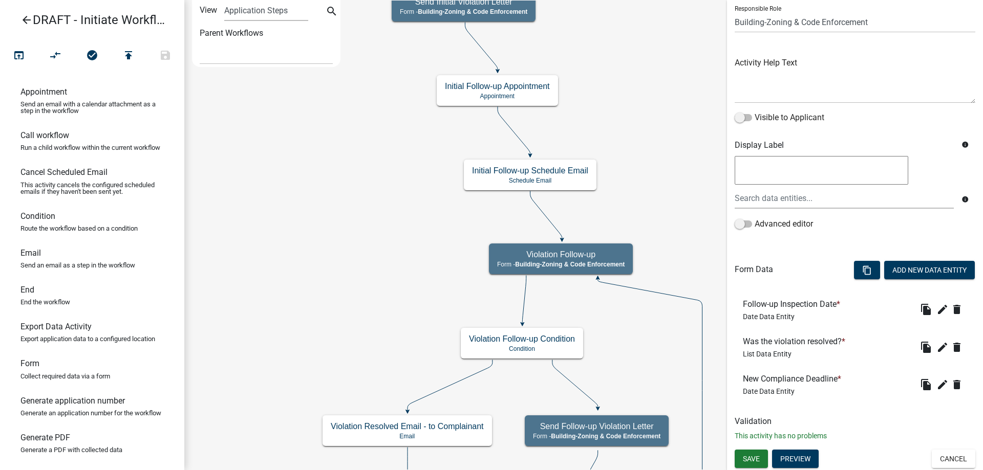
scroll to position [75, 0]
click at [936, 346] on icon "edit" at bounding box center [942, 347] width 12 height 12
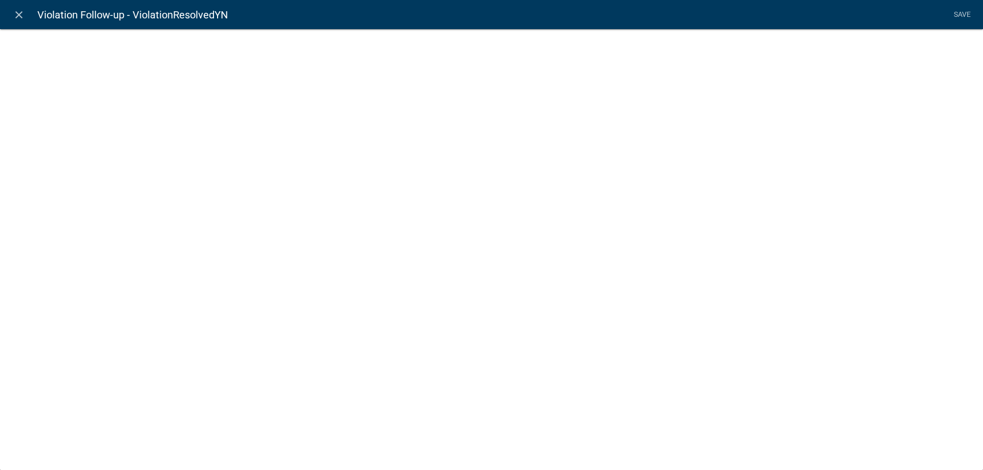
select select "list-data"
select select
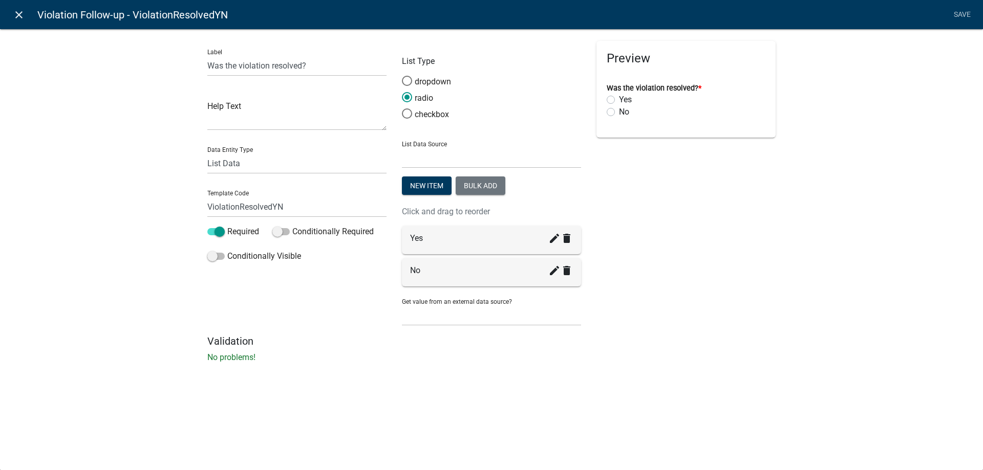
click at [17, 16] on icon "close" at bounding box center [19, 15] width 12 height 12
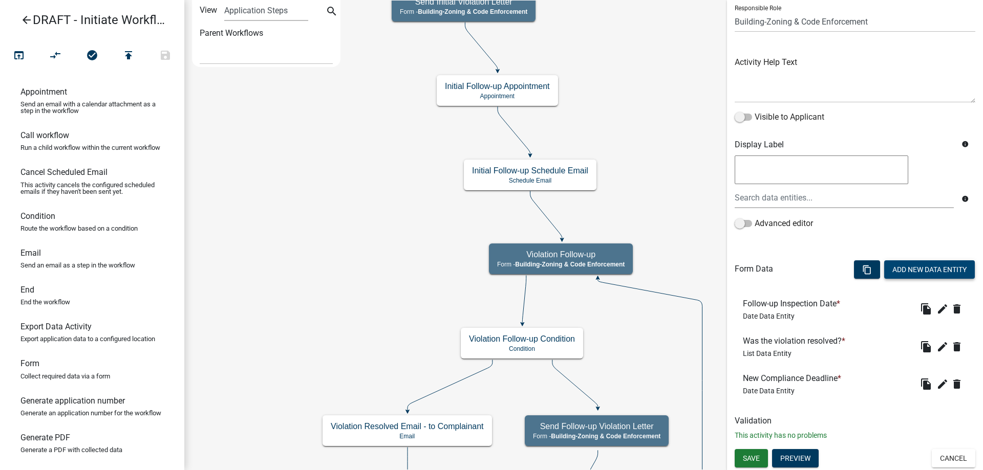
click at [921, 271] on button "Add New Data Entity" at bounding box center [929, 270] width 91 height 18
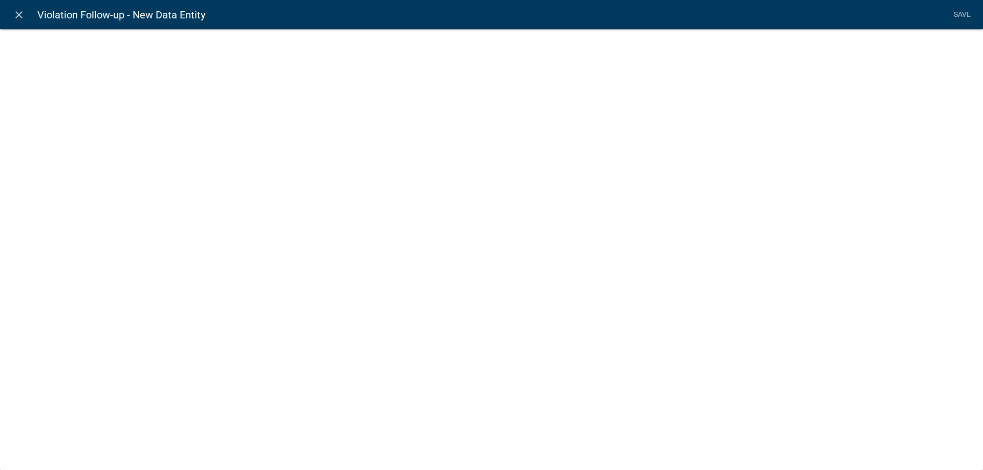
select select
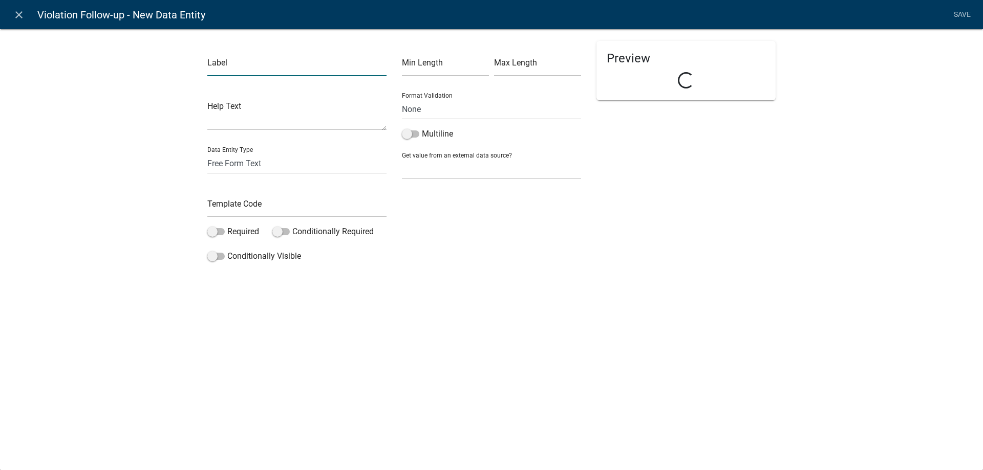
click at [211, 68] on input "text" at bounding box center [296, 65] width 179 height 21
type input "Violation Follow-up Notes"
click at [243, 214] on input "text" at bounding box center [296, 207] width 179 height 21
type input "FollowUpNotes"
click at [119, 204] on div "Label Violation Follow-up Notes Help Text Data Entity Type Free Form Text Docum…" at bounding box center [491, 150] width 983 height 276
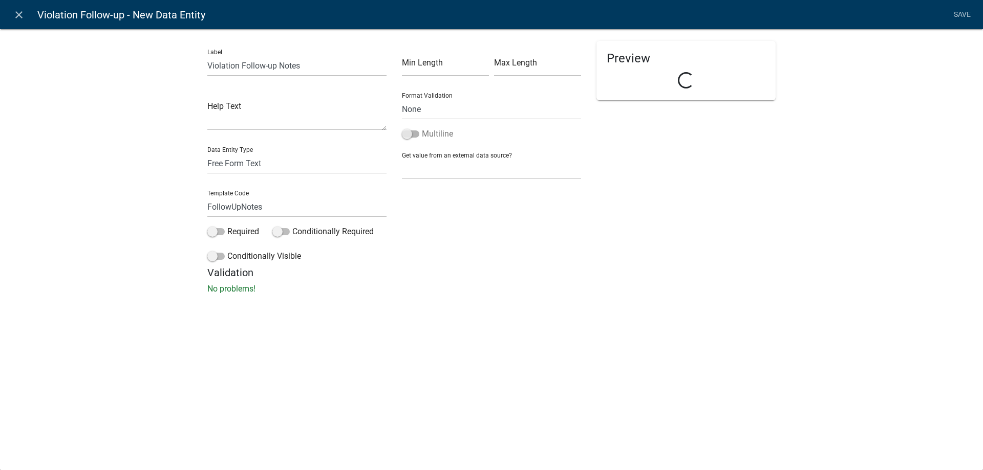
click at [404, 135] on span at bounding box center [410, 134] width 17 height 7
click at [422, 128] on input "Multiline" at bounding box center [422, 128] width 0 height 0
click at [967, 13] on link "Save" at bounding box center [962, 14] width 26 height 19
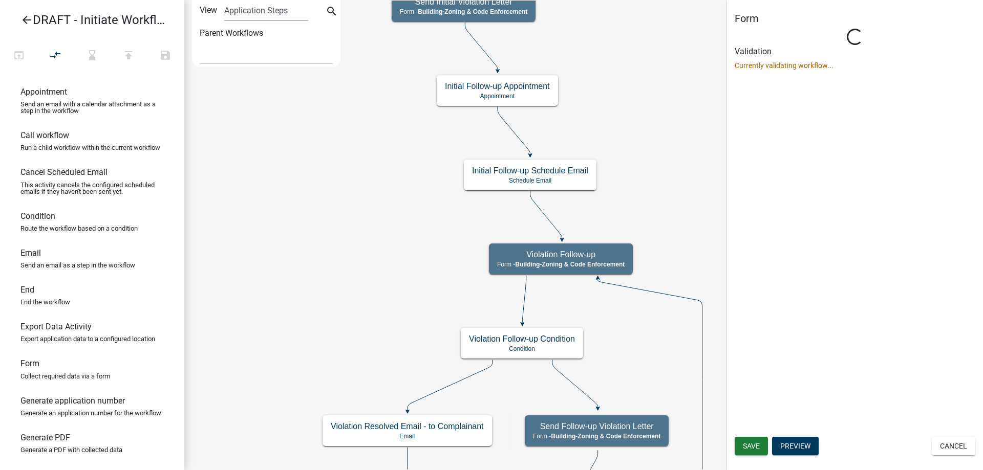
scroll to position [0, 0]
select select "AA0F0E89-27AD-4056-A8DF-C2D0F55E2258"
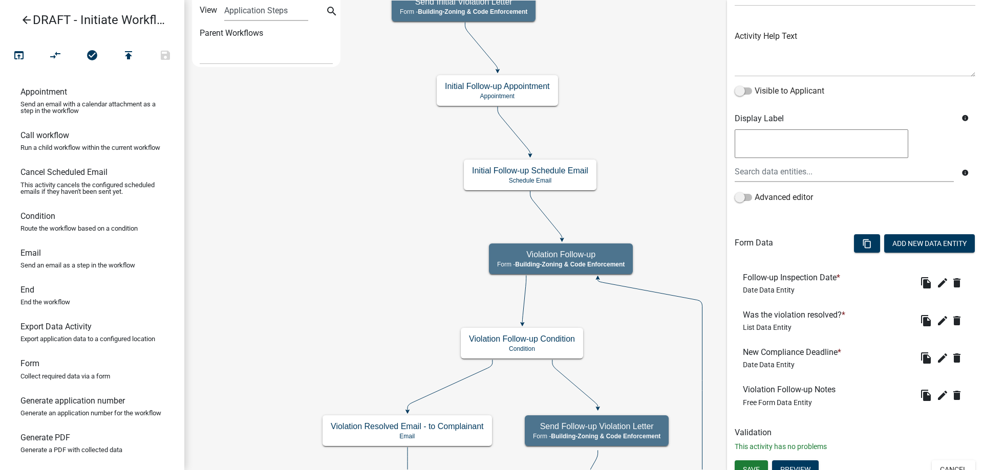
scroll to position [102, 0]
click at [900, 244] on button "Add New Data Entity" at bounding box center [929, 242] width 91 height 18
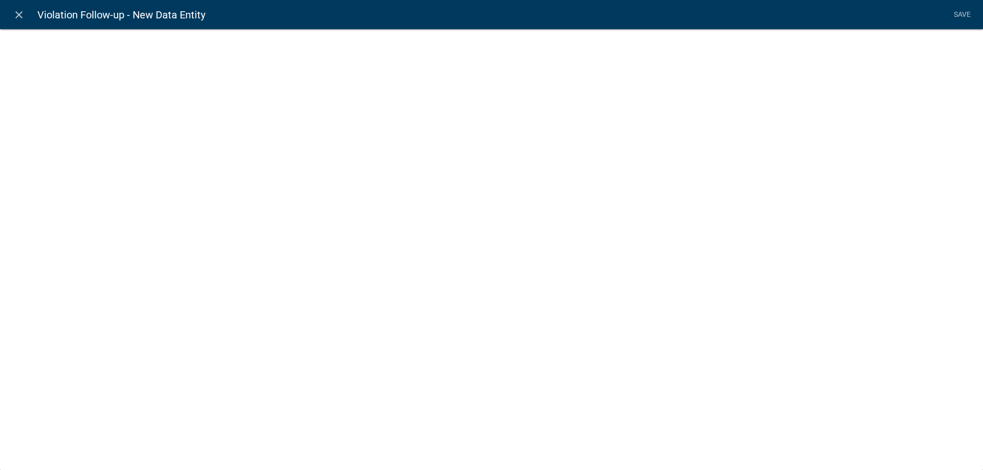
select select
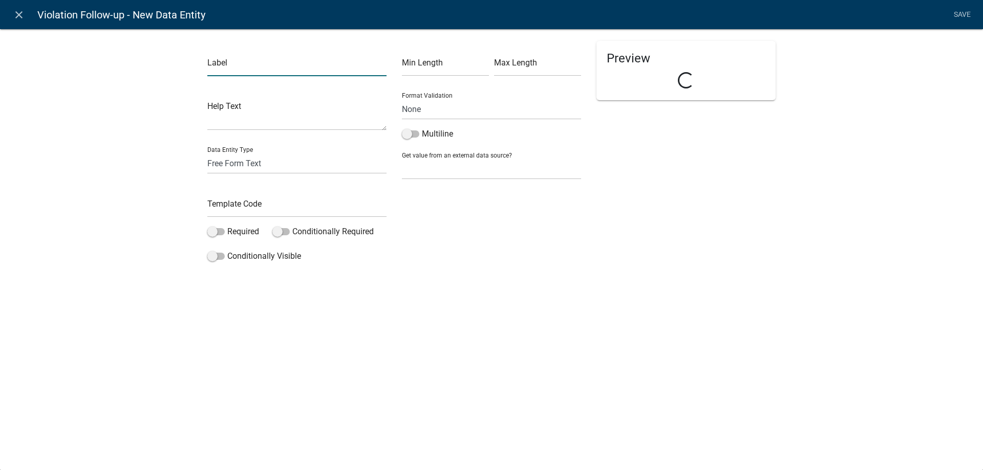
click at [218, 58] on input "text" at bounding box center [296, 65] width 179 height 21
type input "Follow-up Photos and Documents"
click at [231, 208] on input "text" at bounding box center [296, 207] width 179 height 21
type input "FollowUpUpload"
click at [178, 216] on div "Label Follow-up Photos and Documents Help Text Data Entity Type Free Form Text …" at bounding box center [491, 150] width 983 height 276
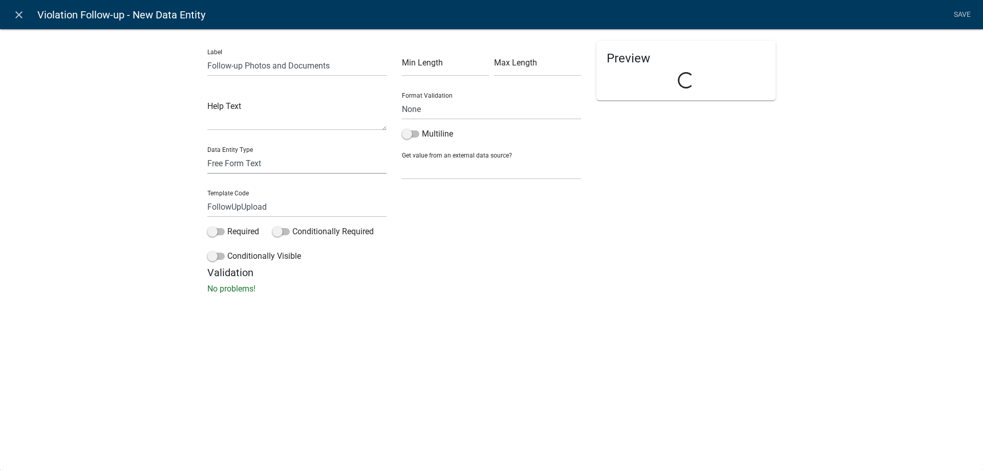
click at [234, 166] on select "Free Form Text Document Display Entity Value Fee Numeric Data Date Map Sketch D…" at bounding box center [296, 163] width 179 height 21
select select "document"
click at [207, 153] on select "Free Form Text Document Display Entity Value Fee Numeric Data Date Map Sketch D…" at bounding box center [296, 163] width 179 height 21
select select "document"
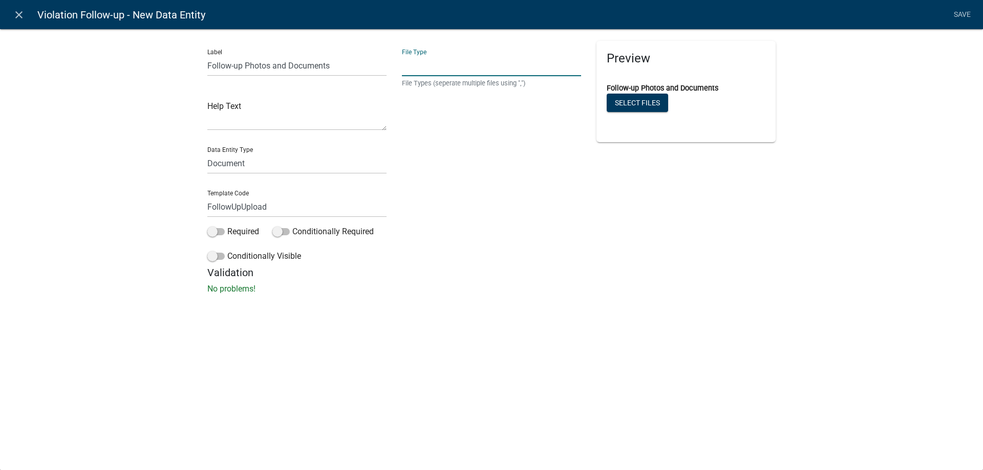
click at [492, 65] on input "text" at bounding box center [491, 65] width 179 height 21
type input "jpg,jpeg,bmp,gif,heic,png,tiff"
click at [518, 211] on div "File Type jpg,jpeg,bmp,gif,heic,png,tiff File Types (seperate multiple files us…" at bounding box center [491, 154] width 195 height 226
click at [958, 14] on link "Save" at bounding box center [962, 14] width 26 height 19
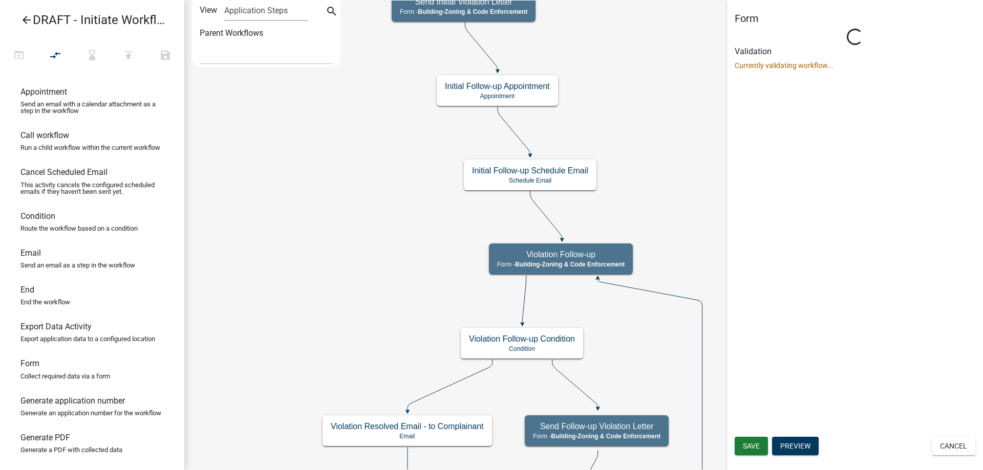
scroll to position [0, 0]
select select "AA0F0E89-27AD-4056-A8DF-C2D0F55E2258"
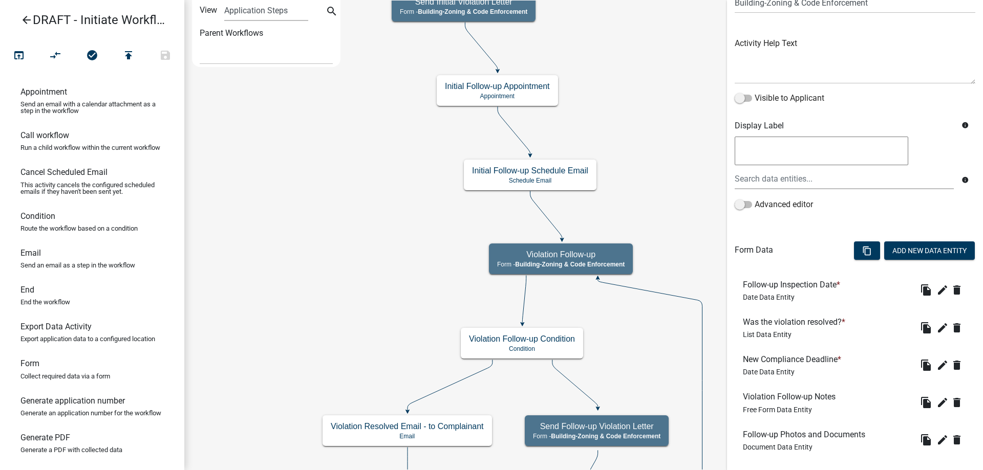
scroll to position [150, 0]
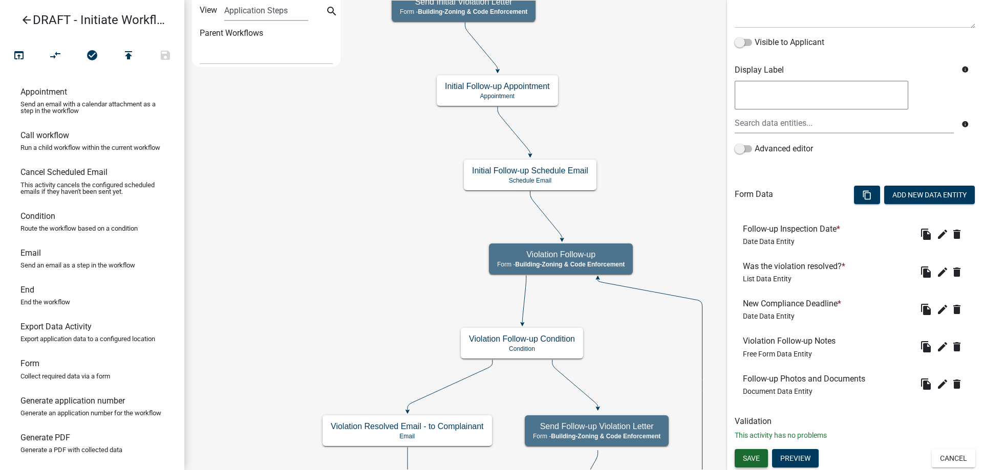
click at [740, 458] on button "Save" at bounding box center [751, 458] width 33 height 18
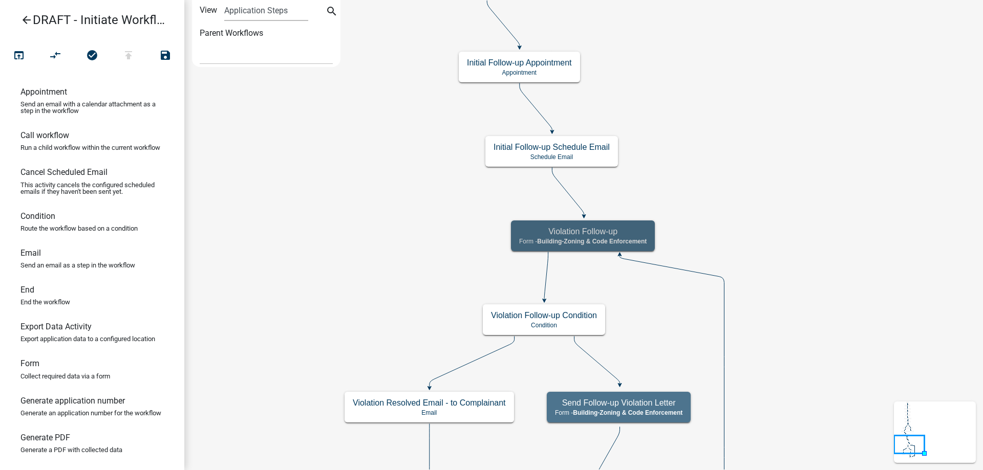
scroll to position [0, 0]
click at [384, 273] on icon "Start Start - Applicant Complainant Information Form - Front Office ([EMAIL_ADD…" at bounding box center [584, 299] width 798 height 596
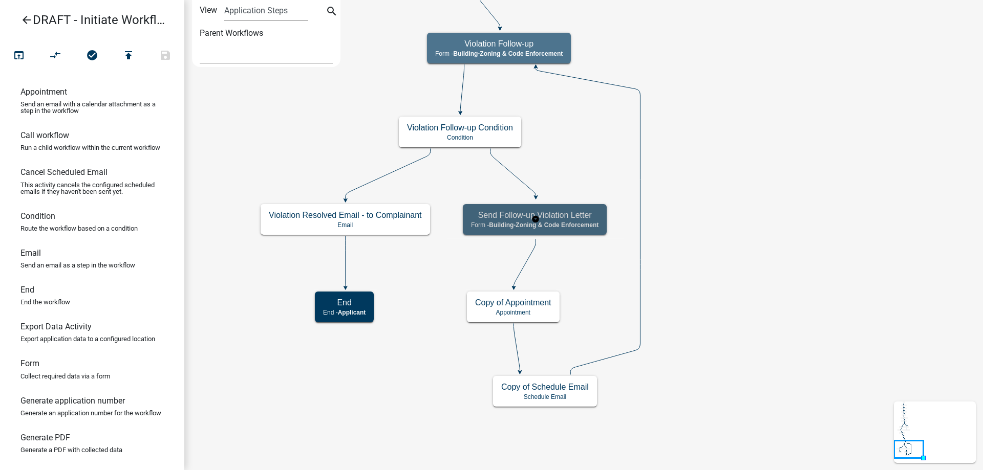
click at [584, 226] on span "Building-Zoning & Code Enforcement" at bounding box center [544, 225] width 110 height 7
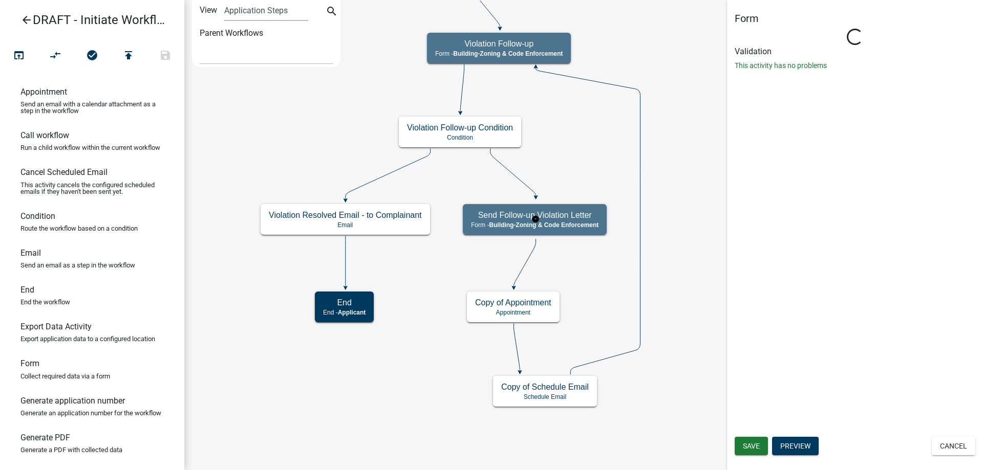
select select "AA0F0E89-27AD-4056-A8DF-C2D0F55E2258"
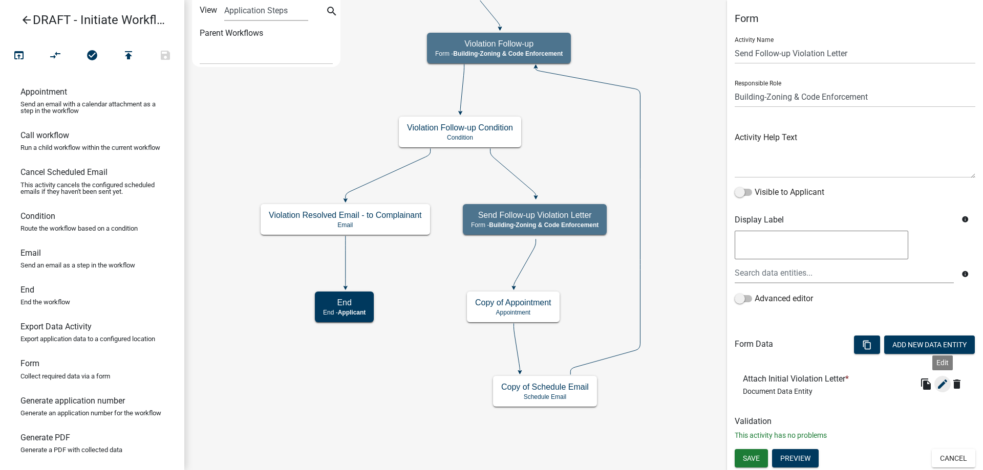
click at [938, 380] on icon "edit" at bounding box center [942, 384] width 12 height 12
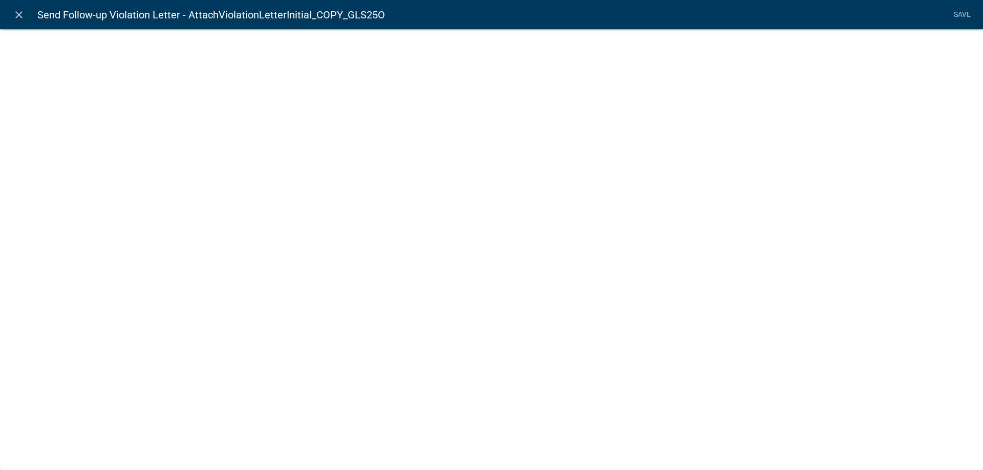
select select "document"
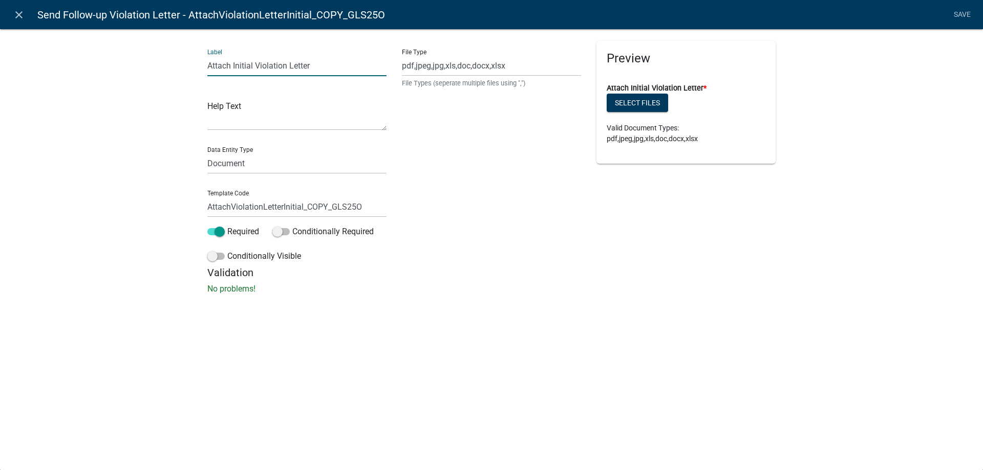
drag, startPoint x: 233, startPoint y: 66, endPoint x: 252, endPoint y: 61, distance: 19.6
click at [252, 61] on input "Attach Initial Violation Letter" at bounding box center [296, 65] width 179 height 21
type input "Attach Follow-up Violation Letter"
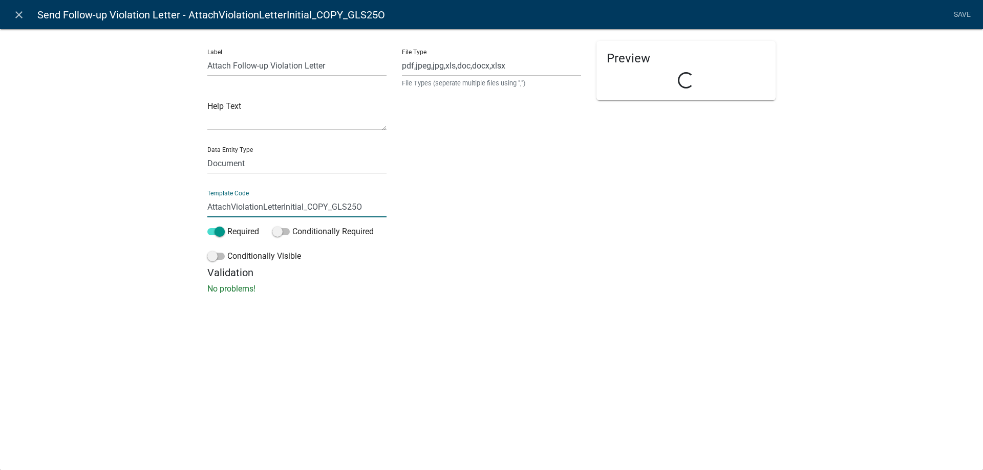
drag, startPoint x: 286, startPoint y: 206, endPoint x: 441, endPoint y: 222, distance: 155.9
click at [441, 222] on div "Label Attach Follow-up Violation Letter Help Text Data Entity Type Free Form Te…" at bounding box center [492, 154] width 584 height 226
type input "AttachViolationLetterFollowUp"
click at [95, 177] on div "Label Attach Follow-up Violation Letter Help Text Data Entity Type Free Form Te…" at bounding box center [491, 164] width 983 height 305
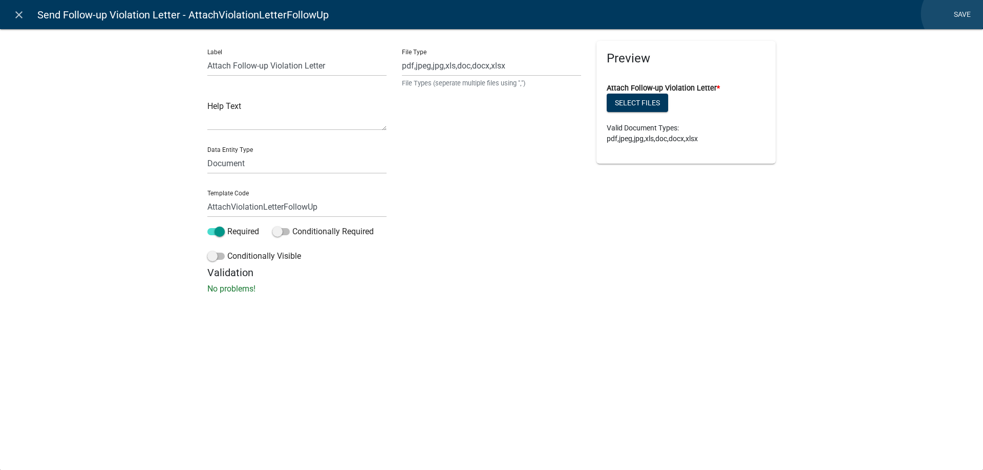
click at [953, 14] on link "Save" at bounding box center [962, 14] width 26 height 19
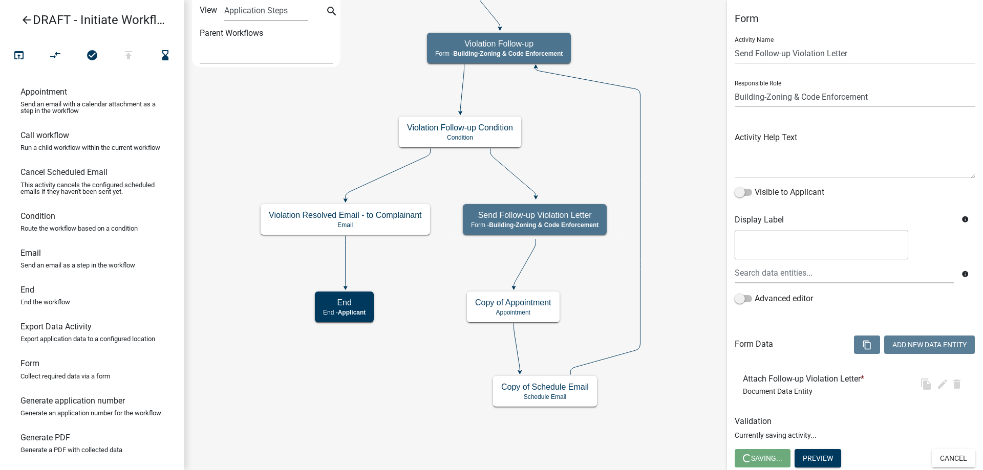
select select "AA0F0E89-27AD-4056-A8DF-C2D0F55E2258"
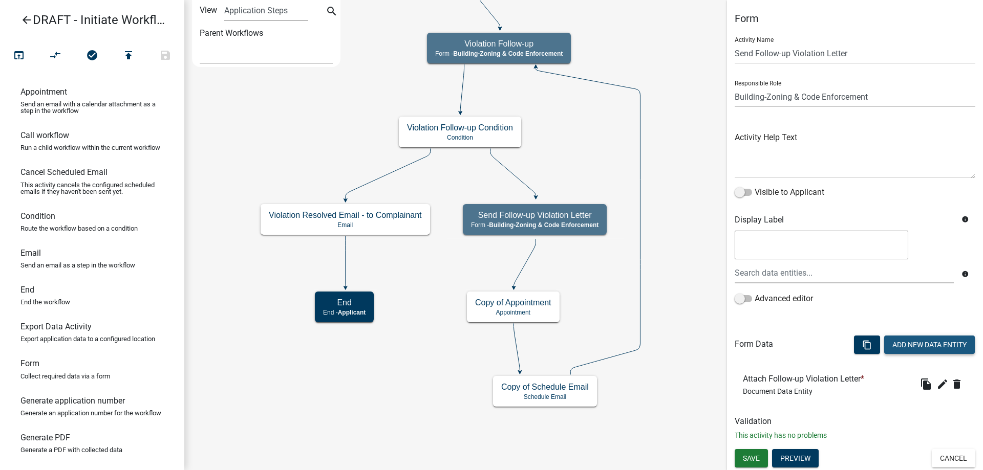
click at [914, 350] on button "Add New Data Entity" at bounding box center [929, 345] width 91 height 18
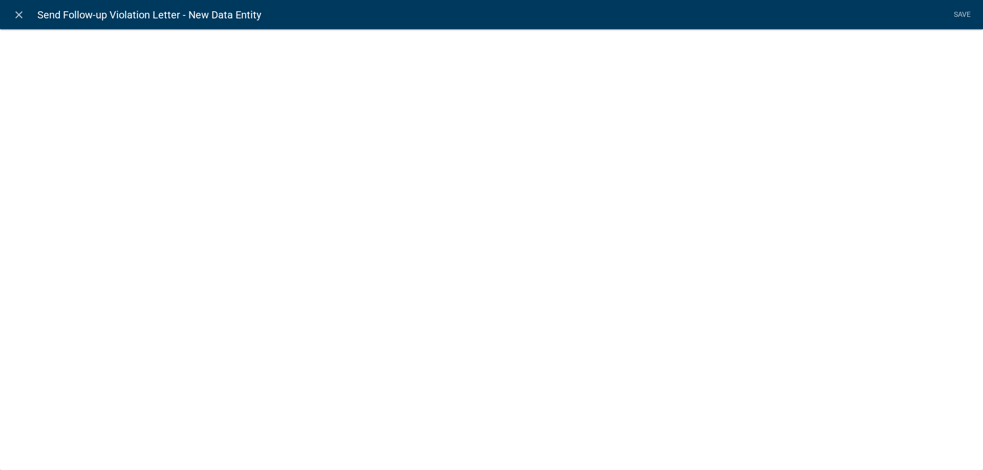
select select
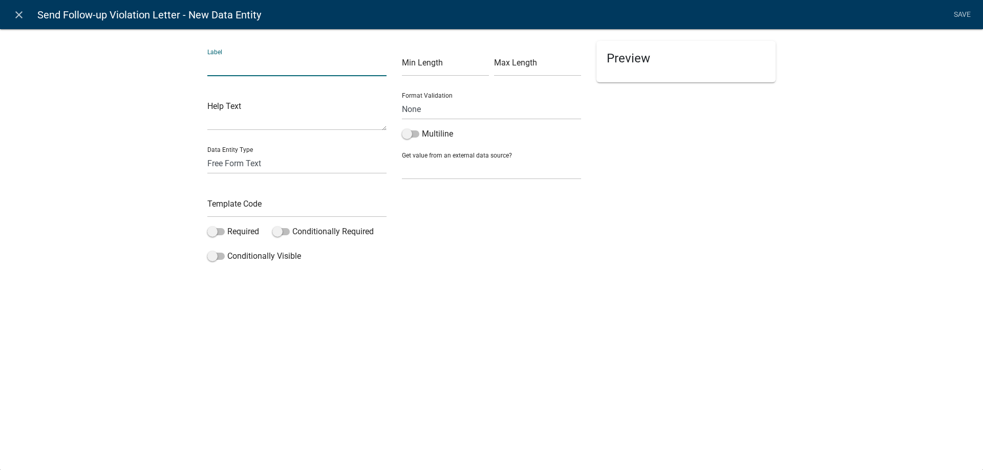
click at [218, 57] on input "text" at bounding box center [296, 65] width 179 height 21
type input "Check here if the letter was sent by police"
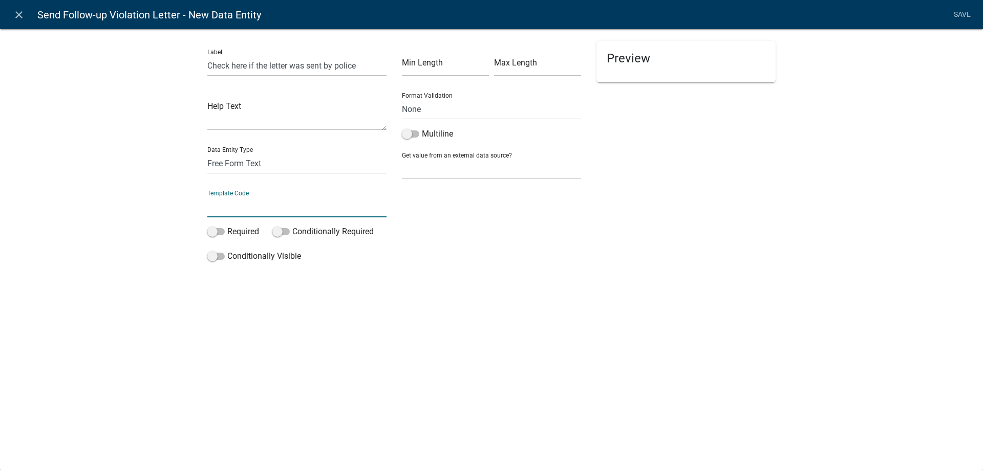
click at [245, 208] on input "text" at bounding box center [296, 207] width 179 height 21
type input "SentByPolice"
click at [246, 165] on select "Free Form Text Document Display Entity Value Fee Numeric Data Date Map Sketch D…" at bounding box center [296, 163] width 179 height 21
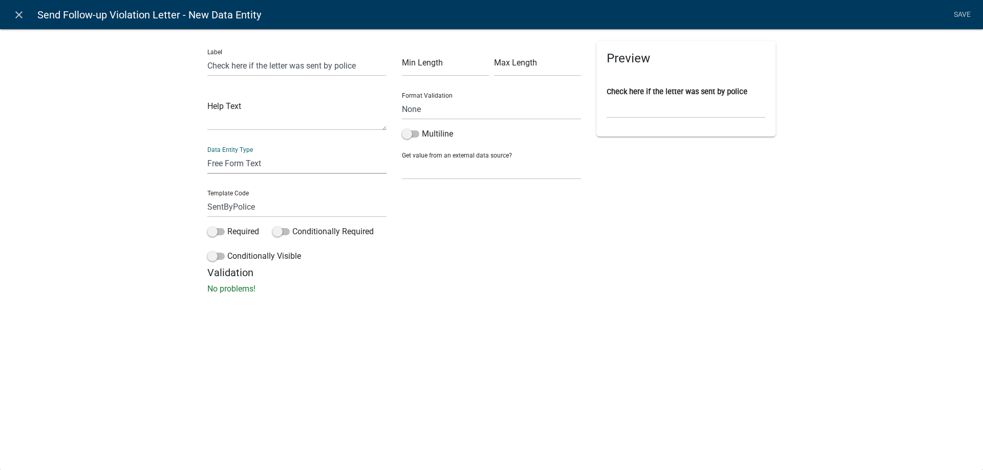
select select "signature"
click at [207, 153] on select "Free Form Text Document Display Entity Value Fee Numeric Data Date Map Sketch D…" at bounding box center [296, 163] width 179 height 21
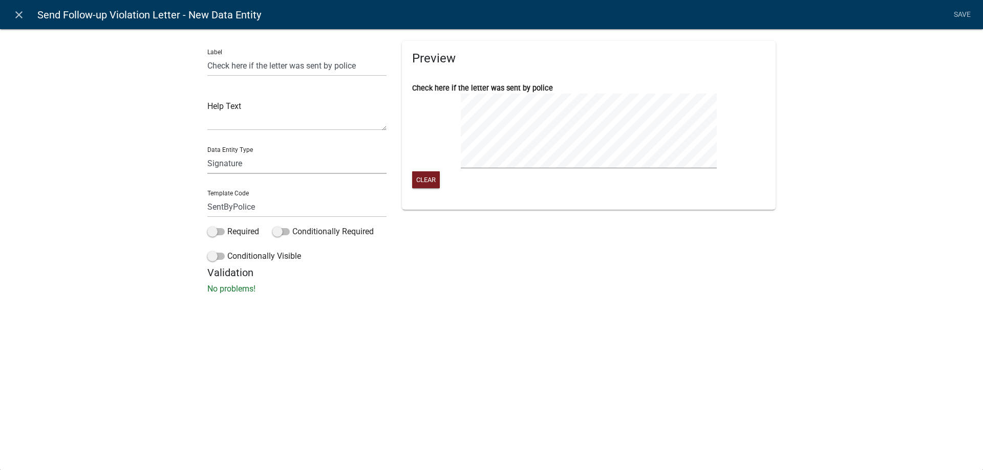
click at [268, 160] on select "Free Form Text Document Display Entity Value Fee Numeric Data Date Map Sketch D…" at bounding box center [296, 163] width 179 height 21
select select "list-data"
click at [207, 153] on select "Free Form Text Document Display Entity Value Fee Numeric Data Date Map Sketch D…" at bounding box center [296, 163] width 179 height 21
select select "list-data"
select select
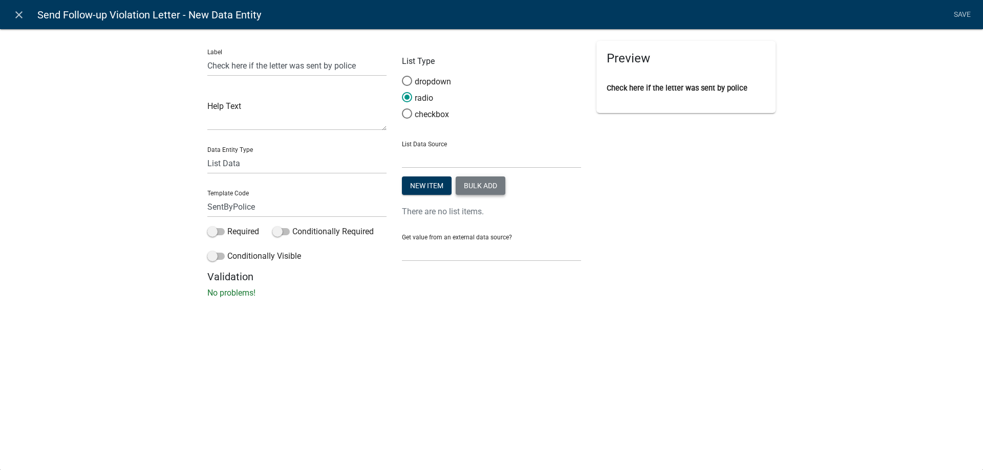
click at [489, 186] on button "Bulk add" at bounding box center [481, 186] width 50 height 18
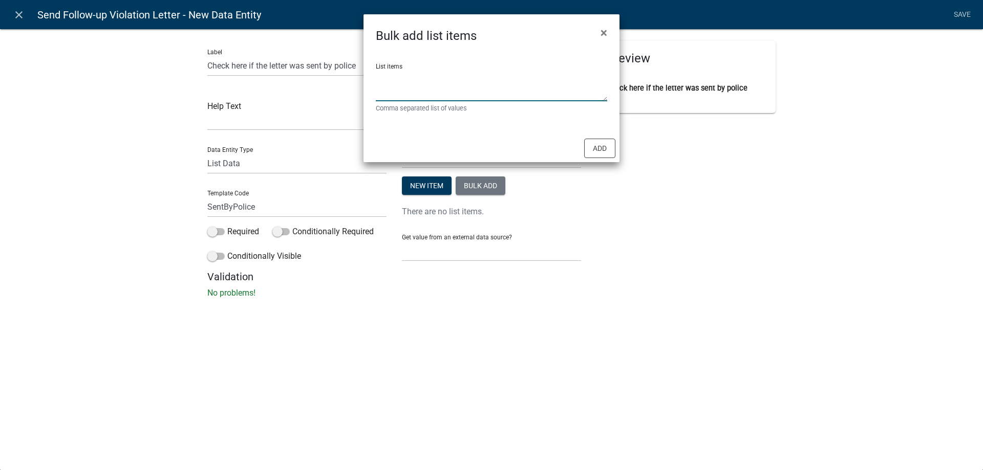
click at [468, 88] on textarea "List items" at bounding box center [491, 86] width 231 height 32
type textarea "Sent by police"
click at [599, 140] on button "Add" at bounding box center [599, 148] width 31 height 19
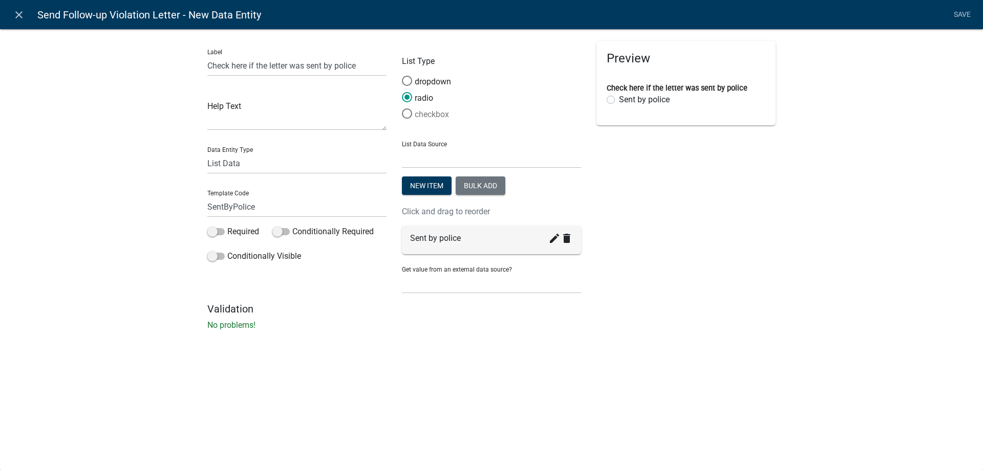
click at [444, 111] on label "checkbox" at bounding box center [425, 115] width 47 height 12
click at [402, 109] on input "checkbox" at bounding box center [402, 109] width 0 height 0
click at [966, 13] on link "Save" at bounding box center [962, 14] width 26 height 19
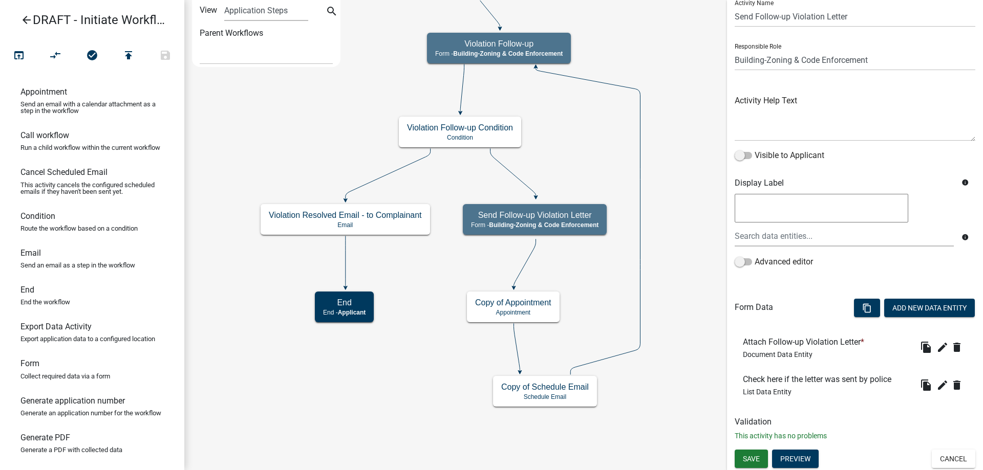
scroll to position [37, 0]
click at [749, 455] on span "Save" at bounding box center [751, 459] width 17 height 8
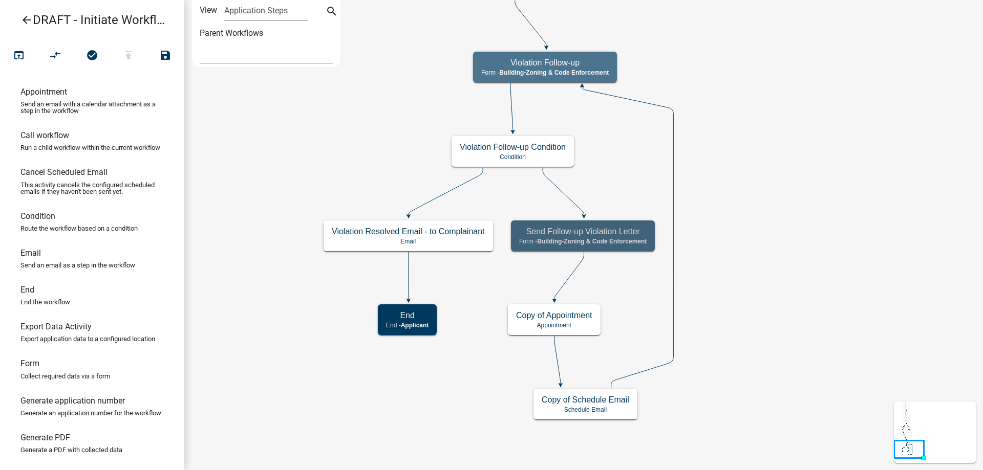
scroll to position [0, 0]
click at [784, 359] on icon "Start Start - Applicant Complainant Information Form - Front Office ([EMAIL_ADD…" at bounding box center [584, 235] width 798 height 469
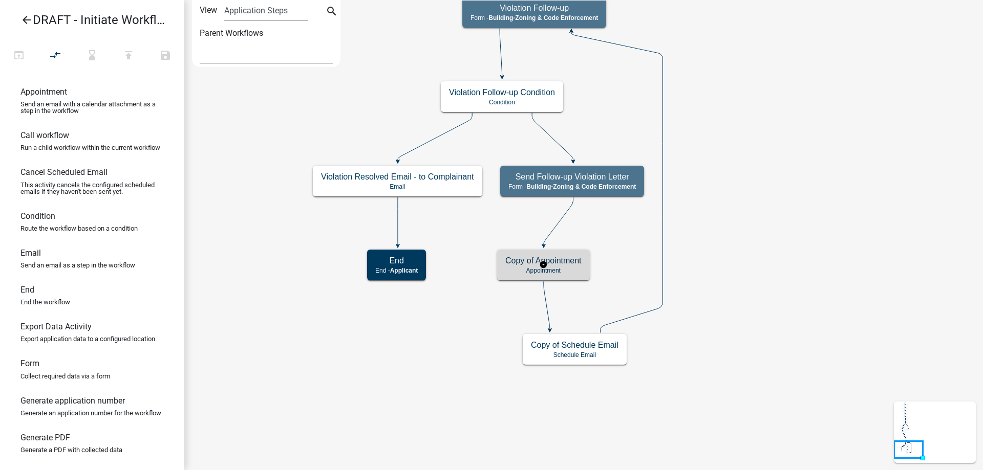
click at [542, 276] on div "Copy of Appointment Appointment" at bounding box center [543, 265] width 93 height 31
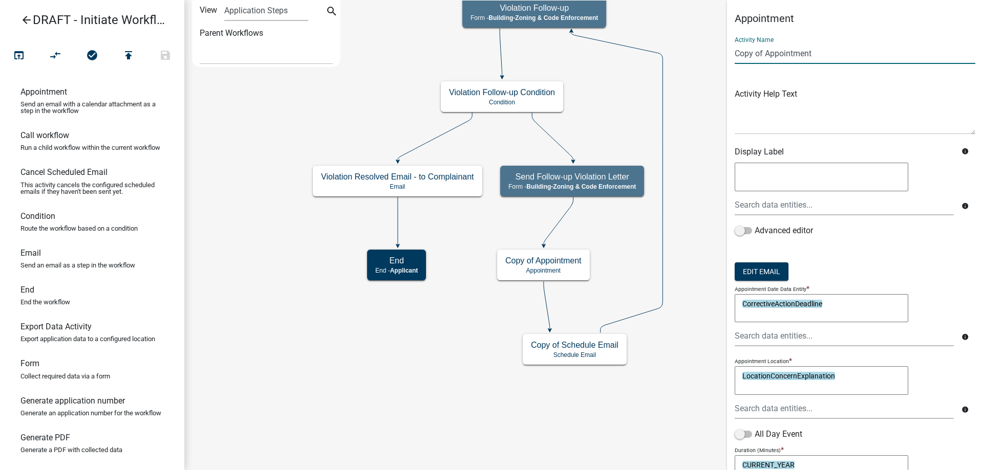
drag, startPoint x: 767, startPoint y: 52, endPoint x: 723, endPoint y: 53, distance: 44.1
click at [723, 53] on main "Start Start - Applicant Complainant Information Form - Front Office ([EMAIL_ADD…" at bounding box center [583, 235] width 799 height 470
type input "Follow-up Appointment"
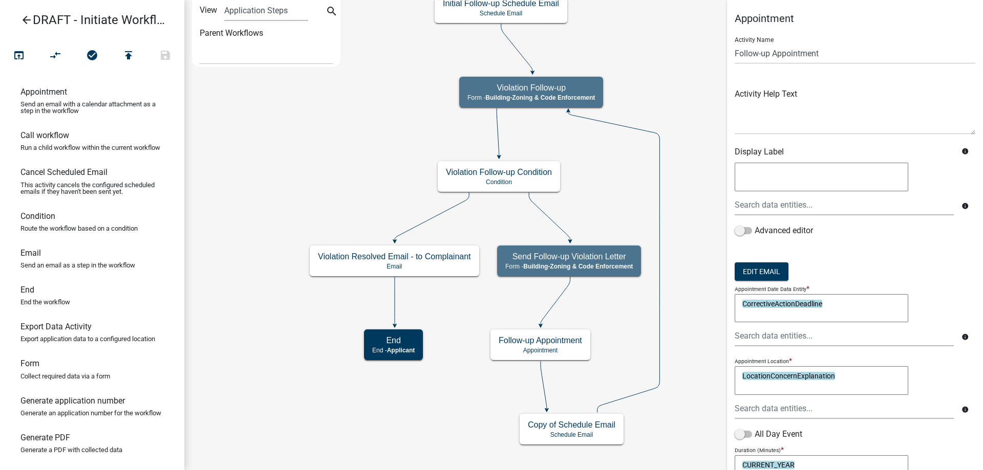
click at [837, 311] on textarea "CorrectiveActionDeadline" at bounding box center [822, 308] width 174 height 29
type textarea "u"
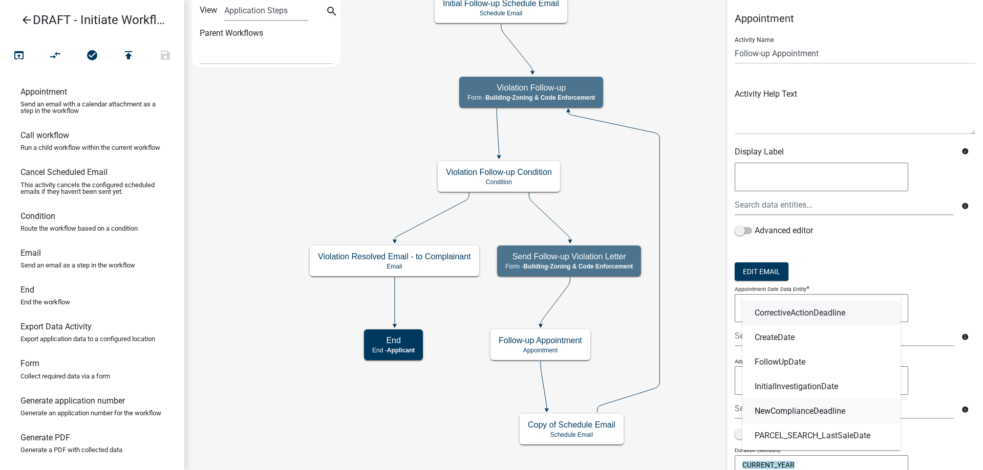
click at [816, 409] on span "NewComplianceDeadline" at bounding box center [800, 412] width 91 height 8
type textarea "NewComplianceDeadline"
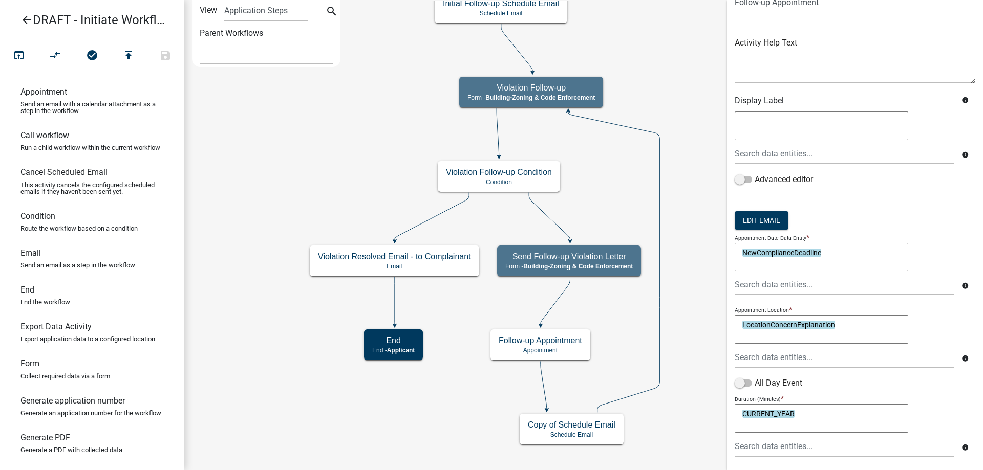
scroll to position [110, 0]
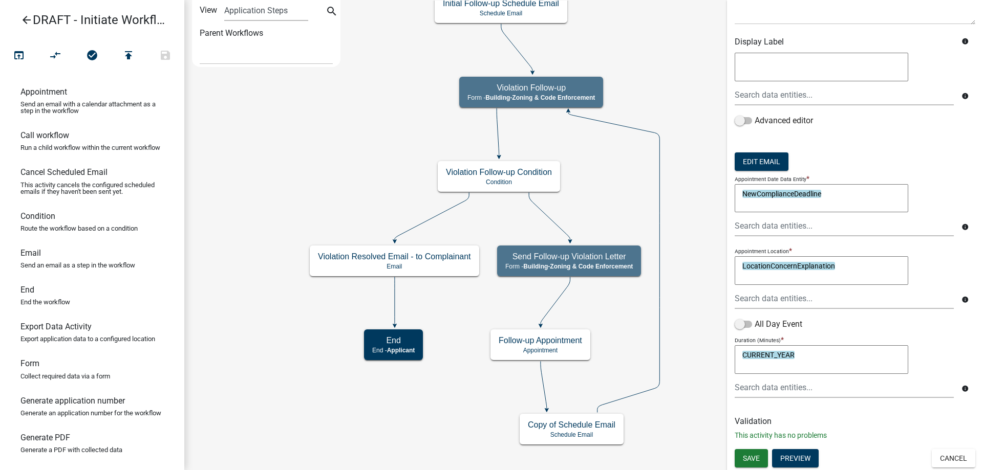
click at [803, 358] on textarea "CURRENT_YEAR" at bounding box center [822, 360] width 174 height 29
type textarea "0"
type textarea "60"
click at [749, 453] on button "Save" at bounding box center [751, 458] width 33 height 18
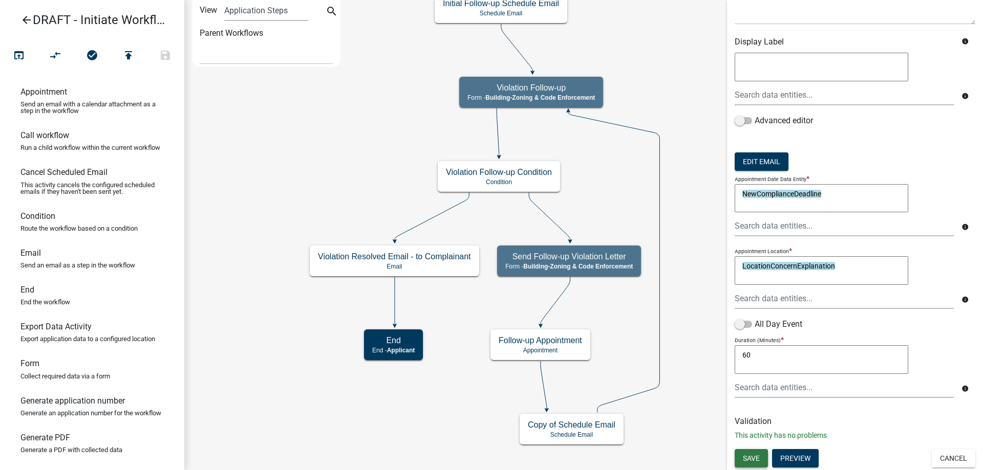
scroll to position [0, 0]
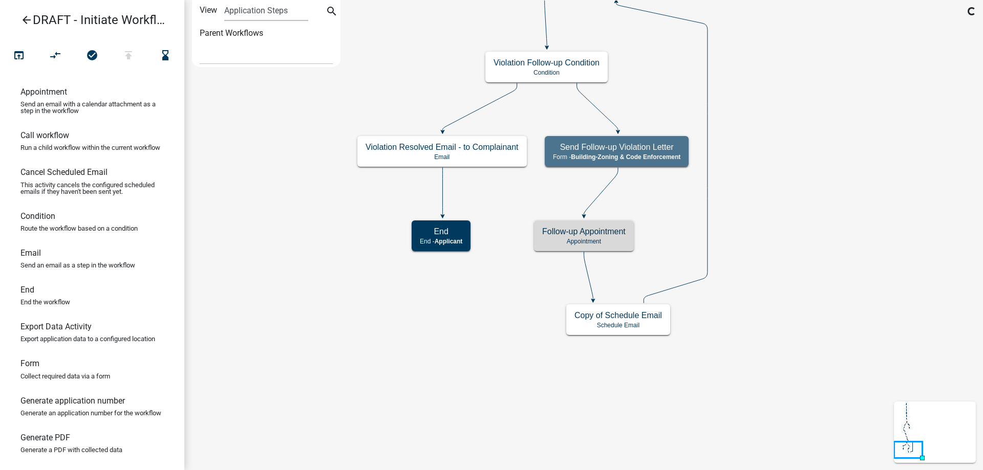
click at [783, 325] on icon "Start Start - Applicant Complainant Information Form - Front Office ([EMAIL_ADD…" at bounding box center [584, 235] width 798 height 469
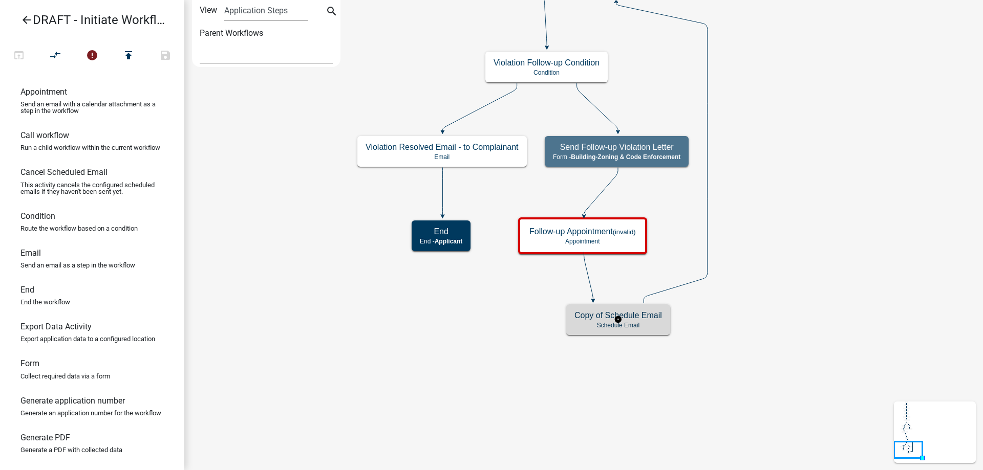
click at [668, 323] on div "Copy of Schedule Email Schedule Email" at bounding box center [618, 320] width 104 height 31
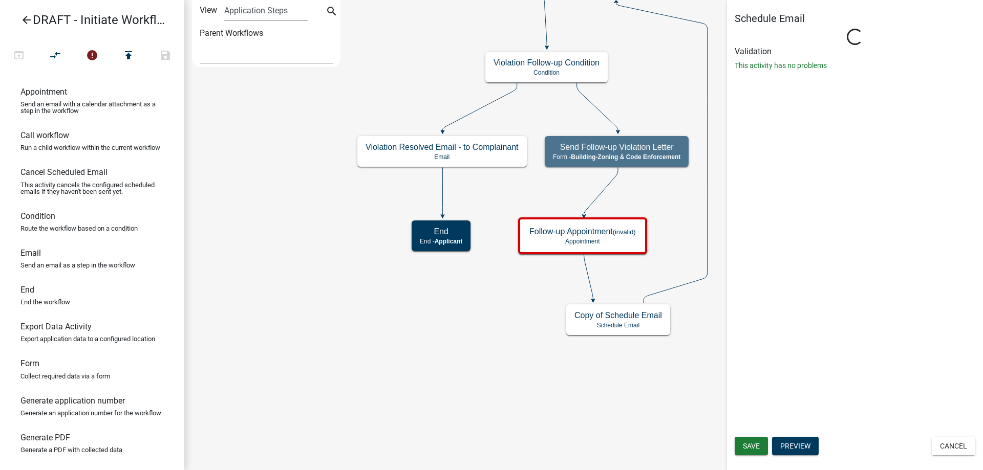
select select
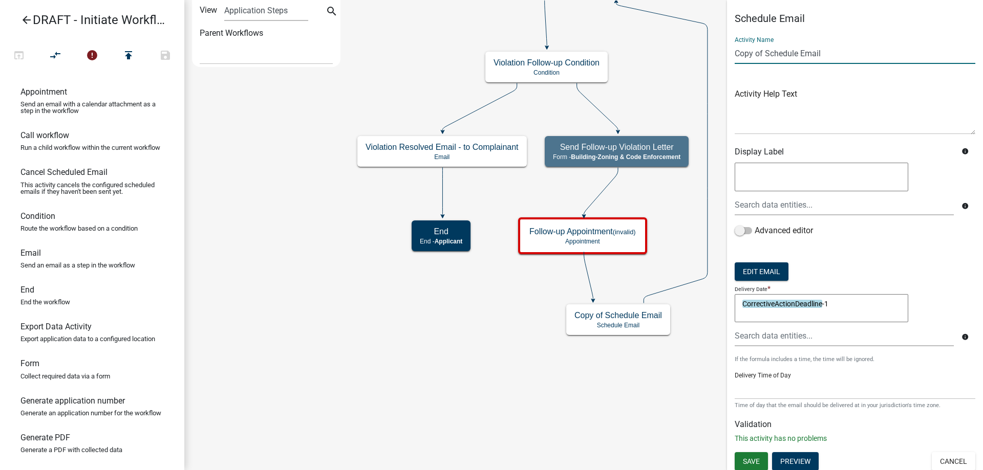
drag, startPoint x: 766, startPoint y: 53, endPoint x: 721, endPoint y: 53, distance: 45.1
click at [721, 53] on main "Start Start - Applicant Complainant Information Form - Front Office ([EMAIL_ADD…" at bounding box center [583, 235] width 799 height 470
type input "Follow-up Schedule Email"
click at [764, 460] on button "Save" at bounding box center [751, 462] width 33 height 18
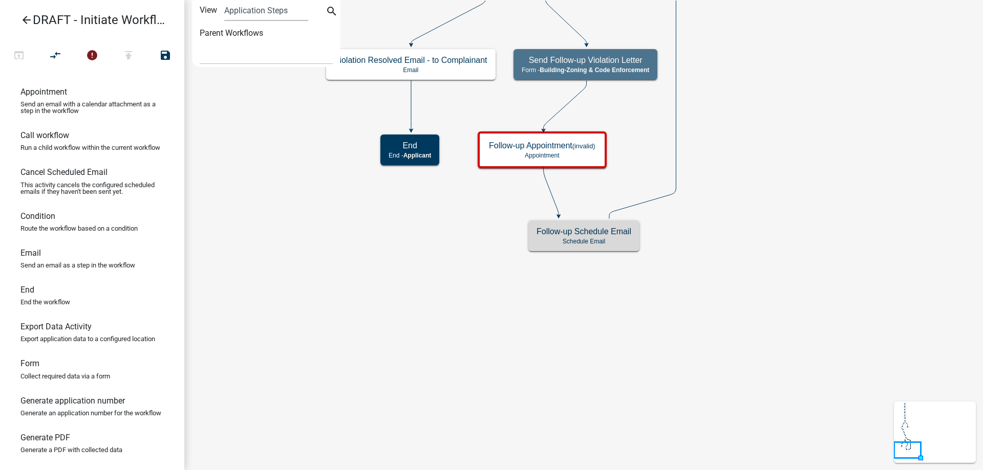
click at [788, 273] on icon "Start Start - Applicant Complainant Information Form - Front Office ([EMAIL_ADD…" at bounding box center [584, 235] width 798 height 469
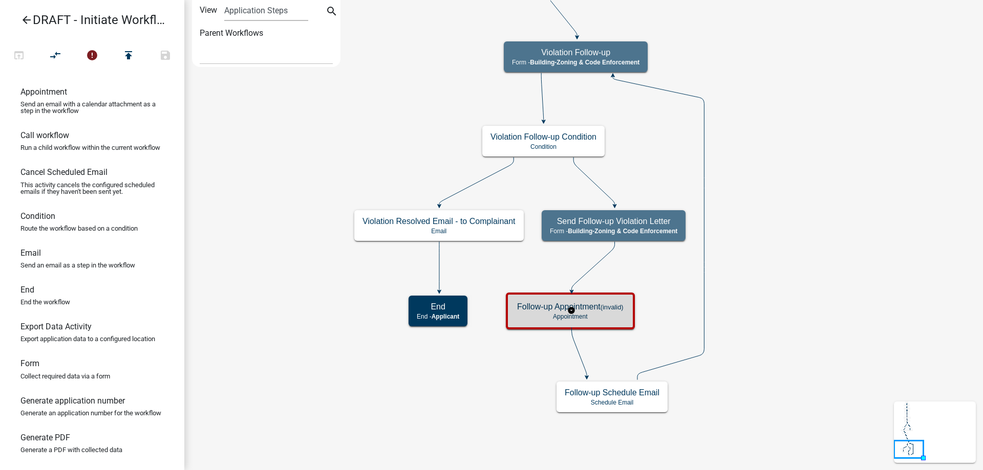
click at [598, 310] on h5 "Follow-up Appointment (invalid)" at bounding box center [570, 307] width 106 height 10
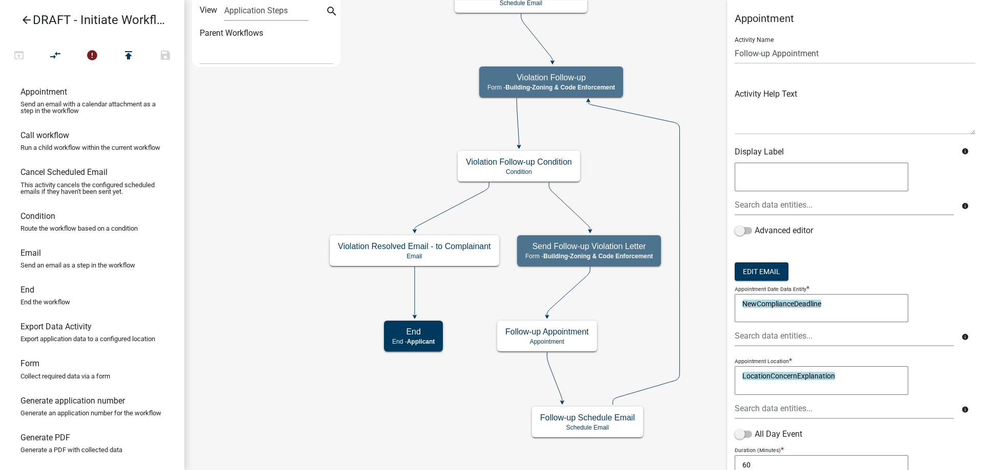
click at [646, 231] on icon "Start Start - Applicant Complainant Information Form - Front Office ([EMAIL_ADD…" at bounding box center [584, 235] width 798 height 469
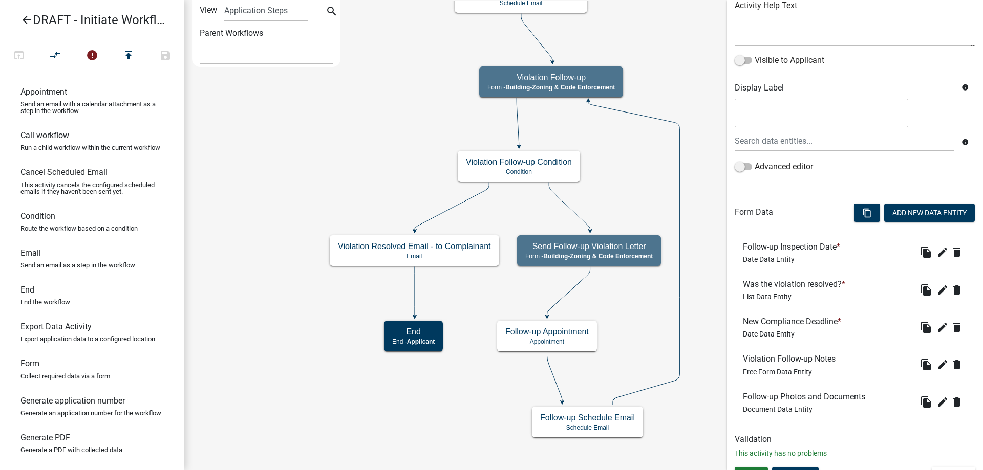
scroll to position [150, 0]
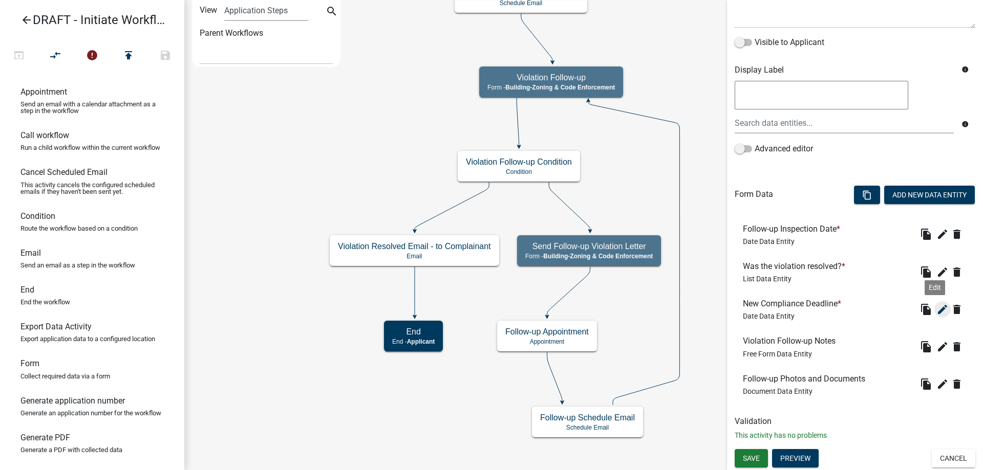
click at [936, 311] on icon "edit" at bounding box center [942, 310] width 12 height 12
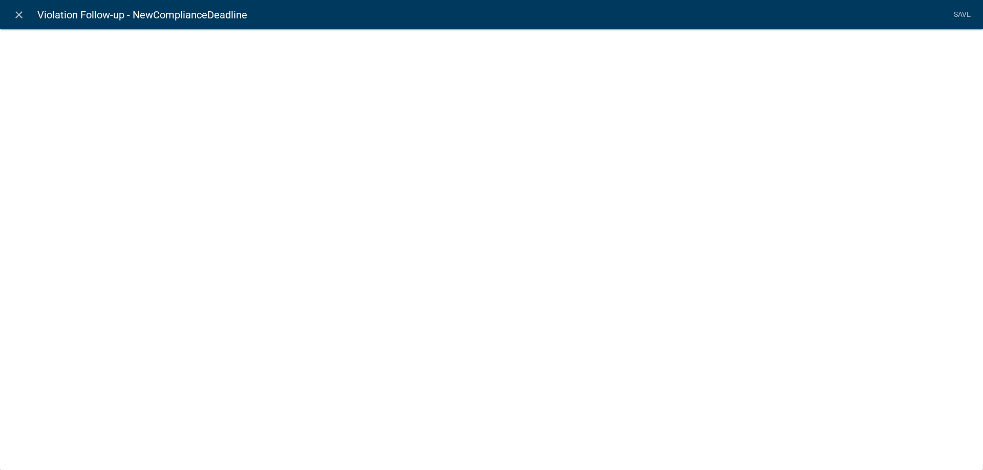
select select "date"
select select
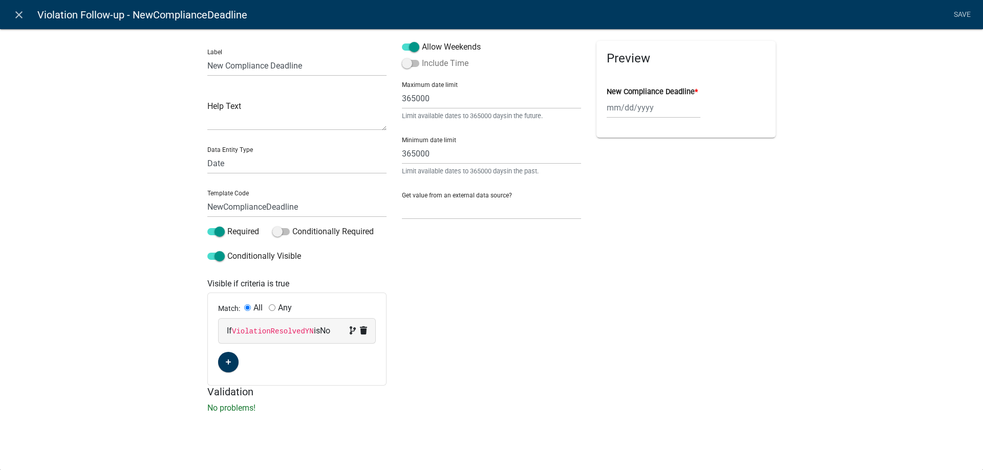
click at [440, 61] on label "Include Time" at bounding box center [435, 63] width 67 height 12
click at [422, 57] on input "Include Time" at bounding box center [422, 57] width 0 height 0
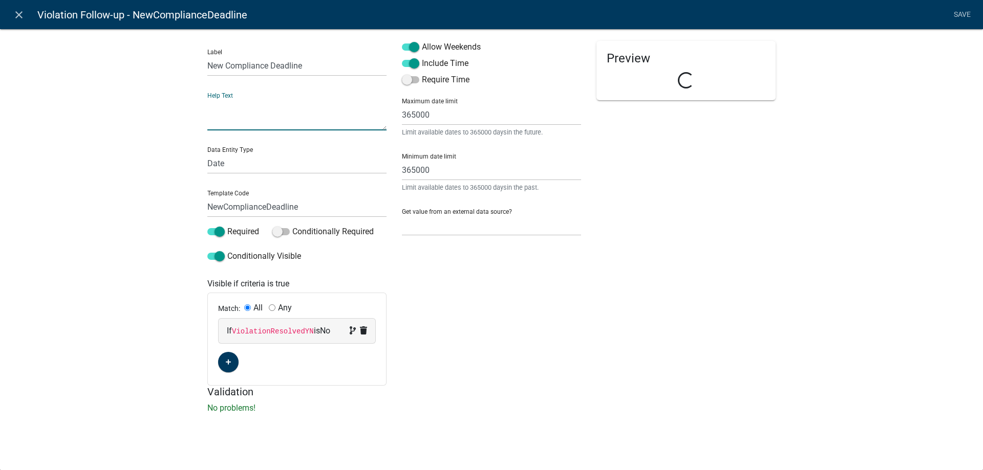
click at [279, 113] on textarea at bounding box center [296, 115] width 179 height 32
type textarea "D"
click at [415, 84] on label "Require Time" at bounding box center [436, 80] width 68 height 12
click at [422, 74] on input "Require Time" at bounding box center [422, 74] width 0 height 0
click at [285, 104] on textarea "Time" at bounding box center [296, 115] width 179 height 32
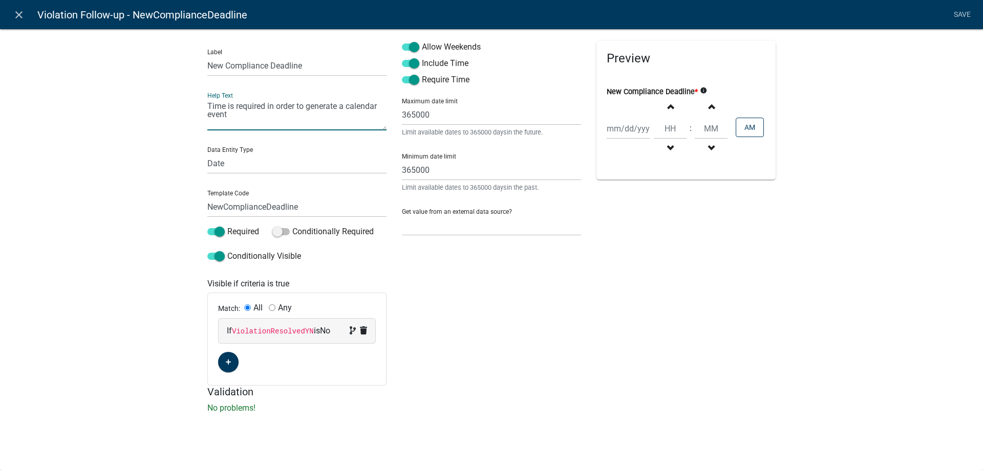
type textarea "Time is required in order to generate a calendar event"
click at [119, 144] on div "Label New Compliance Deadline Help Text Time is required in order to generate a…" at bounding box center [491, 224] width 983 height 424
click at [954, 16] on link "Save" at bounding box center [962, 14] width 26 height 19
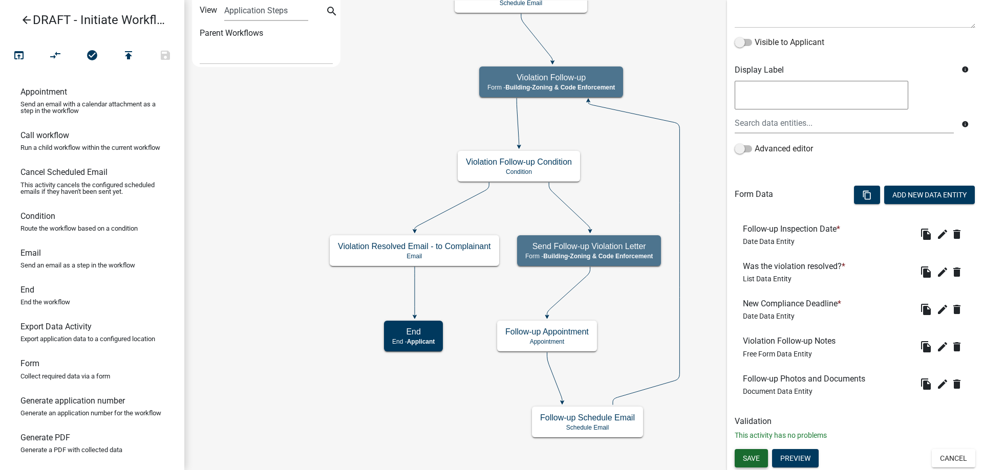
click at [749, 460] on span "Save" at bounding box center [751, 458] width 17 height 8
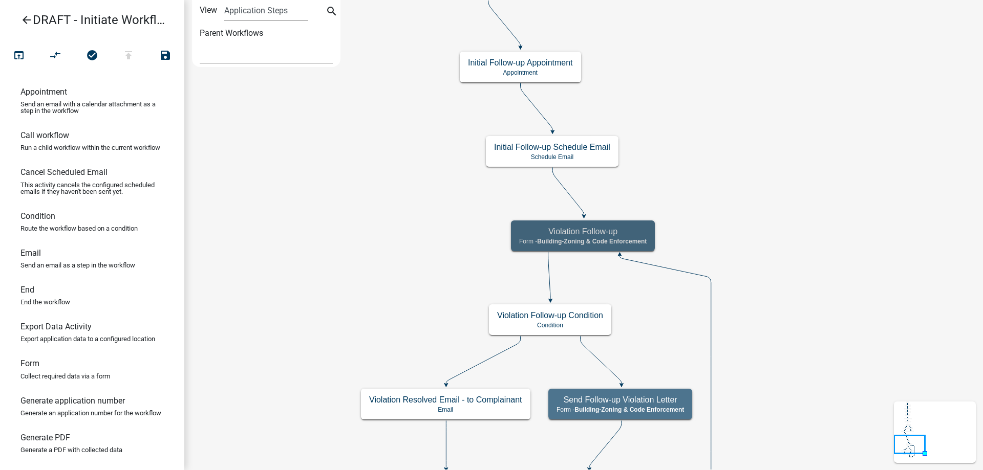
scroll to position [0, 0]
click at [797, 381] on icon "Start Start - Applicant Complainant Information Form - Front Office ([EMAIL_ADD…" at bounding box center [584, 296] width 798 height 590
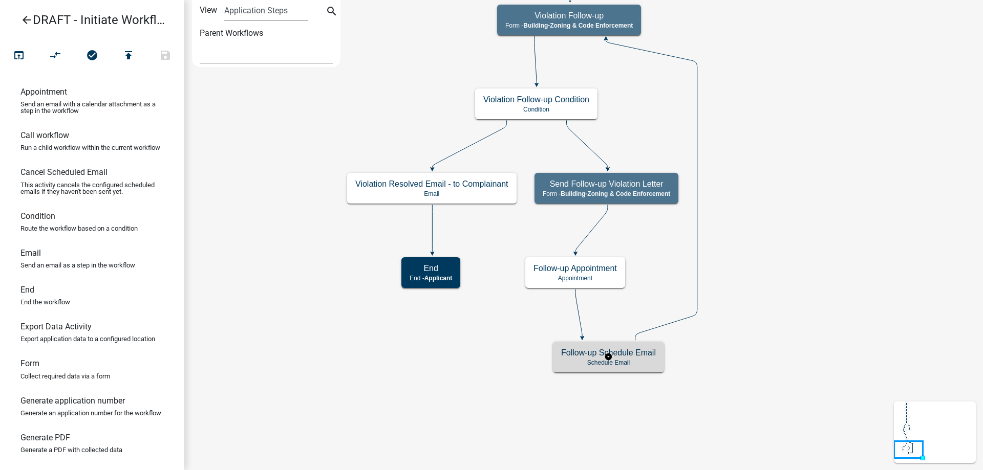
click at [633, 362] on p "Schedule Email" at bounding box center [608, 362] width 95 height 7
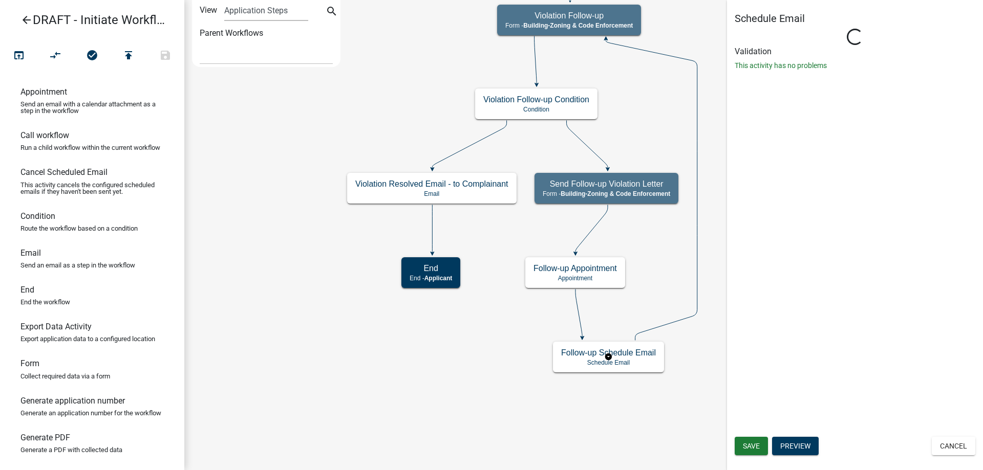
select select
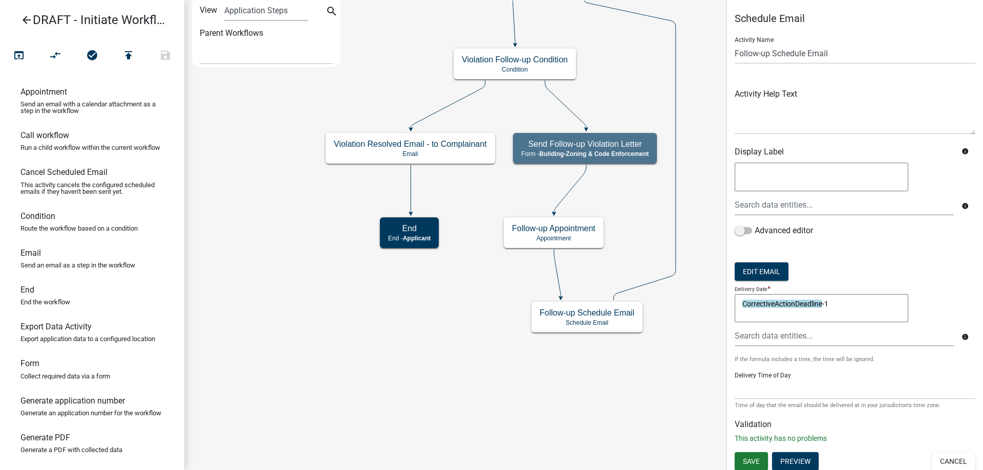
drag, startPoint x: 835, startPoint y: 306, endPoint x: 674, endPoint y: 294, distance: 162.2
click at [674, 294] on main "Start Start - Applicant Complainant Information Form - Front Office ([EMAIL_ADD…" at bounding box center [583, 235] width 799 height 470
click at [764, 317] on span "NewComplianceDeadline" at bounding box center [800, 313] width 91 height 8
type textarea "NewComplianceDeadline-1"
click at [745, 461] on span "Save" at bounding box center [751, 462] width 17 height 8
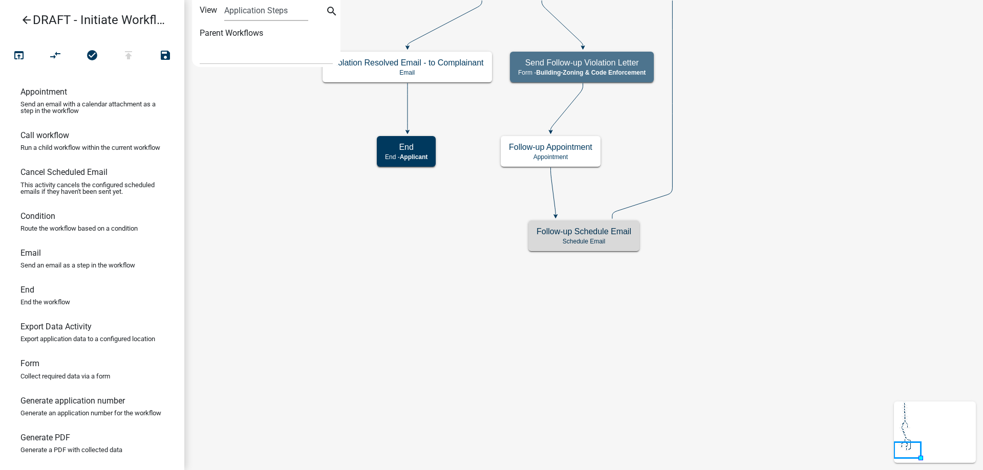
click at [532, 359] on icon "Start Start - Applicant Complainant Information Form - Front Office ([EMAIL_ADD…" at bounding box center [584, 235] width 798 height 469
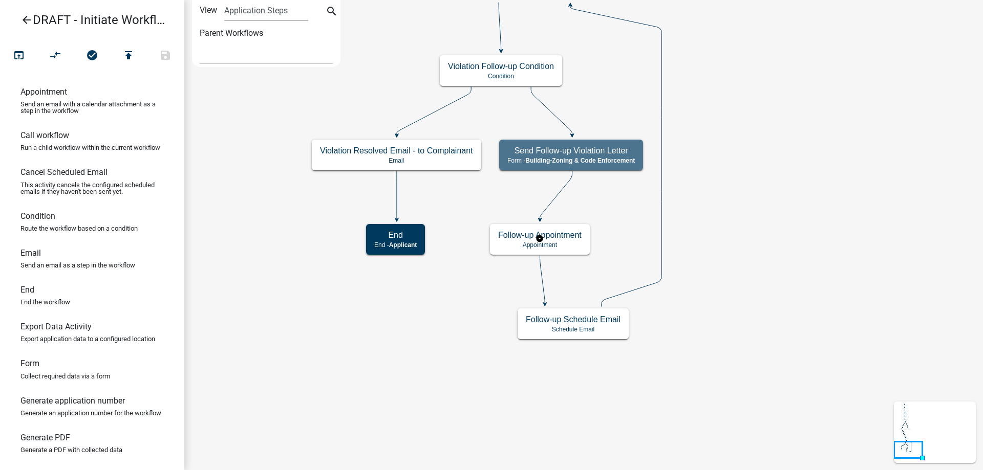
click at [489, 242] on rect at bounding box center [540, 239] width 102 height 33
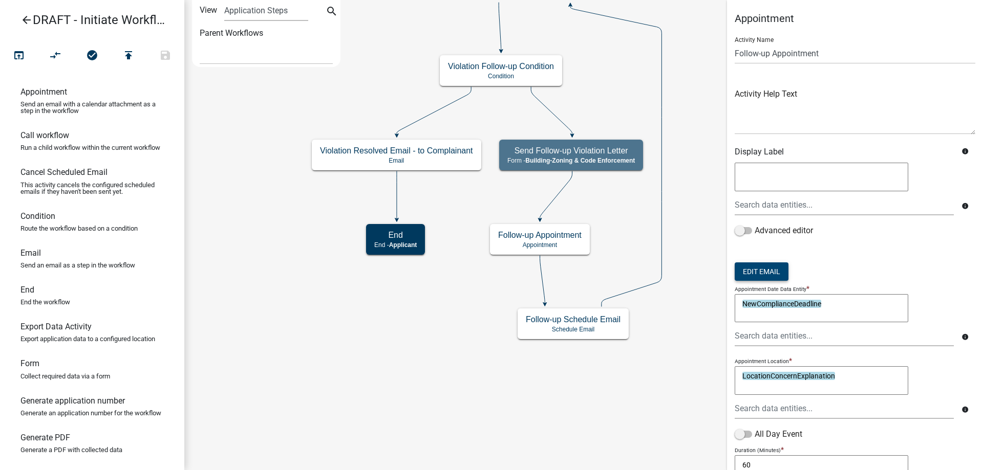
click at [775, 279] on button "Edit Email" at bounding box center [762, 272] width 54 height 18
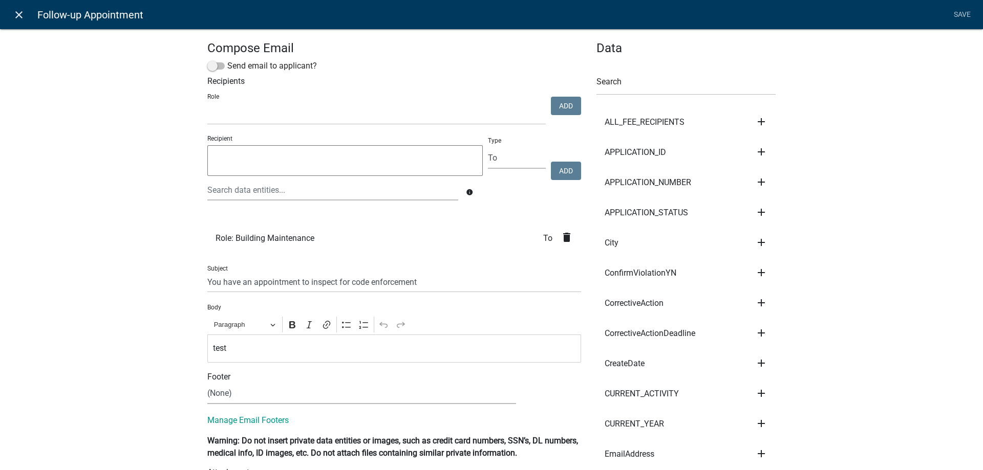
click at [15, 17] on icon "close" at bounding box center [19, 15] width 12 height 12
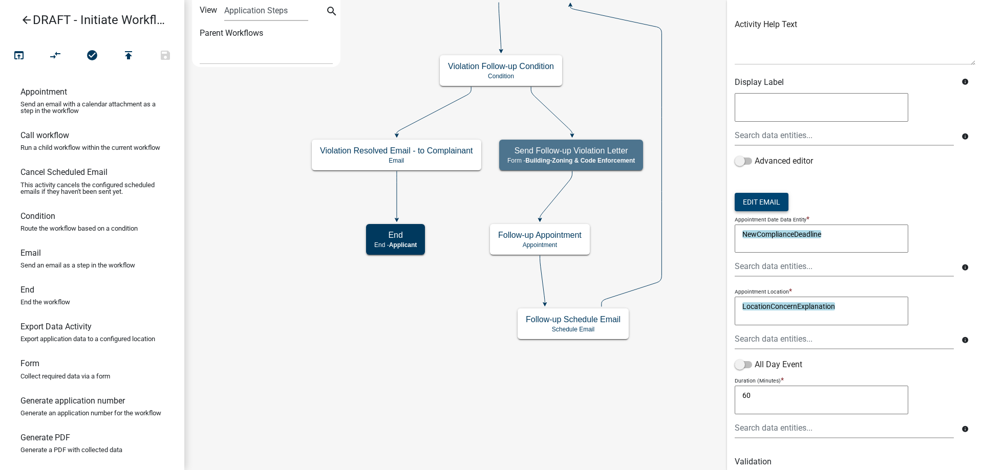
scroll to position [110, 0]
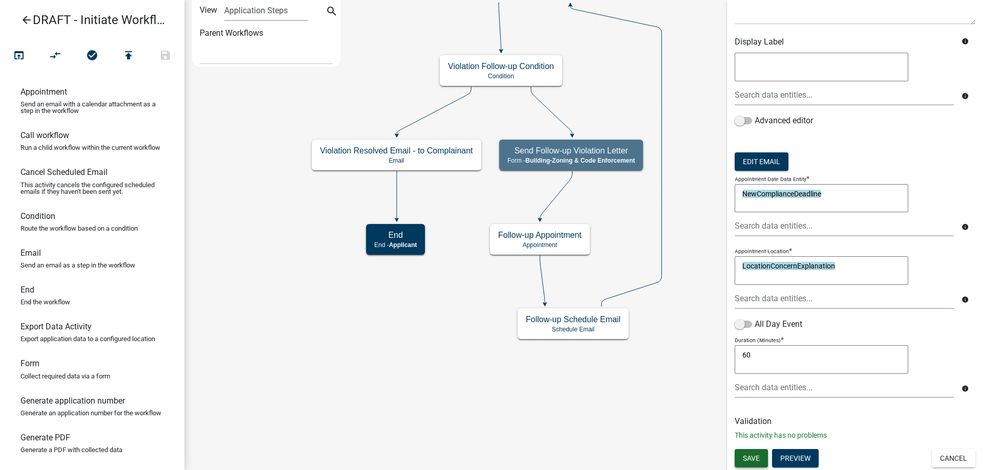
drag, startPoint x: 751, startPoint y: 458, endPoint x: 733, endPoint y: 431, distance: 32.8
click at [751, 458] on span "Save" at bounding box center [751, 458] width 17 height 8
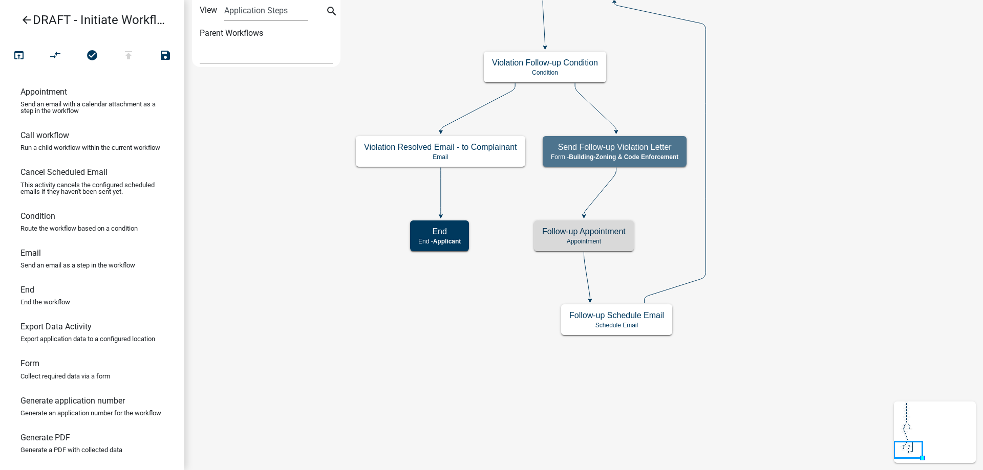
scroll to position [0, 0]
click at [508, 336] on icon "Start Start - Applicant Complainant Information Form - Front Office ([EMAIL_ADD…" at bounding box center [584, 235] width 798 height 469
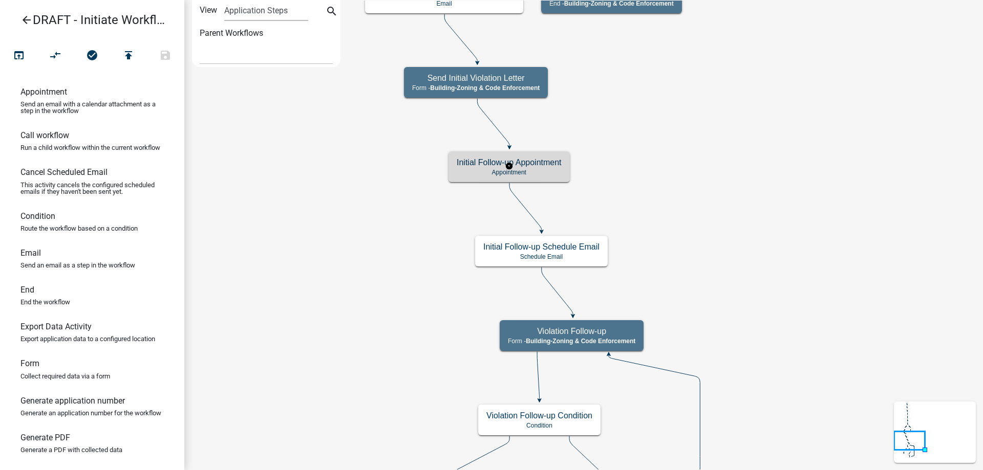
click at [475, 173] on p "Appointment" at bounding box center [509, 172] width 105 height 7
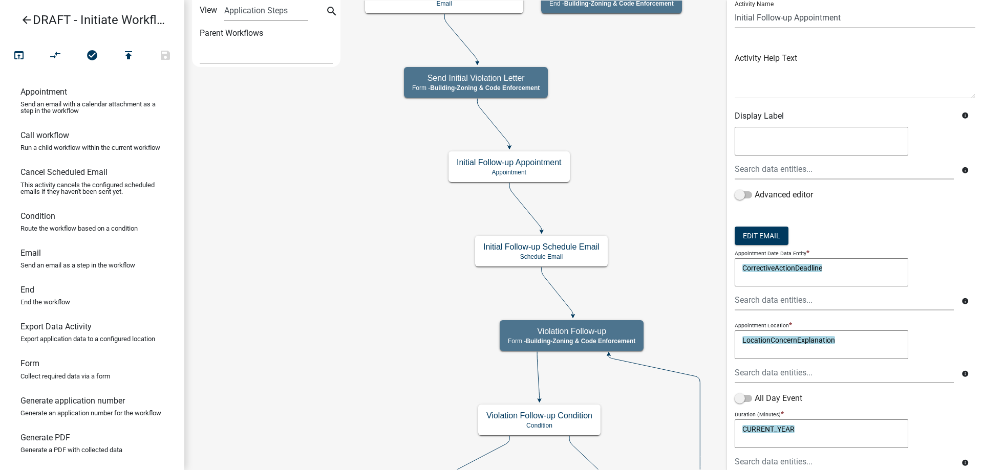
scroll to position [51, 0]
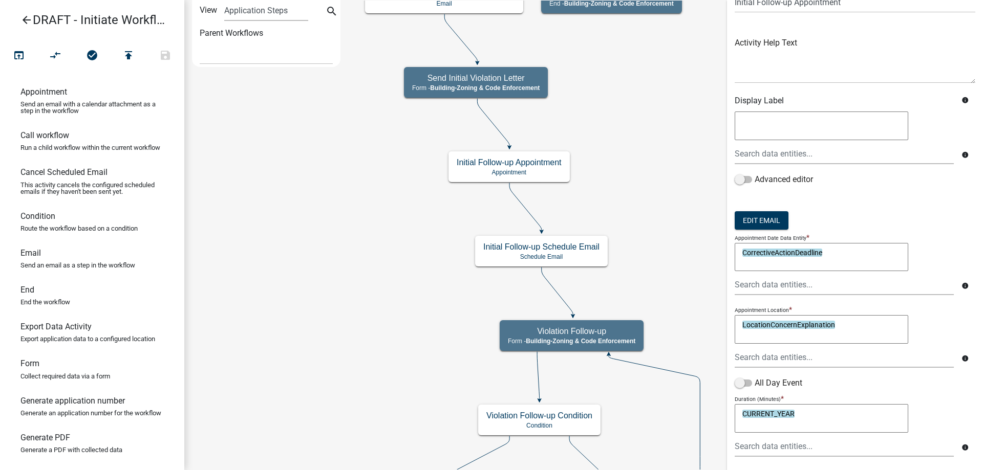
click at [817, 416] on textarea "CURRENT_YEAR" at bounding box center [822, 418] width 174 height 29
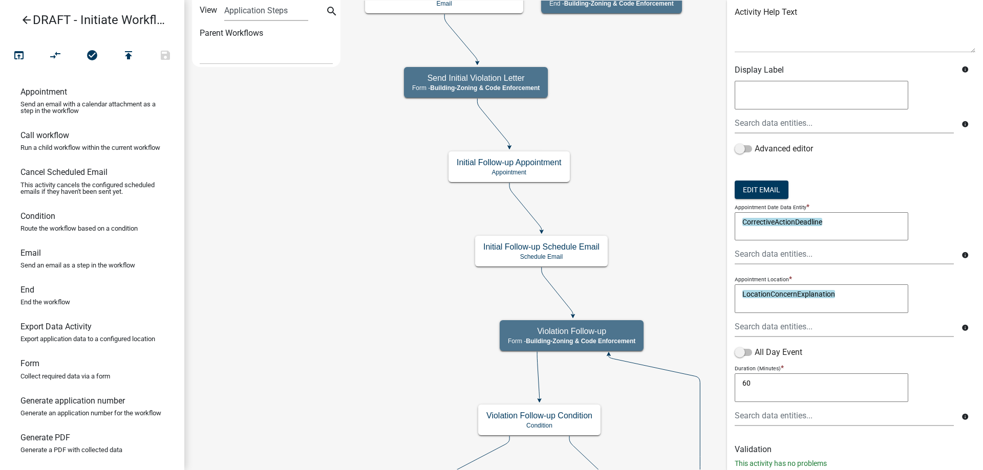
scroll to position [110, 0]
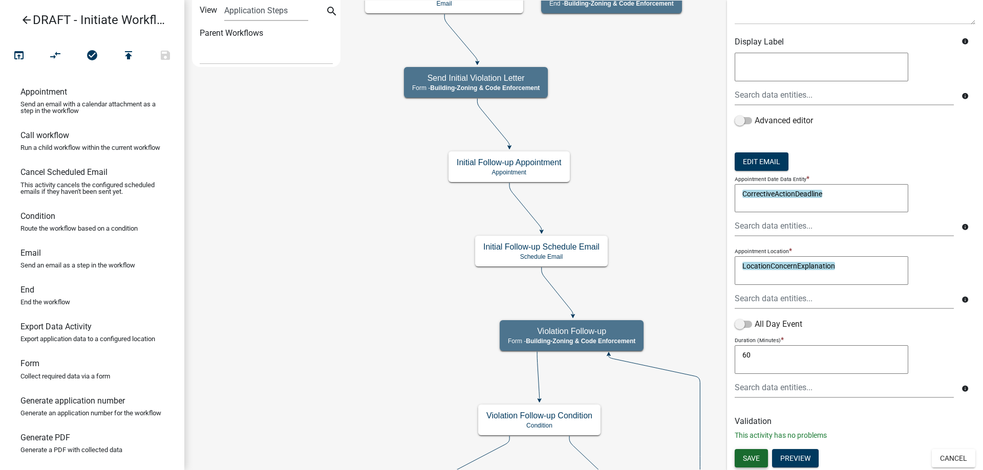
type textarea "60"
click at [759, 455] on span "Save" at bounding box center [751, 458] width 17 height 8
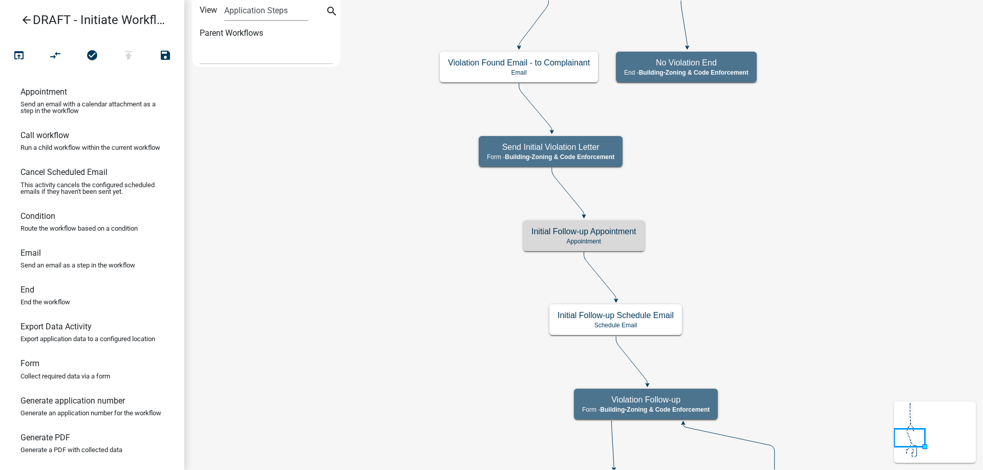
scroll to position [0, 0]
click at [401, 277] on icon "Start Start - Applicant Complainant Information Form - Front Office ([EMAIL_ADD…" at bounding box center [584, 380] width 798 height 759
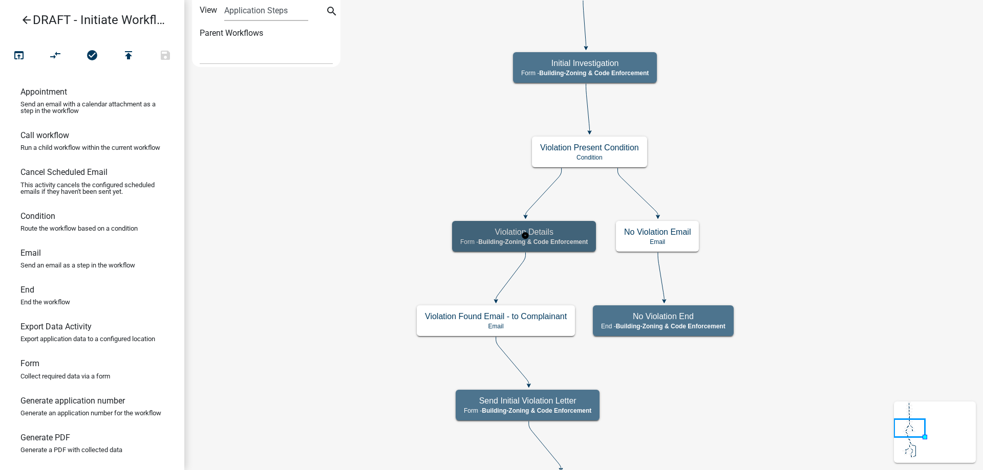
click at [489, 235] on h5 "Violation Details" at bounding box center [523, 232] width 127 height 10
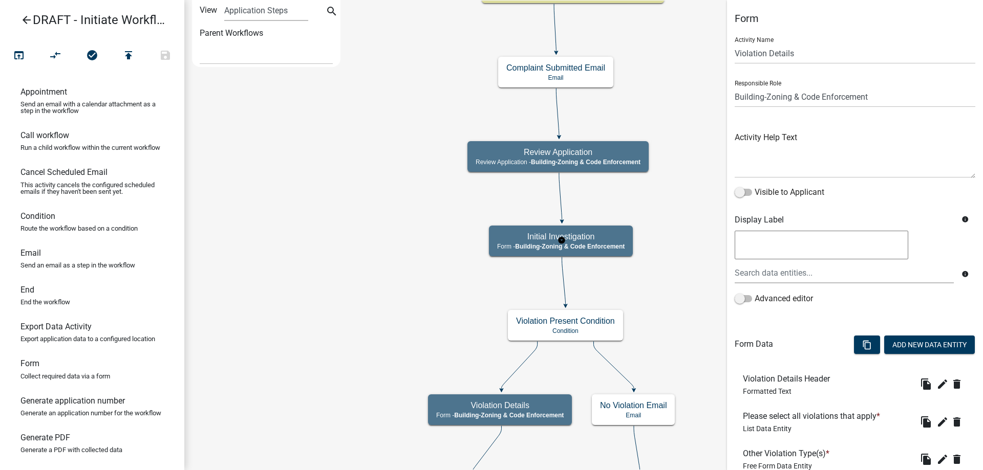
select select "AA0F0E89-27AD-4056-A8DF-C2D0F55E2258"
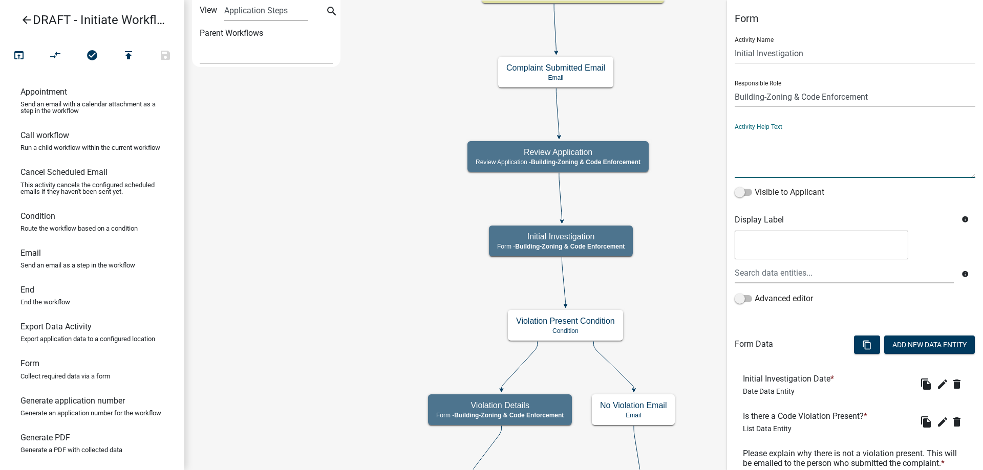
click at [769, 165] on textarea at bounding box center [855, 154] width 241 height 48
click at [772, 252] on textarea at bounding box center [822, 245] width 174 height 29
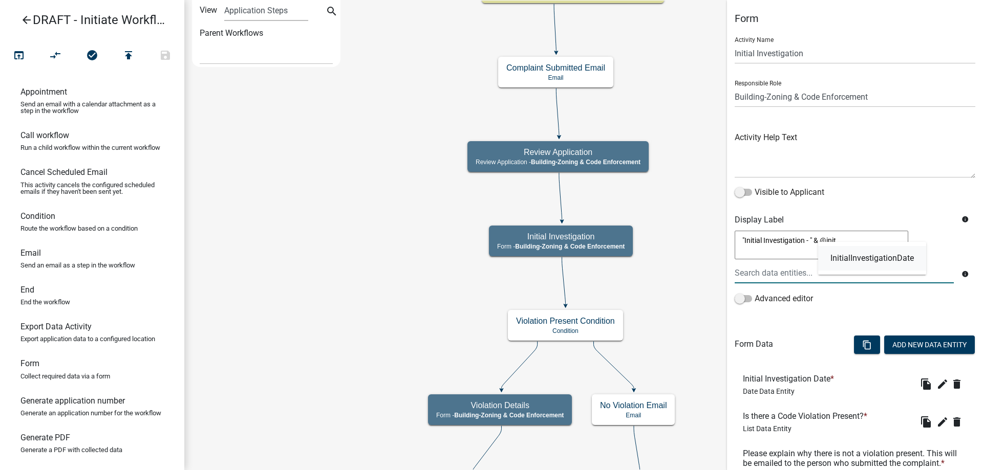
click at [860, 261] on span "InitialInvestigationDate" at bounding box center [871, 258] width 83 height 8
type textarea ""Initial Investigation - " & InitialInvestigationDate"
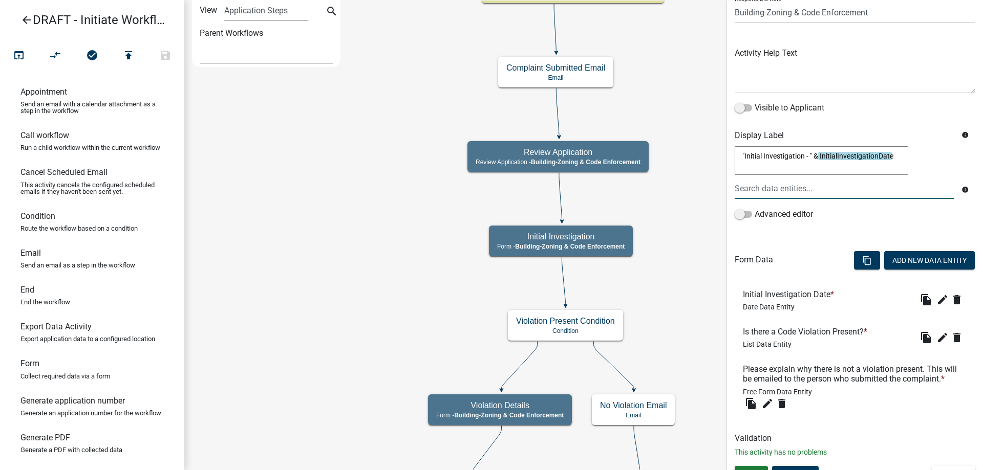
scroll to position [101, 0]
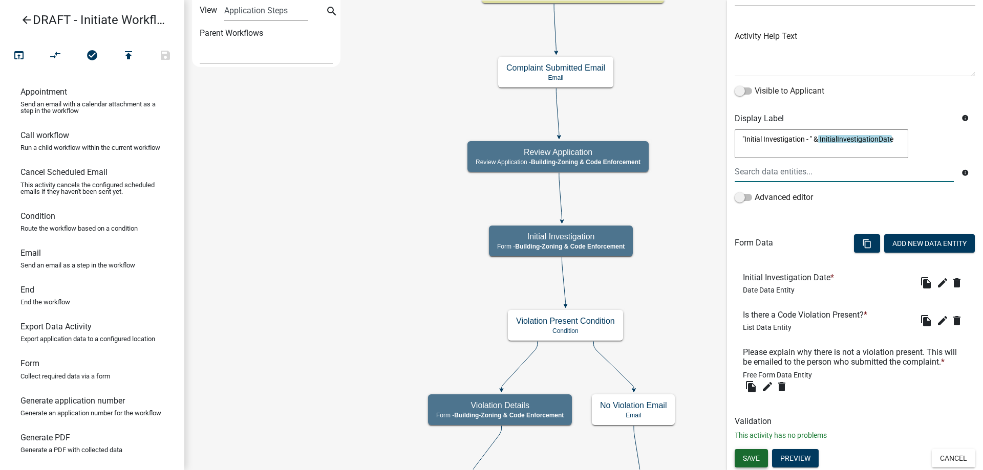
click at [755, 455] on span "Save" at bounding box center [751, 458] width 17 height 8
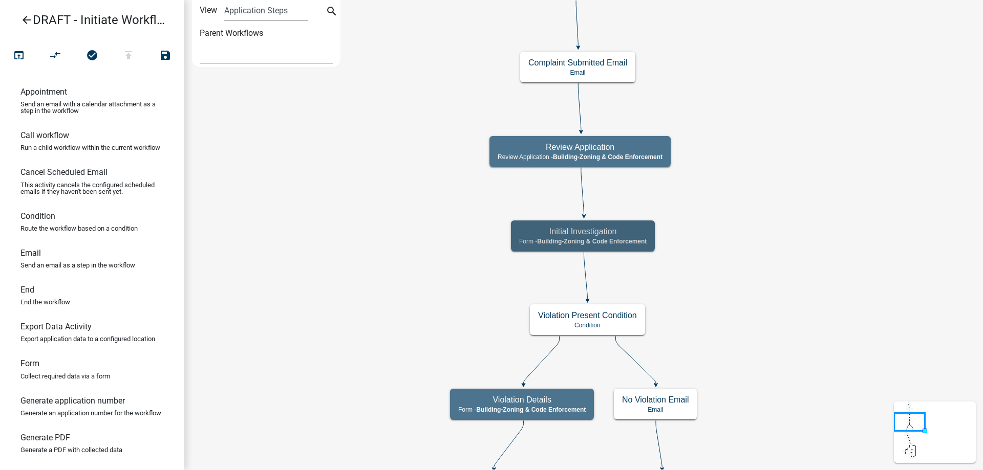
scroll to position [0, 0]
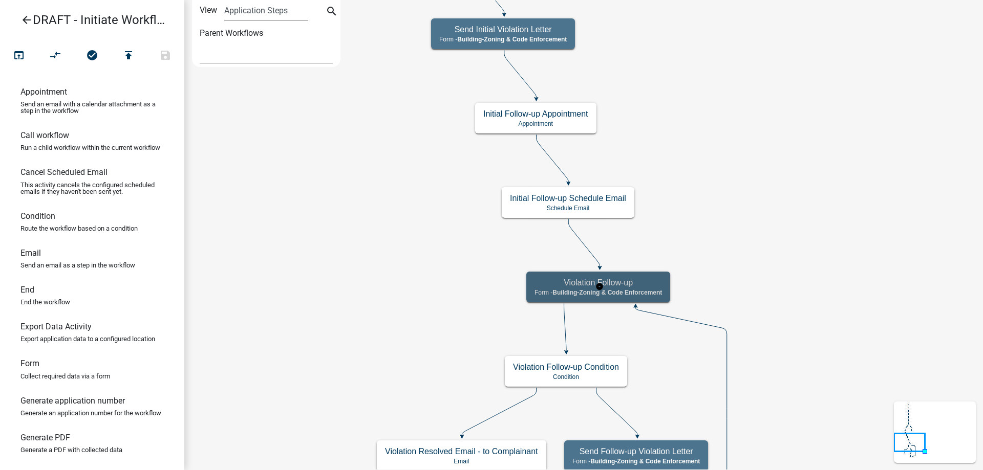
click at [574, 287] on h5 "Violation Follow-up" at bounding box center [597, 283] width 127 height 10
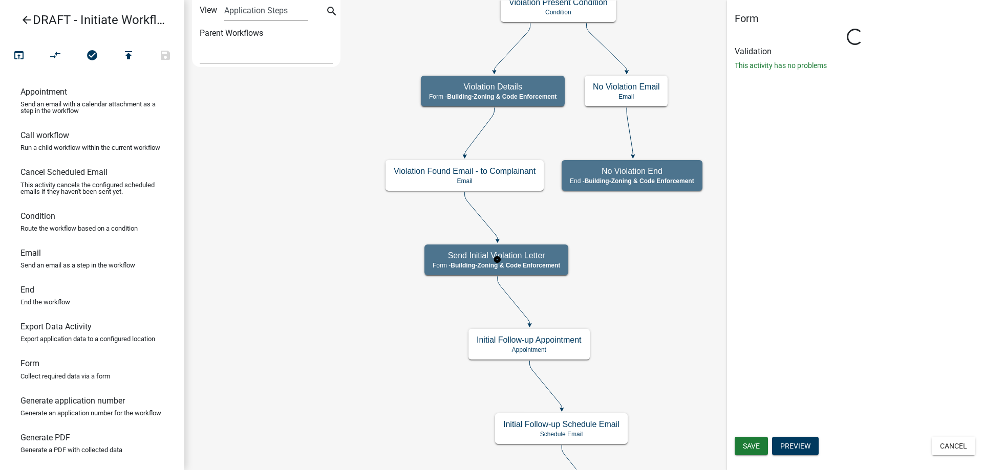
select select "AA0F0E89-27AD-4056-A8DF-C2D0F55E2258"
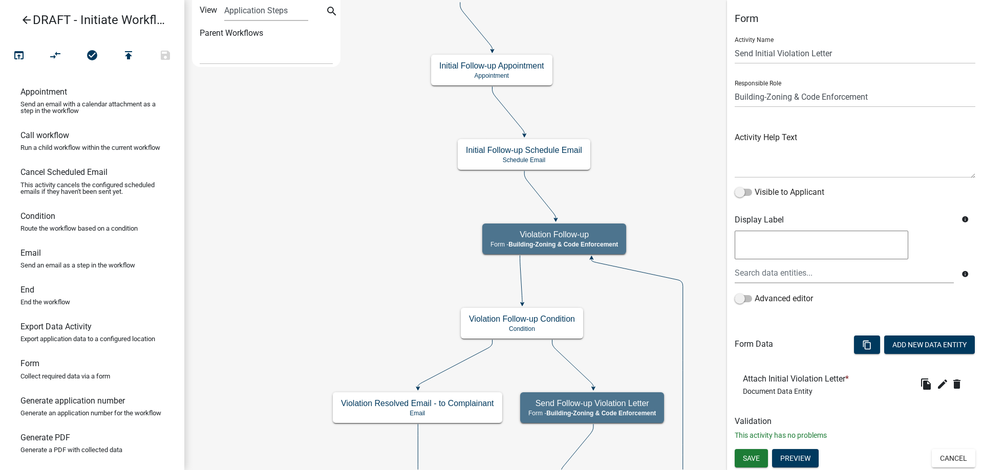
click at [761, 239] on textarea at bounding box center [822, 245] width 174 height 29
click at [627, 330] on icon "Start Start - Applicant Complainant Information Form - Front Office ([EMAIL_ADD…" at bounding box center [584, 297] width 798 height 593
click at [614, 255] on rect at bounding box center [556, 238] width 148 height 33
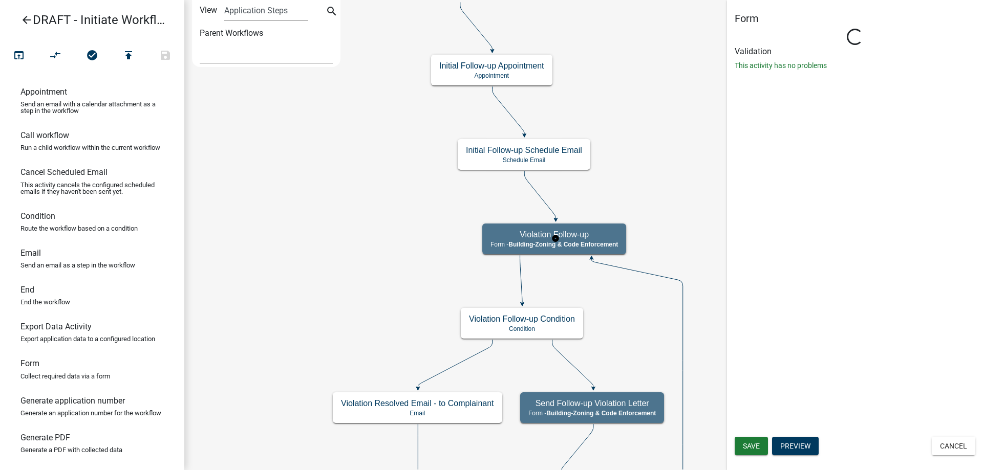
select select "AA0F0E89-27AD-4056-A8DF-C2D0F55E2258"
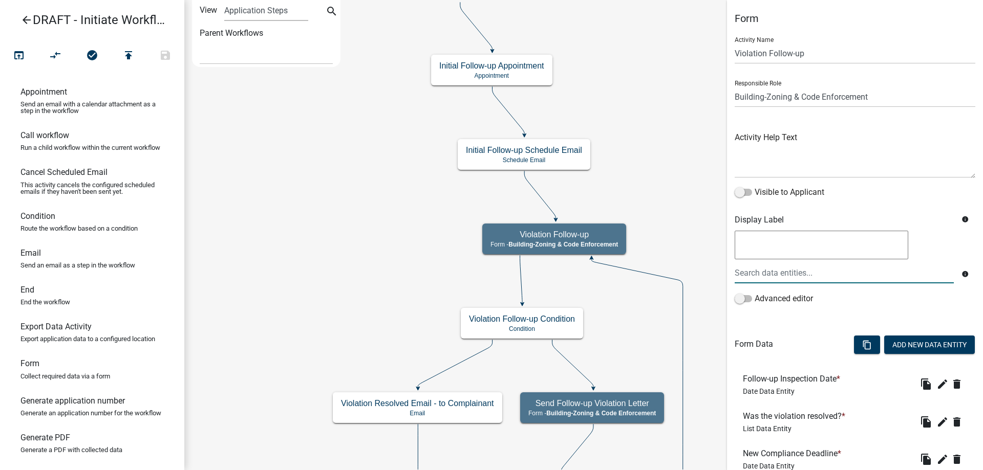
click at [764, 251] on textarea at bounding box center [822, 245] width 174 height 29
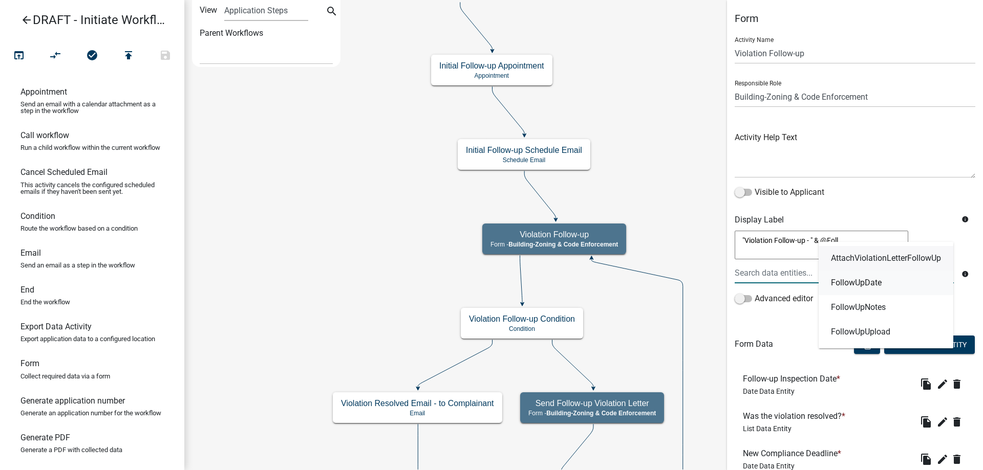
click at [861, 277] on link "FollowUpDate" at bounding box center [886, 283] width 135 height 25
type textarea ""Violation Follow-up - " & FollowUpDate"
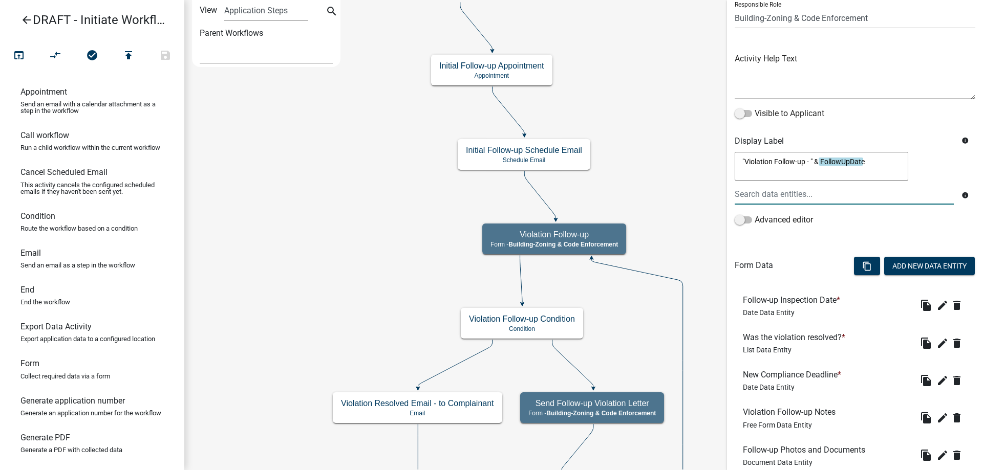
scroll to position [150, 0]
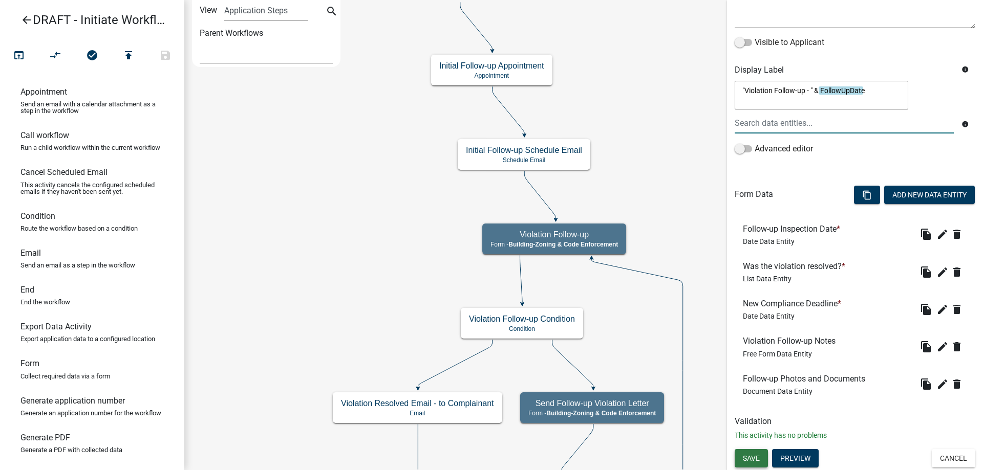
click at [753, 456] on span "Save" at bounding box center [751, 458] width 17 height 8
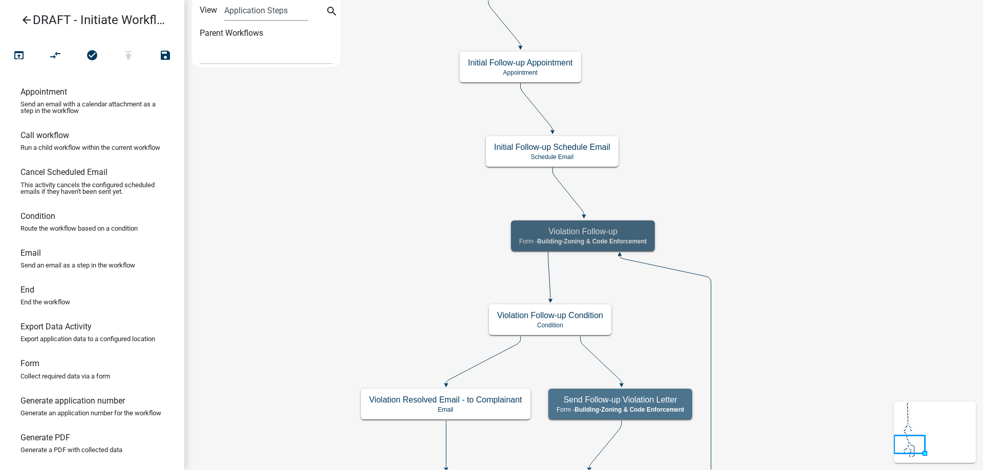
click at [408, 280] on icon "Start Start - Applicant Complainant Information Form - Front Office ([EMAIL_ADD…" at bounding box center [584, 296] width 798 height 590
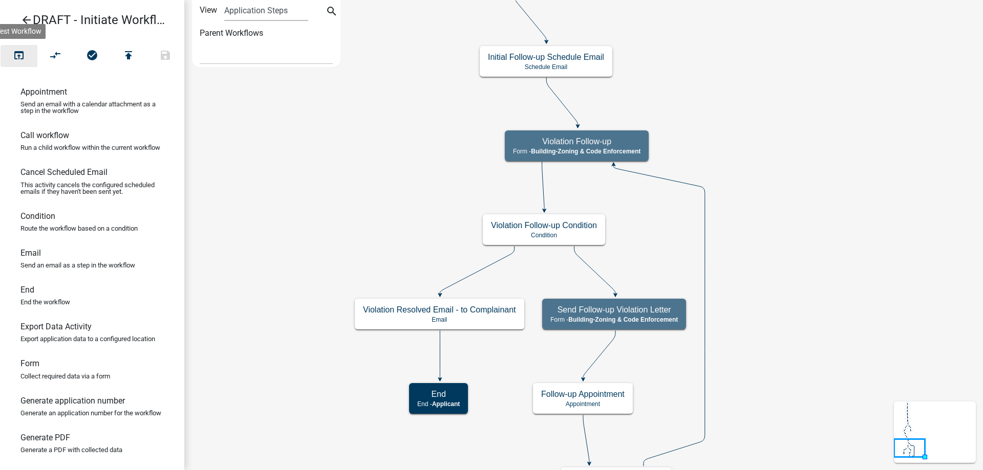
click at [23, 57] on icon "open_in_browser" at bounding box center [19, 56] width 12 height 14
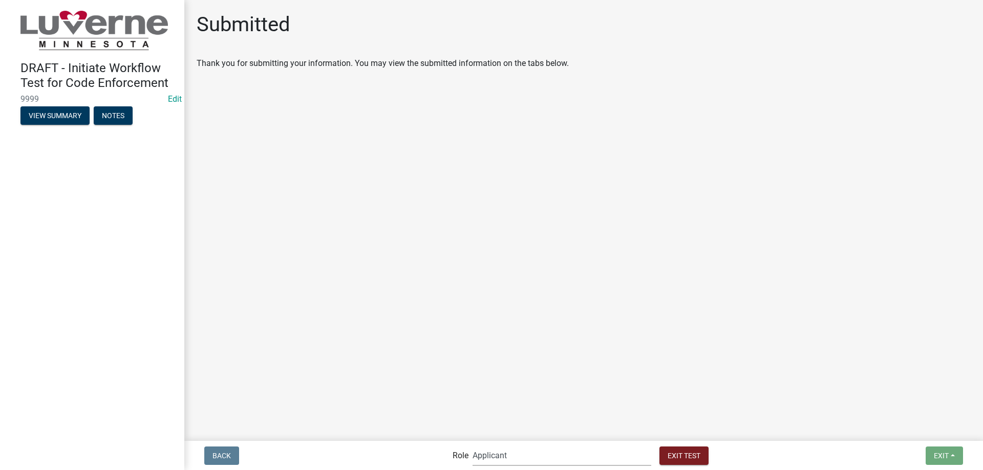
click at [539, 447] on select "Applicant Admin Front Office ([EMAIL_ADDRESS][DOMAIN_NAME]) Building-Zoning & C…" at bounding box center [562, 455] width 179 height 21
click at [494, 445] on select "Applicant Admin Front Office ([EMAIL_ADDRESS][DOMAIN_NAME]) Building-Zoning & C…" at bounding box center [562, 455] width 179 height 21
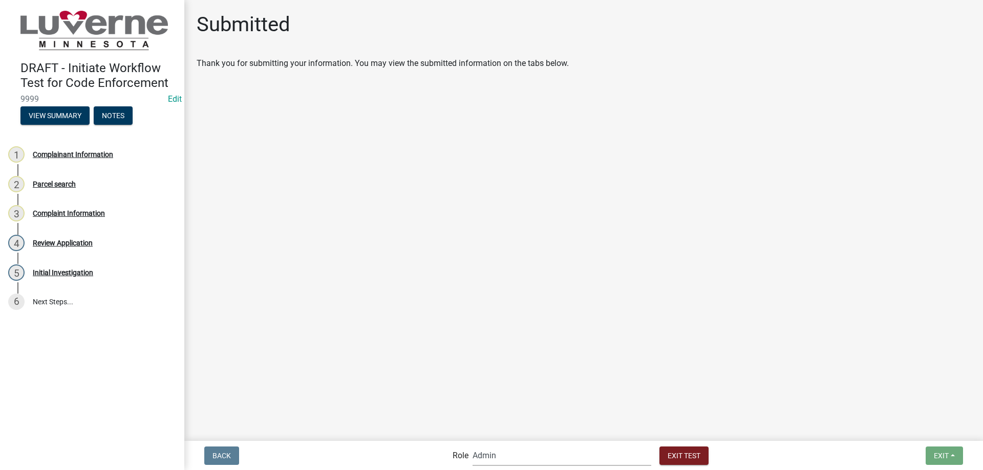
click at [543, 462] on select "Applicant Admin Front Office ([EMAIL_ADDRESS][DOMAIN_NAME]) Building-Zoning & C…" at bounding box center [562, 455] width 179 height 21
select select "a2423eb9-0a2b-4d92-bf27-a9021e39dd75"
click at [494, 445] on select "Applicant Admin Front Office ([EMAIL_ADDRESS][DOMAIN_NAME]) Building-Zoning & C…" at bounding box center [562, 455] width 179 height 21
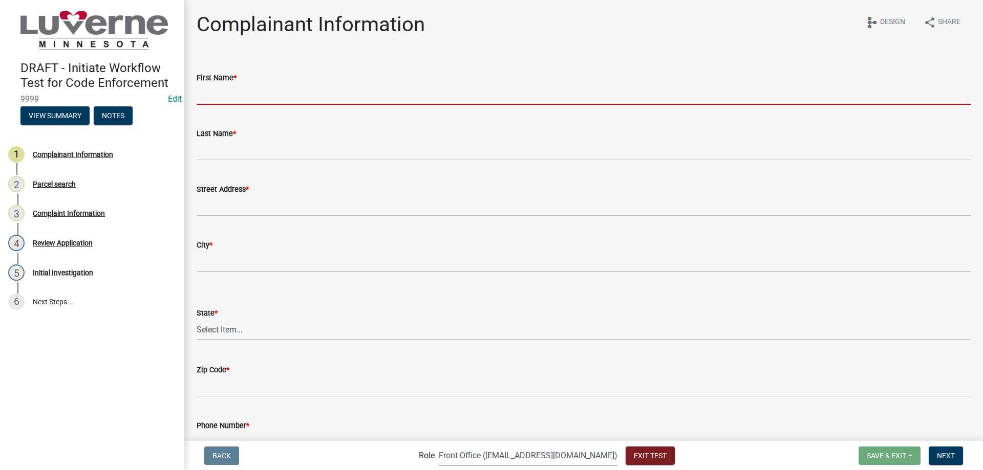
click at [309, 88] on input "First Name *" at bounding box center [584, 94] width 774 height 21
type input "First Name"
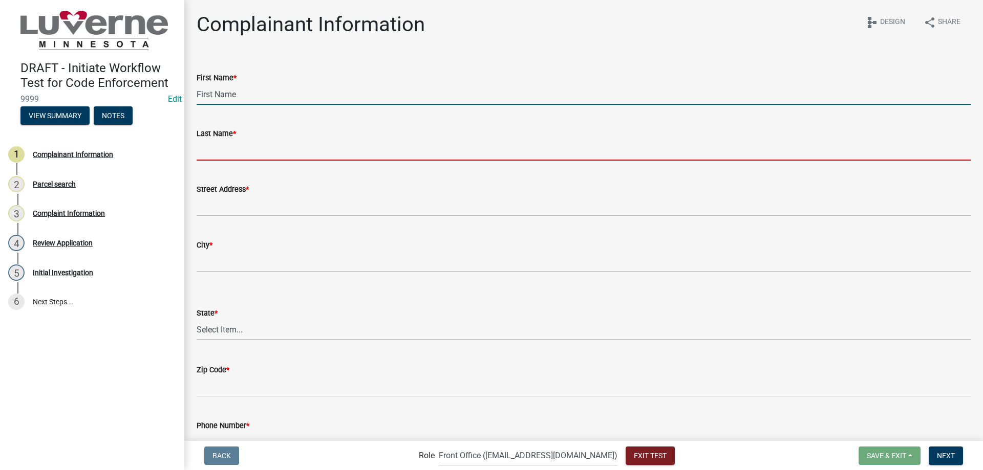
click at [252, 148] on input "Last Name *" at bounding box center [584, 150] width 774 height 21
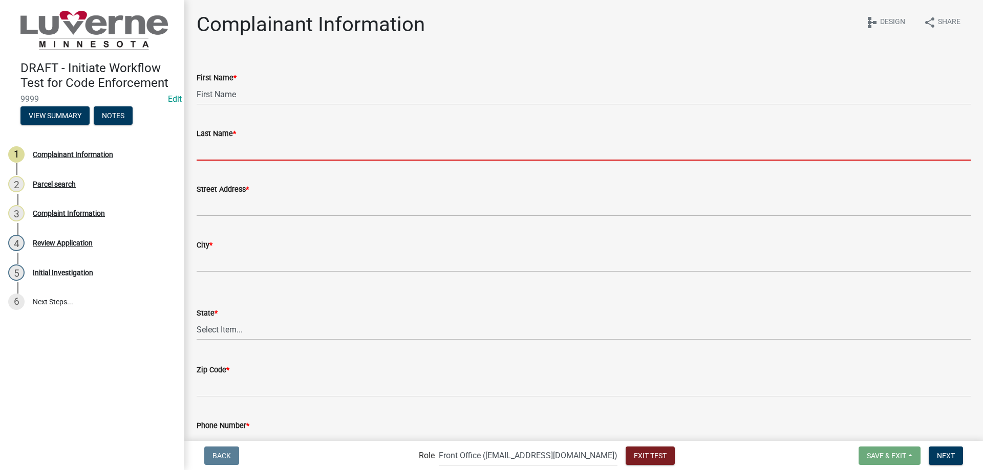
type input "LastName"
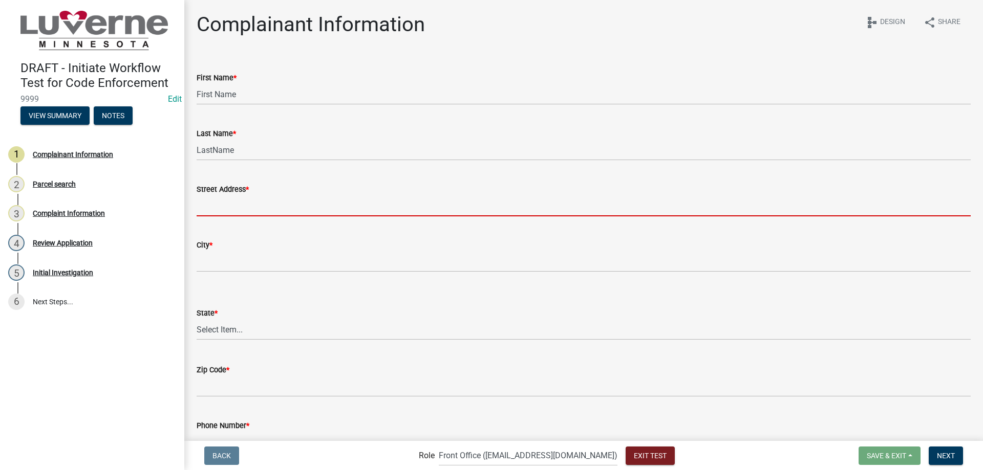
click at [238, 205] on input "Street Address *" at bounding box center [584, 206] width 774 height 21
type input "[STREET_ADDRESS][PERSON_NAME]"
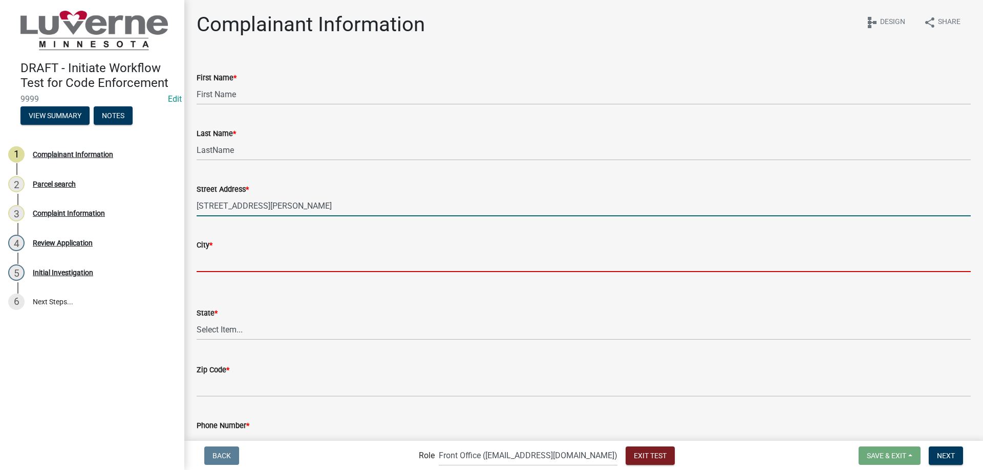
click at [251, 263] on input "City *" at bounding box center [584, 261] width 774 height 21
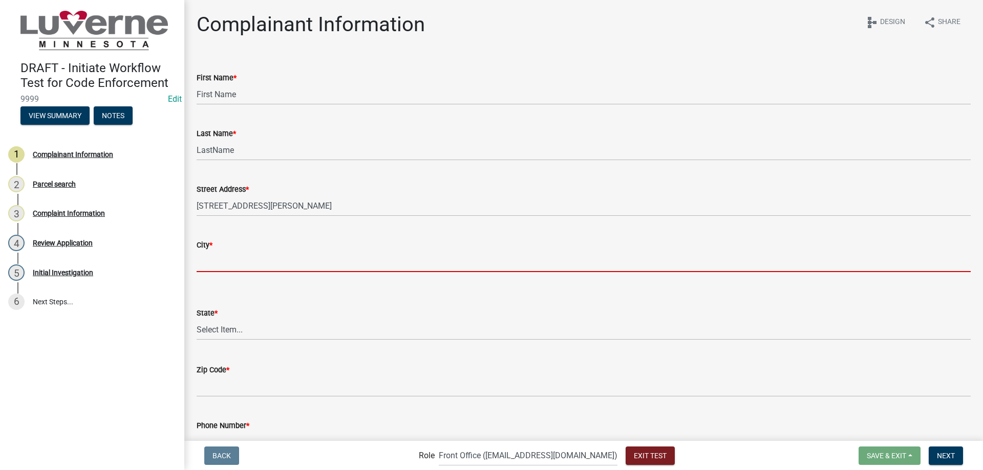
type input "Testville"
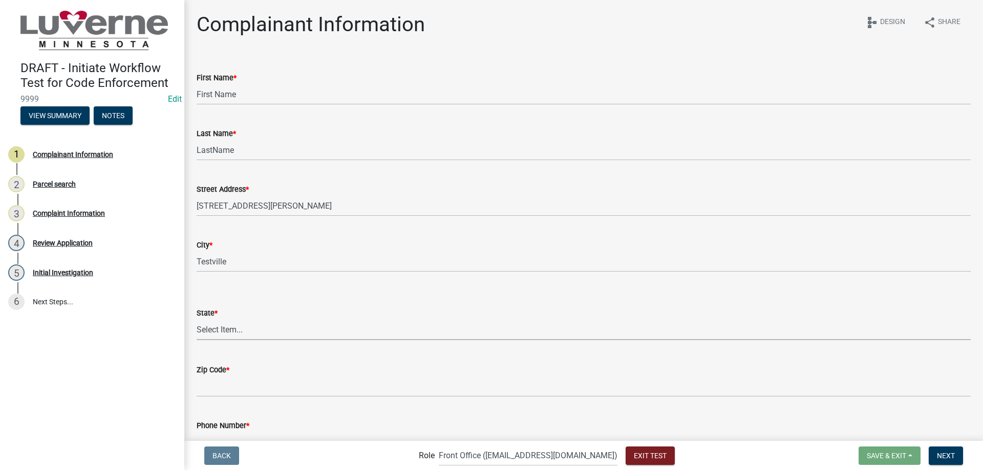
drag, startPoint x: 264, startPoint y: 323, endPoint x: 267, endPoint y: 334, distance: 11.5
click at [264, 324] on select "Select Item... AL AK AZ AR CA CO CT DE FL [GEOGRAPHIC_DATA] HI ID IL IN IA [GEO…" at bounding box center [584, 329] width 774 height 21
click at [197, 319] on select "Select Item... AL AK AZ AR CA CO CT DE FL [GEOGRAPHIC_DATA] HI ID IL IN IA [GEO…" at bounding box center [584, 329] width 774 height 21
select select "5a9689ff-cf73-4008-9f6a-adc431dcfd08"
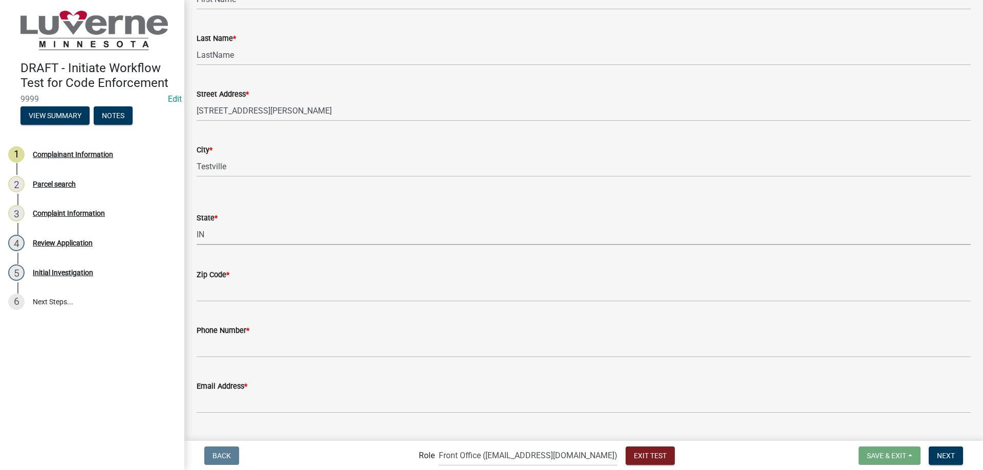
scroll to position [102, 0]
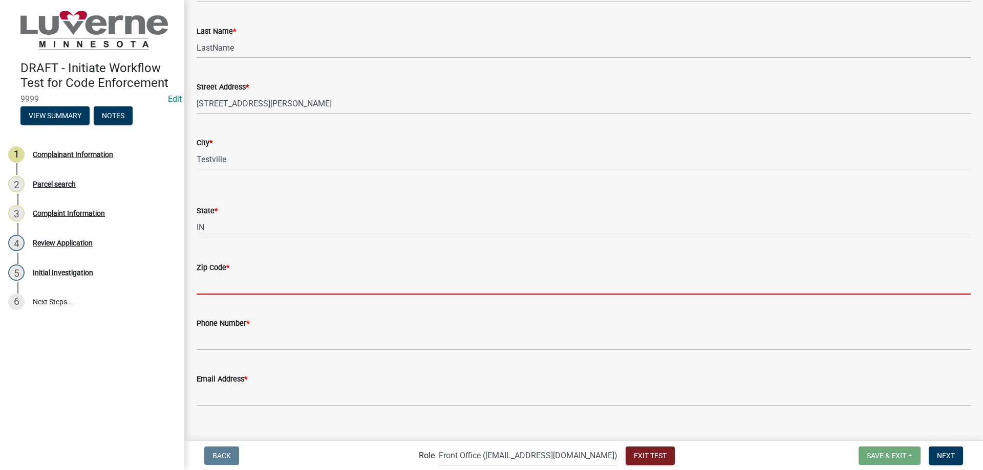
click at [246, 291] on input "Zip Code *" at bounding box center [584, 284] width 774 height 21
type input "12345"
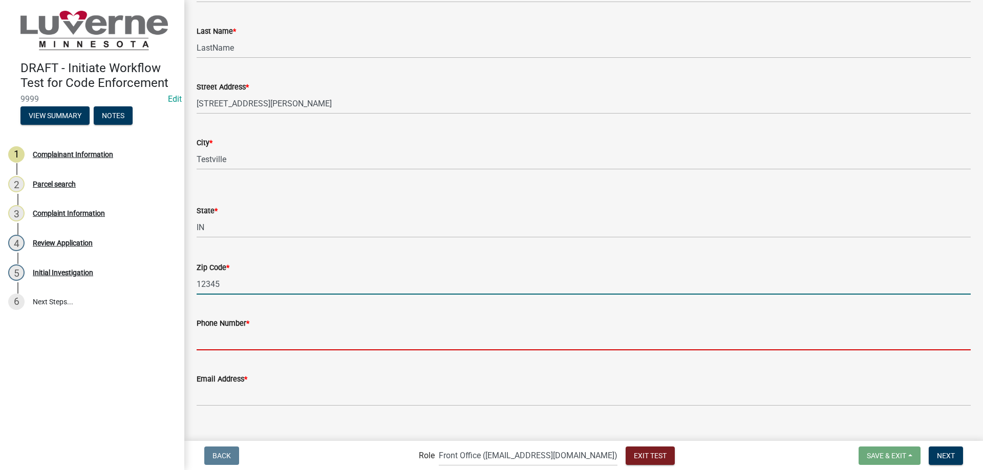
click at [265, 340] on input "Phone Number *" at bounding box center [584, 340] width 774 height 21
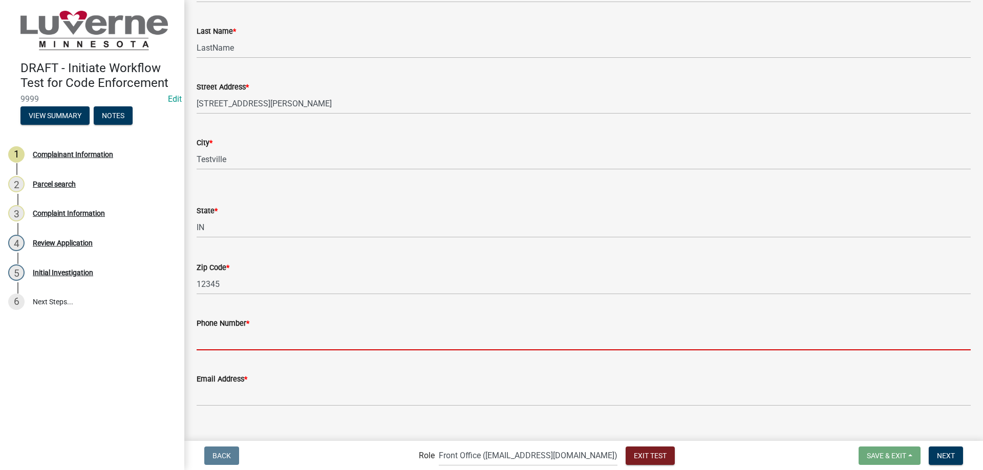
type input "1234567890"
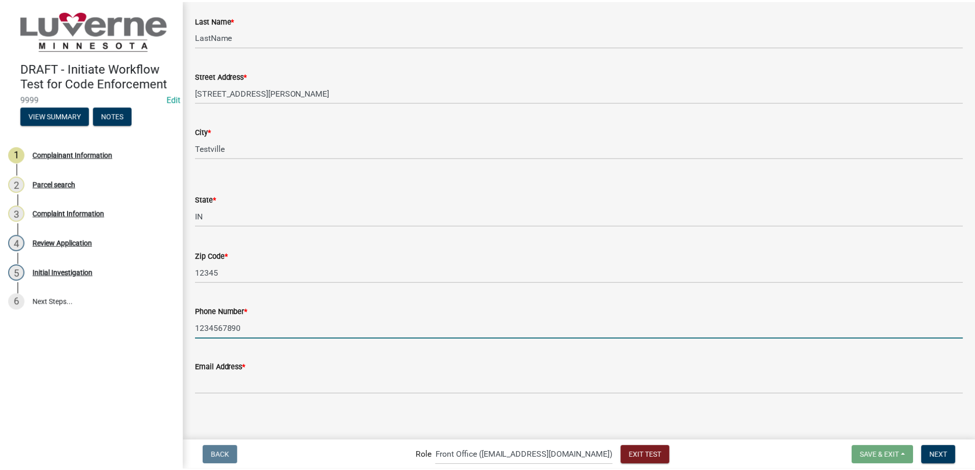
scroll to position [117, 0]
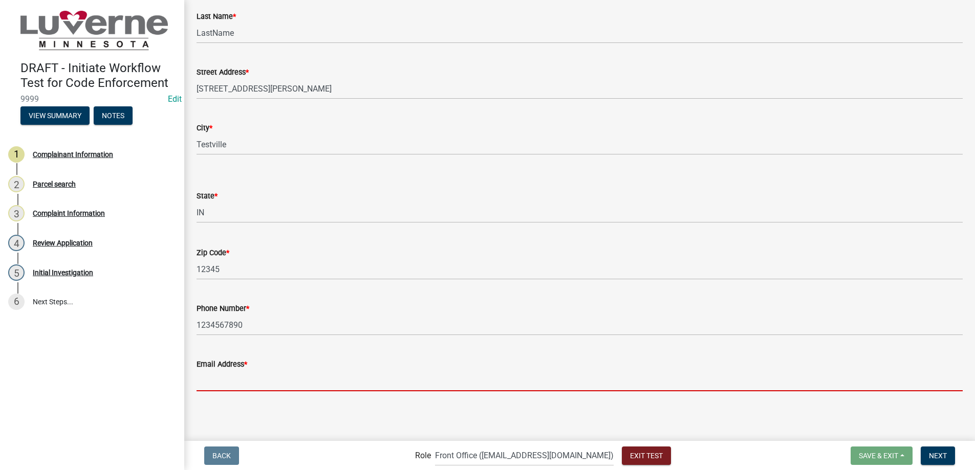
click at [250, 378] on input "Email Address *" at bounding box center [580, 381] width 766 height 21
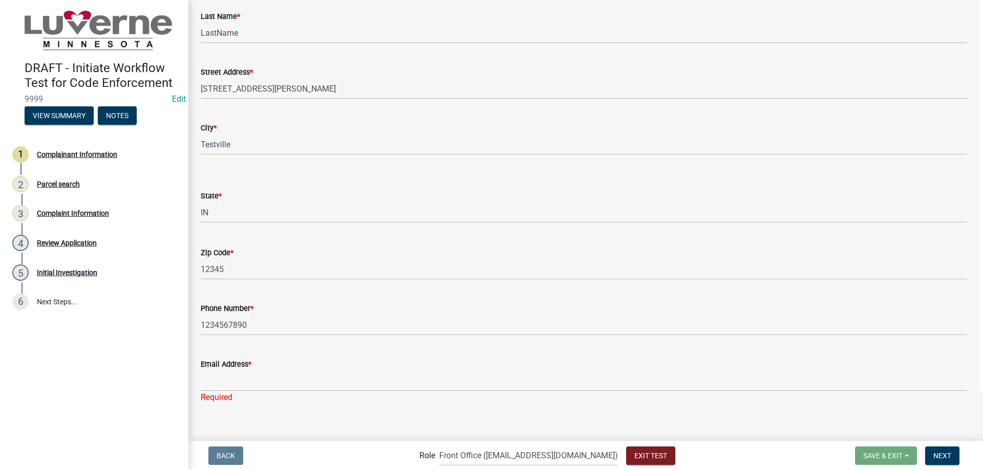
scroll to position [0, 0]
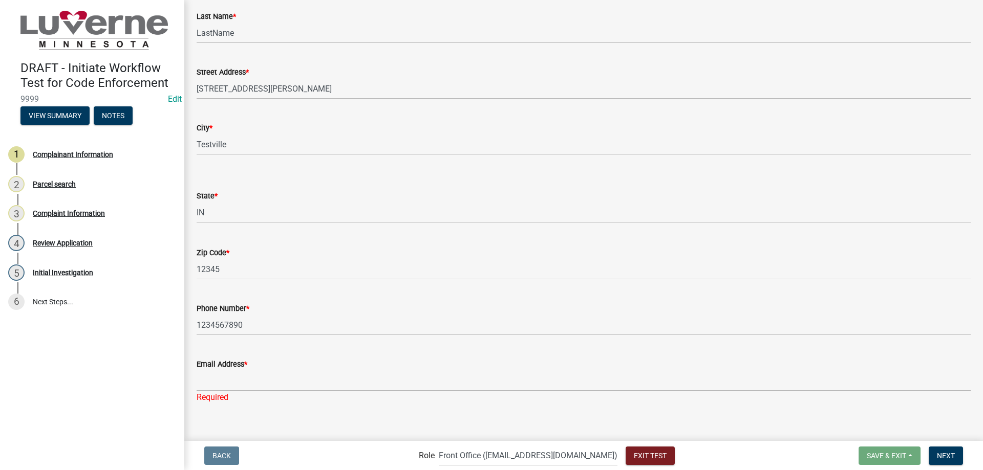
click at [250, 361] on div "Email Address *" at bounding box center [584, 364] width 774 height 12
click at [252, 370] on div "Email Address *" at bounding box center [584, 364] width 774 height 12
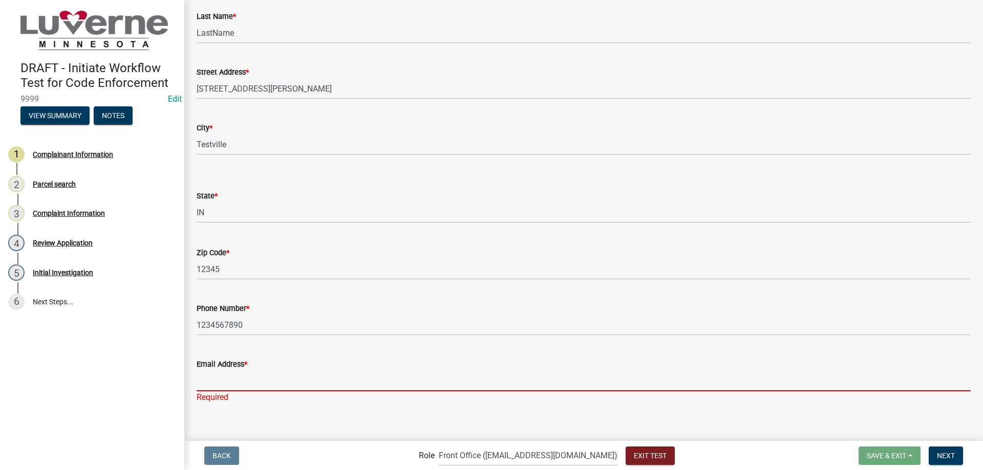
click at [253, 380] on input "Email Address *" at bounding box center [584, 381] width 774 height 21
click at [253, 380] on input "Email Address *" at bounding box center [580, 381] width 766 height 21
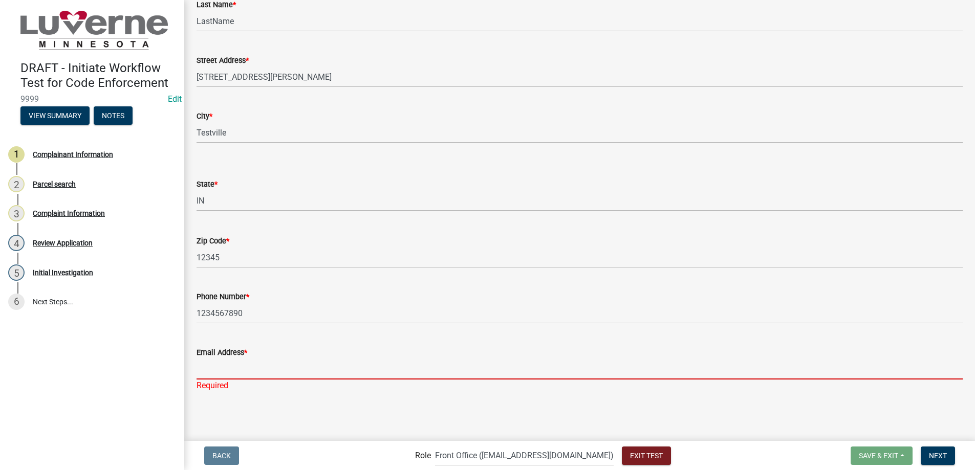
scroll to position [130, 0]
click at [251, 362] on input "Email Address *" at bounding box center [580, 368] width 766 height 21
type input "[EMAIL_ADDRESS][DOMAIN_NAME]"
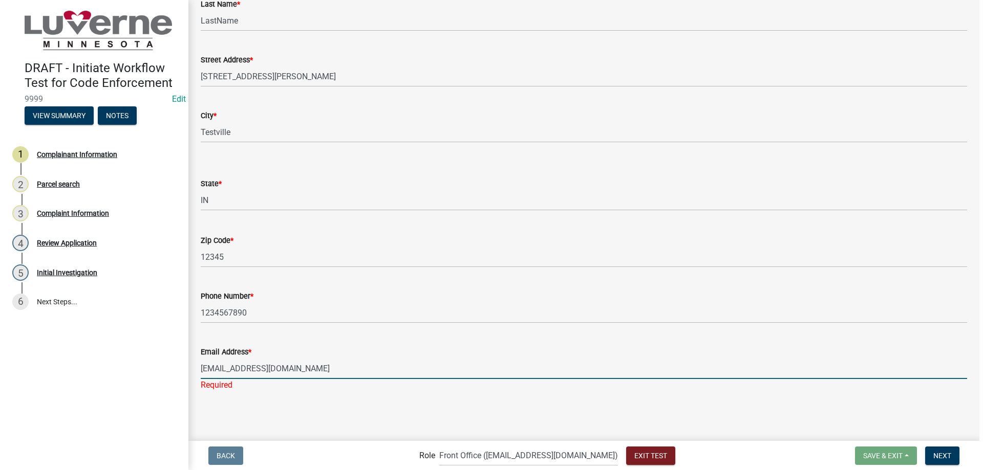
scroll to position [0, 0]
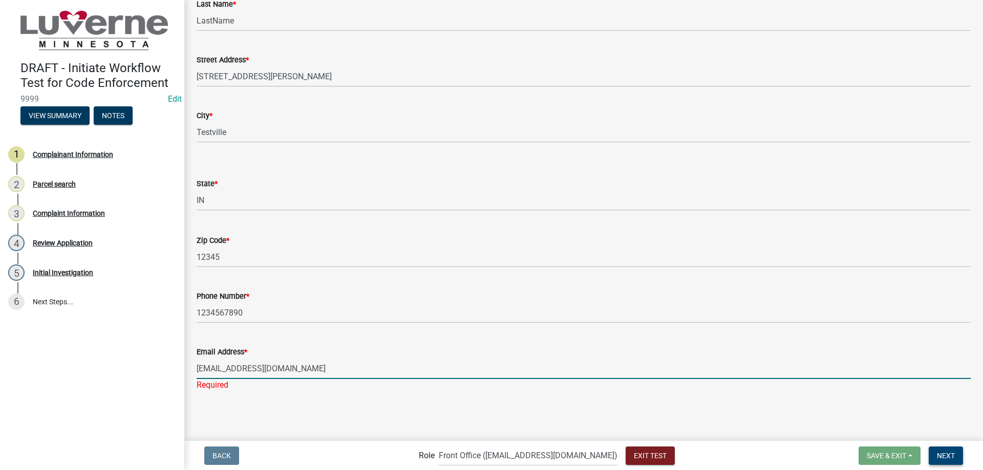
click at [941, 449] on button "Next" at bounding box center [946, 456] width 34 height 18
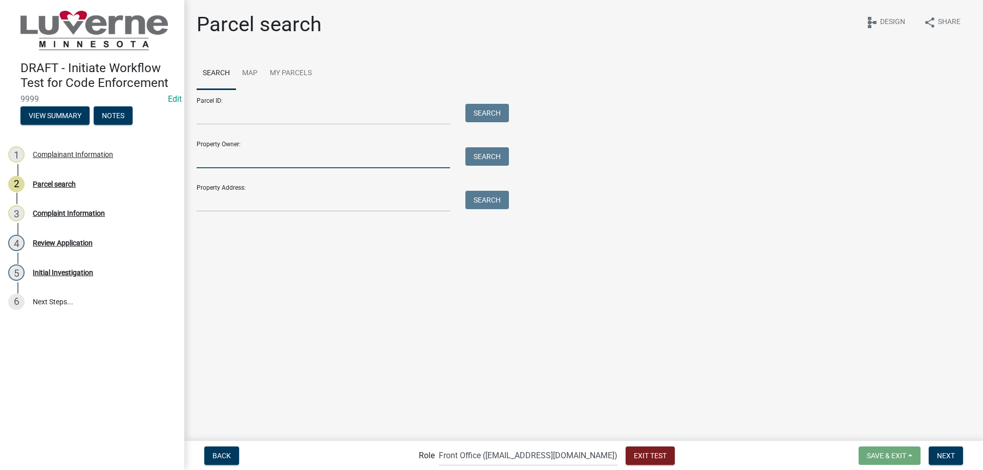
click at [232, 152] on input "Property Owner:" at bounding box center [323, 157] width 253 height 21
type input "[PERSON_NAME]"
click at [475, 155] on button "Search" at bounding box center [487, 156] width 44 height 18
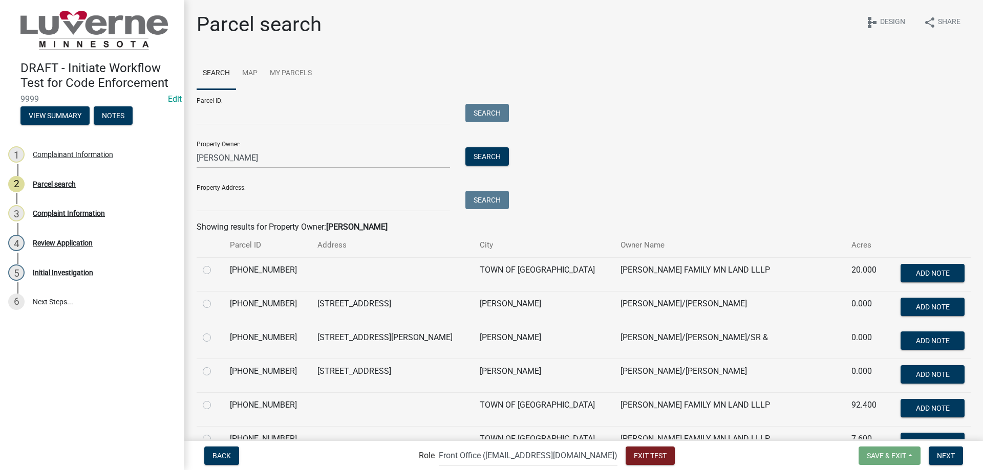
click at [215, 298] on label at bounding box center [215, 298] width 0 height 0
click at [215, 305] on input "radio" at bounding box center [218, 301] width 7 height 7
radio input "true"
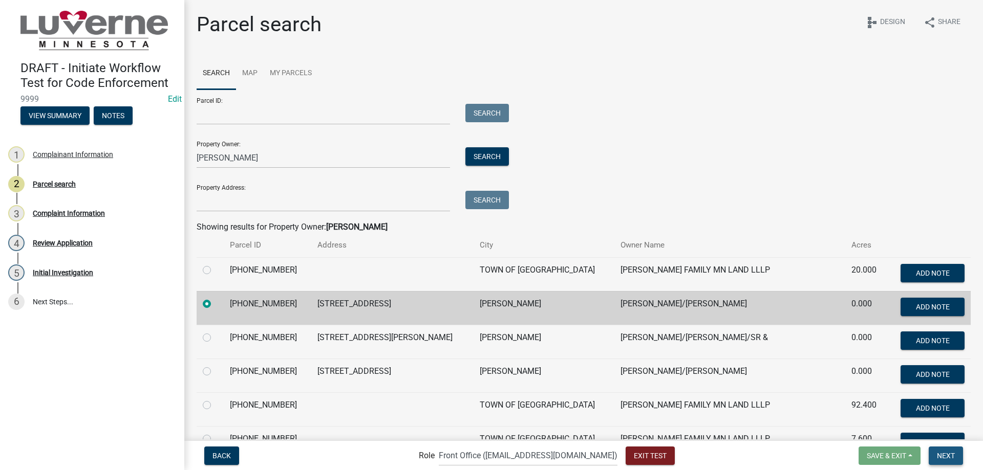
click at [952, 458] on span "Next" at bounding box center [946, 456] width 18 height 8
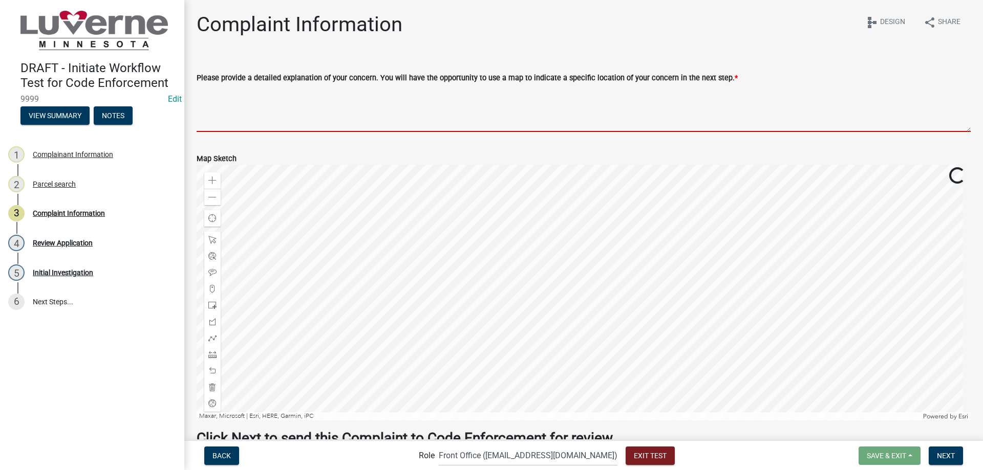
click at [305, 116] on textarea "Please provide a detailed explanation of your concern. You will have the opport…" at bounding box center [584, 108] width 774 height 48
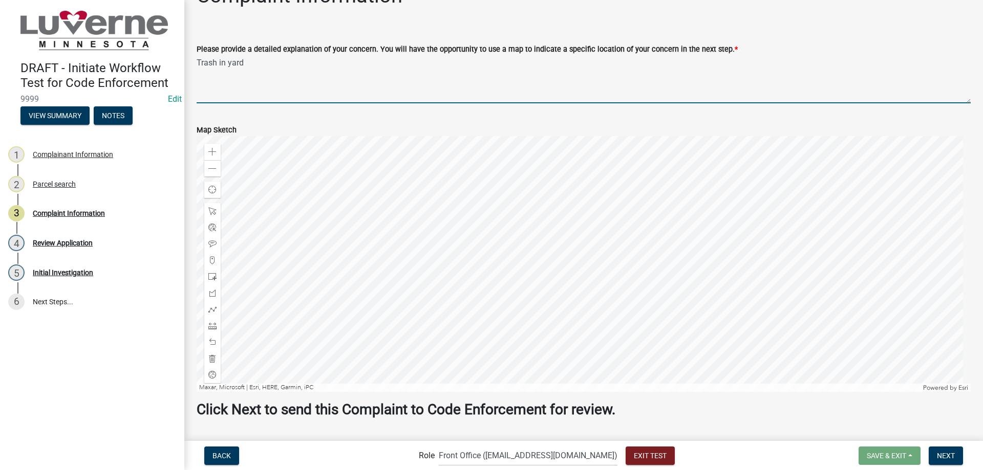
scroll to position [56, 0]
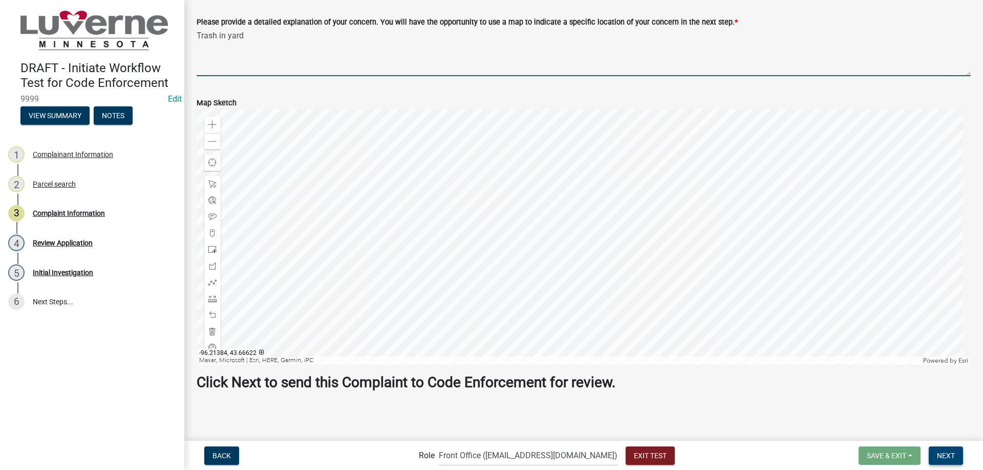
type textarea "Trash in yard"
click at [946, 456] on span "Next" at bounding box center [946, 456] width 18 height 8
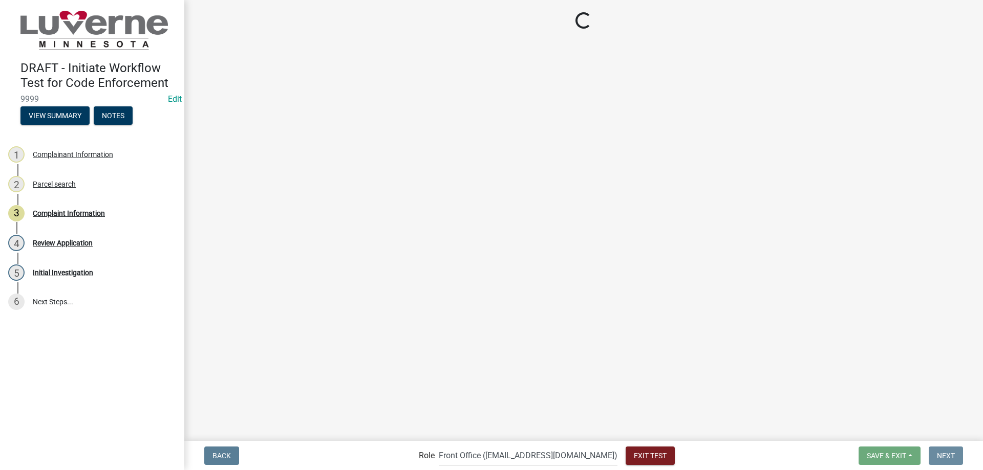
scroll to position [0, 0]
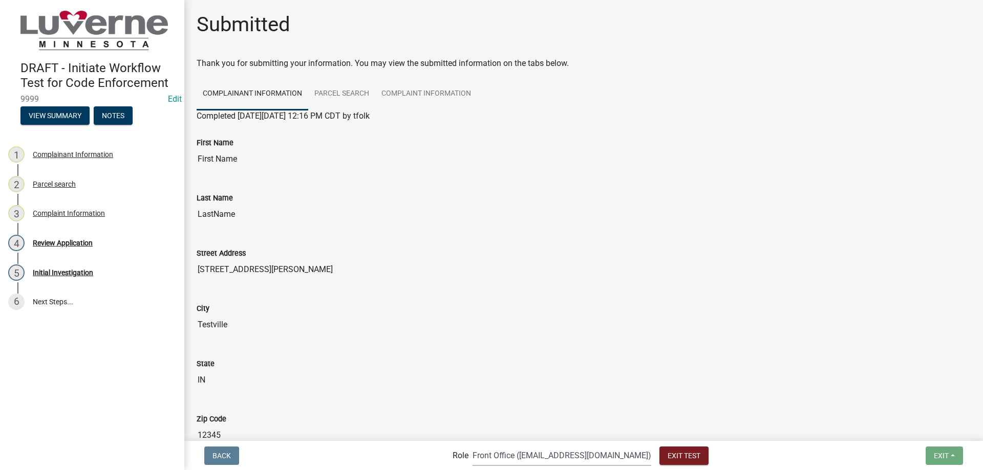
click at [529, 455] on select "Applicant Admin Front Office ([EMAIL_ADDRESS][DOMAIN_NAME]) Building-Zoning & C…" at bounding box center [562, 455] width 179 height 21
select select "aa0f0e89-27ad-4056-a8df-c2d0f55e2258"
click at [494, 445] on select "Applicant Admin Front Office ([EMAIL_ADDRESS][DOMAIN_NAME]) Building-Zoning & C…" at bounding box center [562, 455] width 179 height 21
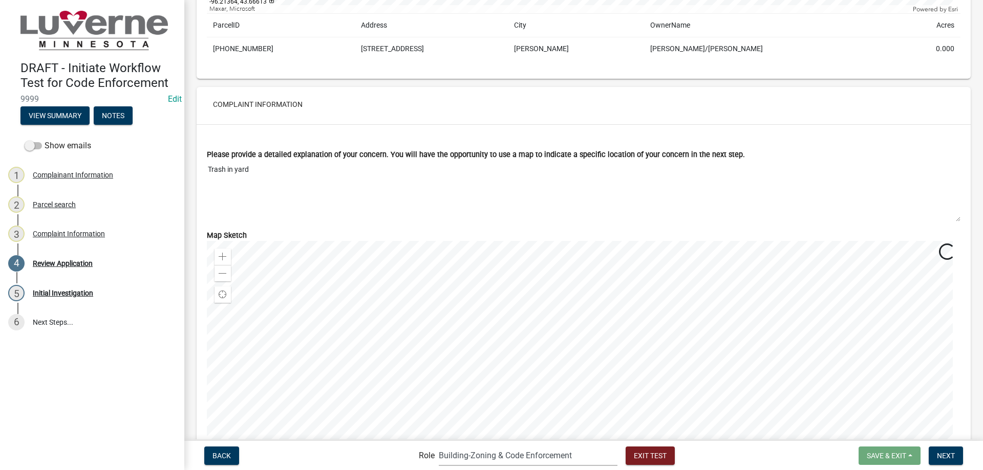
scroll to position [921, 0]
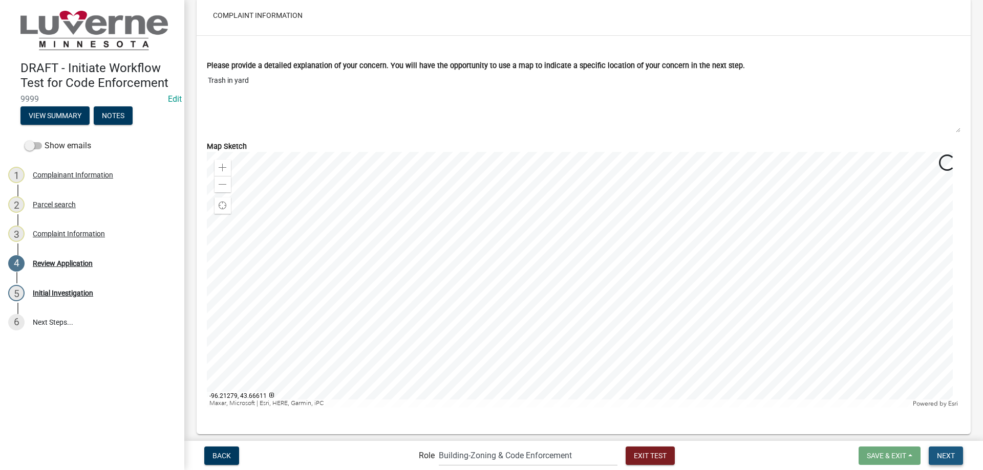
click at [948, 456] on span "Next" at bounding box center [946, 456] width 18 height 8
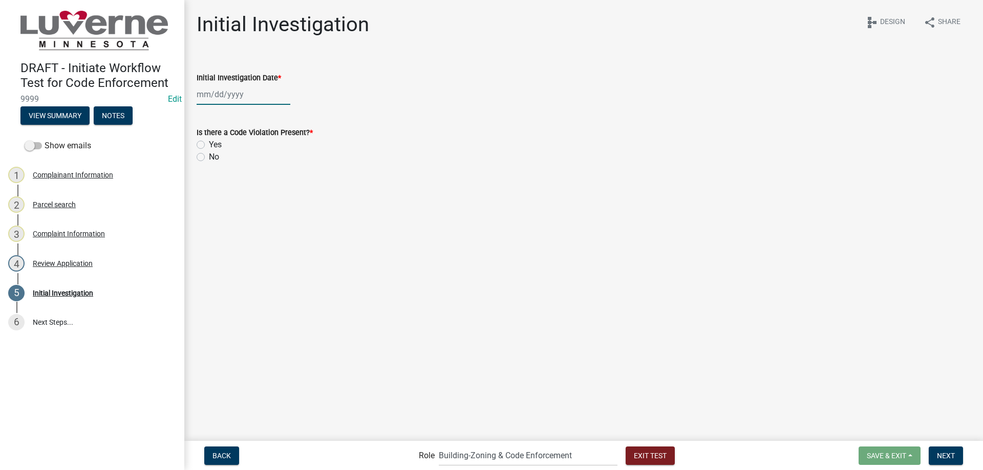
click at [243, 94] on div at bounding box center [244, 94] width 94 height 21
select select "8"
select select "2025"
click at [256, 197] on div "21" at bounding box center [256, 198] width 16 height 16
type input "[DATE]"
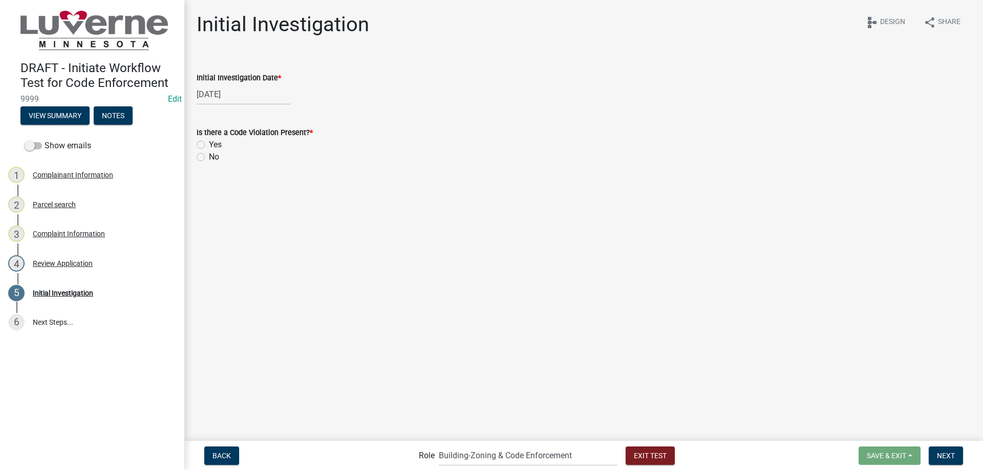
click at [219, 143] on label "Yes" at bounding box center [215, 145] width 13 height 12
click at [216, 143] on input "Yes" at bounding box center [212, 142] width 7 height 7
radio input "true"
click at [950, 461] on button "Next" at bounding box center [946, 456] width 34 height 18
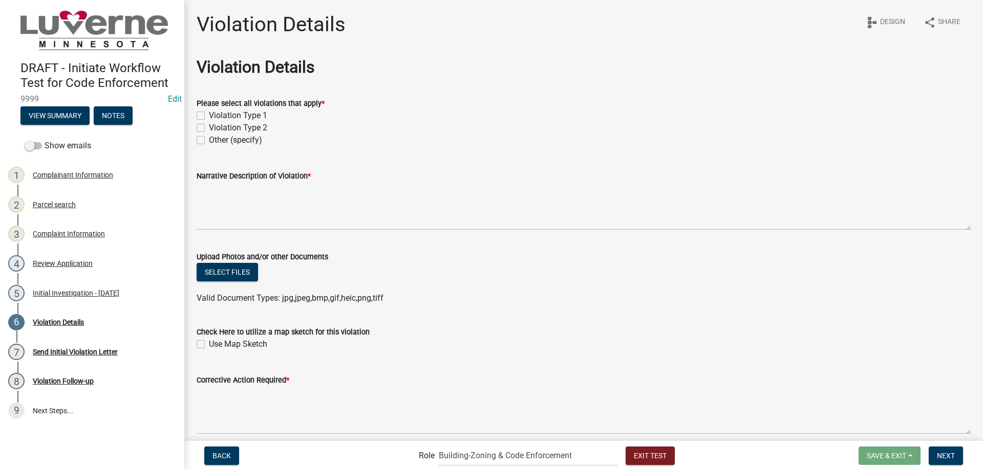
click at [260, 119] on label "Violation Type 1" at bounding box center [238, 116] width 58 height 12
click at [216, 116] on input "Violation Type 1" at bounding box center [212, 113] width 7 height 7
checkbox input "true"
checkbox input "false"
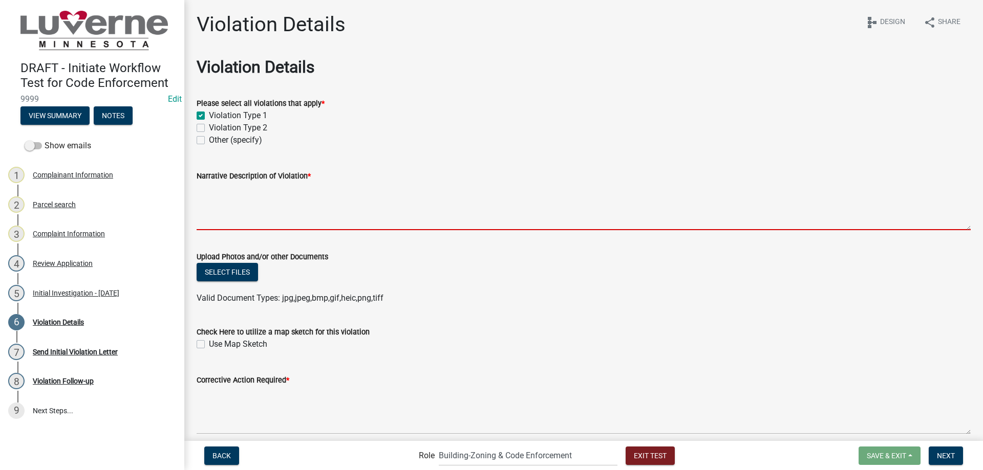
click at [289, 210] on textarea "Narrative Description of Violation *" at bounding box center [584, 206] width 774 height 48
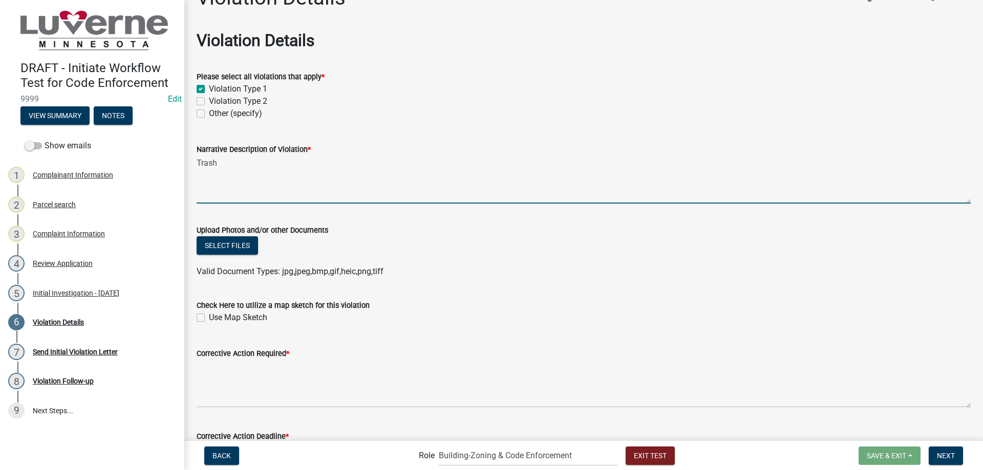
scroll to position [51, 0]
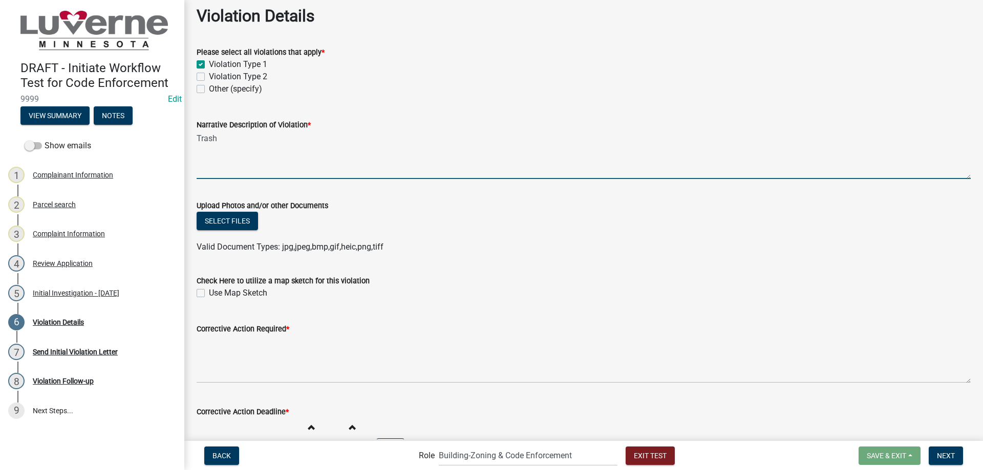
type textarea "Trash"
click at [230, 291] on label "Use Map Sketch" at bounding box center [238, 293] width 58 height 12
click at [216, 291] on input "Use Map Sketch" at bounding box center [212, 290] width 7 height 7
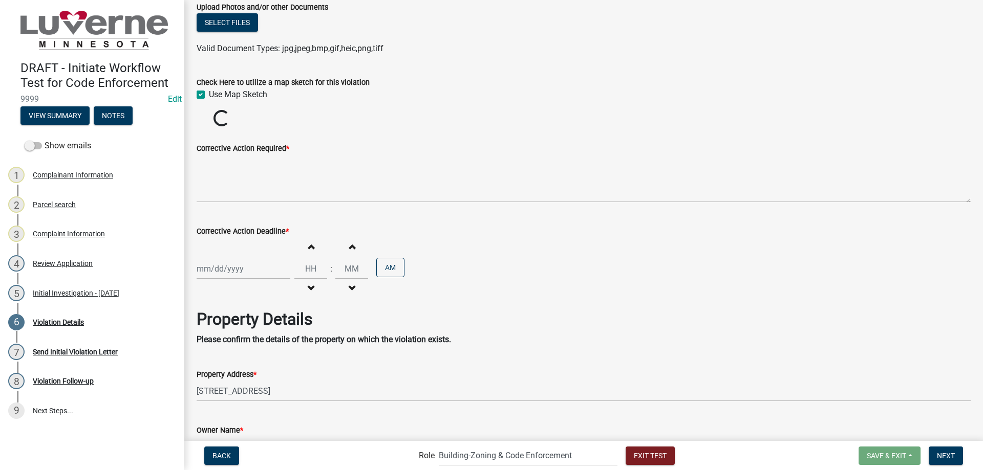
scroll to position [256, 0]
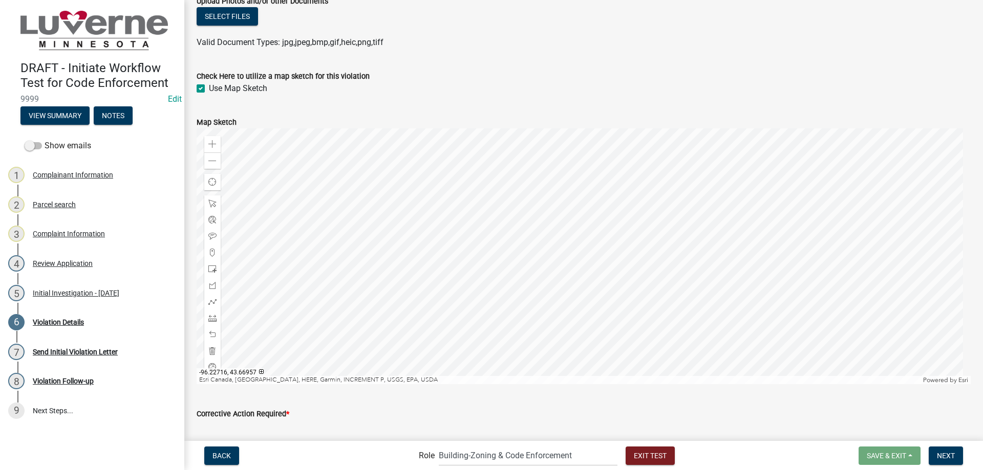
click at [235, 91] on label "Use Map Sketch" at bounding box center [238, 88] width 58 height 12
click at [216, 89] on input "Use Map Sketch" at bounding box center [212, 85] width 7 height 7
checkbox input "false"
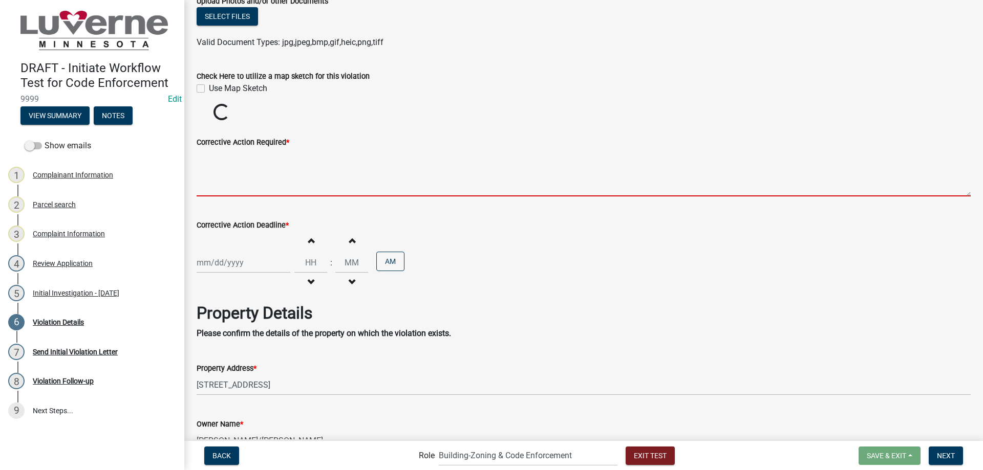
click at [242, 169] on textarea "Corrective Action Required *" at bounding box center [584, 172] width 774 height 48
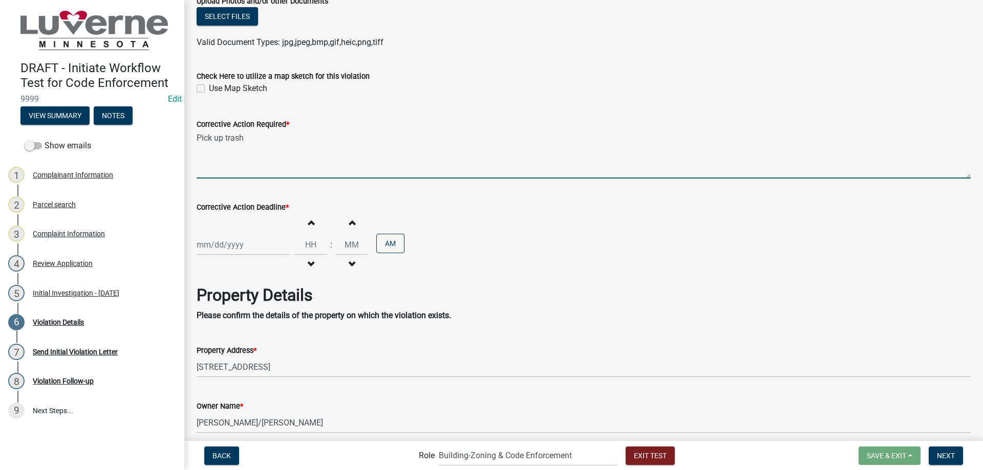
type textarea "Pick up trash"
click at [242, 244] on div at bounding box center [244, 244] width 94 height 21
select select "8"
select select "2025"
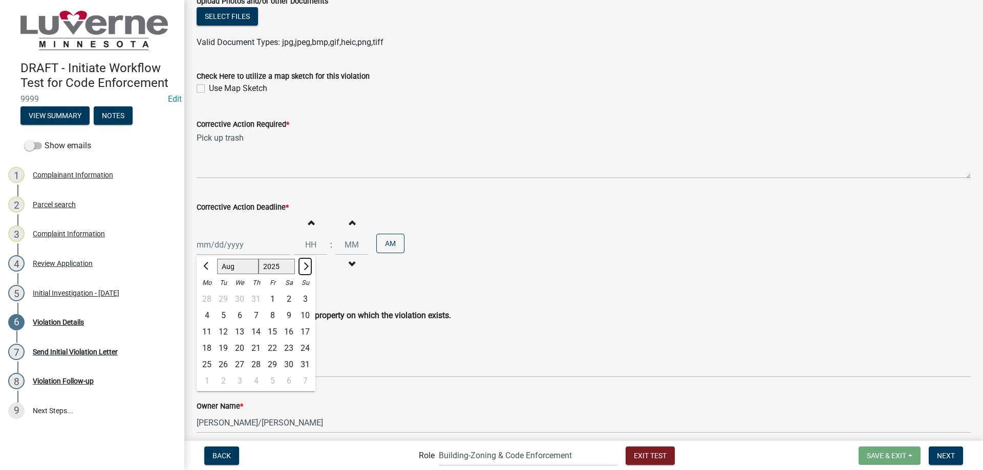
click at [306, 266] on span "Next month" at bounding box center [305, 267] width 8 height 8
select select "9"
click at [271, 302] on div "5" at bounding box center [272, 299] width 16 height 16
type input "[DATE]"
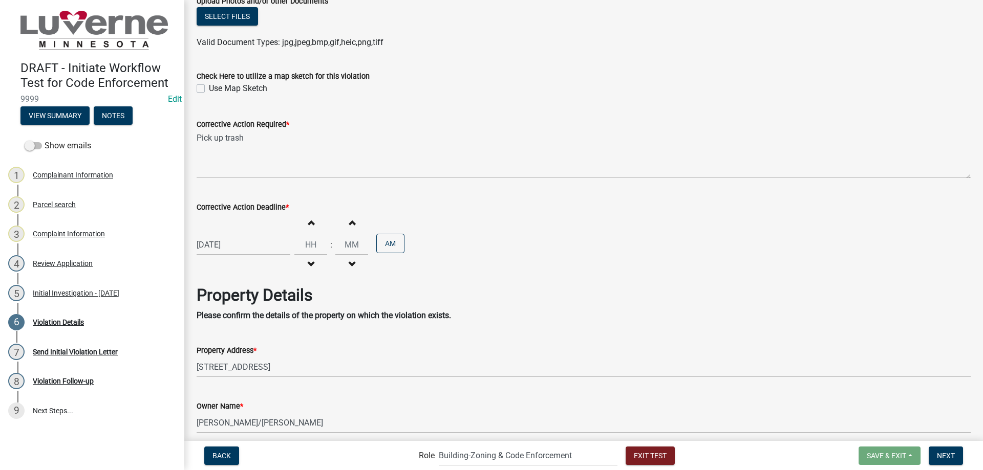
click at [312, 223] on button "Increment hours" at bounding box center [311, 222] width 22 height 18
type input "01"
type input "00"
click at [309, 241] on input "01" at bounding box center [310, 244] width 33 height 21
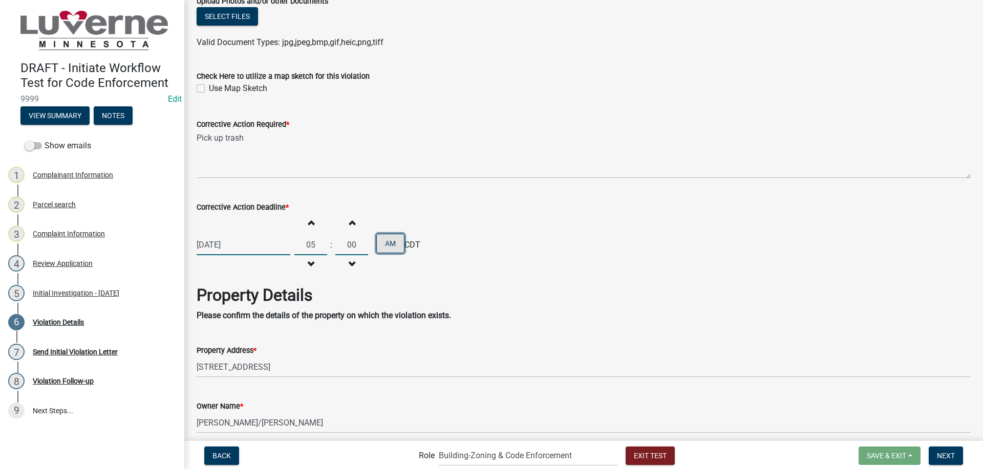
click at [385, 247] on button "AM" at bounding box center [390, 243] width 28 height 19
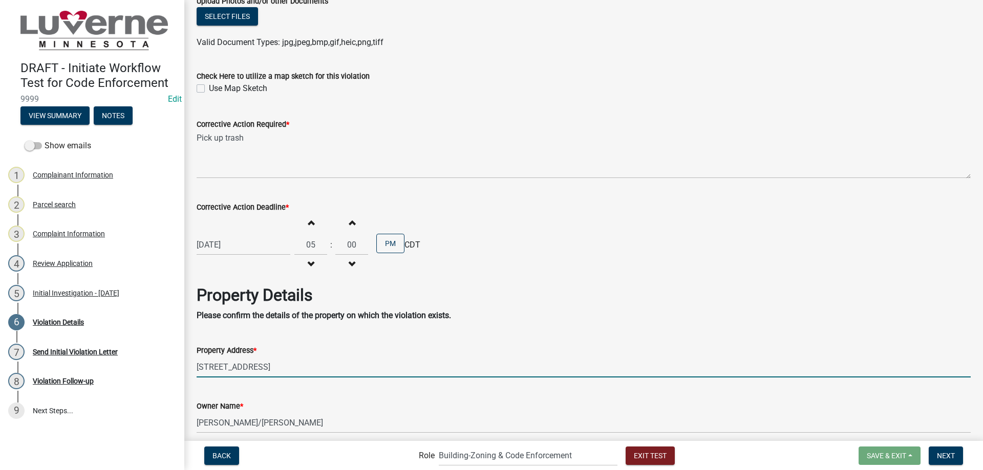
click at [348, 359] on input "[STREET_ADDRESS]" at bounding box center [584, 367] width 774 height 21
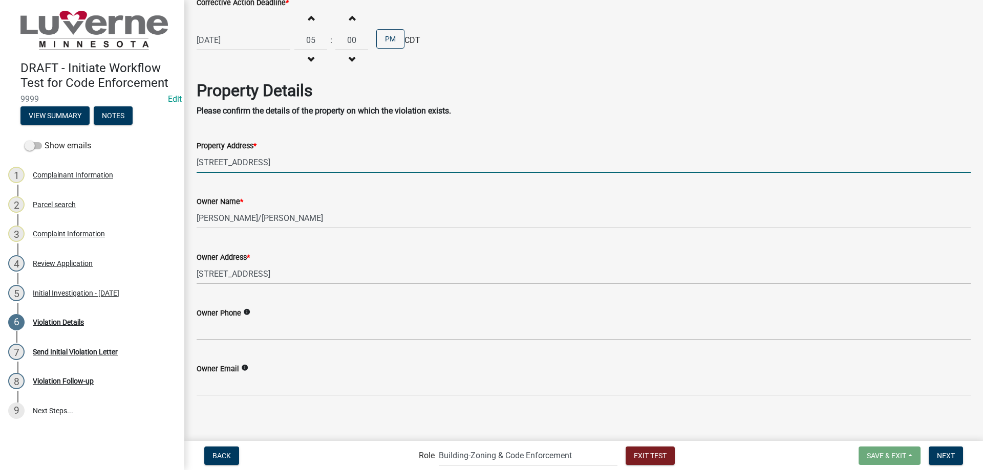
scroll to position [465, 0]
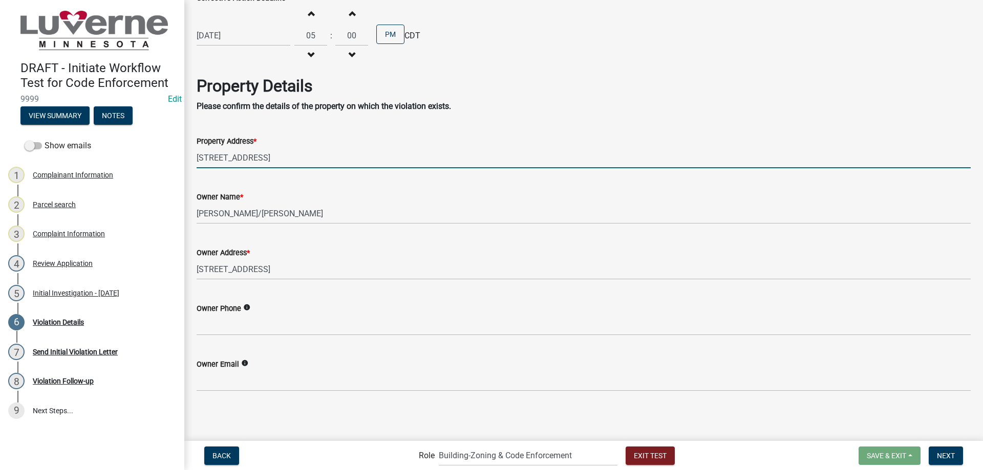
click at [247, 305] on icon "info" at bounding box center [246, 307] width 7 height 7
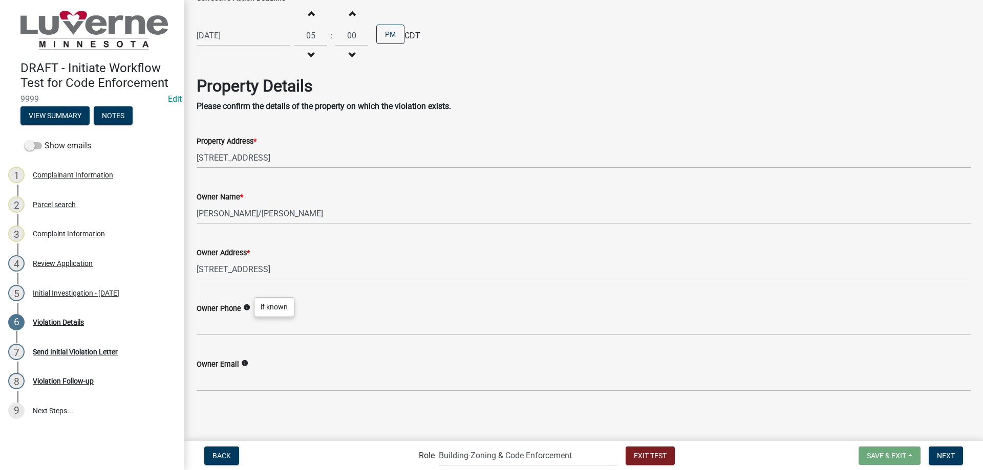
click at [247, 305] on icon "info" at bounding box center [246, 307] width 7 height 7
click at [949, 461] on button "Next" at bounding box center [946, 456] width 34 height 18
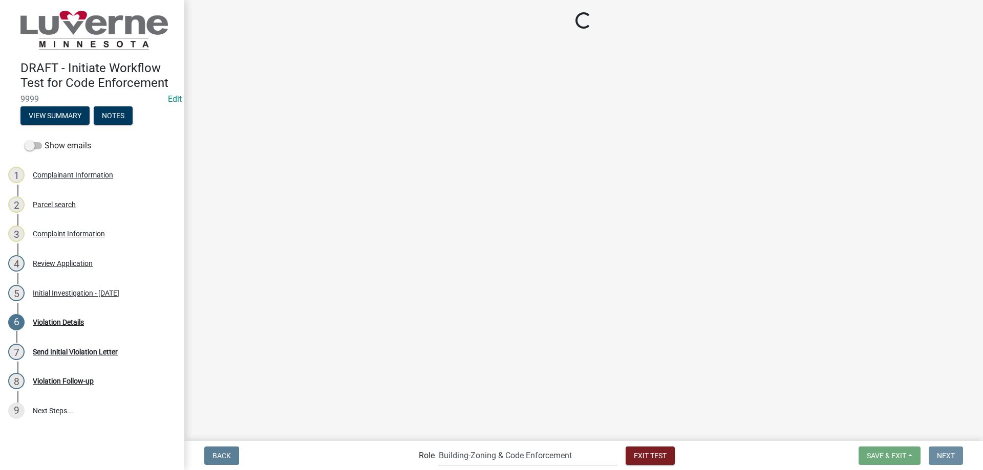
scroll to position [0, 0]
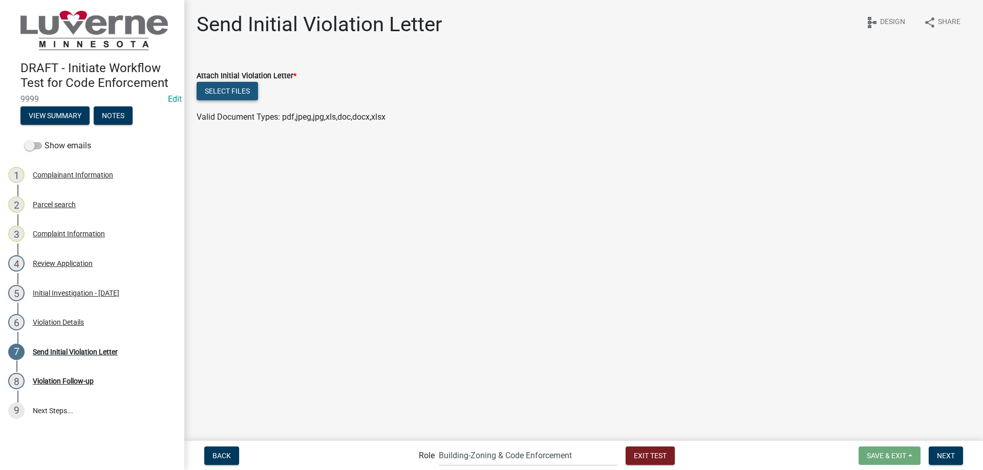
click at [220, 84] on button "Select files" at bounding box center [227, 91] width 61 height 18
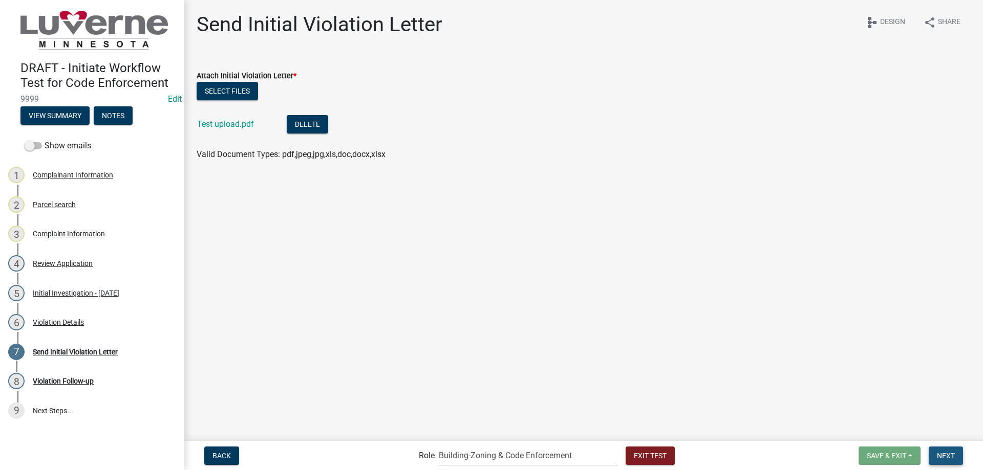
click at [953, 458] on span "Next" at bounding box center [946, 456] width 18 height 8
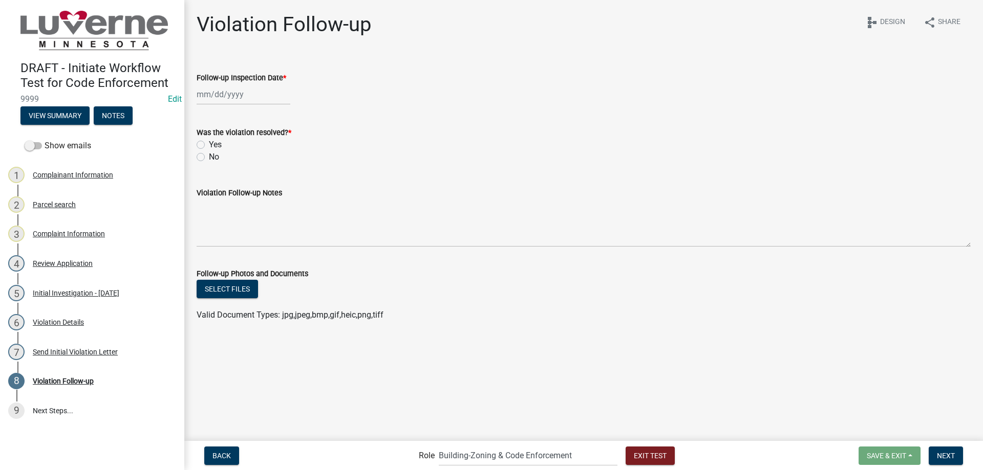
click at [263, 95] on div at bounding box center [244, 94] width 94 height 21
click at [273, 230] on div "5" at bounding box center [272, 231] width 16 height 16
click at [213, 156] on label "No" at bounding box center [214, 157] width 10 height 12
click at [213, 156] on input "No" at bounding box center [212, 154] width 7 height 7
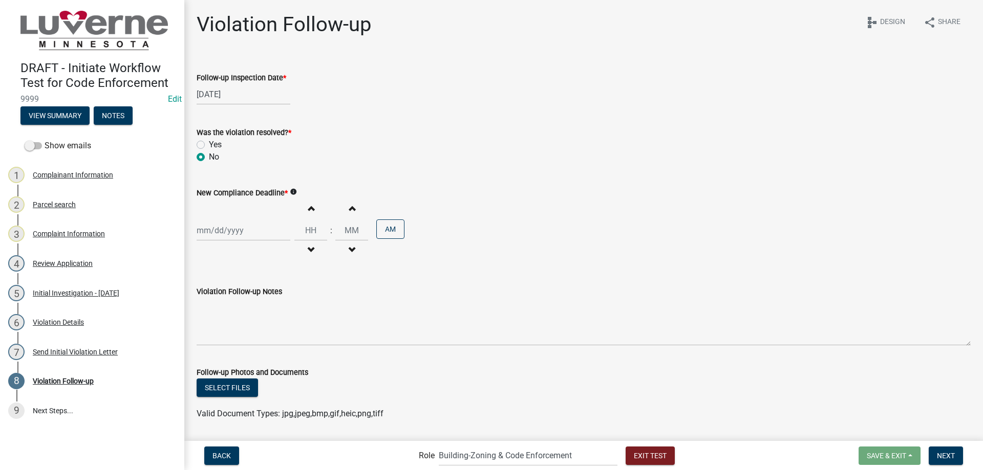
click at [292, 189] on icon "info" at bounding box center [293, 191] width 7 height 7
click at [236, 237] on div at bounding box center [244, 230] width 94 height 21
click at [309, 258] on button "Next month" at bounding box center [305, 252] width 12 height 16
click at [207, 301] on div "8" at bounding box center [207, 301] width 16 height 16
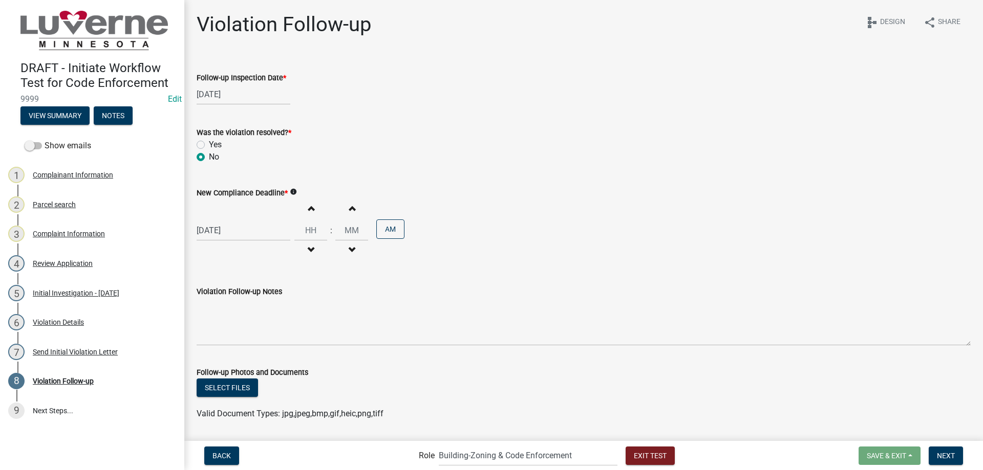
click at [311, 212] on button "Increment hours" at bounding box center [311, 208] width 22 height 18
click at [303, 248] on button "Decrement hours" at bounding box center [311, 250] width 22 height 18
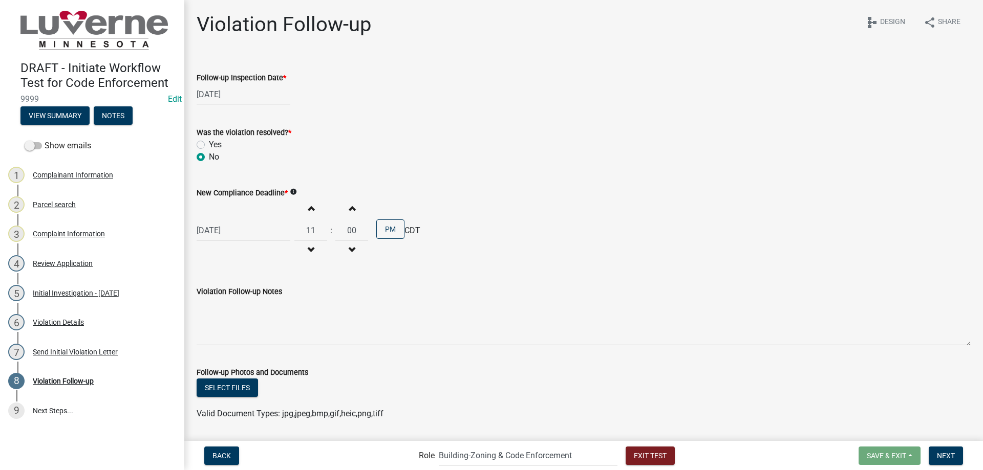
click at [303, 248] on button "Decrement hours" at bounding box center [311, 250] width 22 height 18
click at [382, 235] on button "PM" at bounding box center [390, 229] width 28 height 19
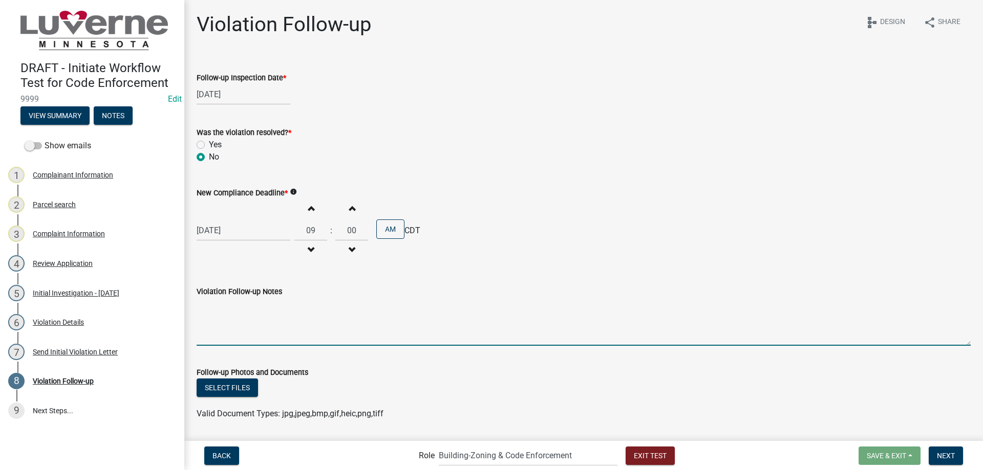
click at [297, 330] on textarea "Violation Follow-up Notes" at bounding box center [584, 322] width 774 height 48
click at [946, 460] on span "Next" at bounding box center [946, 456] width 18 height 8
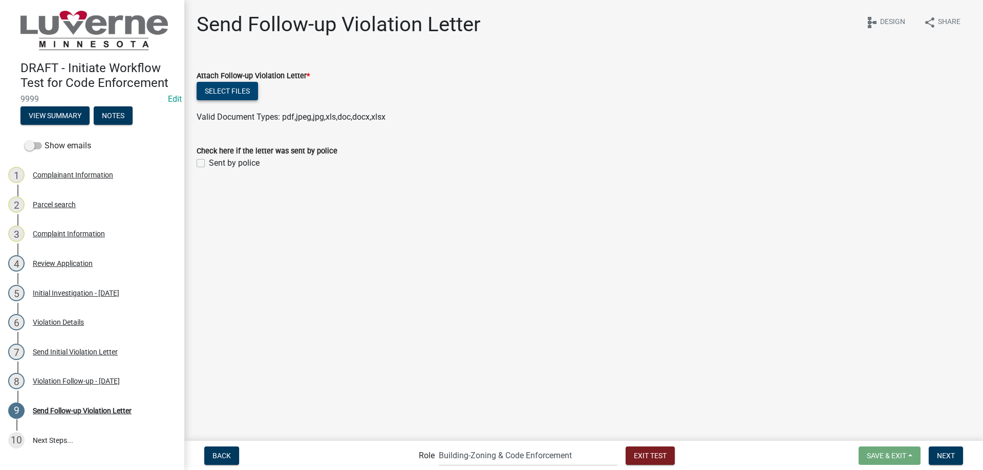
click at [240, 90] on button "Select files" at bounding box center [227, 91] width 61 height 18
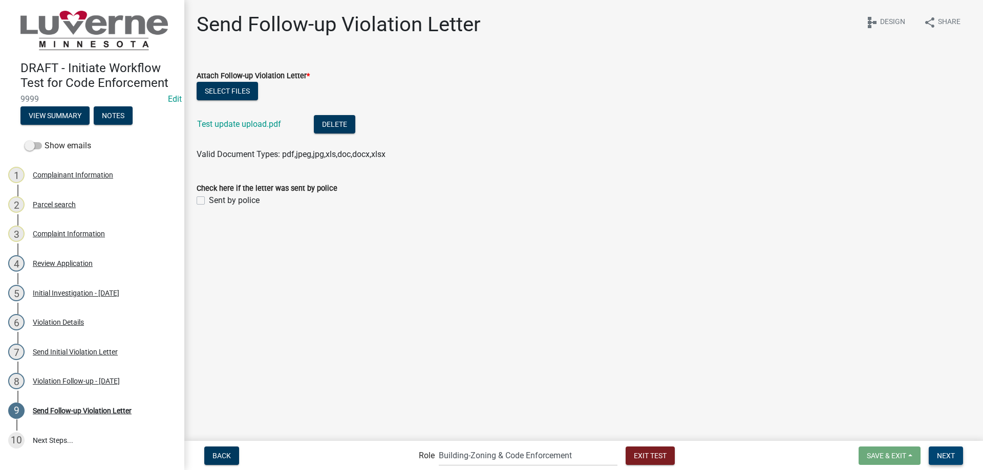
click at [958, 456] on button "Next" at bounding box center [946, 456] width 34 height 18
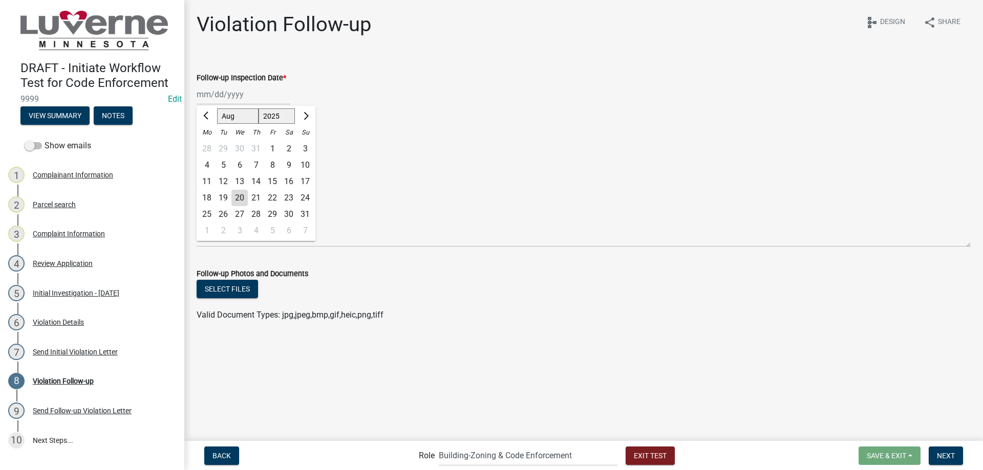
click at [243, 97] on div "[PERSON_NAME] Feb Mar Apr [PERSON_NAME][DATE] Oct Nov [DATE] 1526 1527 1528 152…" at bounding box center [244, 94] width 94 height 21
click at [306, 117] on span "Next month" at bounding box center [305, 116] width 8 height 8
click at [226, 165] on div "9" at bounding box center [223, 165] width 16 height 16
click at [217, 157] on label "No" at bounding box center [214, 157] width 10 height 12
click at [216, 157] on input "No" at bounding box center [212, 154] width 7 height 7
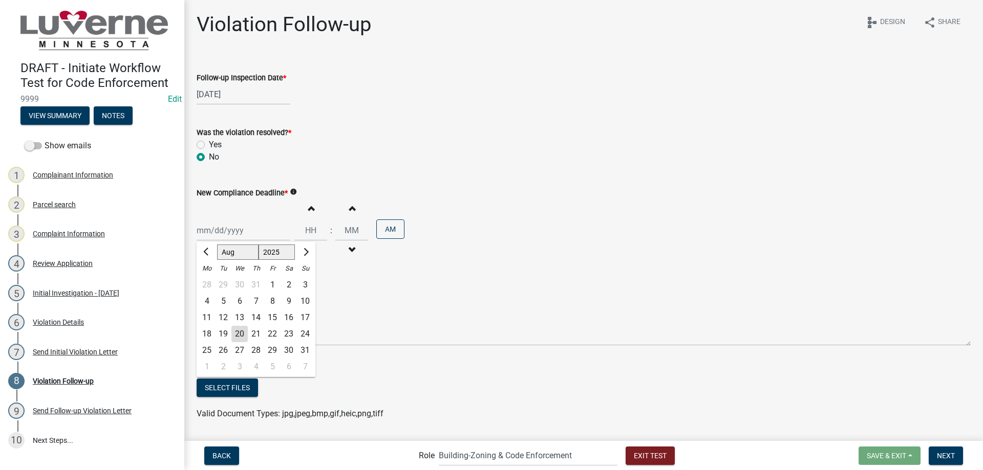
click at [252, 233] on div "[PERSON_NAME] Feb Mar Apr [PERSON_NAME][DATE] Oct Nov [DATE] 1526 1527 1528 152…" at bounding box center [244, 230] width 94 height 21
click at [308, 250] on button "Next month" at bounding box center [305, 252] width 12 height 16
click at [255, 303] on div "11" at bounding box center [256, 301] width 16 height 16
click at [306, 257] on button "Decrement hours" at bounding box center [311, 250] width 22 height 18
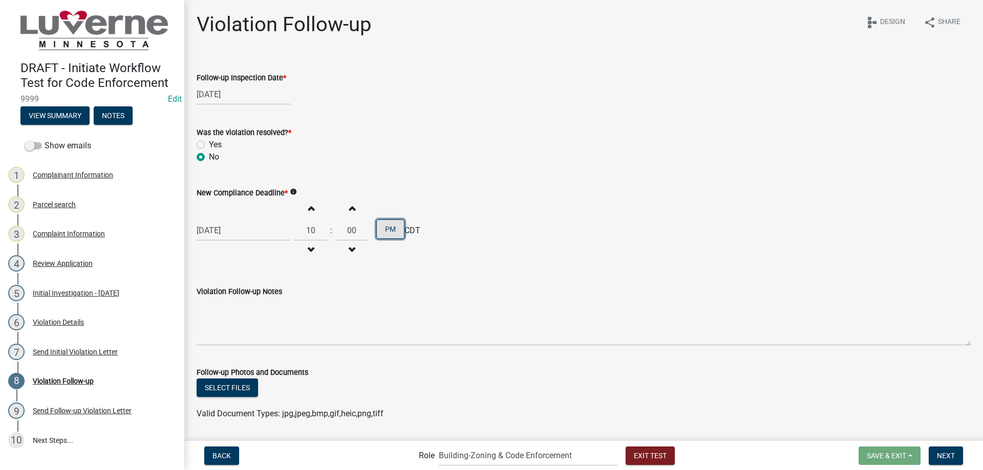
click at [388, 234] on button "PM" at bounding box center [390, 229] width 28 height 19
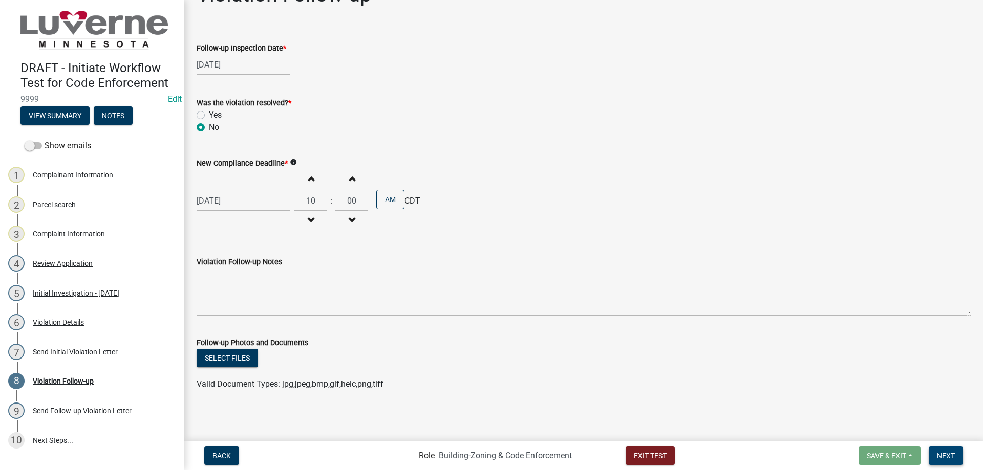
click at [937, 458] on span "Next" at bounding box center [946, 456] width 18 height 8
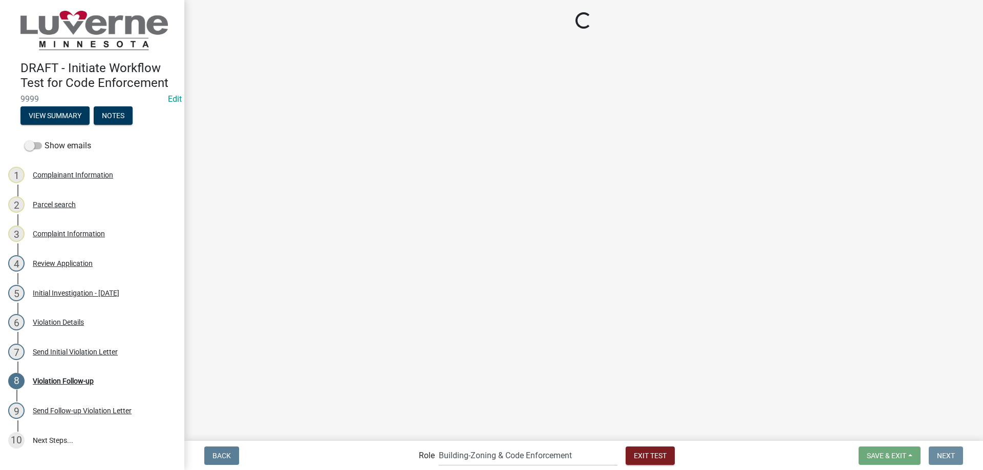
scroll to position [0, 0]
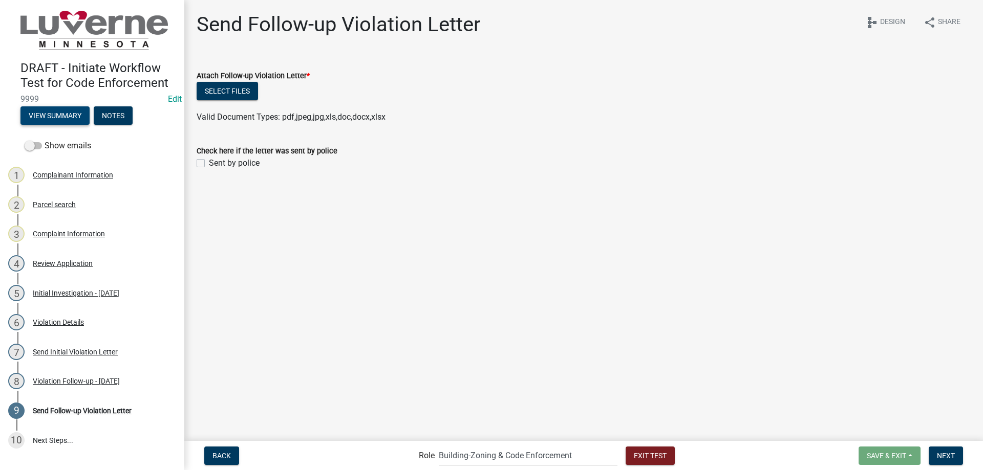
click at [65, 115] on button "View Summary" at bounding box center [54, 115] width 69 height 18
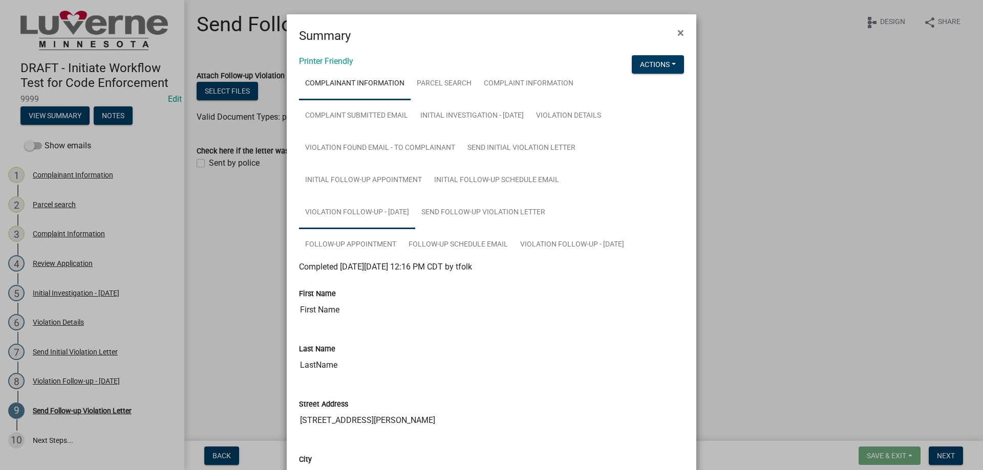
click at [387, 212] on link "Violation Follow-up - [DATE]" at bounding box center [357, 213] width 116 height 33
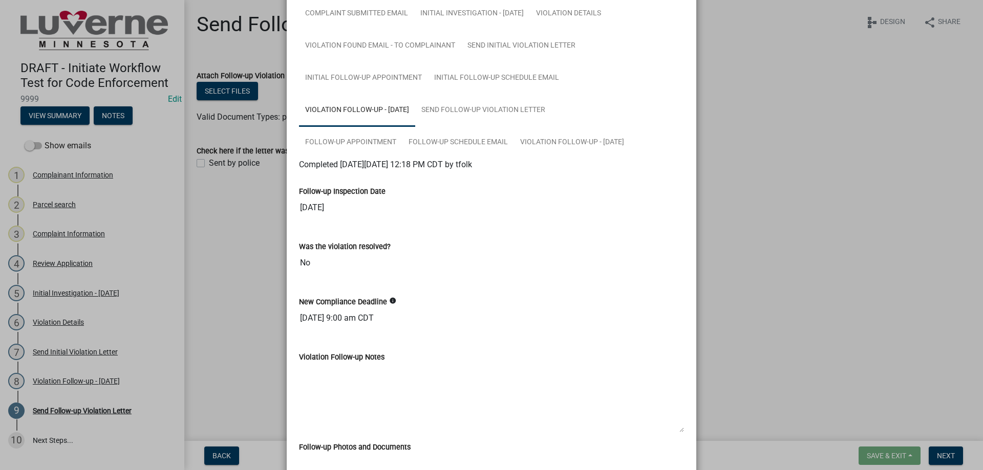
scroll to position [51, 0]
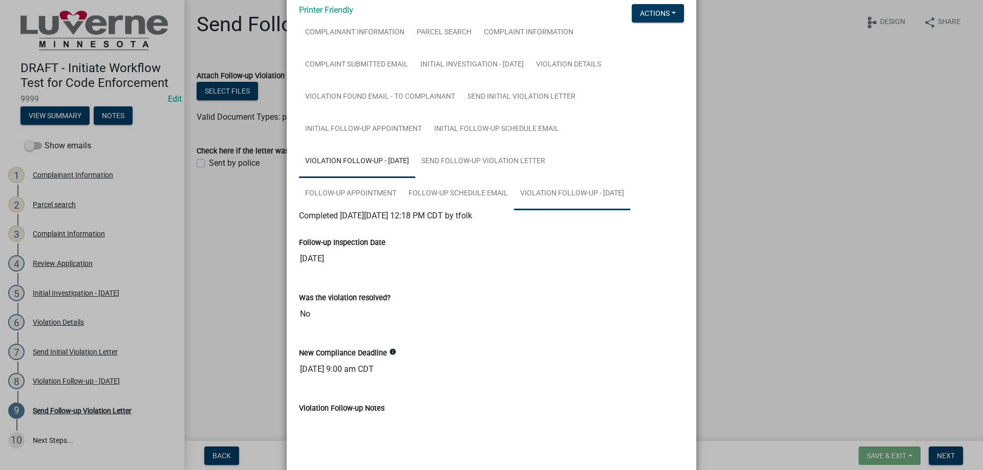
click at [514, 210] on link "Violation Follow-up - [DATE]" at bounding box center [572, 194] width 116 height 33
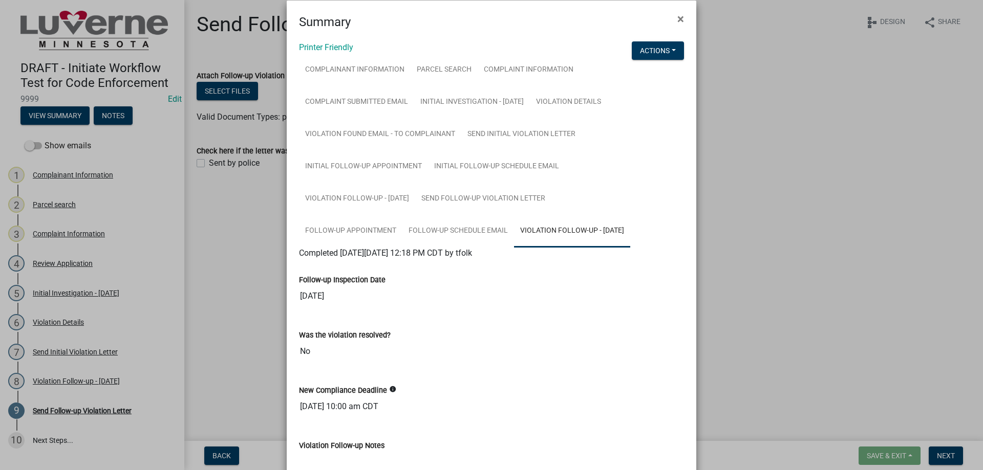
scroll to position [0, 0]
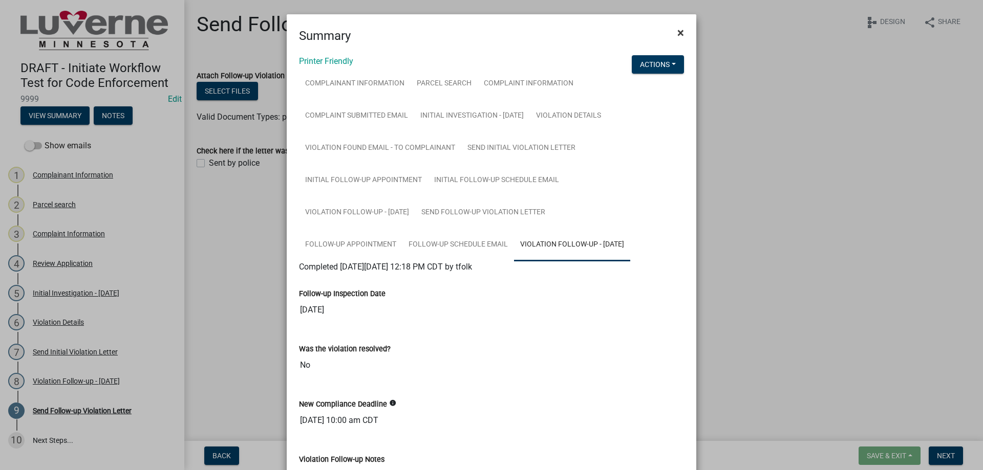
click at [677, 29] on span "×" at bounding box center [680, 33] width 7 height 14
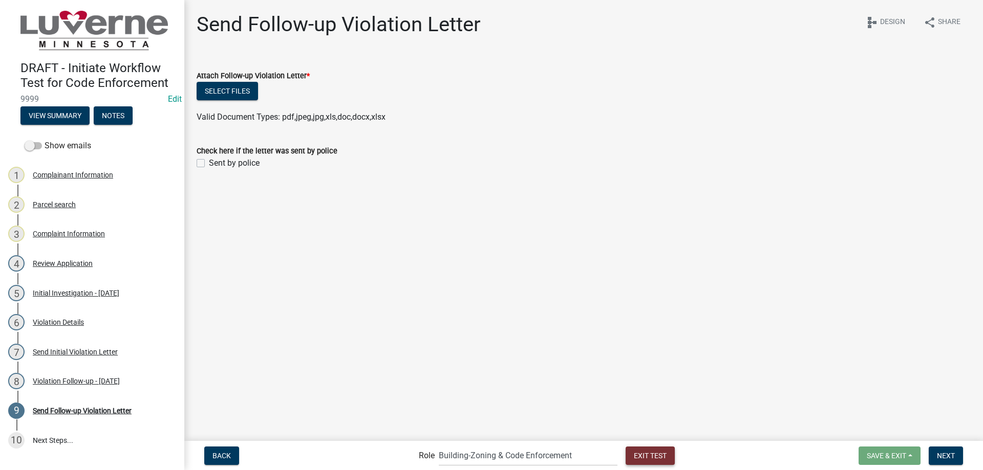
click at [635, 453] on span "Exit Test" at bounding box center [650, 456] width 33 height 8
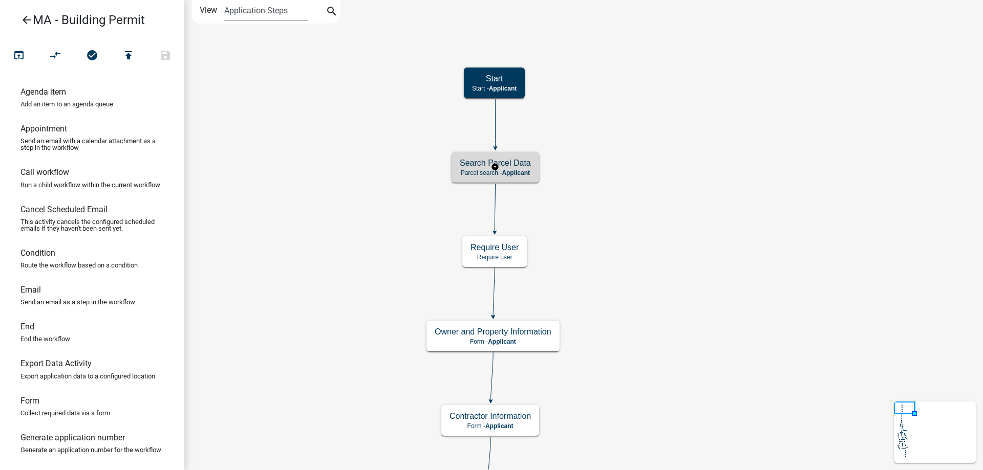
click at [535, 180] on div "Search Parcel Data Parcel search - Applicant" at bounding box center [496, 167] width 88 height 31
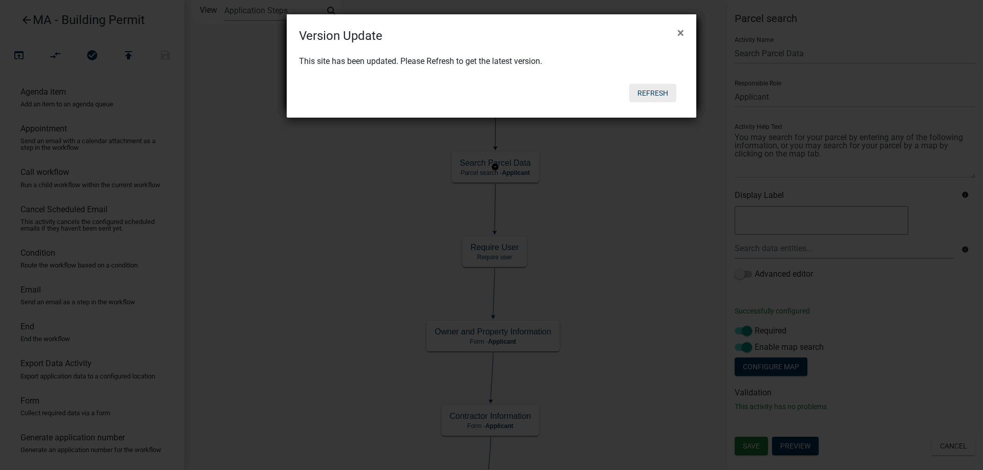
click at [647, 94] on button "Refresh" at bounding box center [652, 93] width 47 height 18
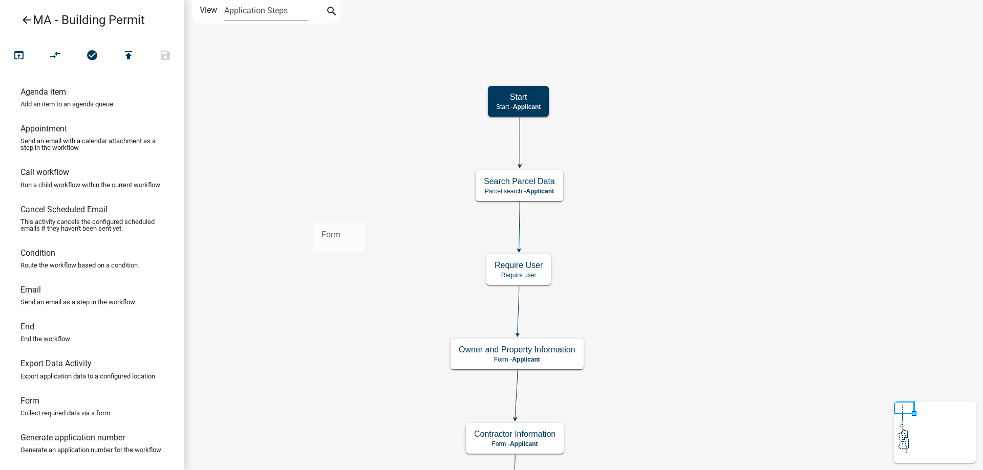
drag, startPoint x: 47, startPoint y: 424, endPoint x: 349, endPoint y: 189, distance: 382.7
click at [349, 189] on div "arrow_back MA - Building Permit open_in_browser compare_arrows check_circle pub…" at bounding box center [491, 235] width 983 height 470
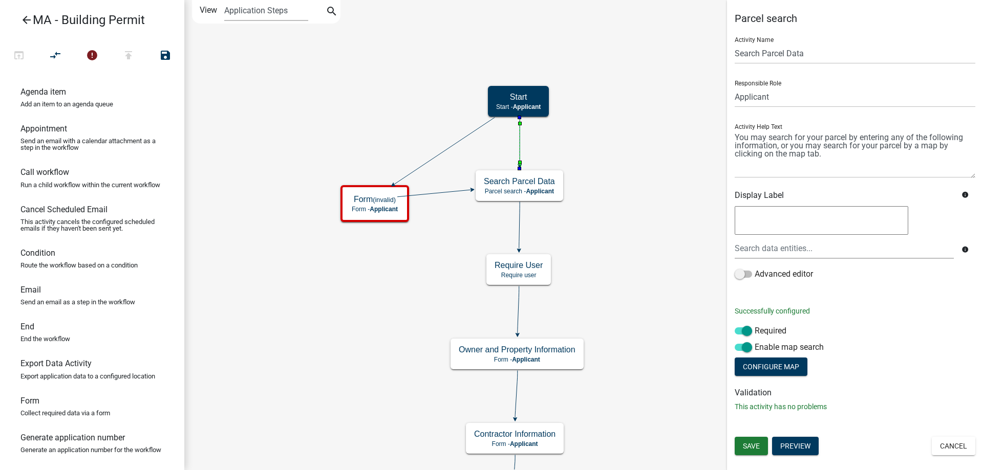
click at [520, 152] on icon at bounding box center [520, 142] width 0 height 48
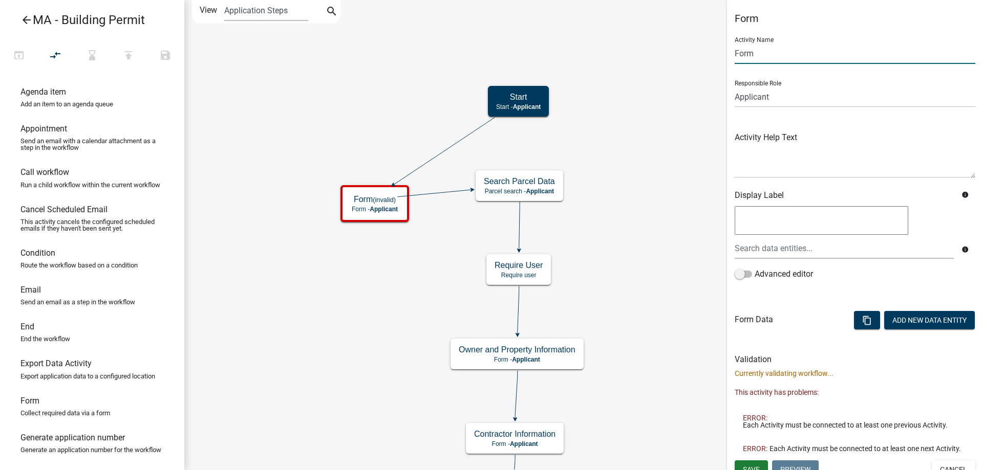
click at [770, 49] on input "Form" at bounding box center [855, 53] width 241 height 21
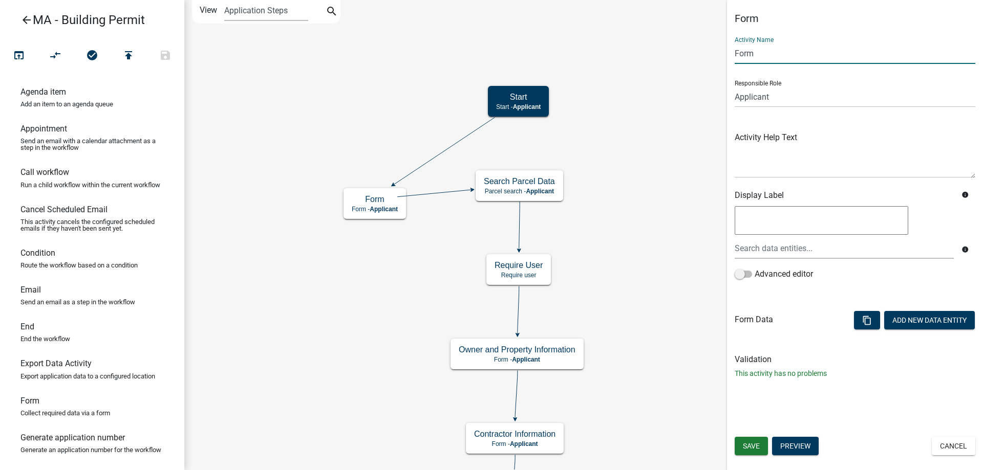
click at [770, 49] on input "Form" at bounding box center [855, 53] width 241 height 21
type input "O"
type input "Introduction to Building Permit"
click at [749, 447] on span "Save" at bounding box center [751, 446] width 17 height 8
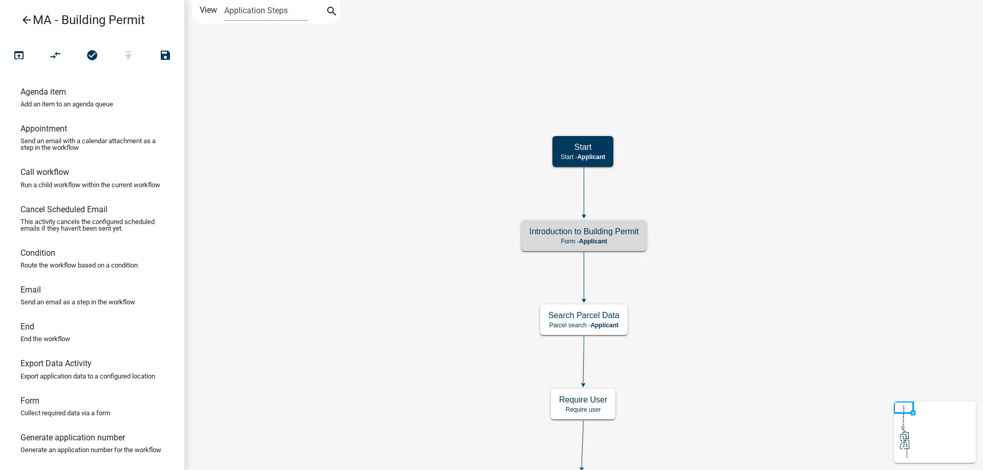
click at [626, 237] on h5 "Introduction to Building Permit" at bounding box center [583, 232] width 109 height 10
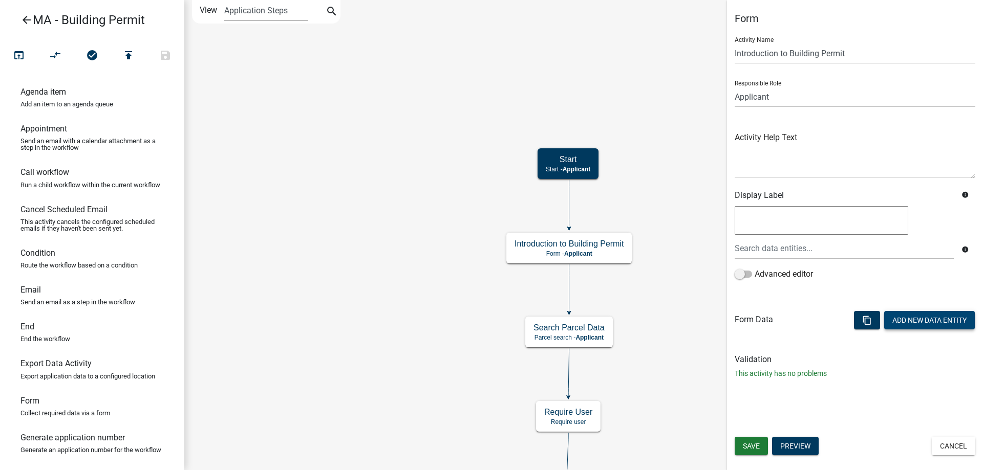
click at [924, 324] on button "Add New Data Entity" at bounding box center [929, 320] width 91 height 18
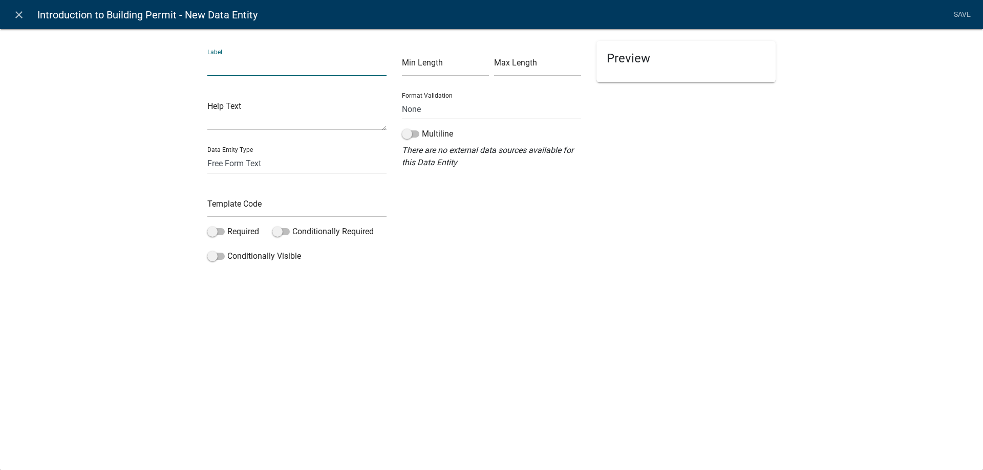
click at [272, 69] on input "text" at bounding box center [296, 65] width 179 height 21
type input "Introduction Header"
click at [260, 200] on input "text" at bounding box center [296, 207] width 179 height 21
type input "IntroductionHeader"
click at [256, 166] on select "Free Form Text Document Display Entity Value Fee Numeric Data Date Map Sketch D…" at bounding box center [296, 163] width 179 height 21
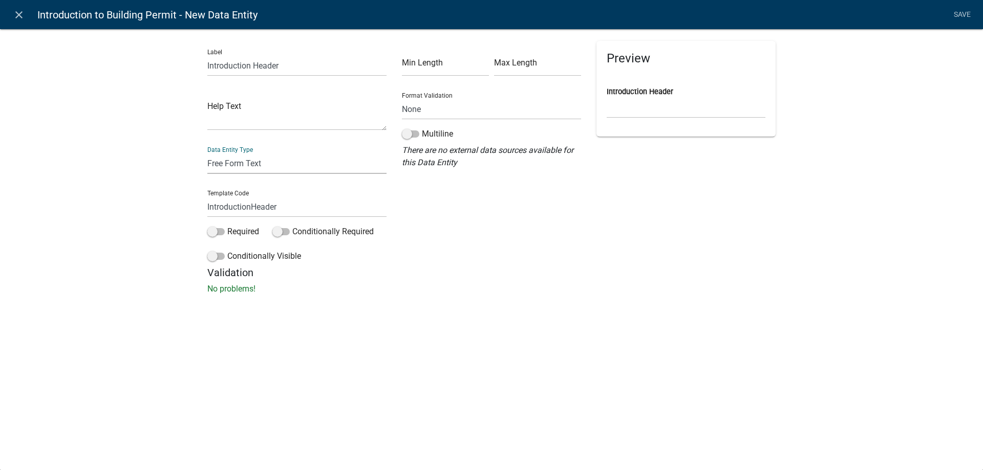
select select "rich-text"
click at [207, 153] on select "Free Form Text Document Display Entity Value Fee Numeric Data Date Map Sketch D…" at bounding box center [296, 163] width 179 height 21
select select "rich-text"
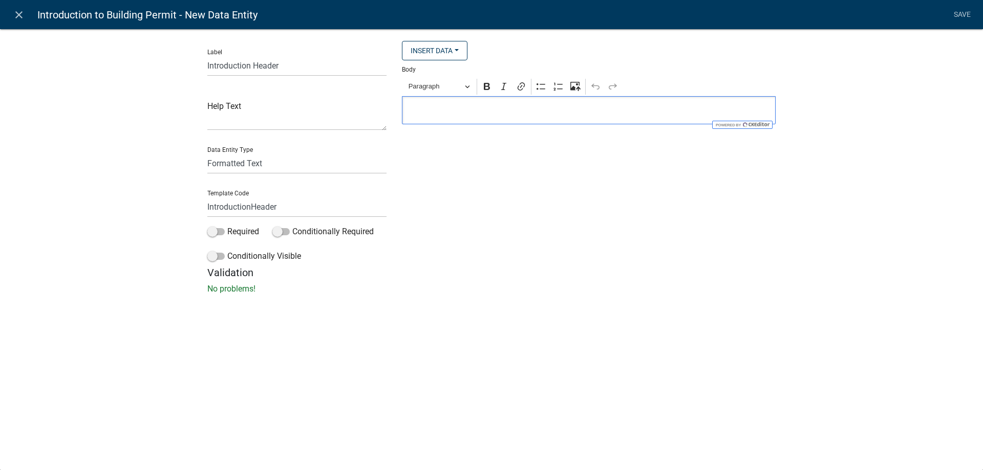
click at [494, 111] on p "Editor editing area: main. Press Alt+0 for help." at bounding box center [589, 110] width 363 height 12
click at [494, 111] on p "Welcome to the online application for a CLIENT NAME Building Permit." at bounding box center [589, 110] width 363 height 12
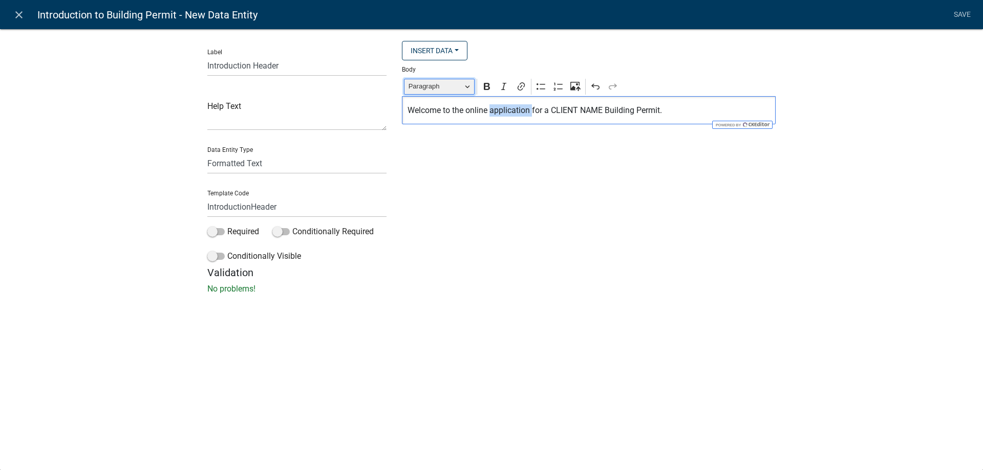
click at [451, 94] on button "Paragraph" at bounding box center [439, 87] width 71 height 16
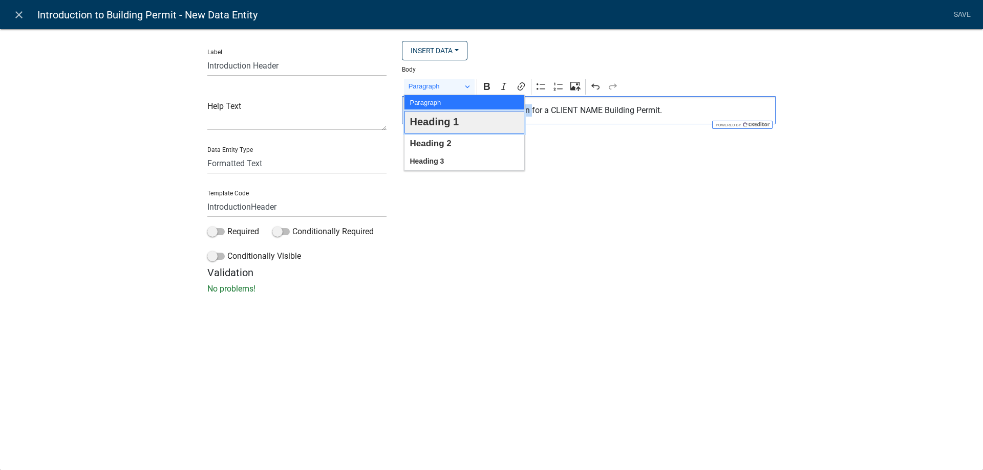
click at [457, 127] on span "Heading 1" at bounding box center [434, 122] width 49 height 19
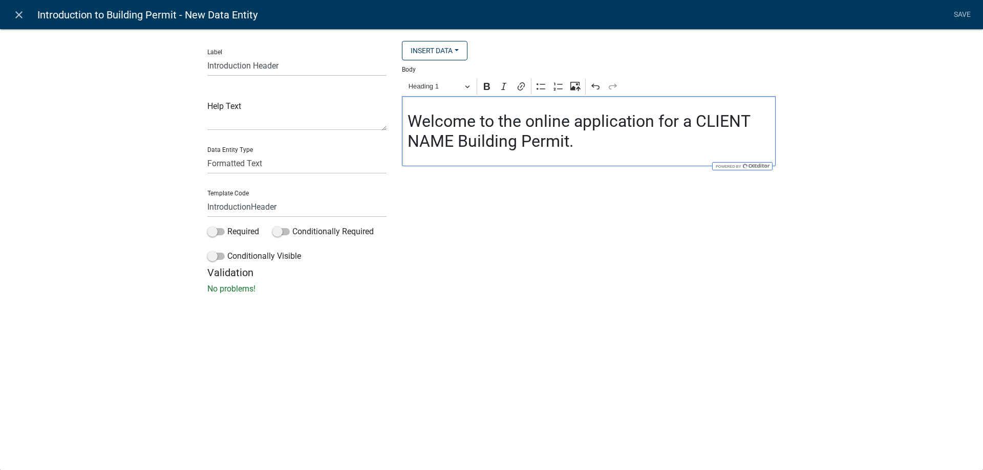
click at [578, 146] on h2 "Welcome to the online application for a CLIENT NAME Building Permit." at bounding box center [589, 131] width 363 height 39
click at [572, 148] on h2 "Welcome to the online application for a CLIENT NAME Building Permit." at bounding box center [589, 131] width 363 height 39
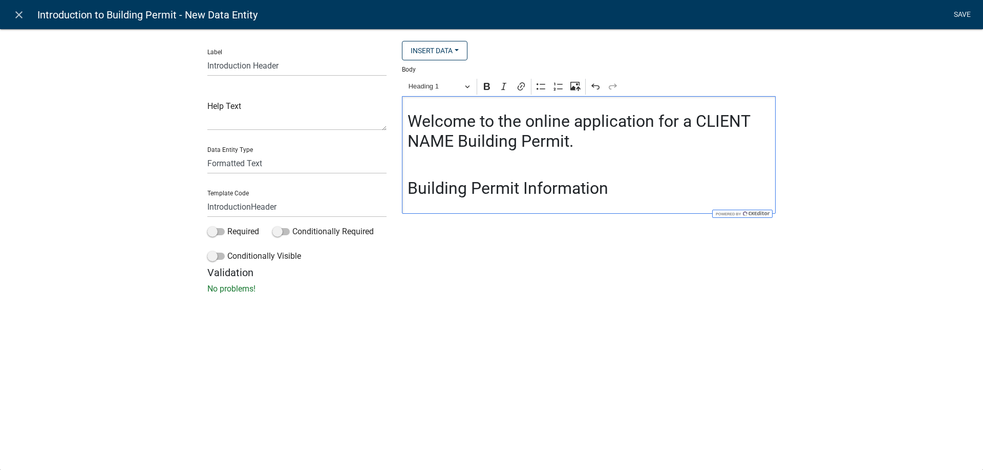
click at [953, 16] on link "Save" at bounding box center [962, 14] width 26 height 19
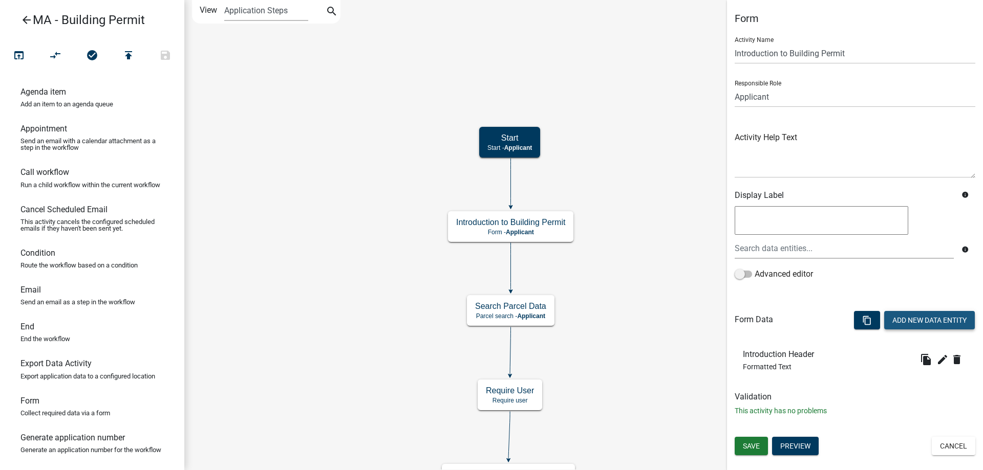
click at [930, 325] on button "Add New Data Entity" at bounding box center [929, 320] width 91 height 18
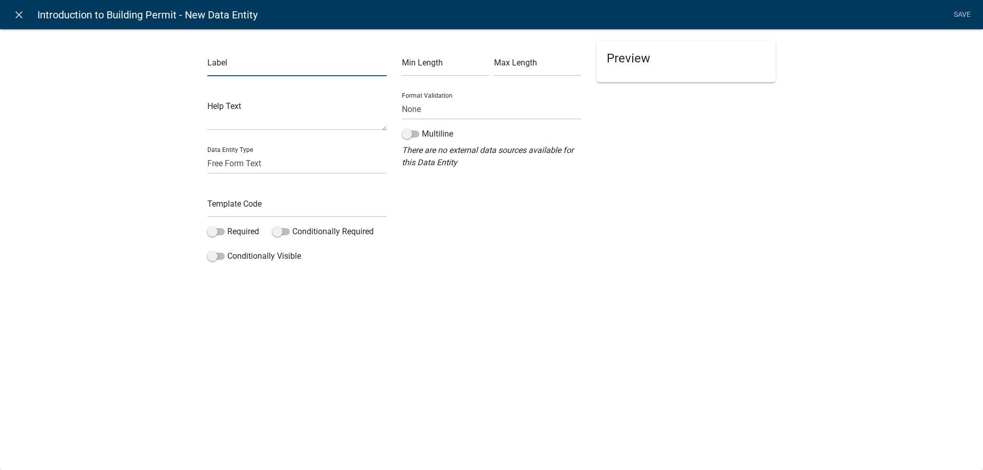
click at [279, 69] on input "text" at bounding box center [296, 65] width 179 height 21
type input "GeoPermits Info Header"
click at [244, 198] on input "text" at bounding box center [296, 207] width 179 height 21
type input "GeoPermitsInfo"
click at [258, 157] on select "Free Form Text Document Display Entity Value Fee Numeric Data Date Map Sketch D…" at bounding box center [296, 163] width 179 height 21
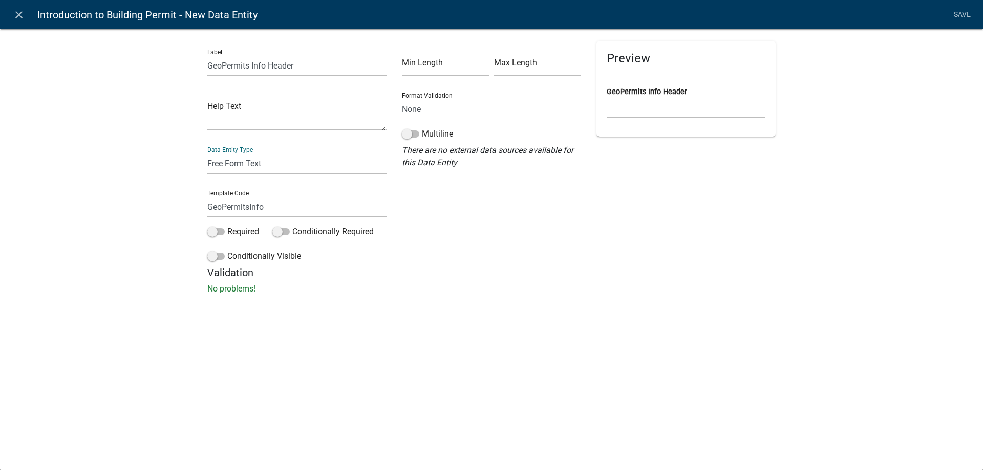
select select "rich-text"
click at [207, 153] on select "Free Form Text Document Display Entity Value Fee Numeric Data Date Map Sketch D…" at bounding box center [296, 163] width 179 height 21
select select "rich-text"
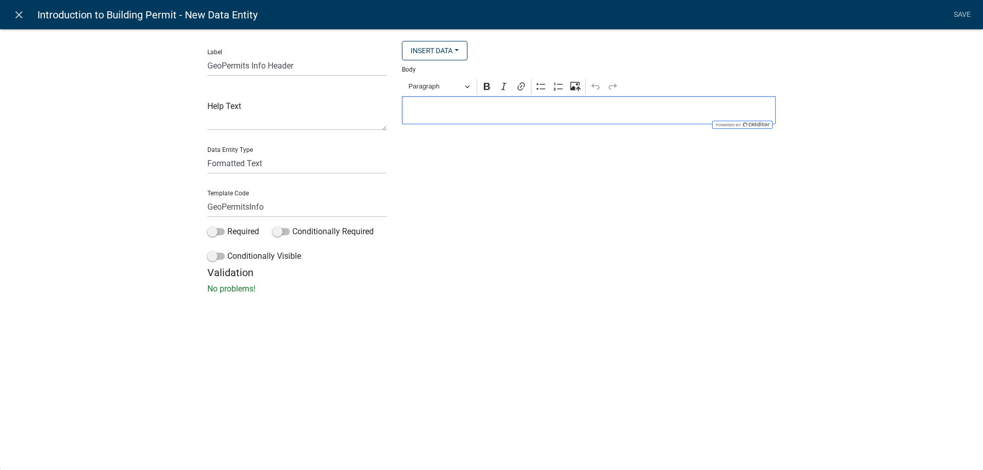
click at [483, 109] on p "Editor editing area: main. Press Alt+0 for help." at bounding box center [589, 110] width 363 height 12
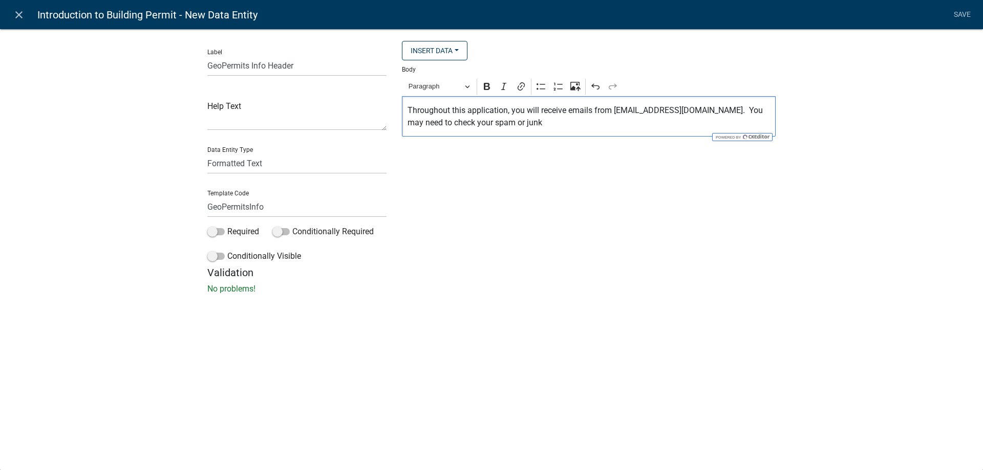
click at [583, 125] on p "Throughout this application, you will receive emails from noreply@schneidergis.…" at bounding box center [589, 116] width 363 height 25
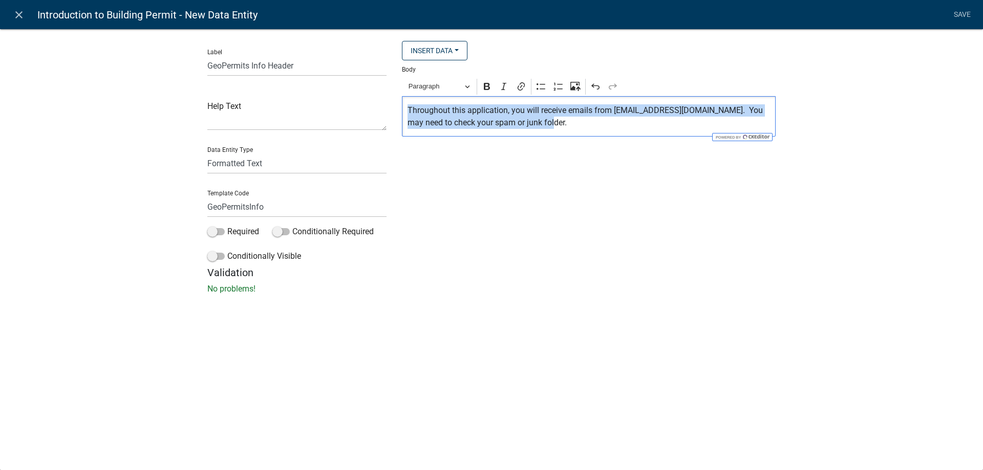
drag, startPoint x: 564, startPoint y: 127, endPoint x: 410, endPoint y: 105, distance: 155.7
click at [410, 105] on p "Throughout this application, you will receive emails from noreply@schneidergis.…" at bounding box center [589, 116] width 363 height 25
click at [433, 89] on span "Paragraph" at bounding box center [435, 86] width 53 height 12
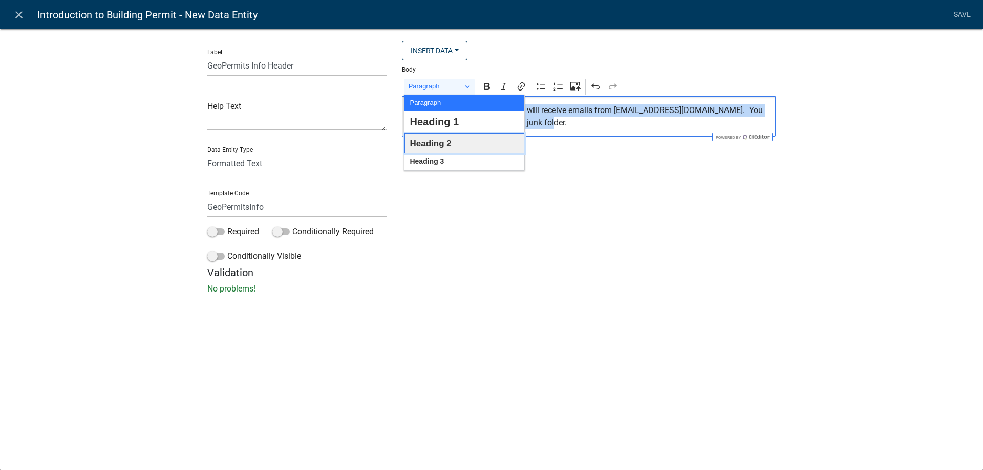
click at [447, 139] on span "Heading 2" at bounding box center [430, 144] width 41 height 16
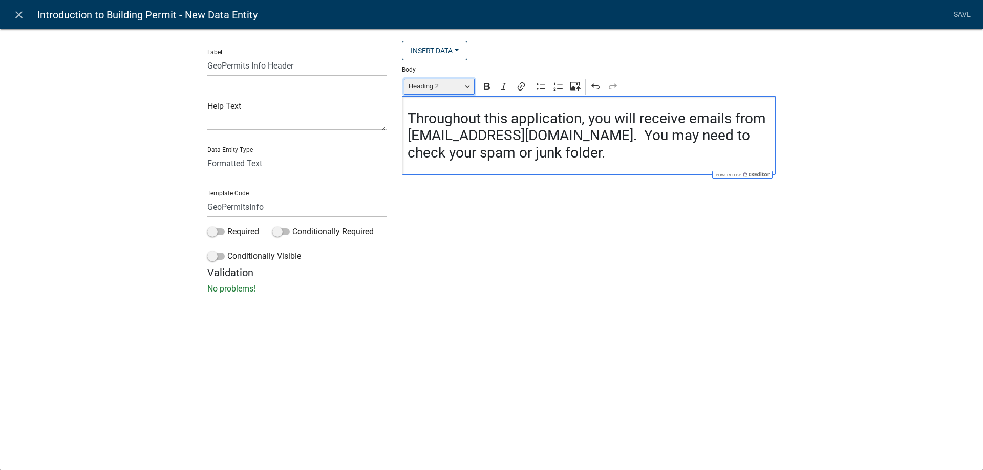
click at [455, 85] on span "Heading 2" at bounding box center [435, 86] width 53 height 12
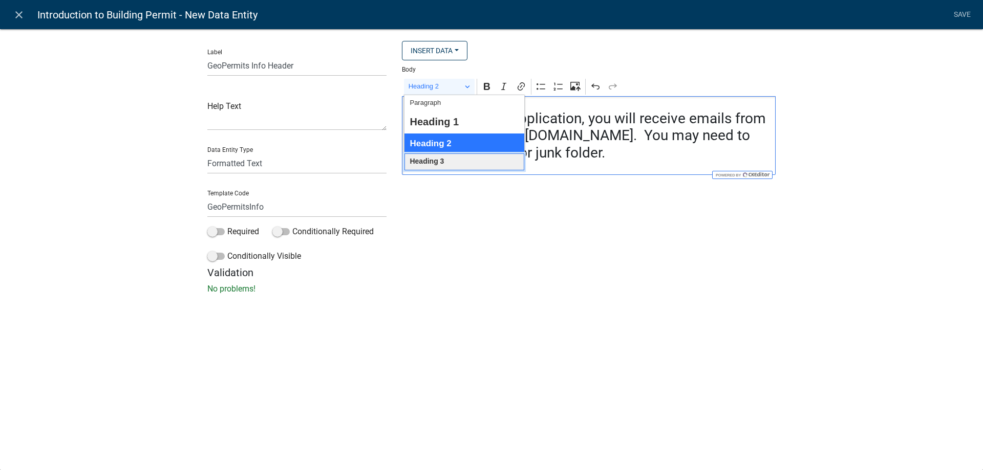
click at [449, 162] on button "Heading 3" at bounding box center [464, 162] width 120 height 17
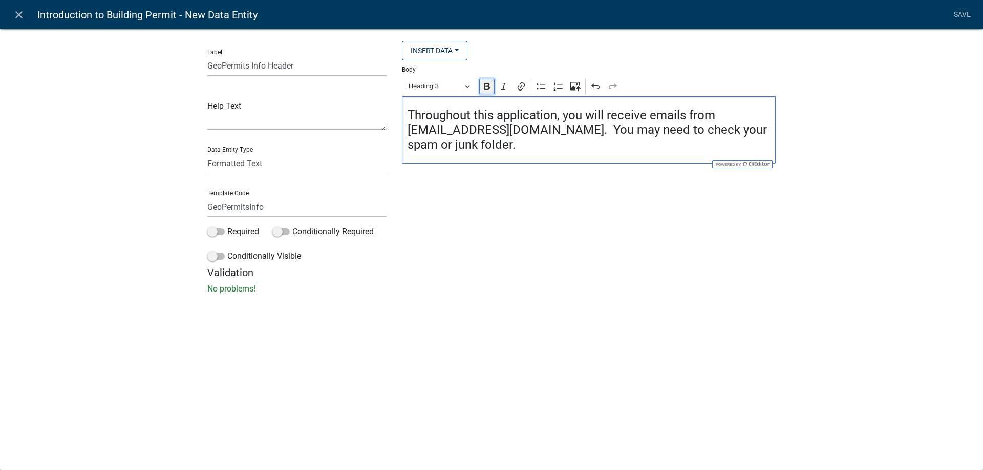
click at [490, 88] on icon "Editor toolbar" at bounding box center [487, 86] width 10 height 10
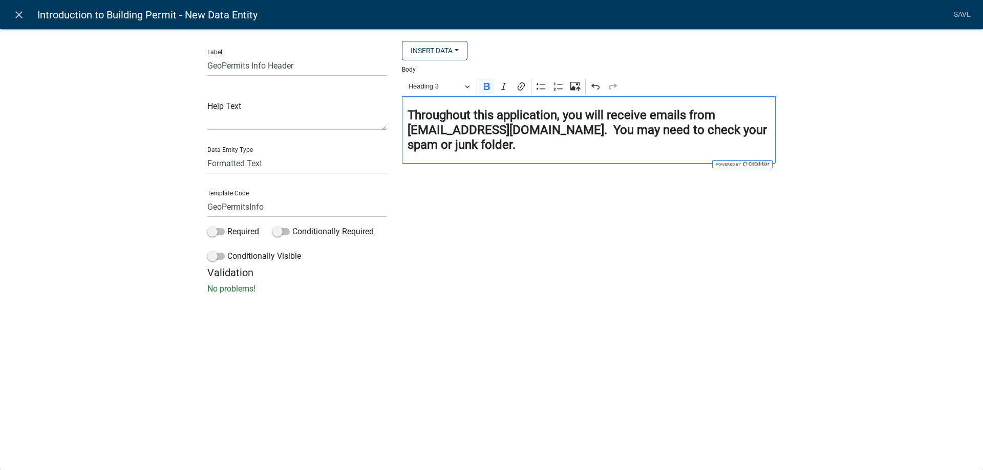
click at [485, 148] on h4 "Throughout this application, you will receive emails from noreply@schneidergis.…" at bounding box center [589, 130] width 363 height 44
drag, startPoint x: 576, startPoint y: 184, endPoint x: 524, endPoint y: 195, distance: 52.7
click at [524, 195] on div "Throughout this application, you will receive emails from noreply@schneidergis.…" at bounding box center [589, 146] width 374 height 100
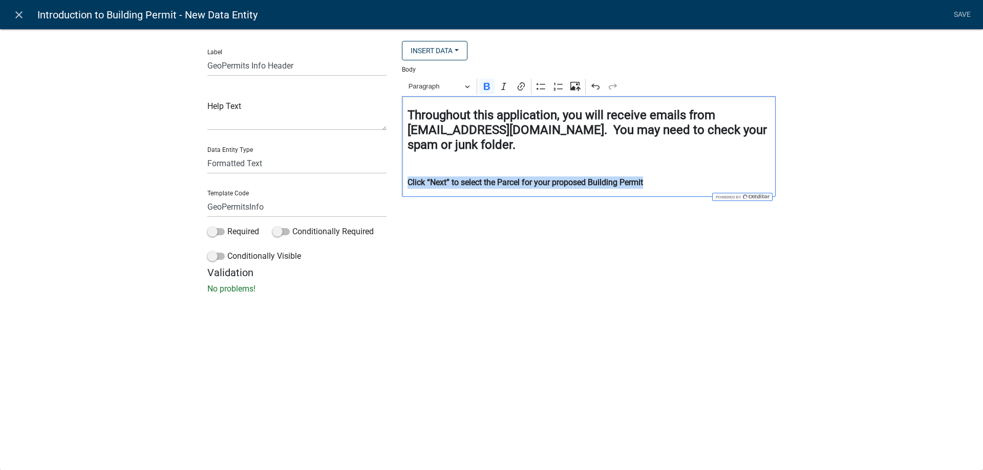
drag, startPoint x: 660, startPoint y: 189, endPoint x: 370, endPoint y: 194, distance: 290.3
click at [370, 194] on div "Label GeoPermits Info Header Help Text Data Entity Type Free Form Text Document…" at bounding box center [492, 154] width 584 height 226
click at [438, 85] on span "Paragraph" at bounding box center [435, 86] width 53 height 12
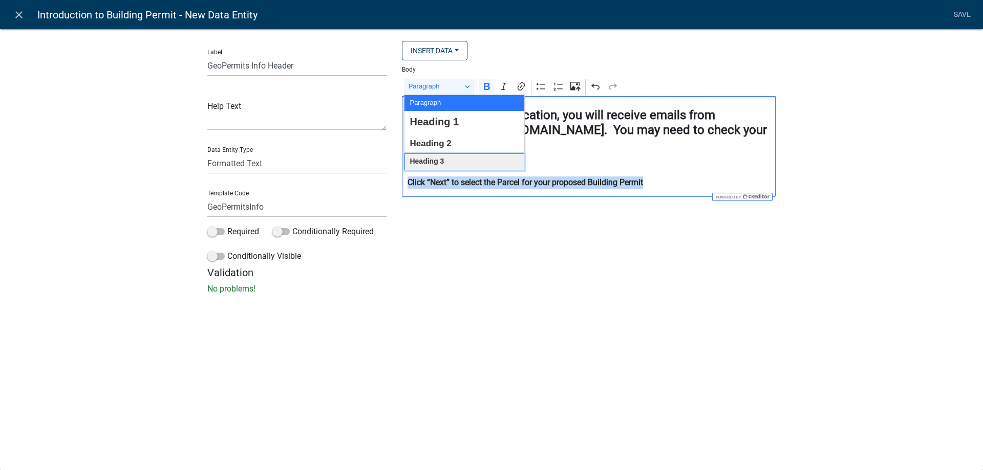
click at [447, 158] on button "Heading 3" at bounding box center [464, 162] width 120 height 17
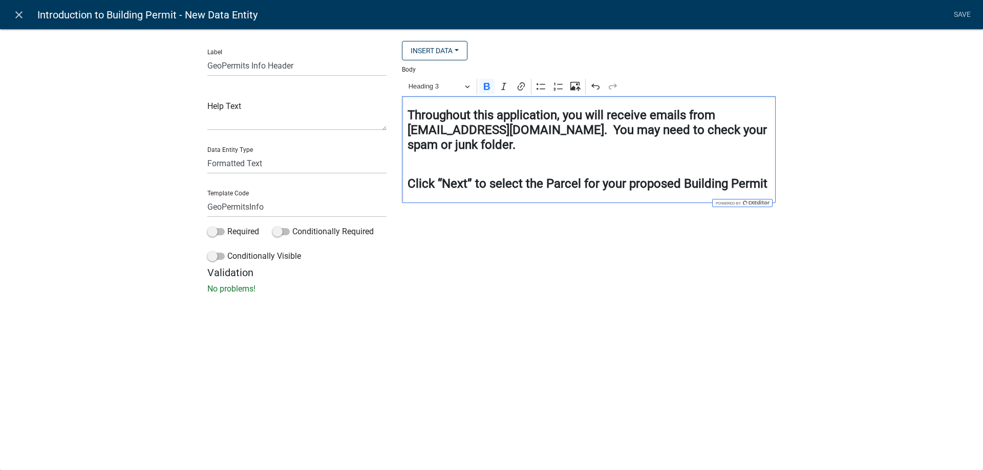
click at [559, 182] on strong "Click “Next” to select the Parcel for your proposed Building Permit" at bounding box center [588, 184] width 360 height 14
click at [538, 137] on strong "Throughout this application, you will receive emails from noreply@schneidergis.…" at bounding box center [587, 130] width 359 height 44
click at [535, 131] on strong "Throughout this application, you will receive emails from noreply@schneidergis.…" at bounding box center [587, 130] width 359 height 44
click at [532, 197] on div "Throughout this application, you will receive emails from noreply@schneidergis.…" at bounding box center [589, 149] width 374 height 106
click at [957, 15] on link "Save" at bounding box center [962, 14] width 26 height 19
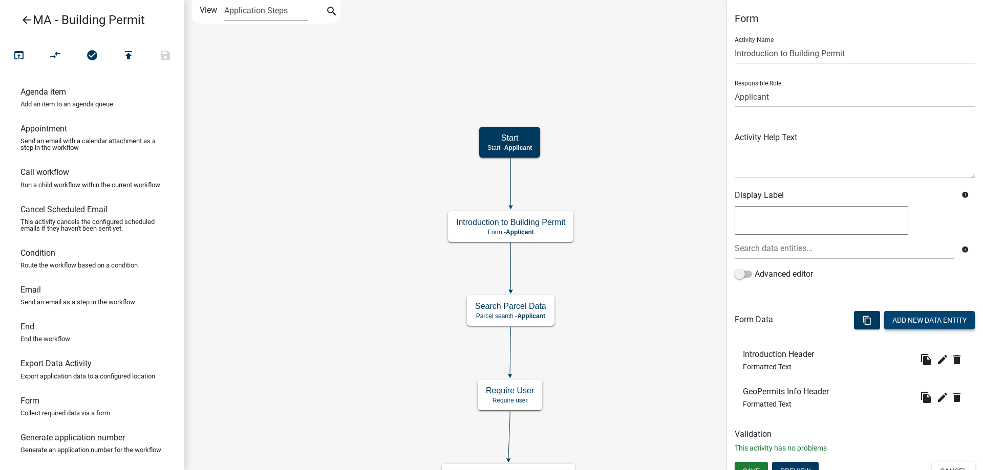
click at [897, 323] on button "Add New Data Entity" at bounding box center [929, 320] width 91 height 18
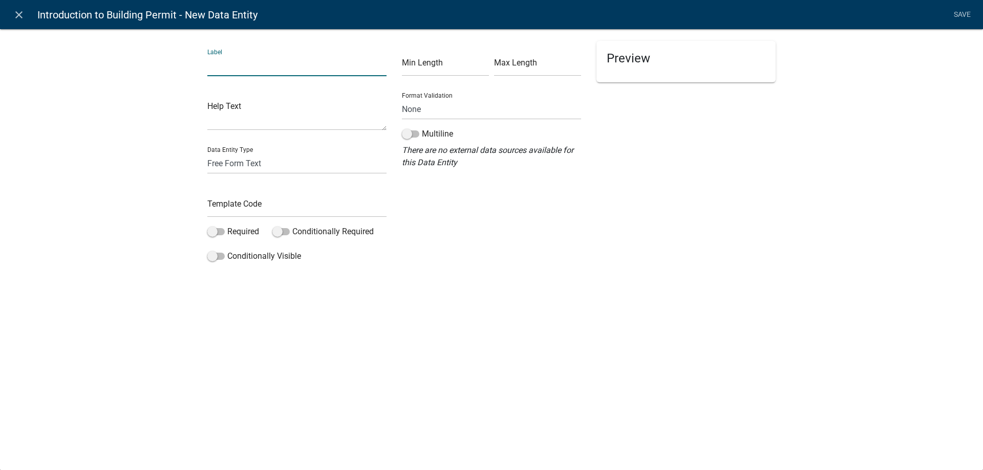
click at [254, 74] on input "text" at bounding box center [296, 65] width 179 height 21
type input "Client Information Header"
click at [258, 196] on div "Template Code" at bounding box center [296, 199] width 179 height 35
click at [249, 206] on input "text" at bounding box center [296, 207] width 179 height 21
type input "ClientInfoHeader"
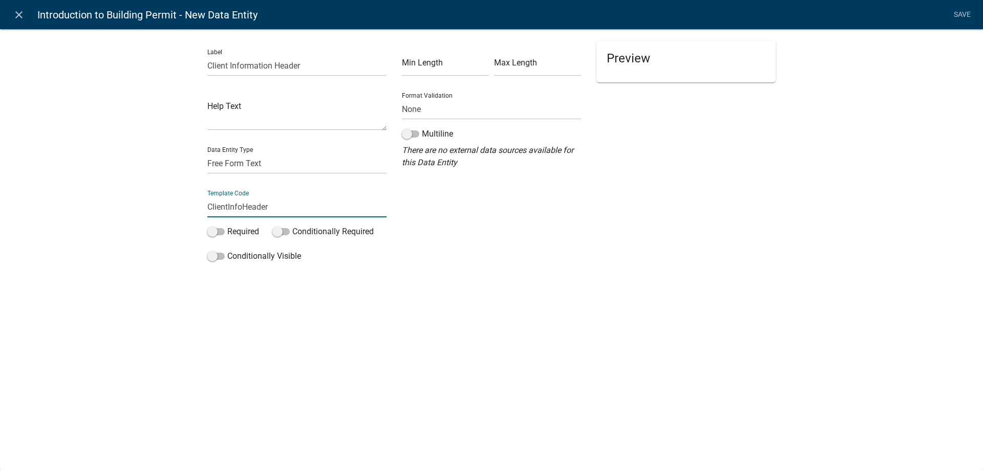
click at [249, 175] on div "Label Client Information Header Help Text Data Entity Type Free Form Text Docum…" at bounding box center [297, 154] width 195 height 226
click at [253, 171] on select "Free Form Text Document Display Entity Value Fee Numeric Data Date Map Sketch D…" at bounding box center [296, 163] width 179 height 21
select select "rich-text"
click at [207, 153] on select "Free Form Text Document Display Entity Value Fee Numeric Data Date Map Sketch D…" at bounding box center [296, 163] width 179 height 21
select select "rich-text"
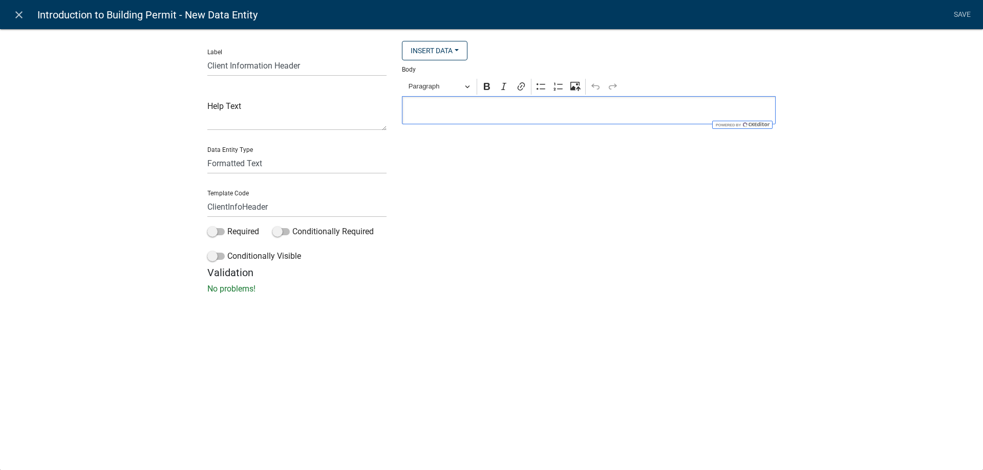
click at [446, 111] on p "Editor editing area: main. Press Alt+0 for help." at bounding box center [589, 110] width 363 height 12
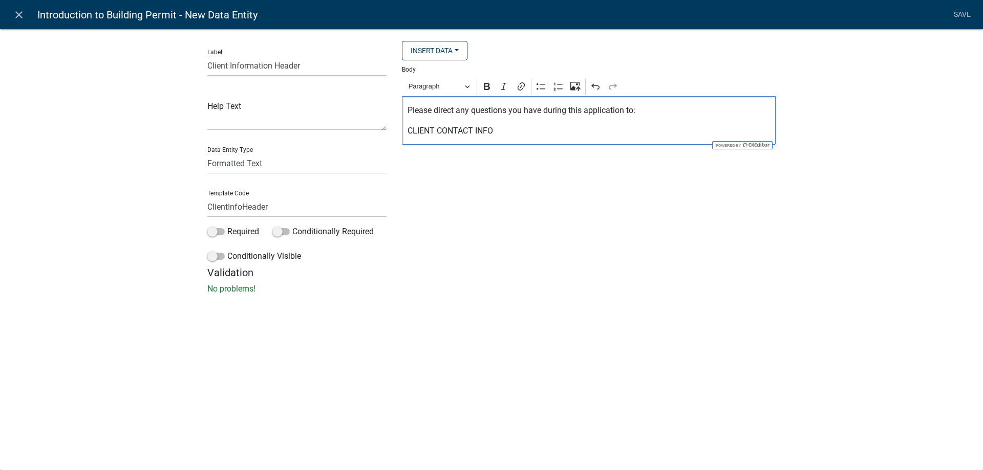
click at [446, 111] on p "Please direct any questions you have during this application to:" at bounding box center [589, 110] width 363 height 12
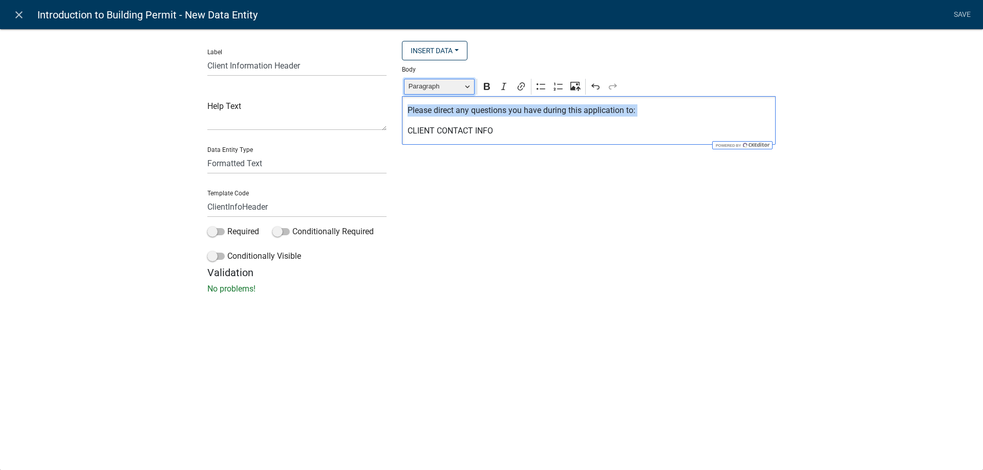
click at [445, 87] on span "Paragraph" at bounding box center [435, 86] width 53 height 12
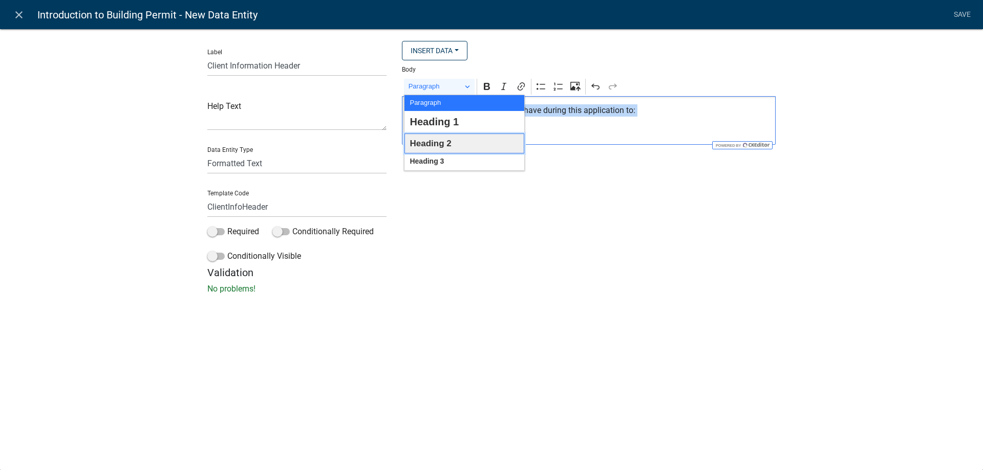
click at [454, 149] on button "Heading 2" at bounding box center [464, 144] width 120 height 20
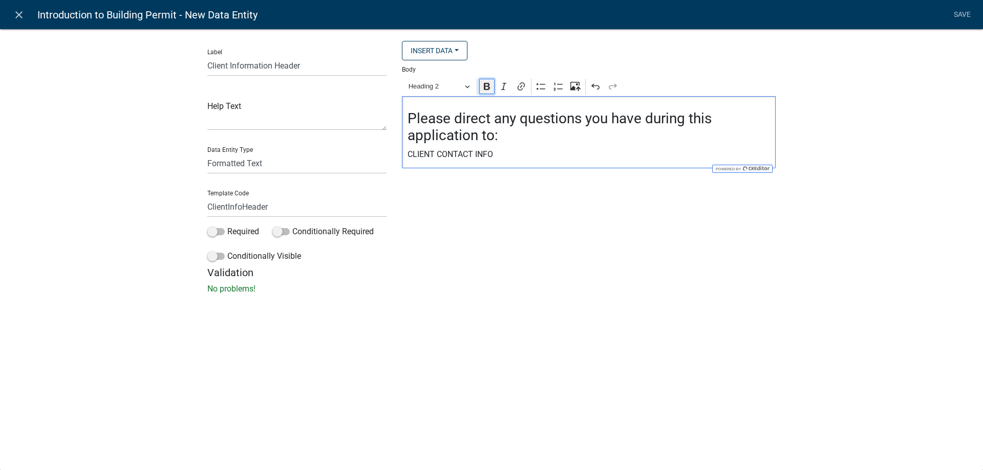
click at [489, 90] on icon "Editor toolbar" at bounding box center [487, 86] width 6 height 7
click at [518, 155] on p "CLIENT CONTACT INFO" at bounding box center [589, 154] width 363 height 12
click at [955, 11] on link "Save" at bounding box center [962, 14] width 26 height 19
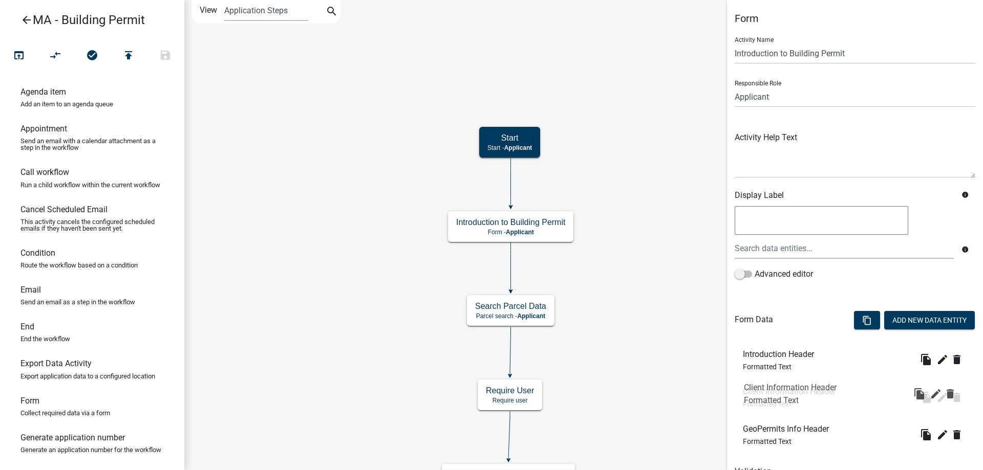
drag, startPoint x: 771, startPoint y: 433, endPoint x: 774, endPoint y: 382, distance: 50.7
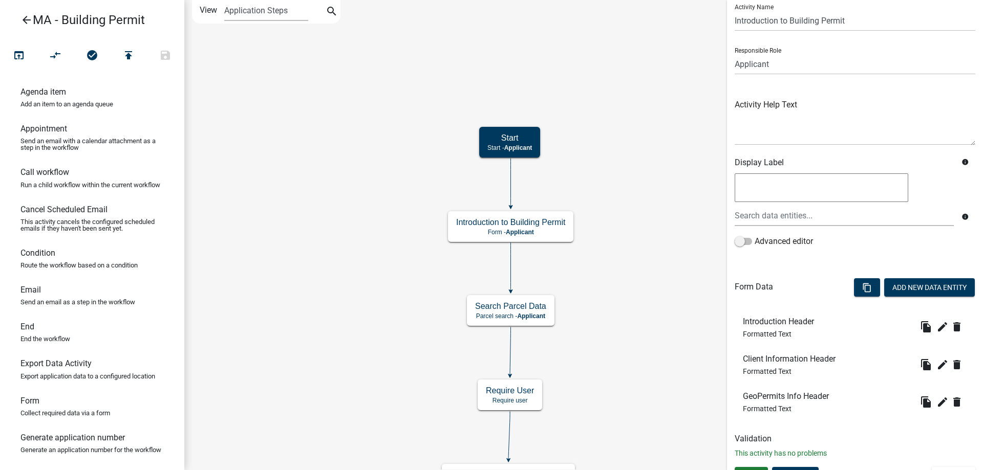
scroll to position [51, 0]
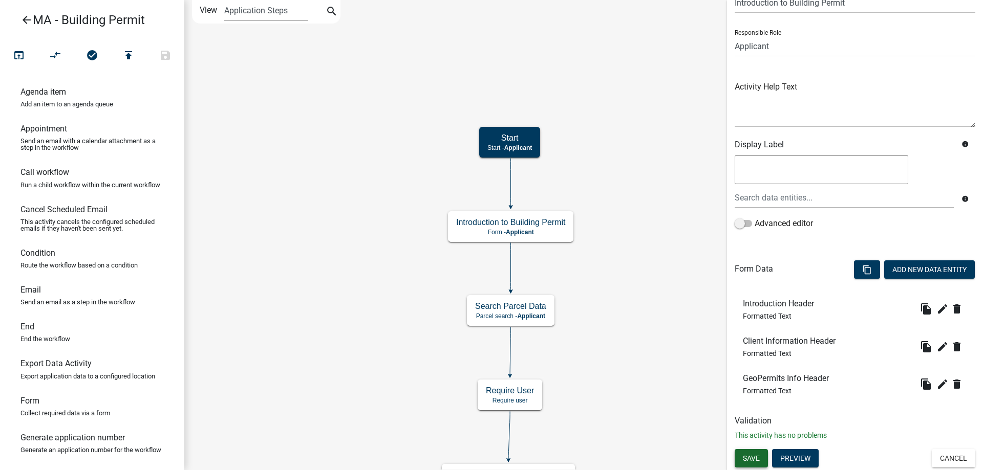
click at [741, 458] on button "Save" at bounding box center [751, 458] width 33 height 18
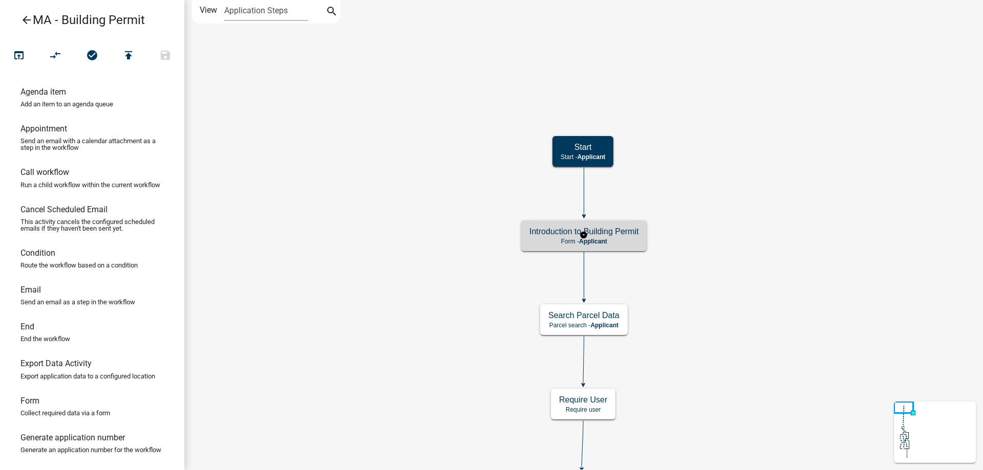
click at [616, 240] on p "Form - Applicant" at bounding box center [583, 241] width 109 height 7
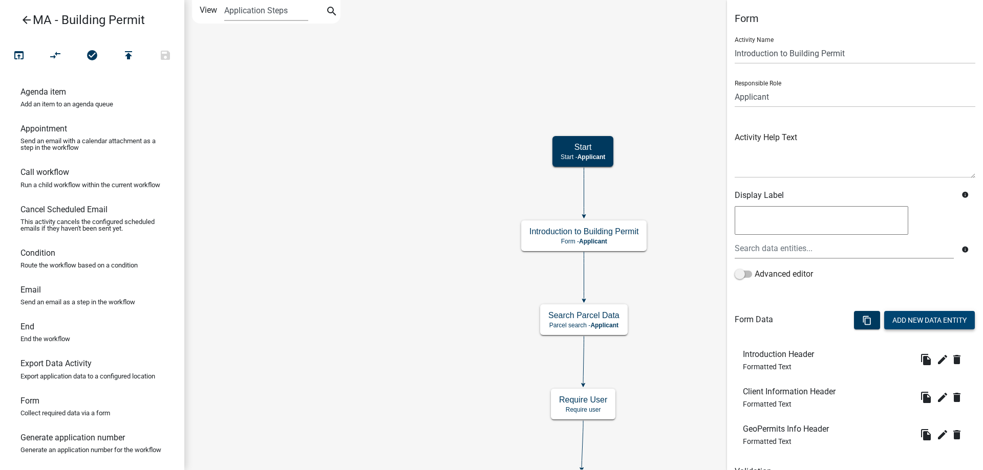
click at [890, 317] on button "Add New Data Entity" at bounding box center [929, 320] width 91 height 18
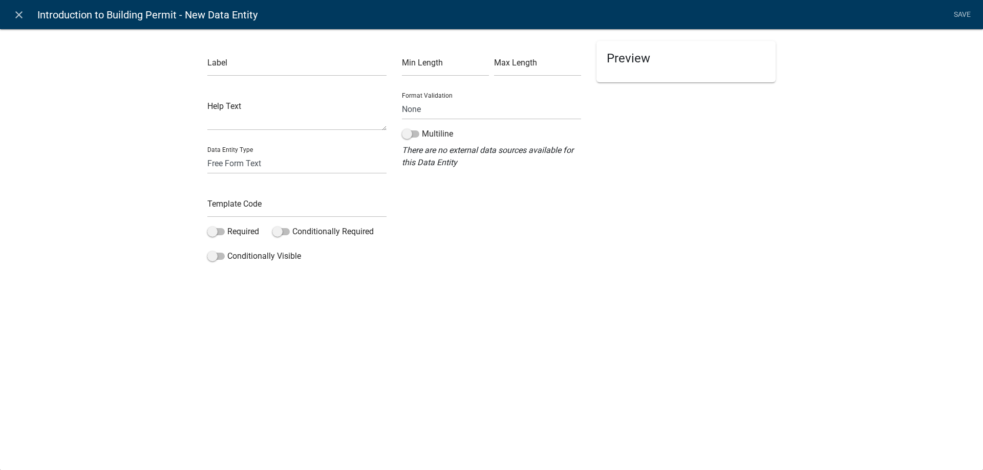
click at [255, 79] on div "Label Help Text Data Entity Type Free Form Text Document Display Entity Value F…" at bounding box center [297, 154] width 195 height 226
click at [267, 69] on input "text" at bounding box center [296, 65] width 179 height 21
click at [325, 67] on input "What type of" at bounding box center [296, 65] width 179 height 21
type input "What type of building is this permit for?"
click at [225, 211] on input "text" at bounding box center [296, 207] width 179 height 21
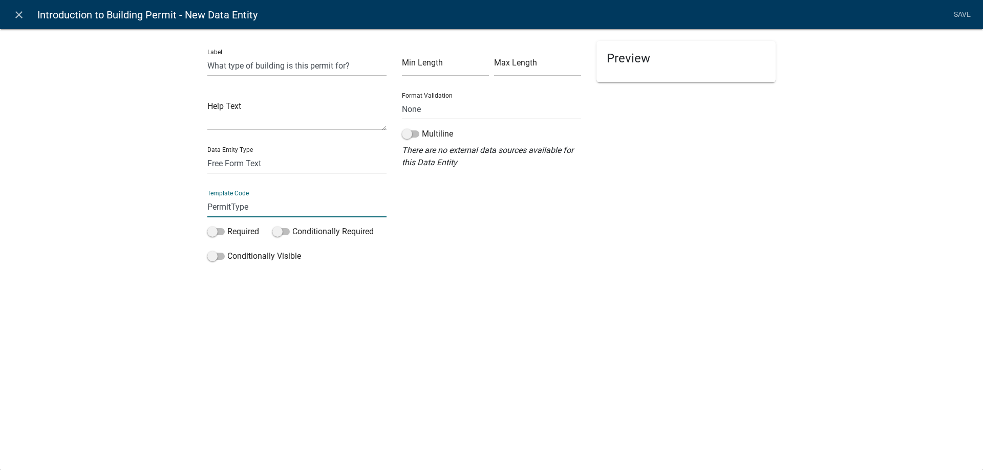
type input "PermitType"
click at [144, 225] on div "Label What type of building is this permit for? Help Text Data Entity Type Free…" at bounding box center [491, 164] width 983 height 305
click at [263, 244] on div "Label What type of building is this permit for? Help Text Data Entity Type Free…" at bounding box center [297, 154] width 195 height 226
click at [234, 219] on div "Label What type of building is this permit for? Help Text Data Entity Type Free…" at bounding box center [297, 154] width 195 height 226
click at [234, 232] on label "Required" at bounding box center [233, 232] width 52 height 12
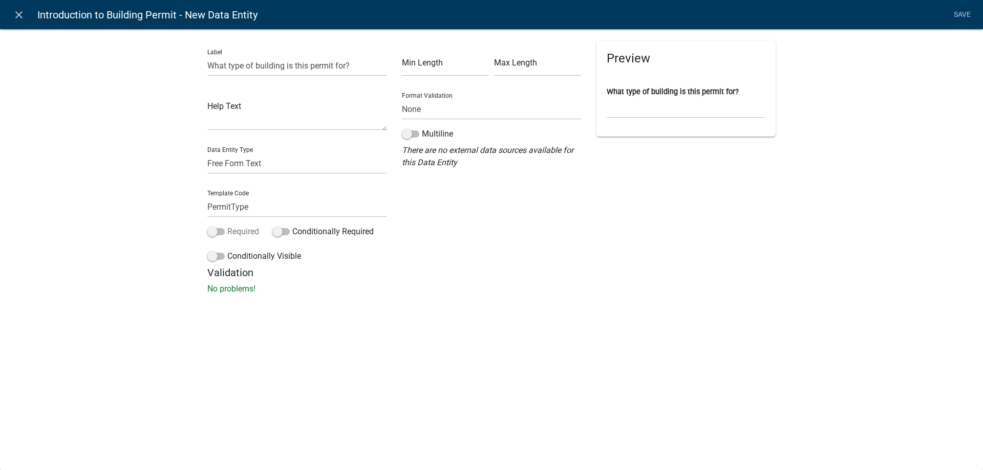
click at [227, 226] on input "Required" at bounding box center [227, 226] width 0 height 0
click at [250, 154] on select "Free Form Text Document Display Entity Value Fee Numeric Data Date Map Sketch D…" at bounding box center [296, 163] width 179 height 21
select select "list-data"
click at [207, 153] on select "Free Form Text Document Display Entity Value Fee Numeric Data Date Map Sketch D…" at bounding box center [296, 163] width 179 height 21
select select "list-data"
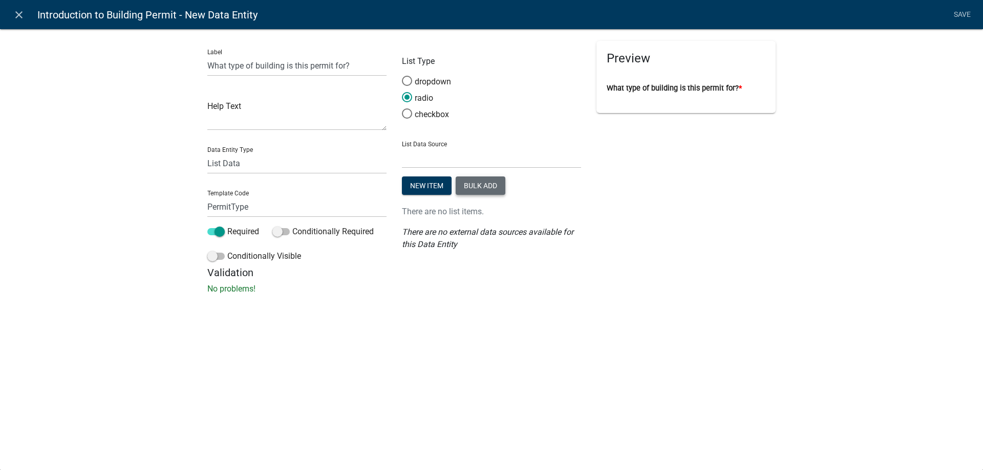
click at [478, 182] on button "Bulk add" at bounding box center [481, 186] width 50 height 18
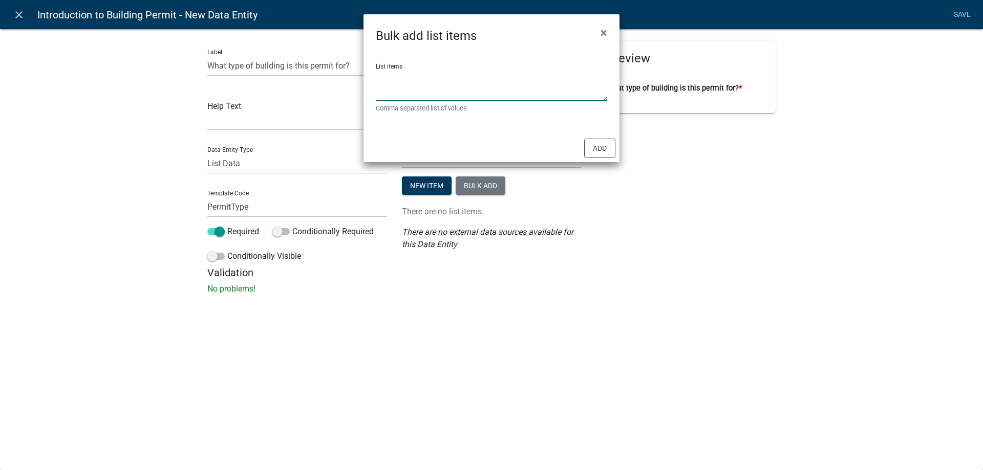
click at [459, 83] on textarea "List items" at bounding box center [491, 86] width 231 height 32
type textarea "Residential, Commercial"
click at [599, 156] on button "Add" at bounding box center [599, 148] width 31 height 19
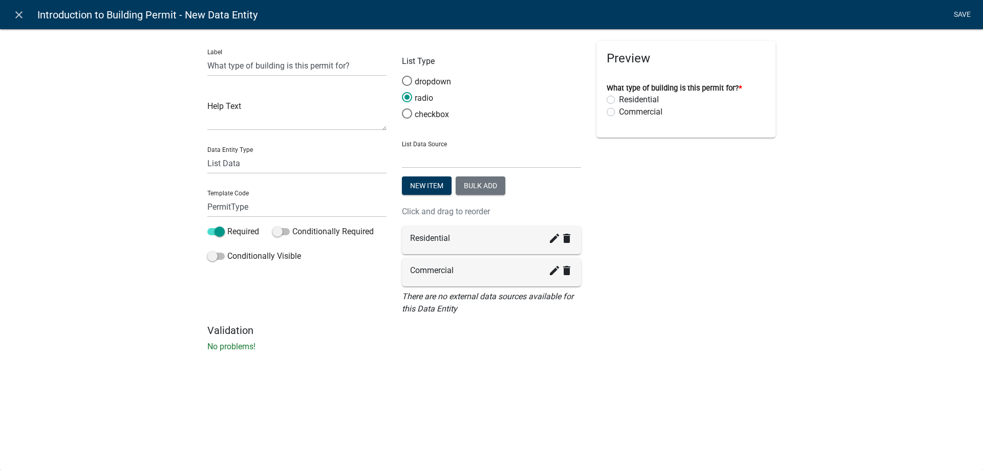
click at [956, 10] on link "Save" at bounding box center [962, 14] width 26 height 19
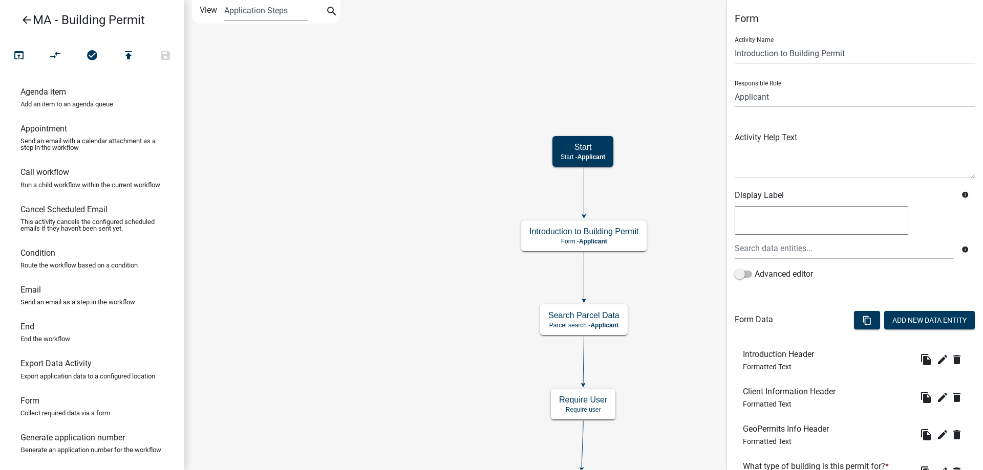
scroll to position [88, 0]
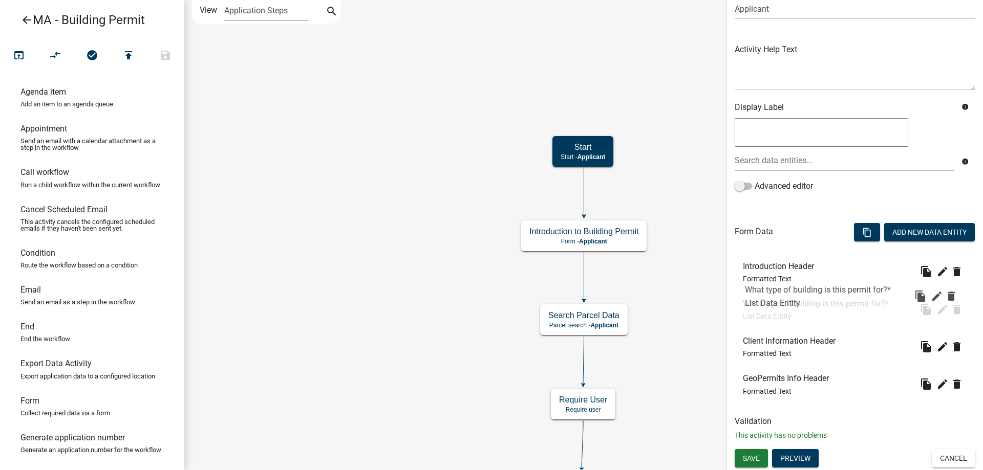
drag, startPoint x: 806, startPoint y: 380, endPoint x: 808, endPoint y: 289, distance: 91.1
click at [741, 451] on button "Save" at bounding box center [751, 458] width 33 height 18
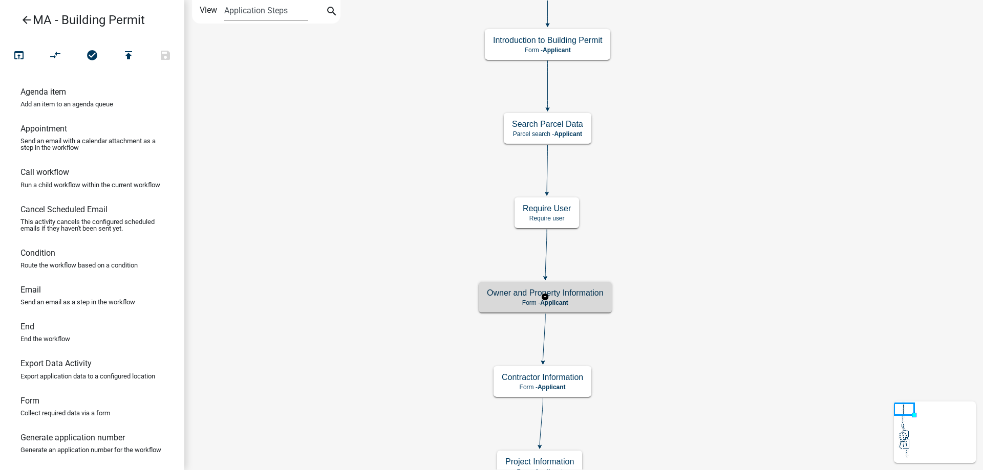
click at [592, 304] on p "Form - Applicant" at bounding box center [545, 302] width 117 height 7
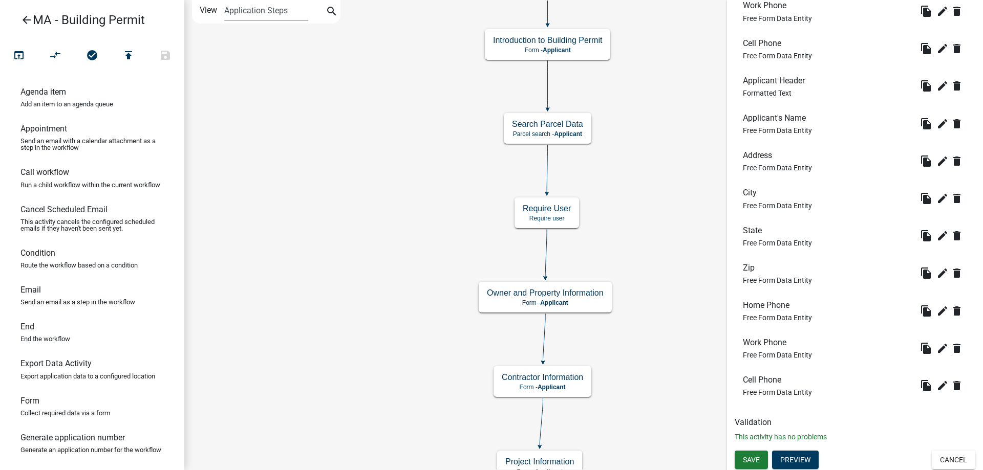
scroll to position [875, 0]
click at [932, 451] on button "Cancel" at bounding box center [954, 458] width 44 height 18
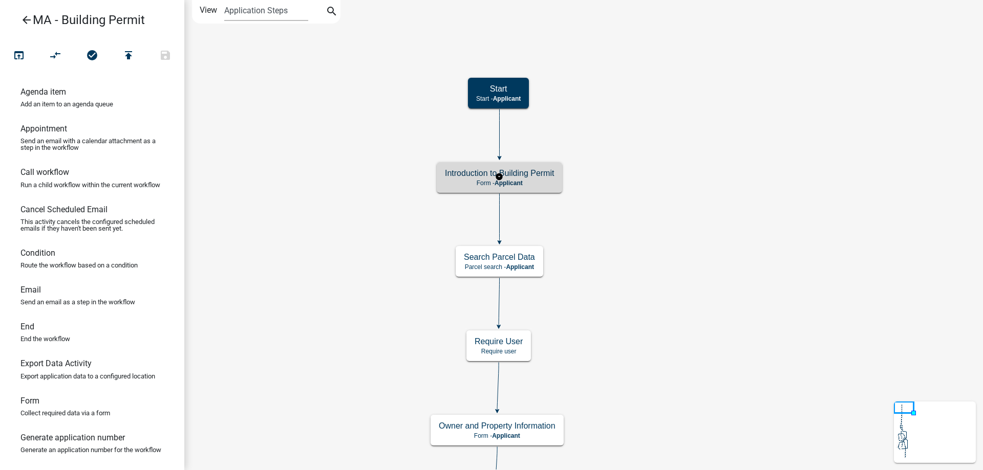
click at [540, 173] on h5 "Introduction to Building Permit" at bounding box center [499, 173] width 109 height 10
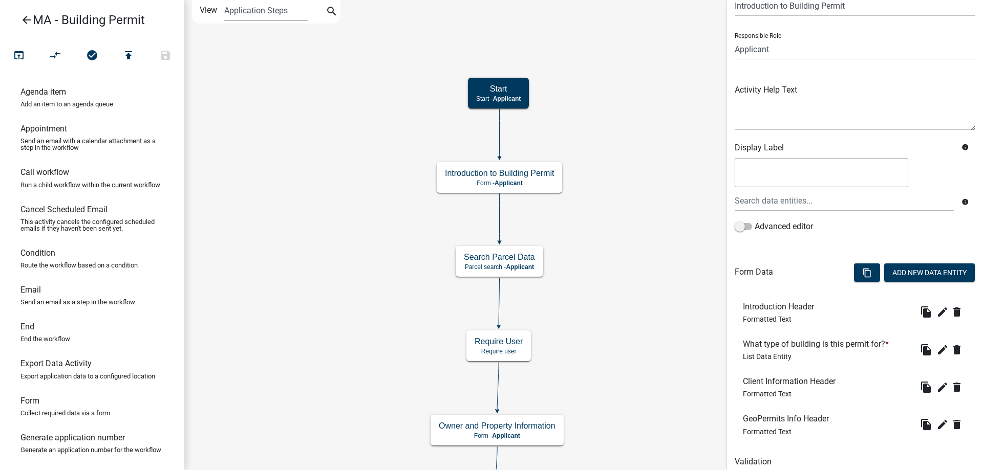
scroll to position [88, 0]
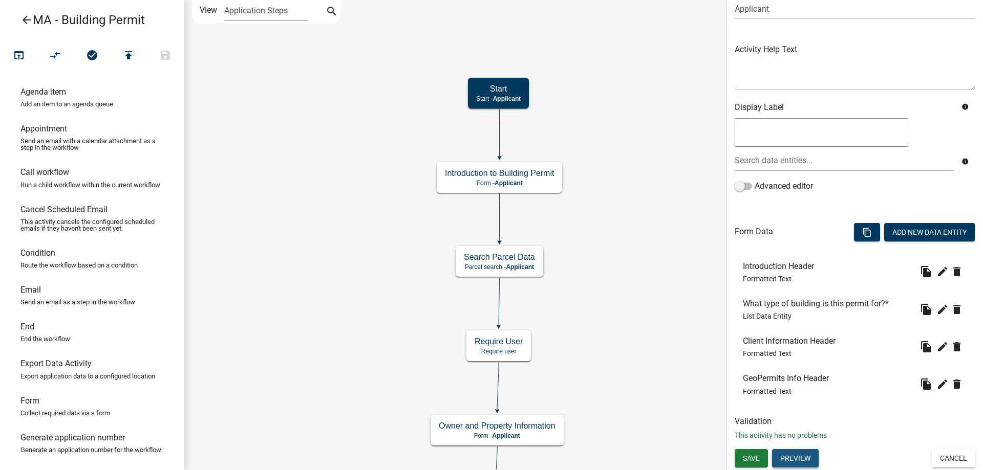
click at [810, 457] on button "Preview" at bounding box center [795, 458] width 47 height 18
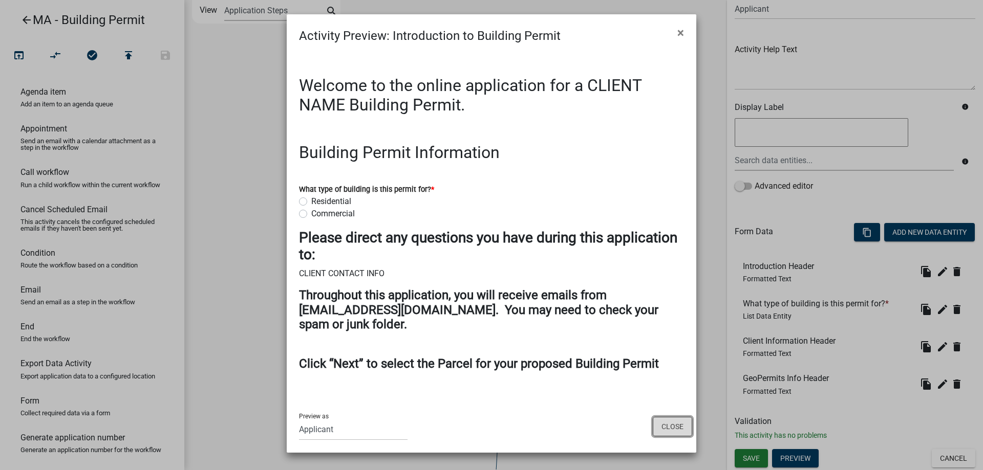
click at [669, 427] on button "Close" at bounding box center [672, 426] width 39 height 19
